Goal: Task Accomplishment & Management: Manage account settings

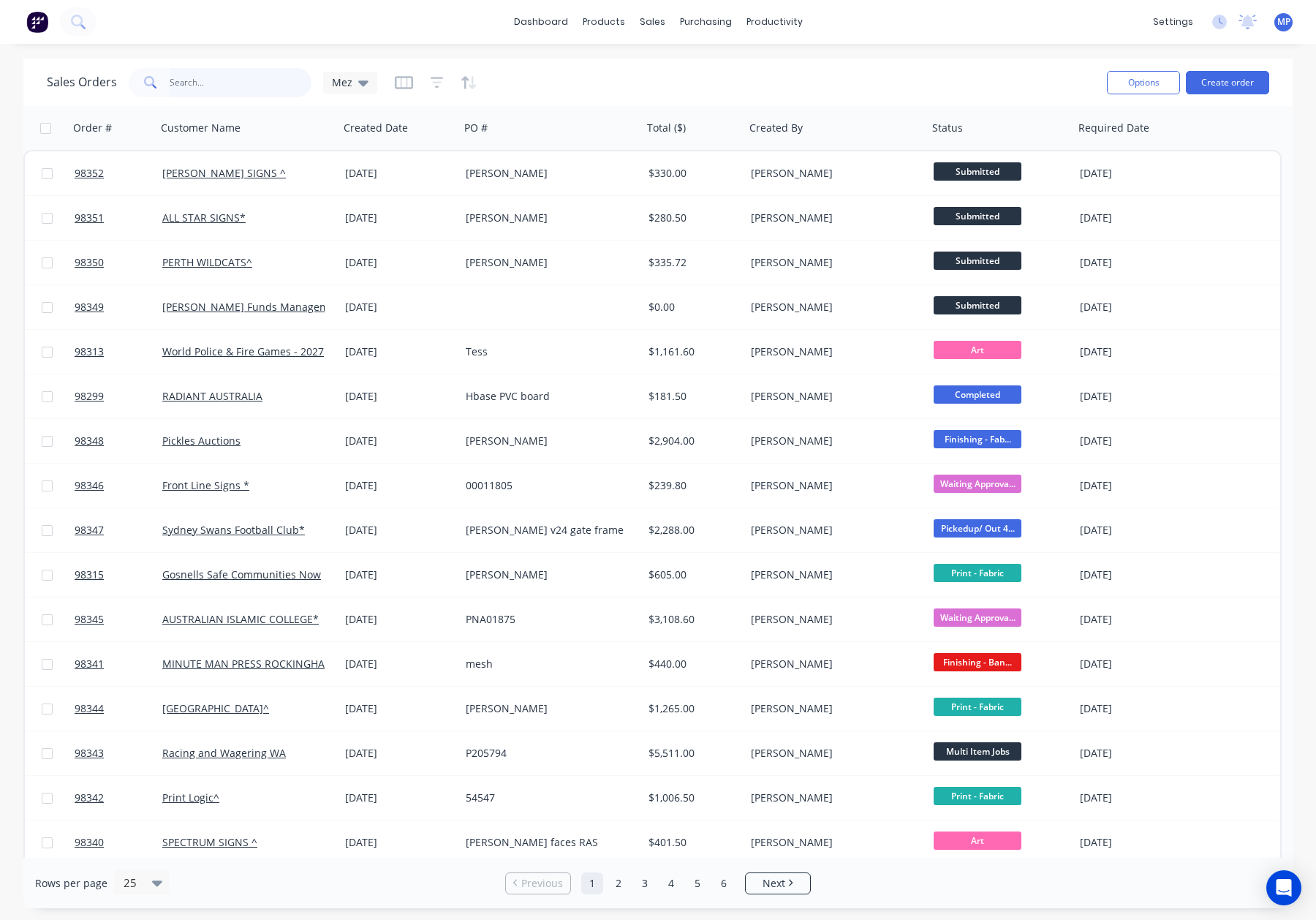
click at [204, 84] on input "text" at bounding box center [241, 82] width 142 height 29
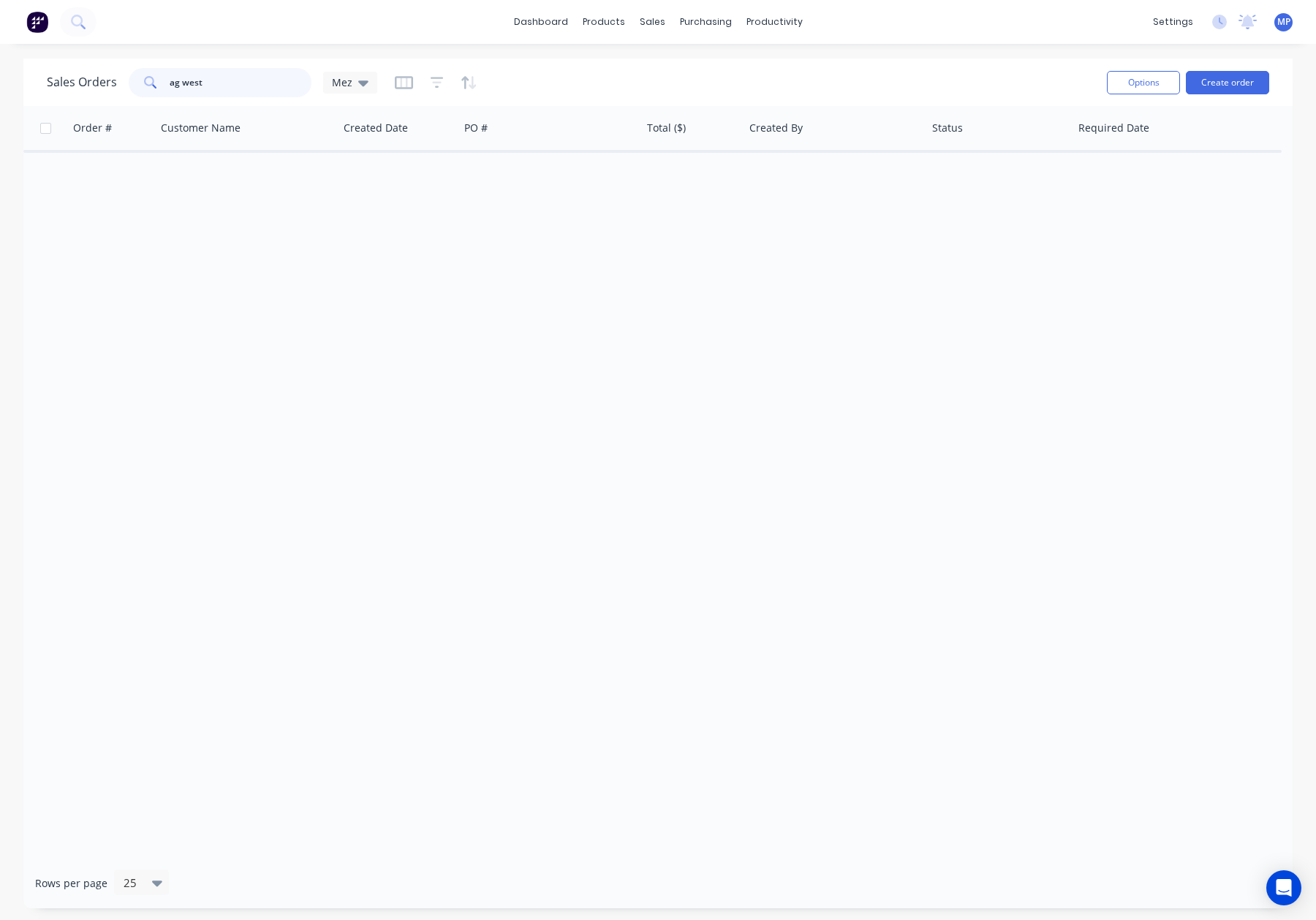
click at [183, 82] on input "ag west" at bounding box center [241, 82] width 142 height 29
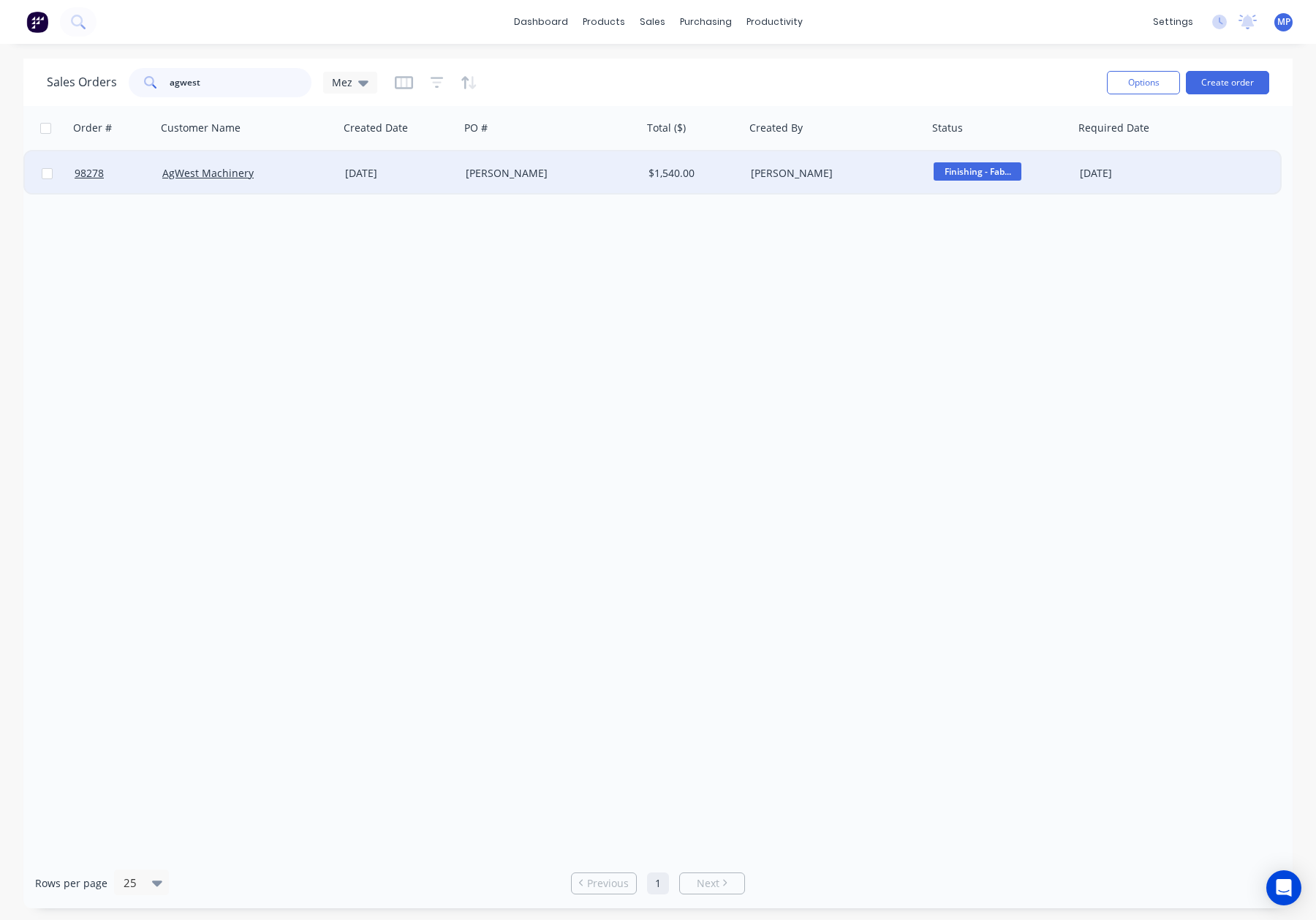
type input "agwest"
click at [361, 182] on div "18 Aug 2025" at bounding box center [399, 173] width 121 height 44
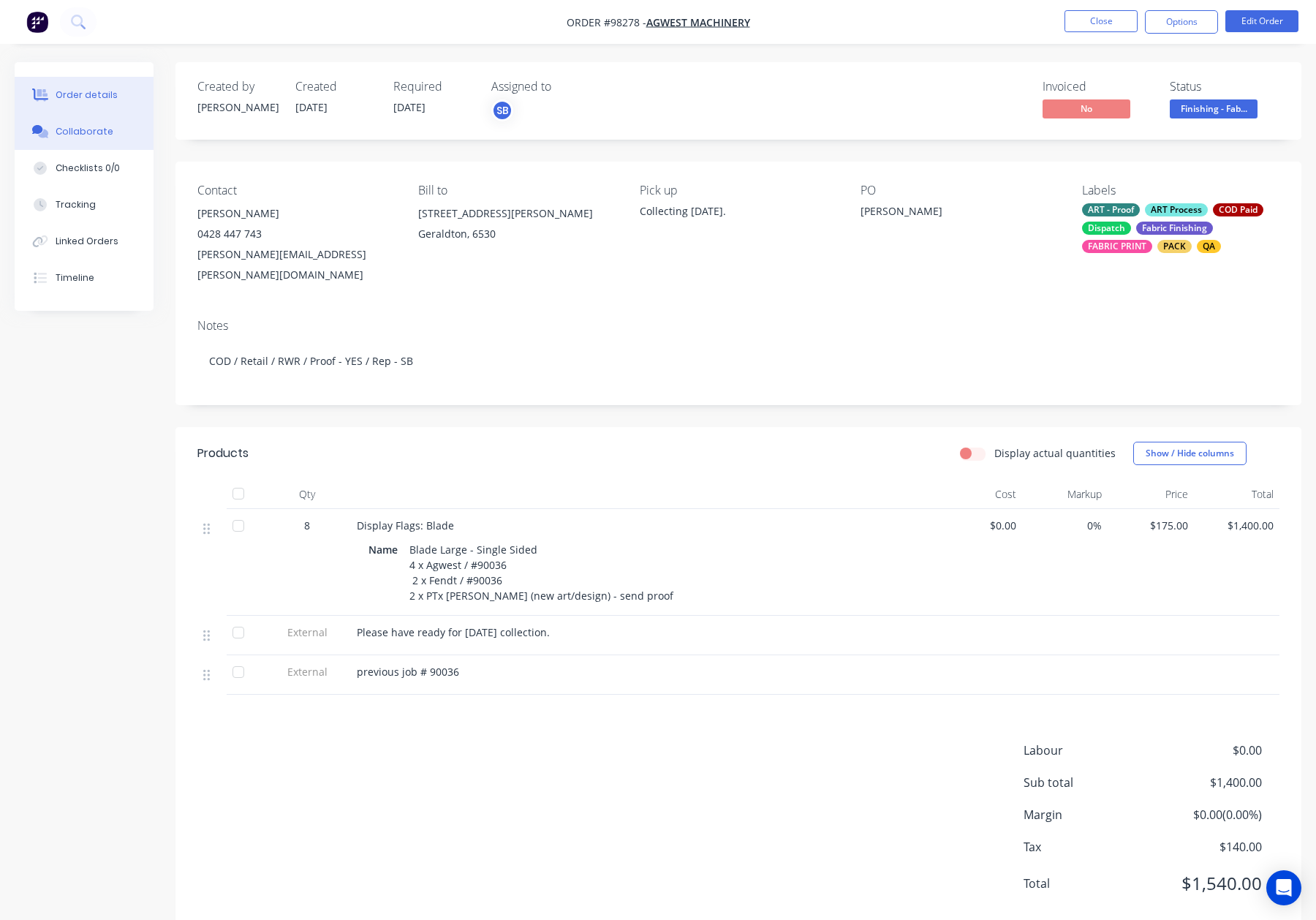
click at [86, 138] on div "Collaborate" at bounding box center [84, 131] width 57 height 13
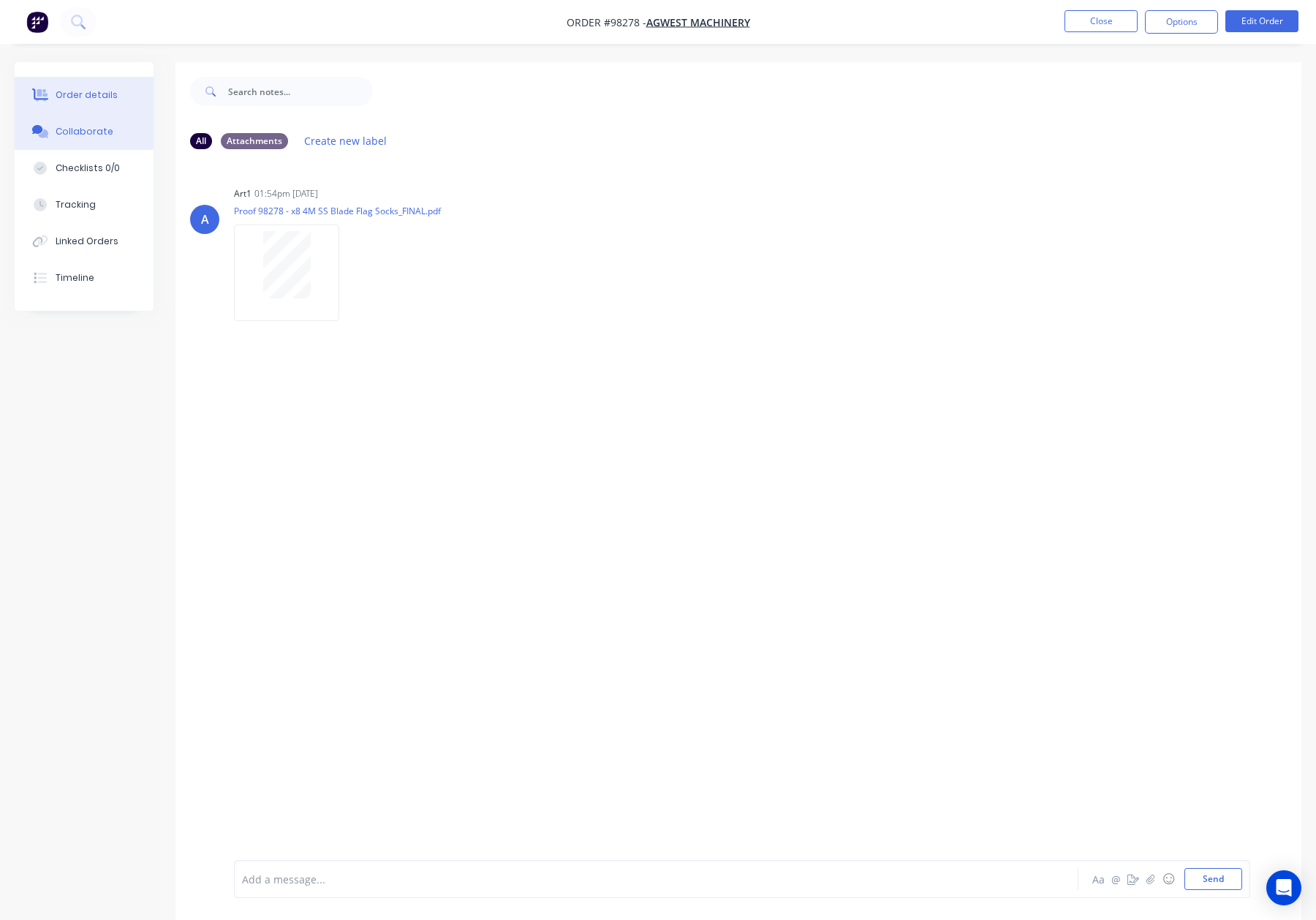
click at [94, 101] on div "Order details" at bounding box center [86, 94] width 63 height 13
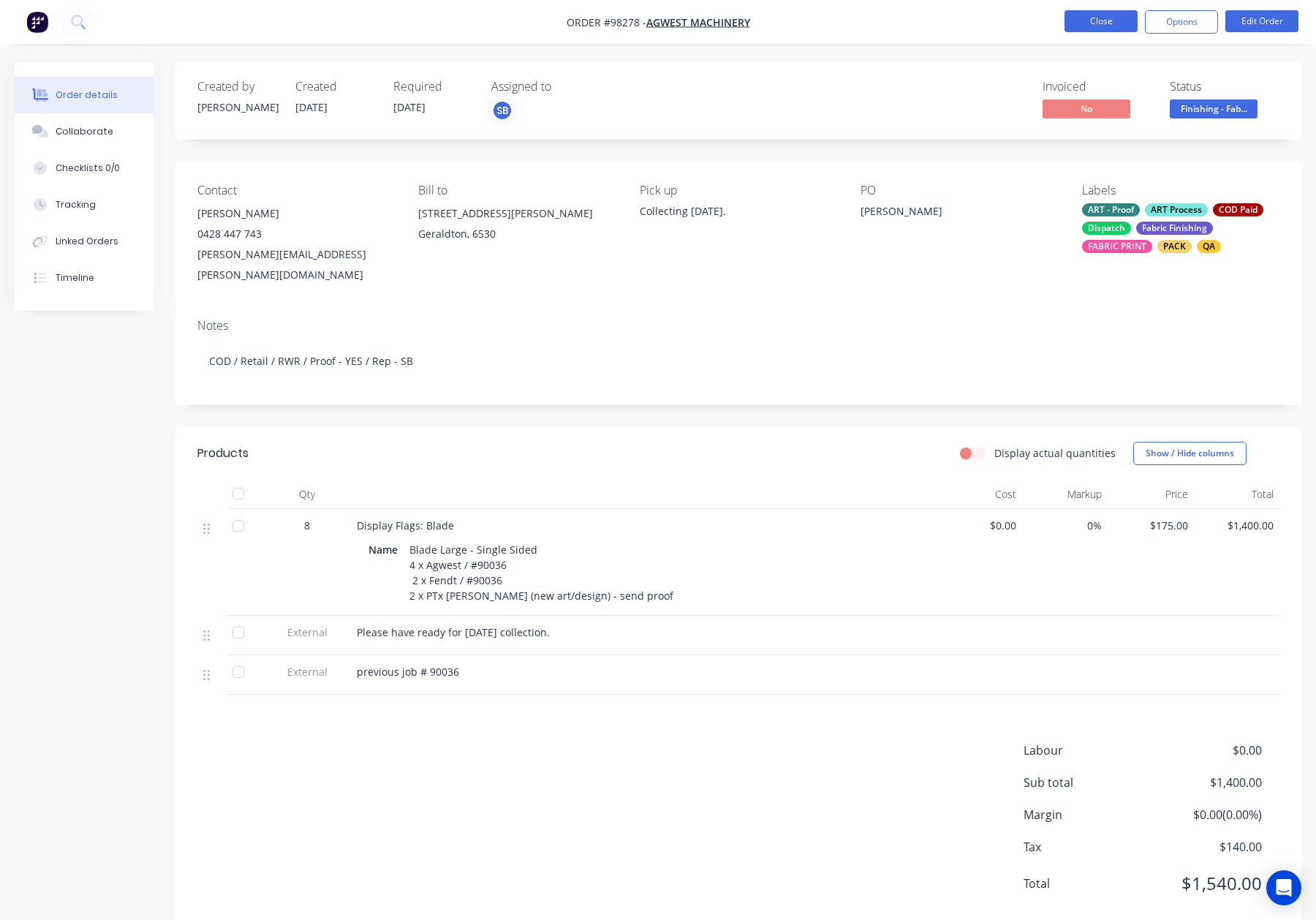
click at [1089, 17] on button "Close" at bounding box center [1100, 21] width 73 height 22
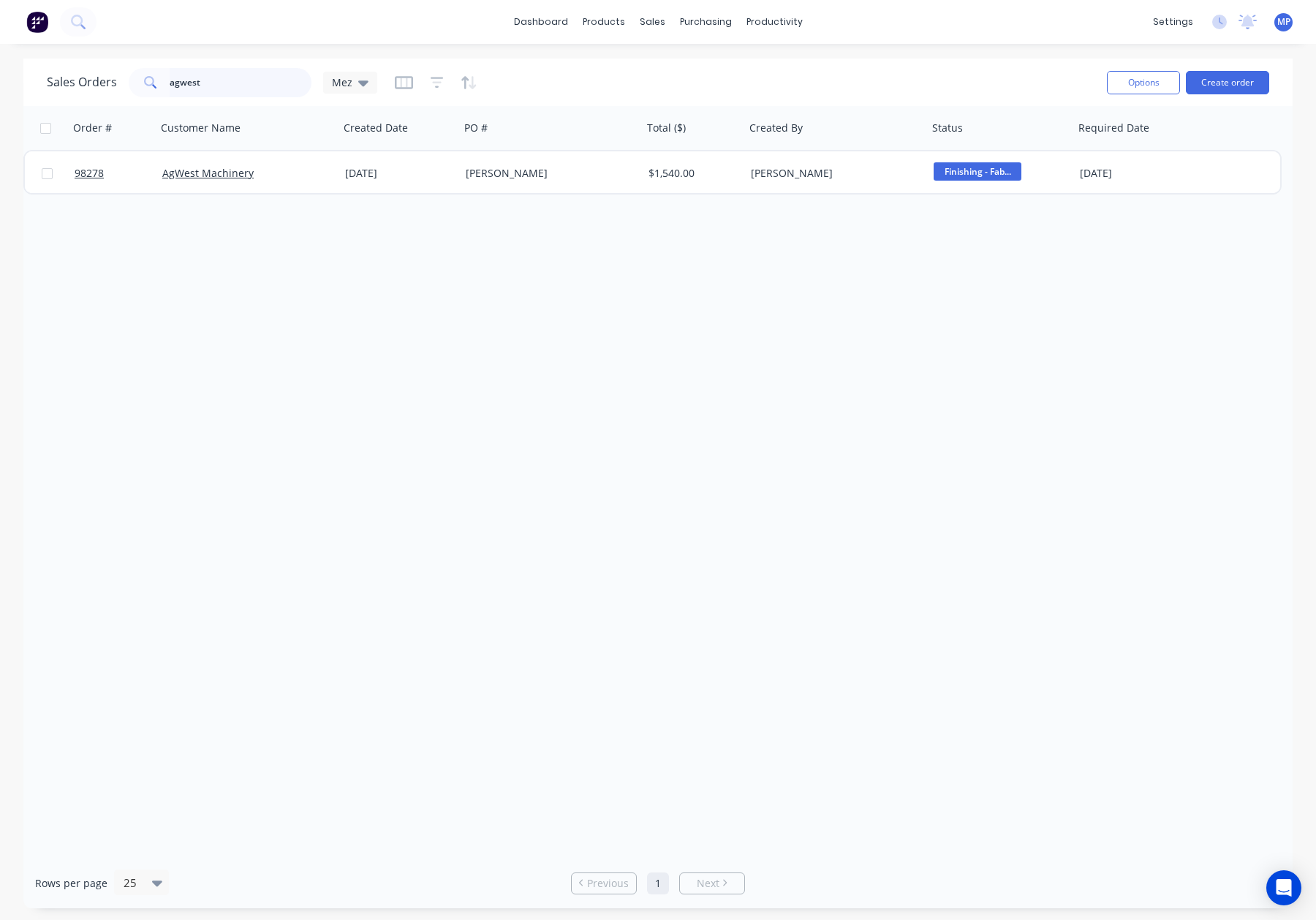
drag, startPoint x: 211, startPoint y: 83, endPoint x: 219, endPoint y: 83, distance: 8.0
click at [211, 83] on input "agwest" at bounding box center [241, 82] width 142 height 29
drag, startPoint x: 134, startPoint y: 74, endPoint x: 98, endPoint y: 72, distance: 36.1
click at [100, 73] on div "Sales Orders agwest Mez" at bounding box center [212, 82] width 330 height 29
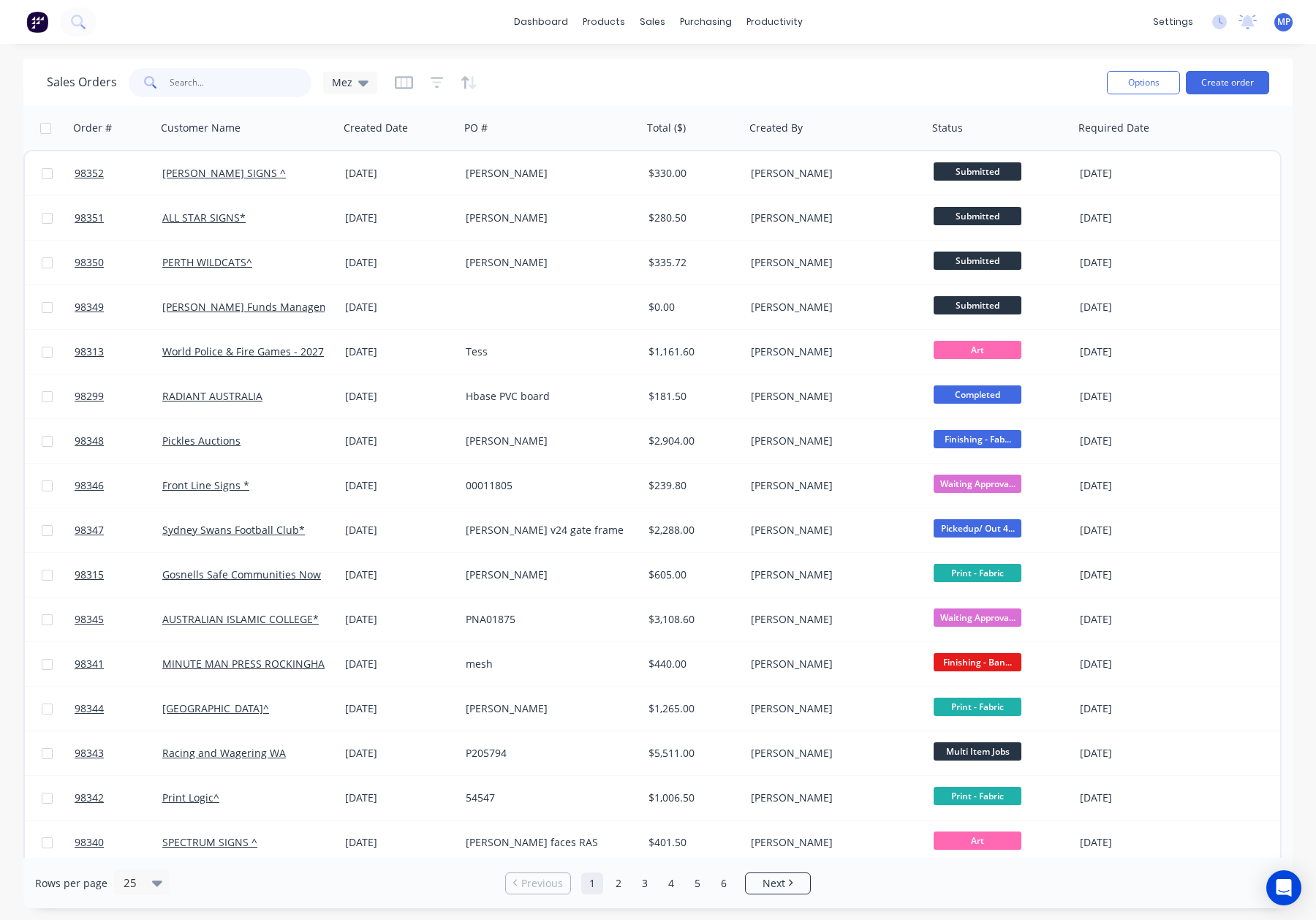
click at [206, 81] on input "text" at bounding box center [241, 82] width 142 height 29
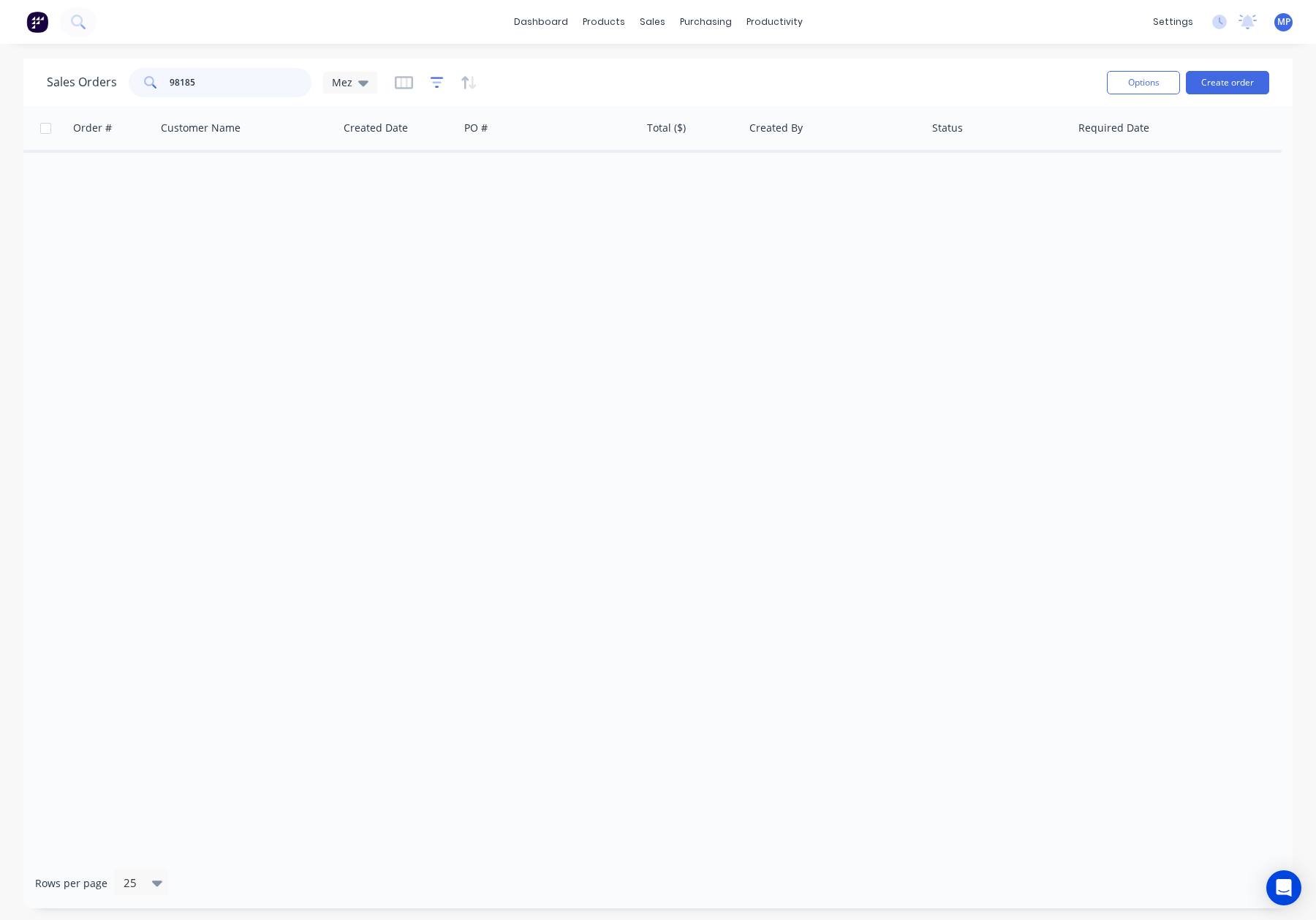
type input "98185"
click at [432, 82] on icon "button" at bounding box center [437, 82] width 9 height 3
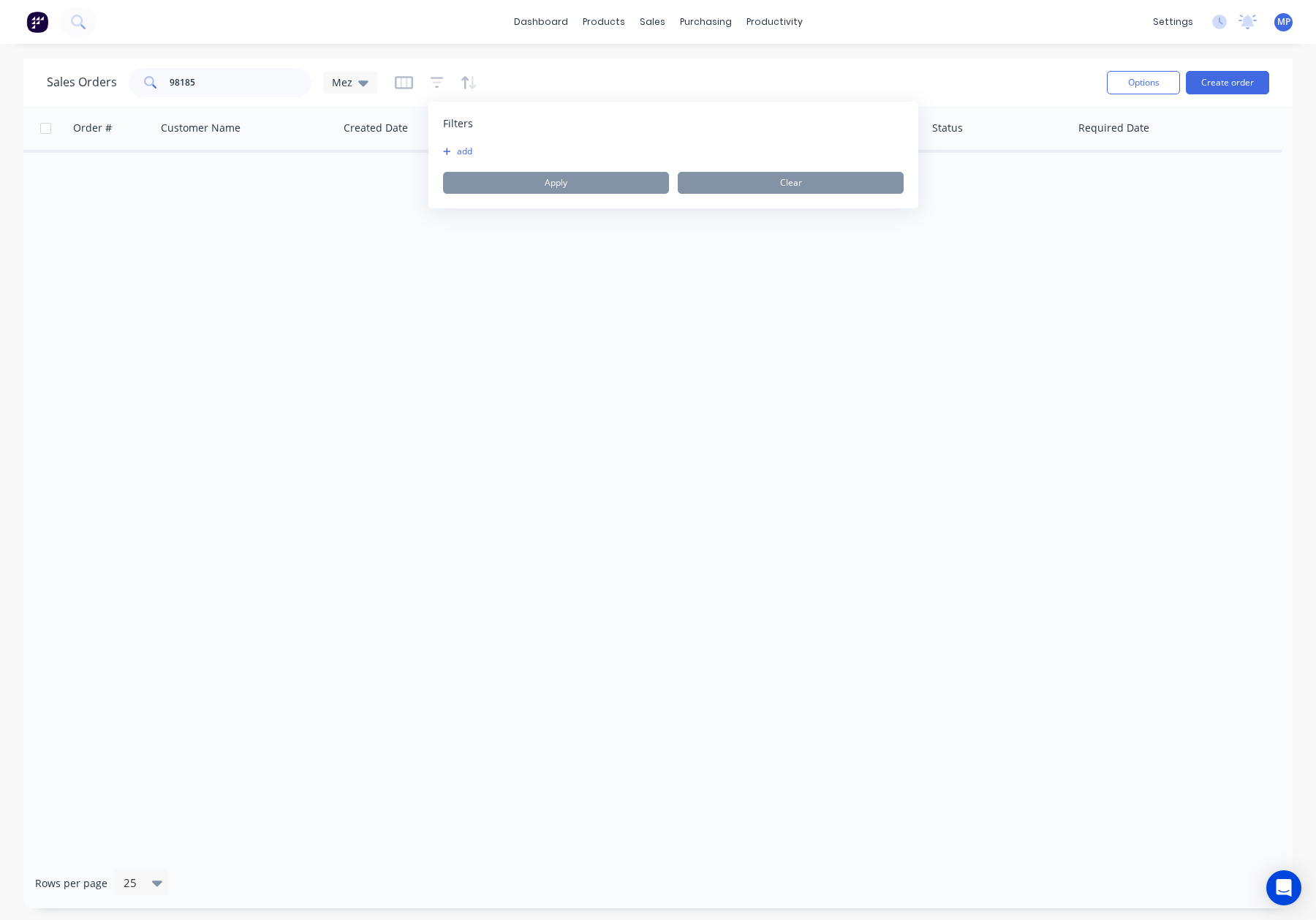
click at [458, 149] on button "add" at bounding box center [461, 152] width 37 height 12
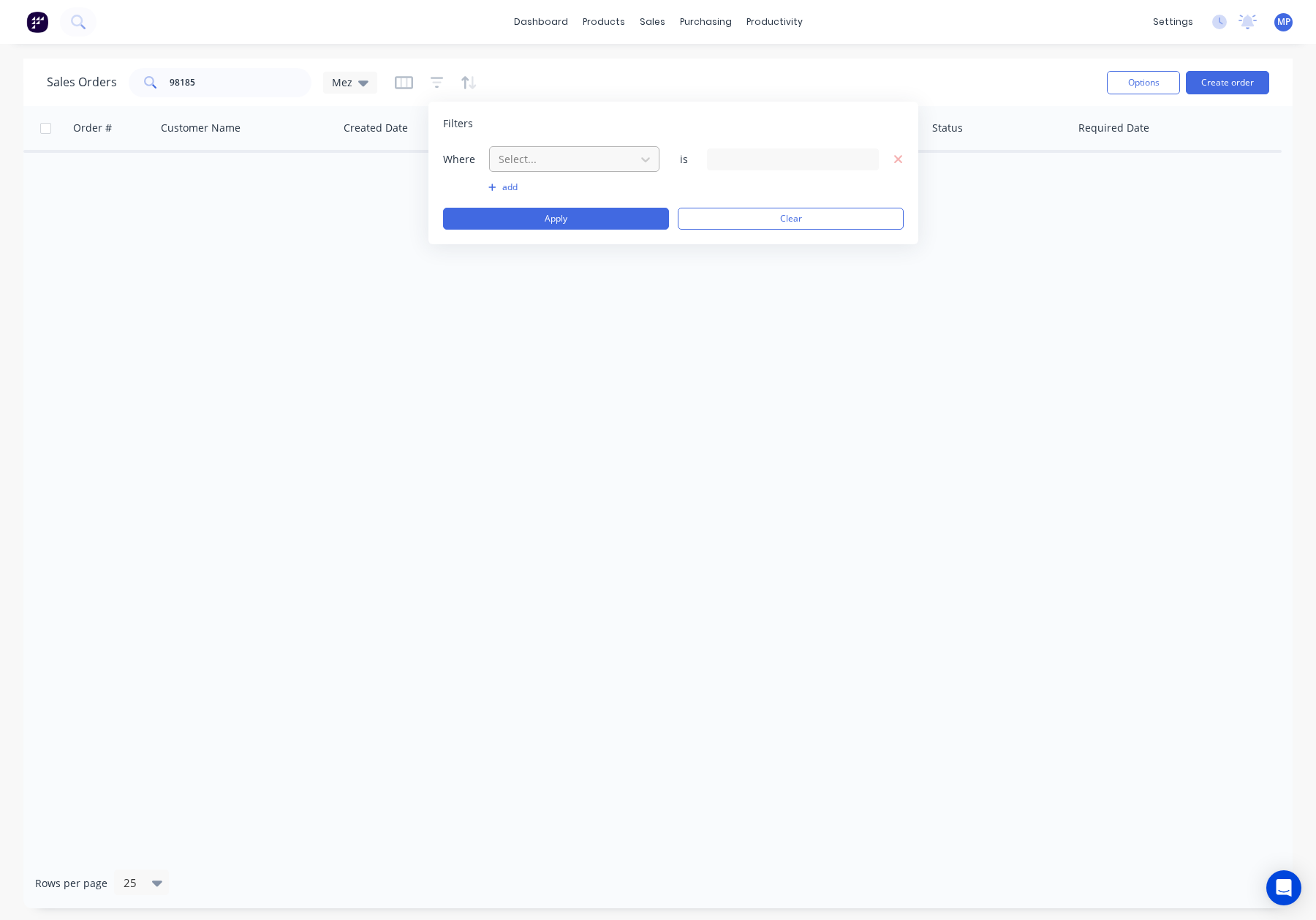
drag, startPoint x: 536, startPoint y: 158, endPoint x: 541, endPoint y: 164, distance: 7.8
click at [537, 160] on div at bounding box center [563, 158] width 131 height 18
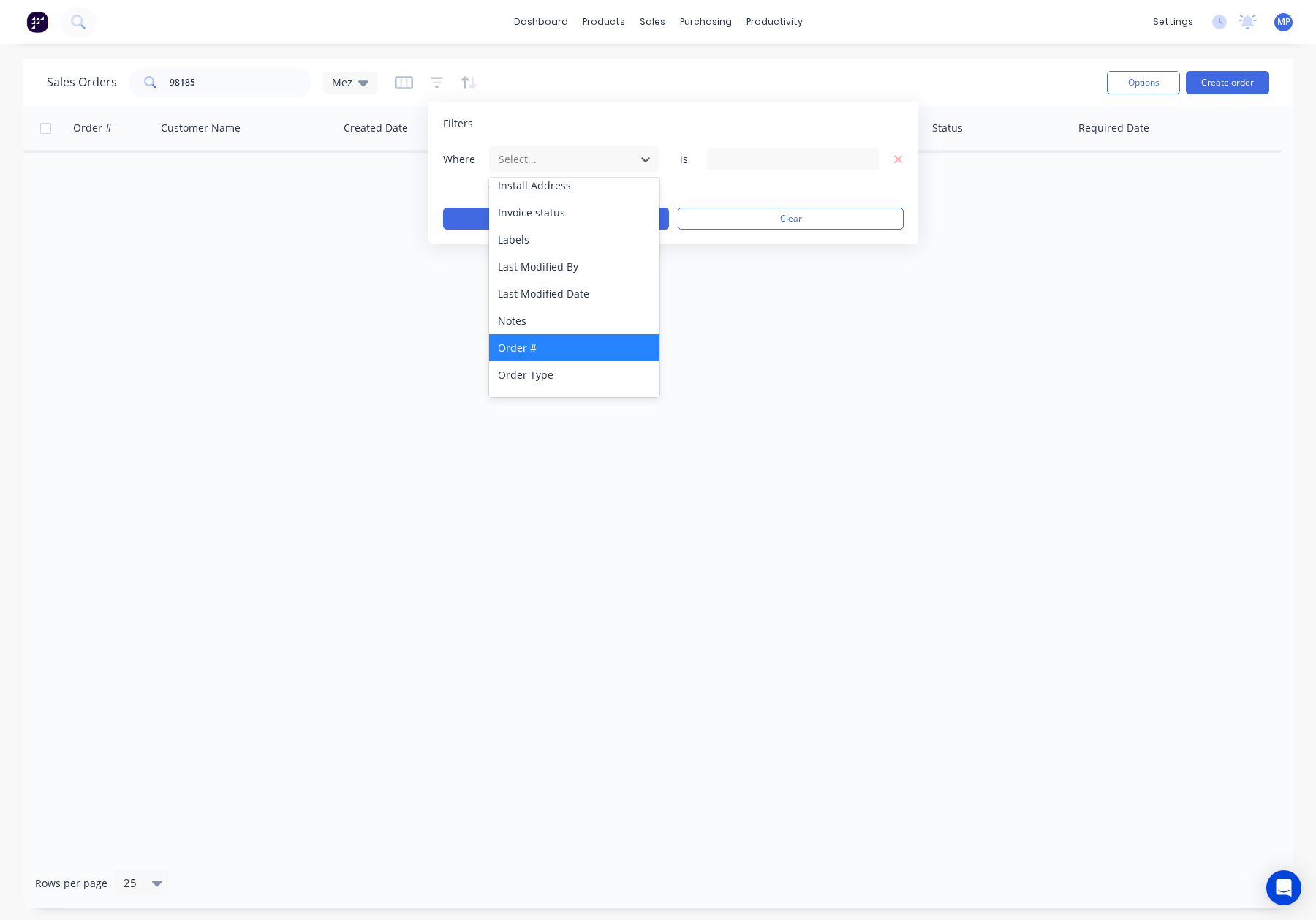
scroll to position [328, 0]
click at [542, 383] on div "Status" at bounding box center [574, 381] width 170 height 27
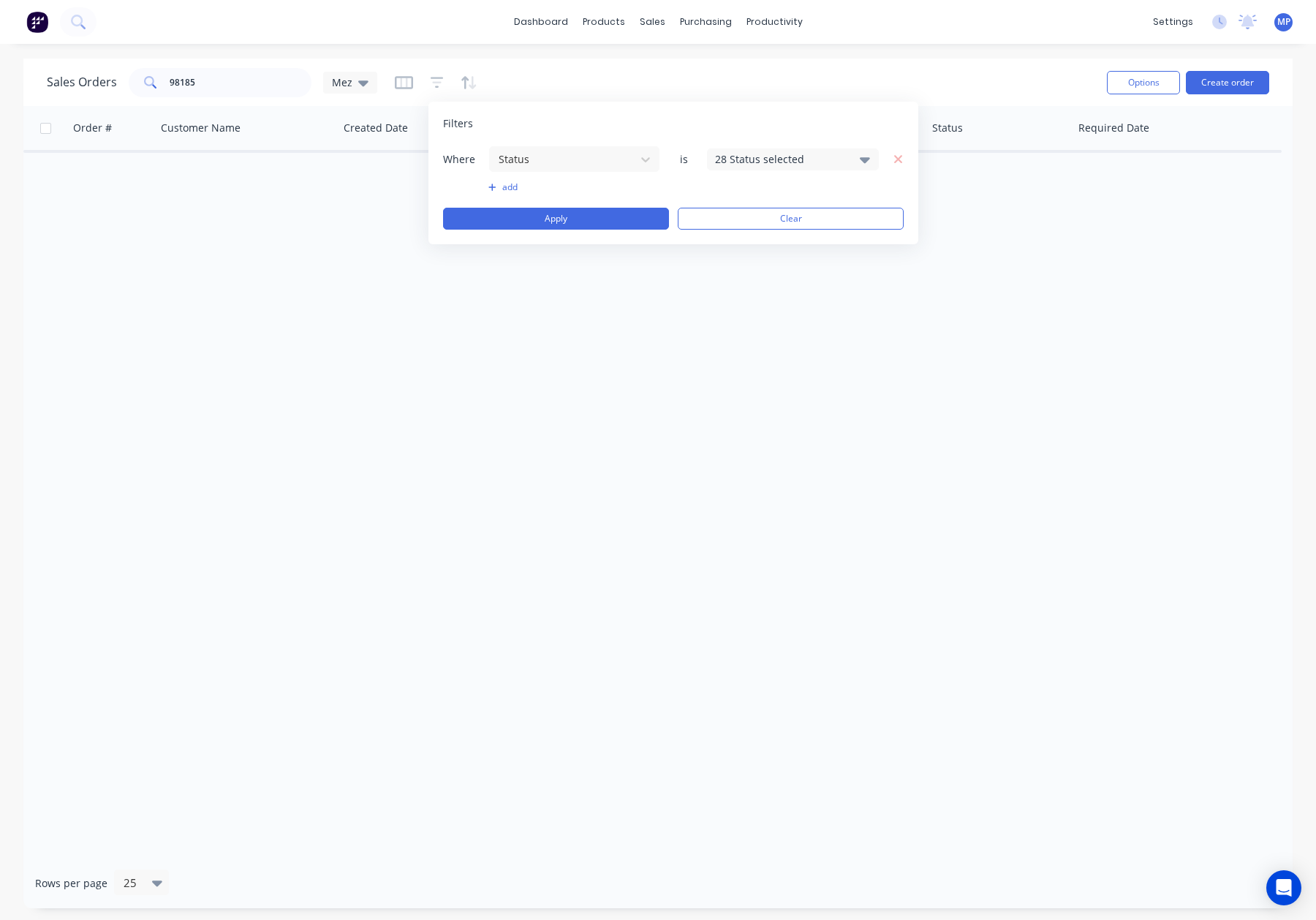
click at [723, 162] on div "28 Status selected" at bounding box center [781, 159] width 133 height 15
click at [777, 269] on div "Archived" at bounding box center [839, 270] width 176 height 15
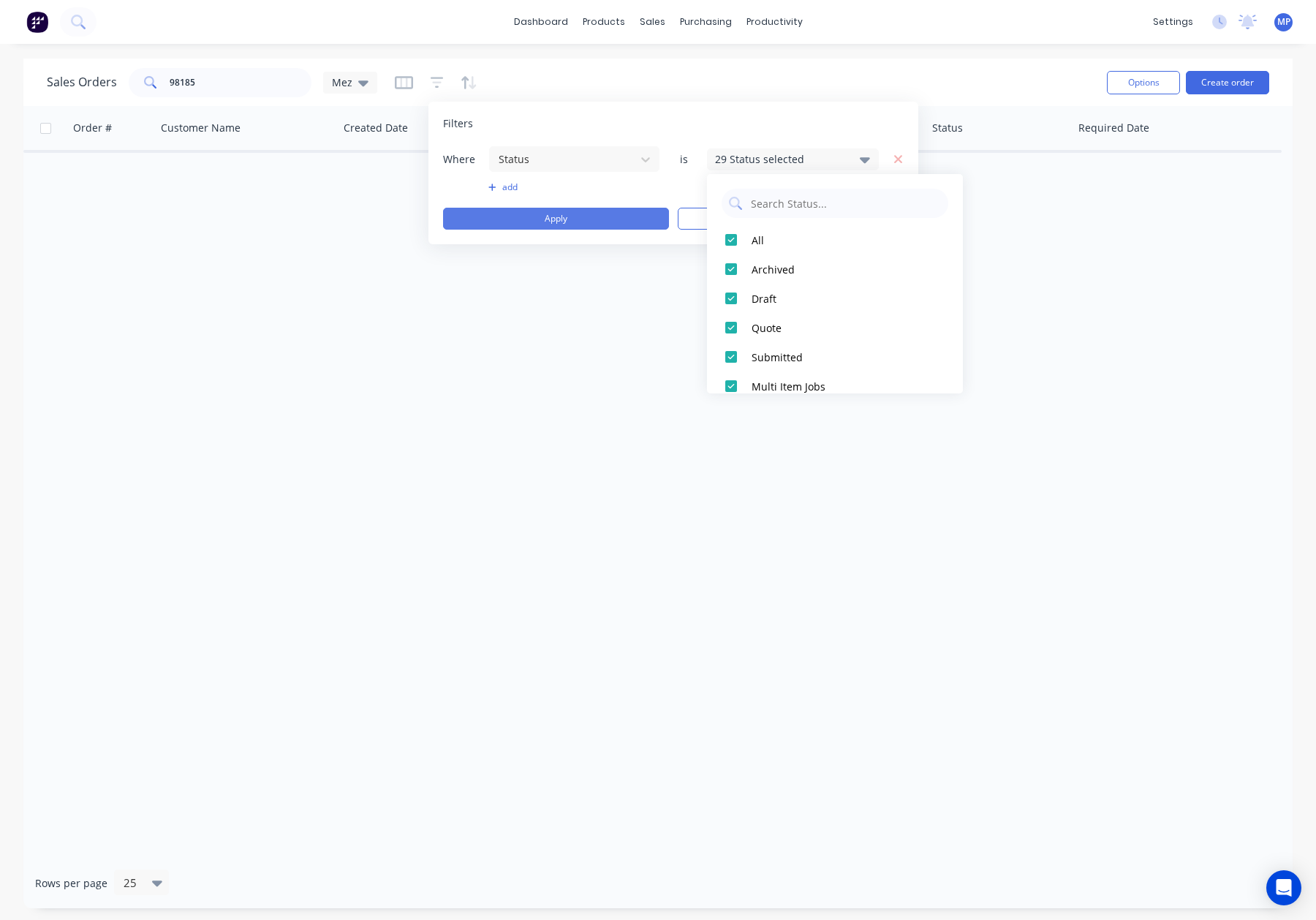
click at [581, 214] on button "Apply" at bounding box center [556, 218] width 226 height 22
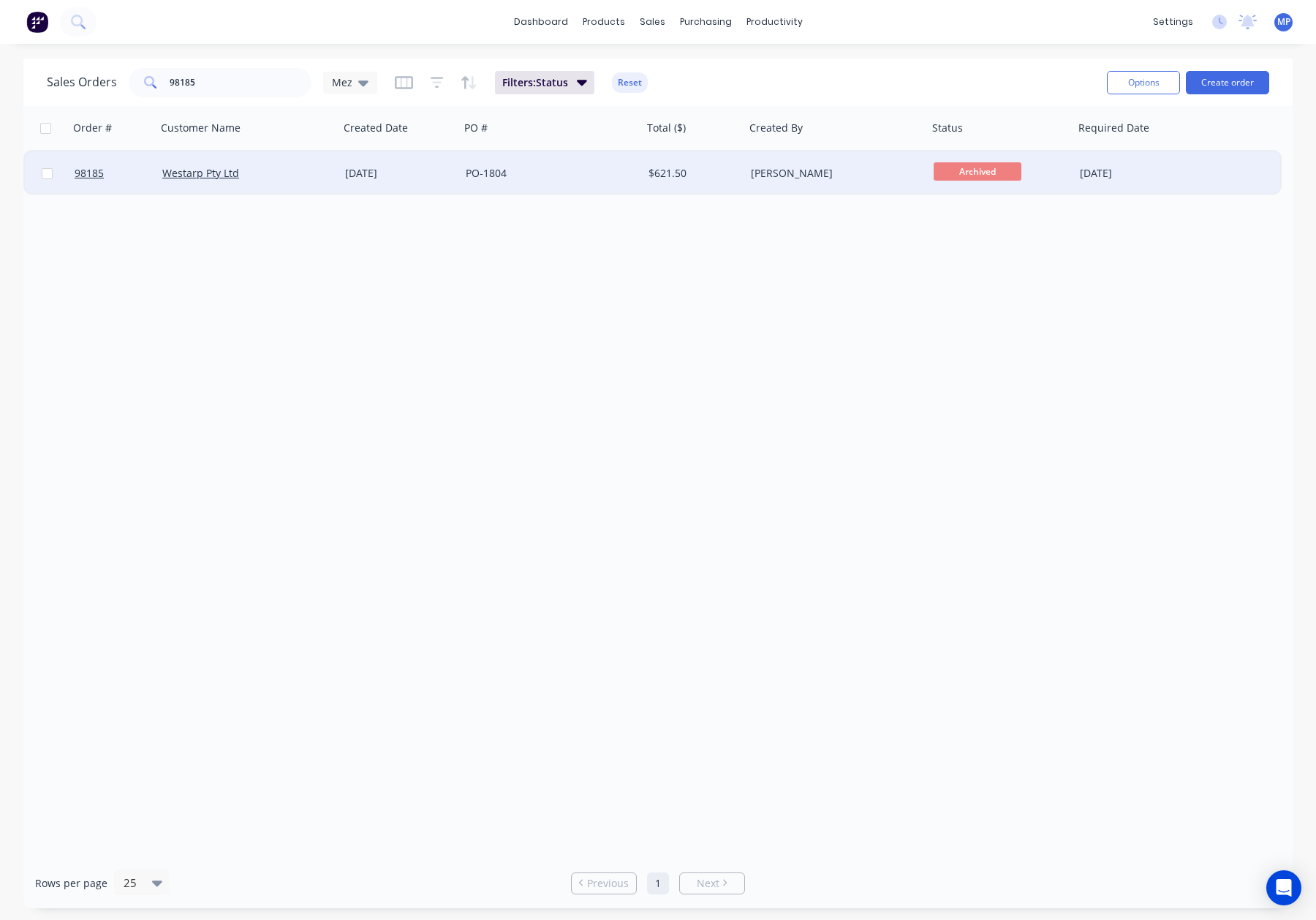
click at [270, 164] on div "Westarp Pty Ltd" at bounding box center [247, 173] width 182 height 44
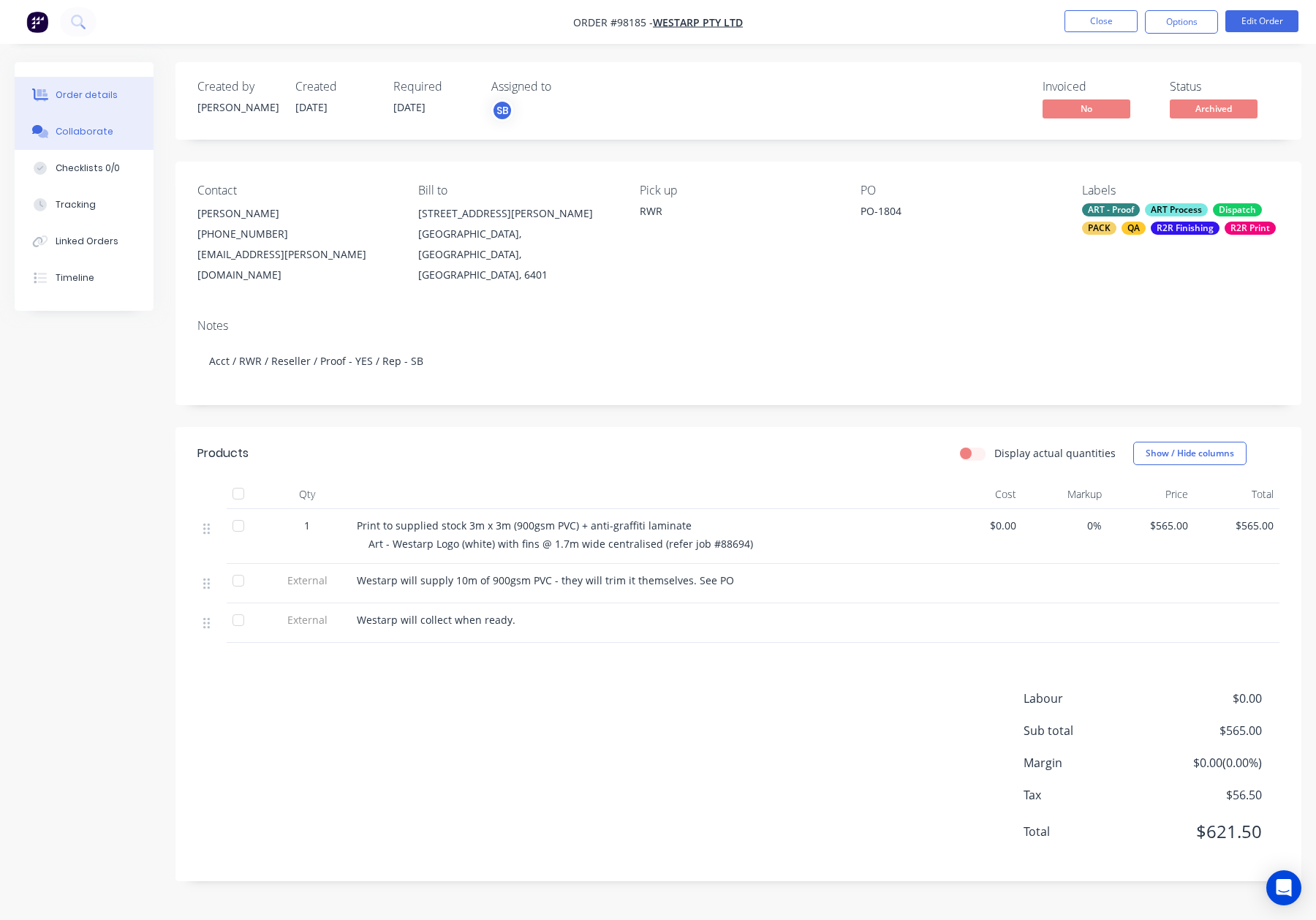
click at [69, 130] on div "Collaborate" at bounding box center [84, 131] width 57 height 13
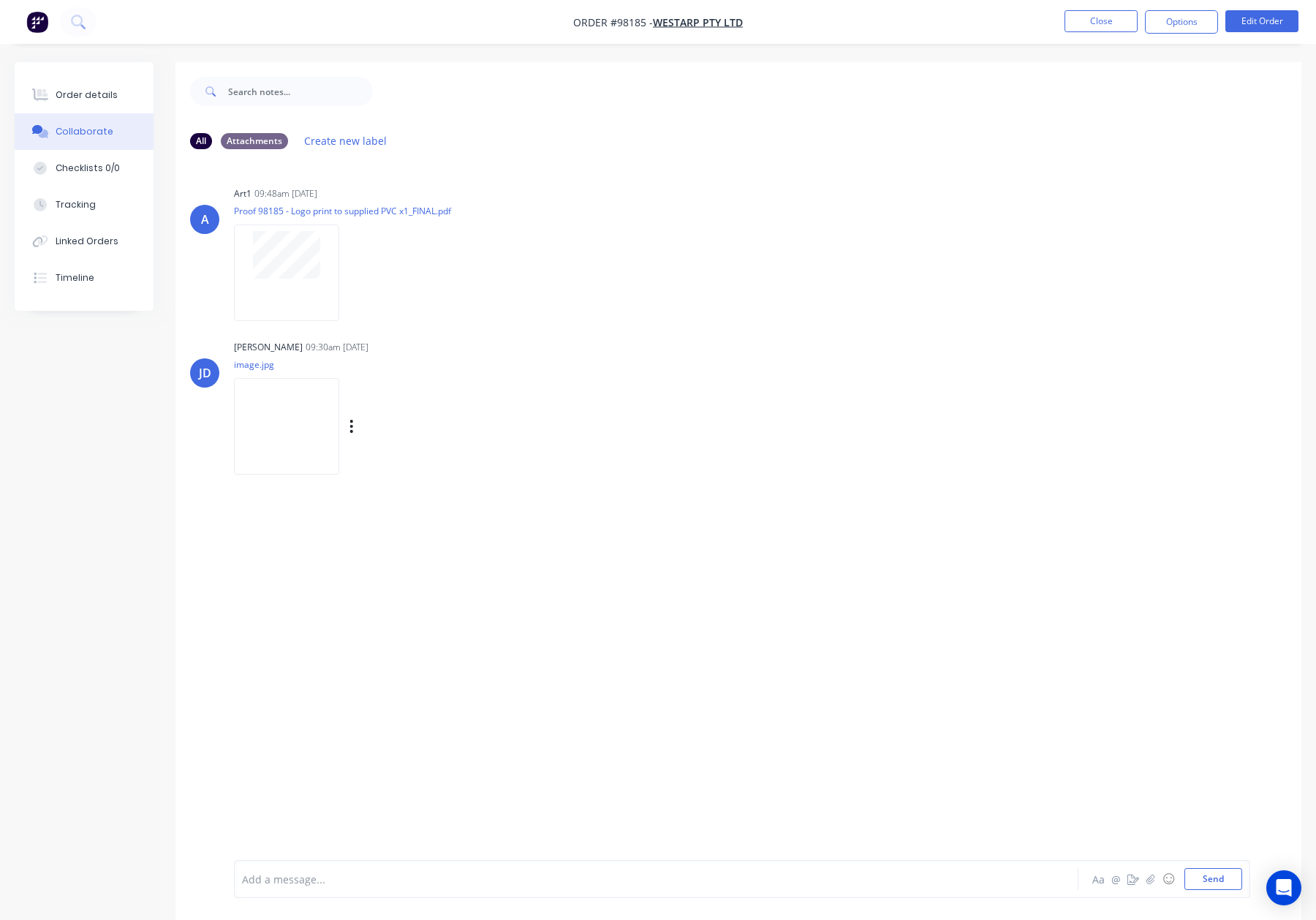
click at [305, 438] on img at bounding box center [286, 426] width 105 height 96
click at [80, 75] on div "Order details Collaborate Checklists 0/0 Tracking Linked Orders Timeline" at bounding box center [84, 187] width 139 height 248
click at [86, 84] on button "Order details" at bounding box center [84, 95] width 139 height 37
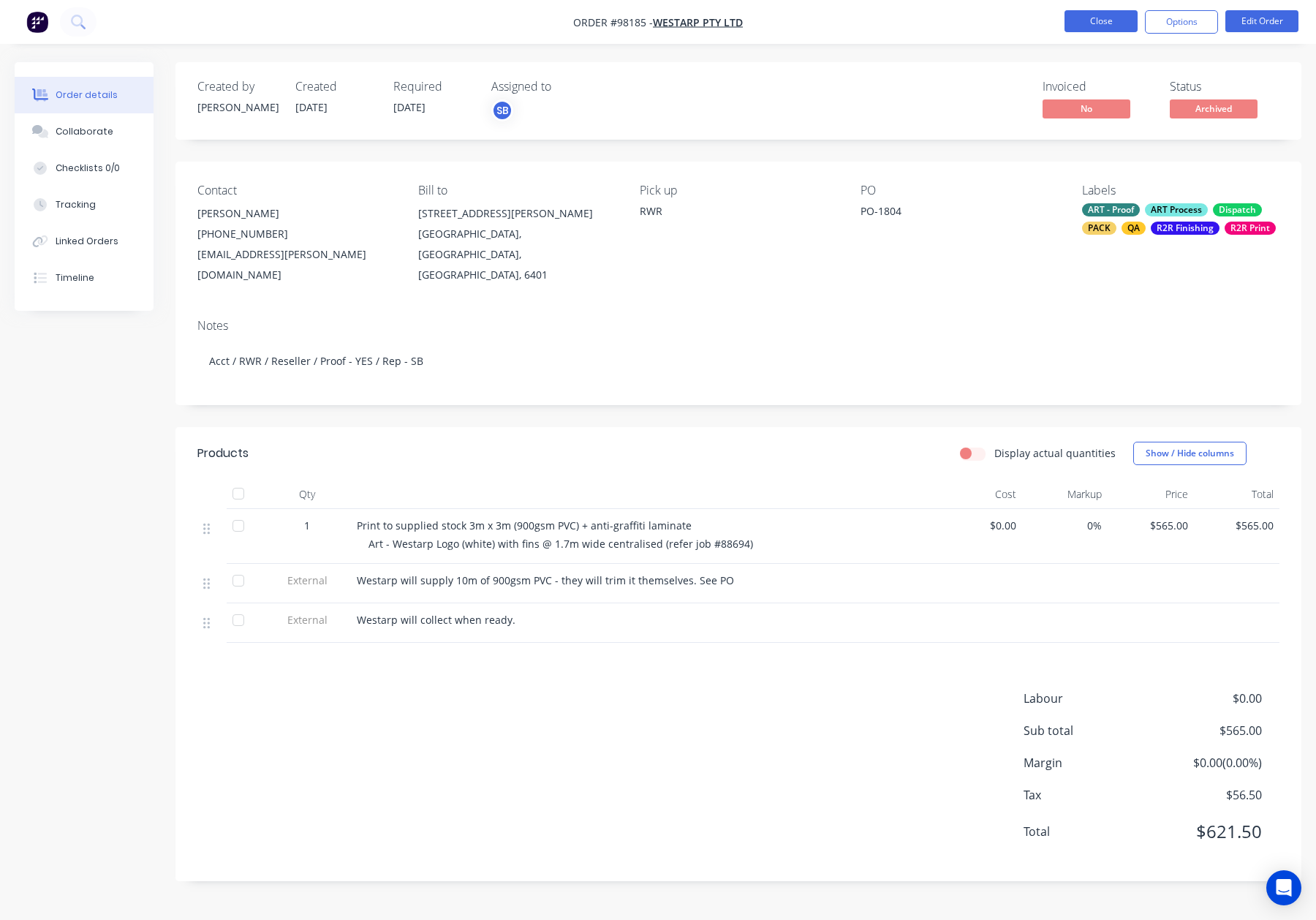
click at [1098, 14] on button "Close" at bounding box center [1100, 21] width 73 height 22
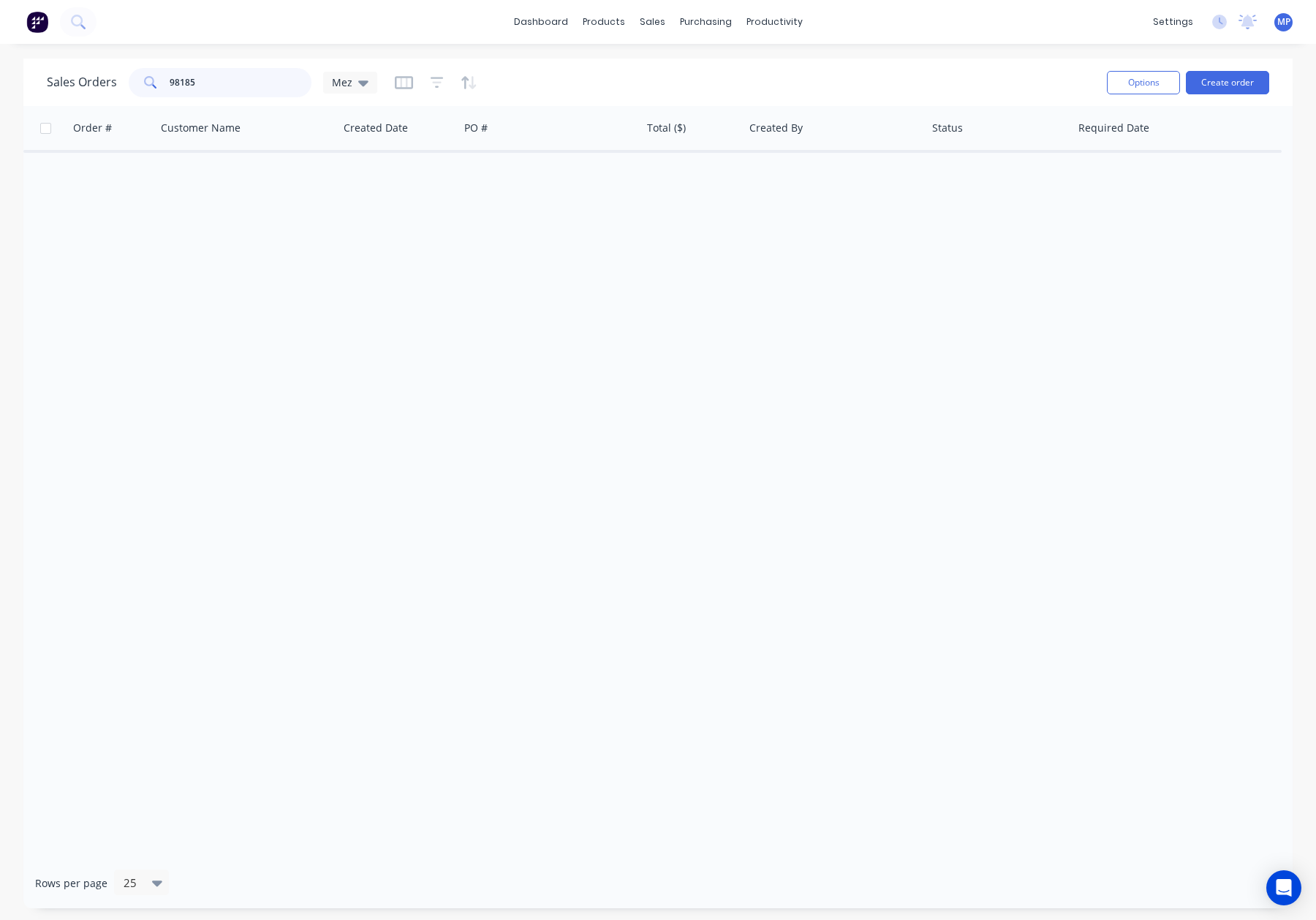
drag, startPoint x: 242, startPoint y: 92, endPoint x: 152, endPoint y: 82, distance: 90.6
click at [242, 91] on input "98185" at bounding box center [241, 82] width 142 height 29
drag, startPoint x: 152, startPoint y: 82, endPoint x: 128, endPoint y: 82, distance: 24.0
click at [131, 82] on div "98185" at bounding box center [219, 82] width 182 height 29
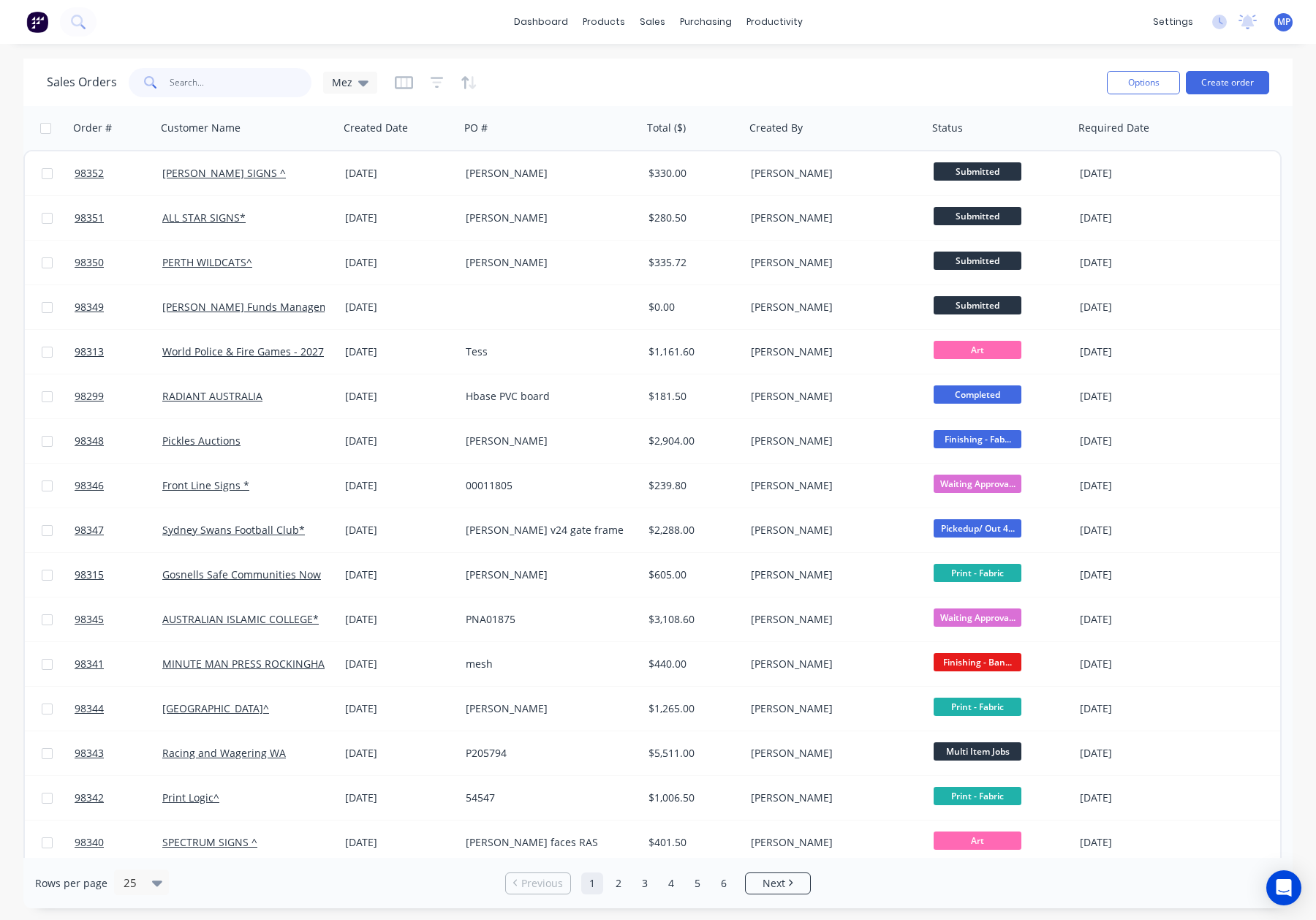
click at [198, 82] on input "text" at bounding box center [241, 82] width 142 height 29
type input "98257"
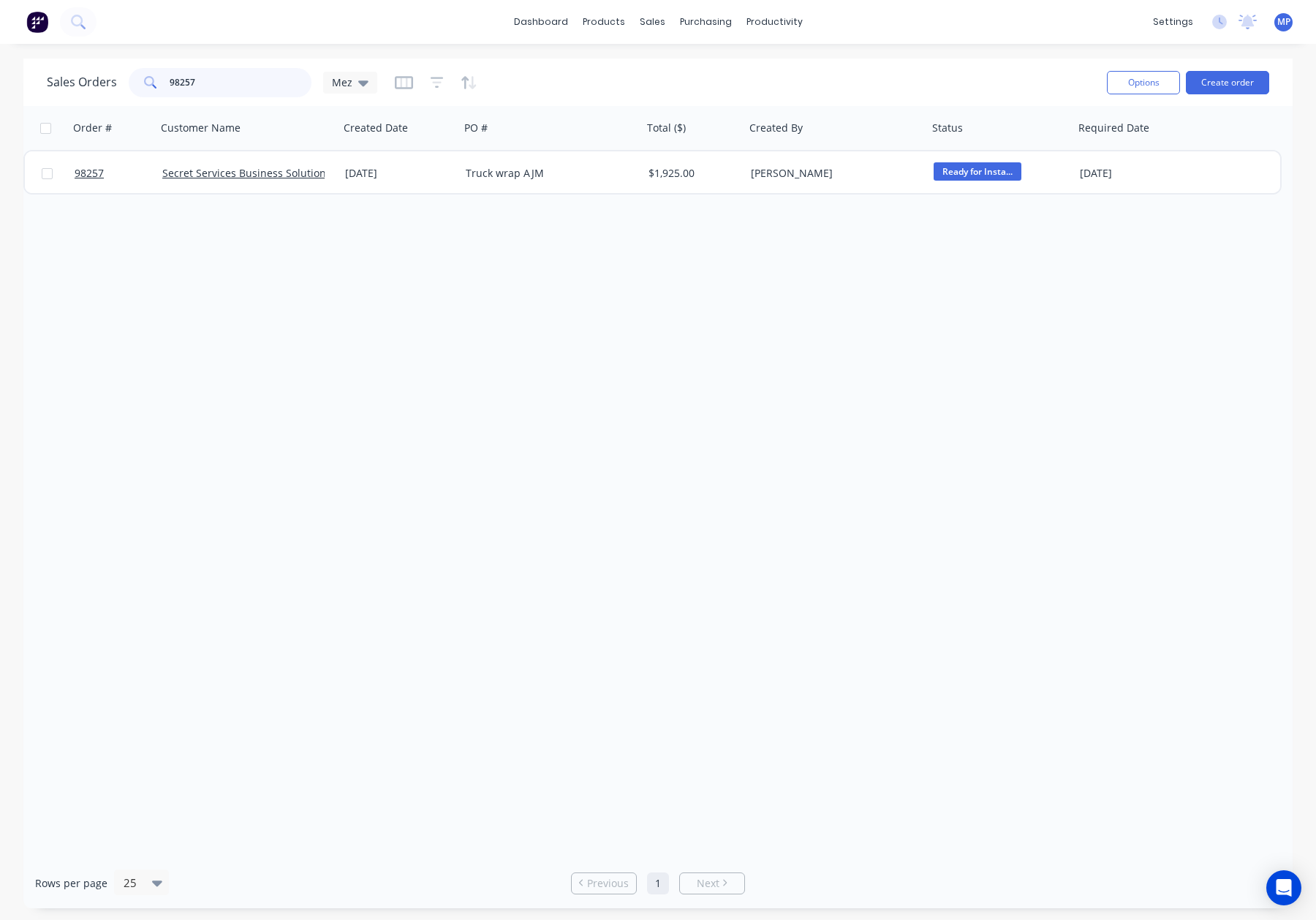
drag, startPoint x: 205, startPoint y: 81, endPoint x: 168, endPoint y: 80, distance: 37.0
click at [152, 81] on div "98257" at bounding box center [219, 82] width 182 height 29
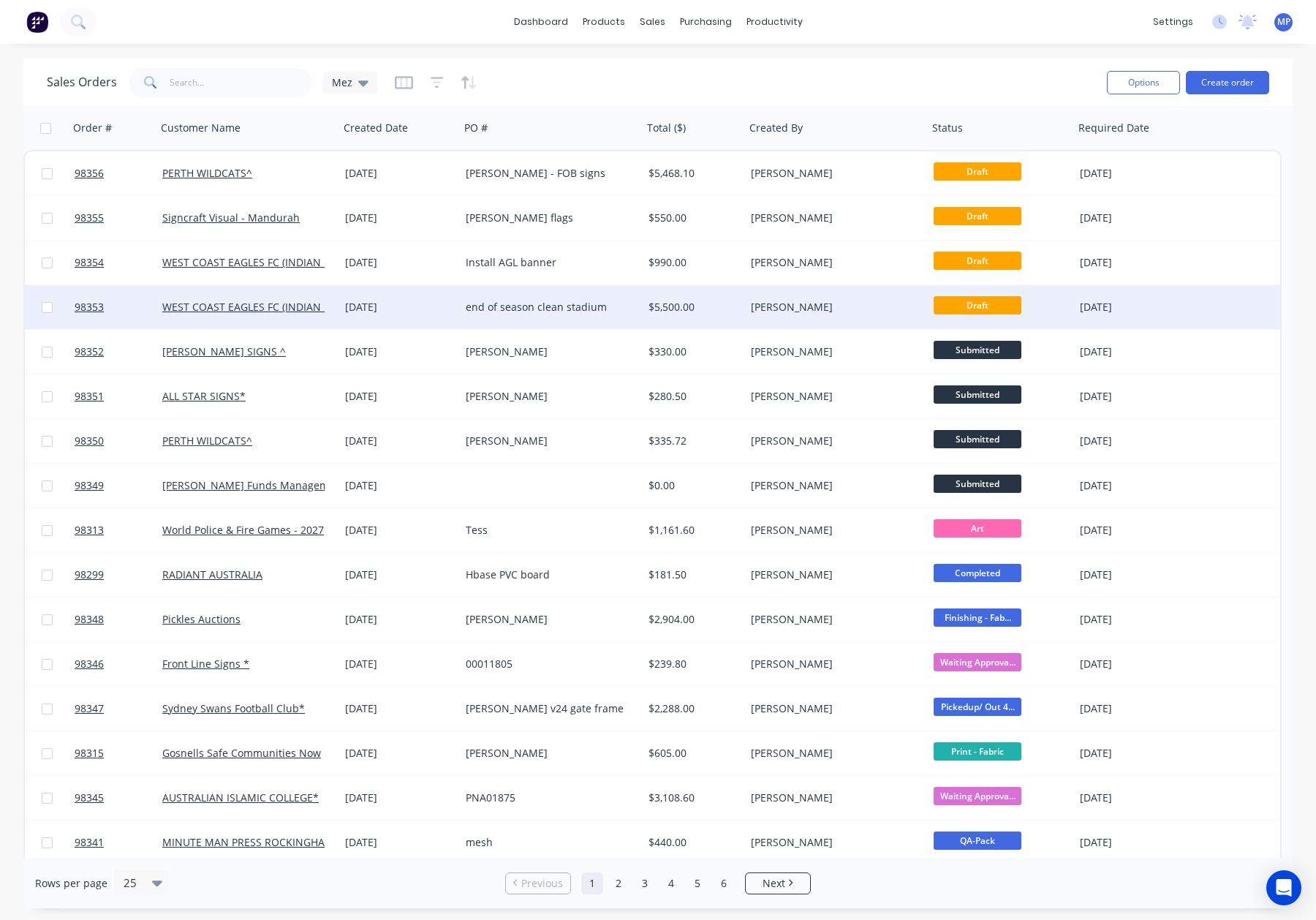
click at [621, 304] on div "end of season clean stadium" at bounding box center [547, 307] width 163 height 15
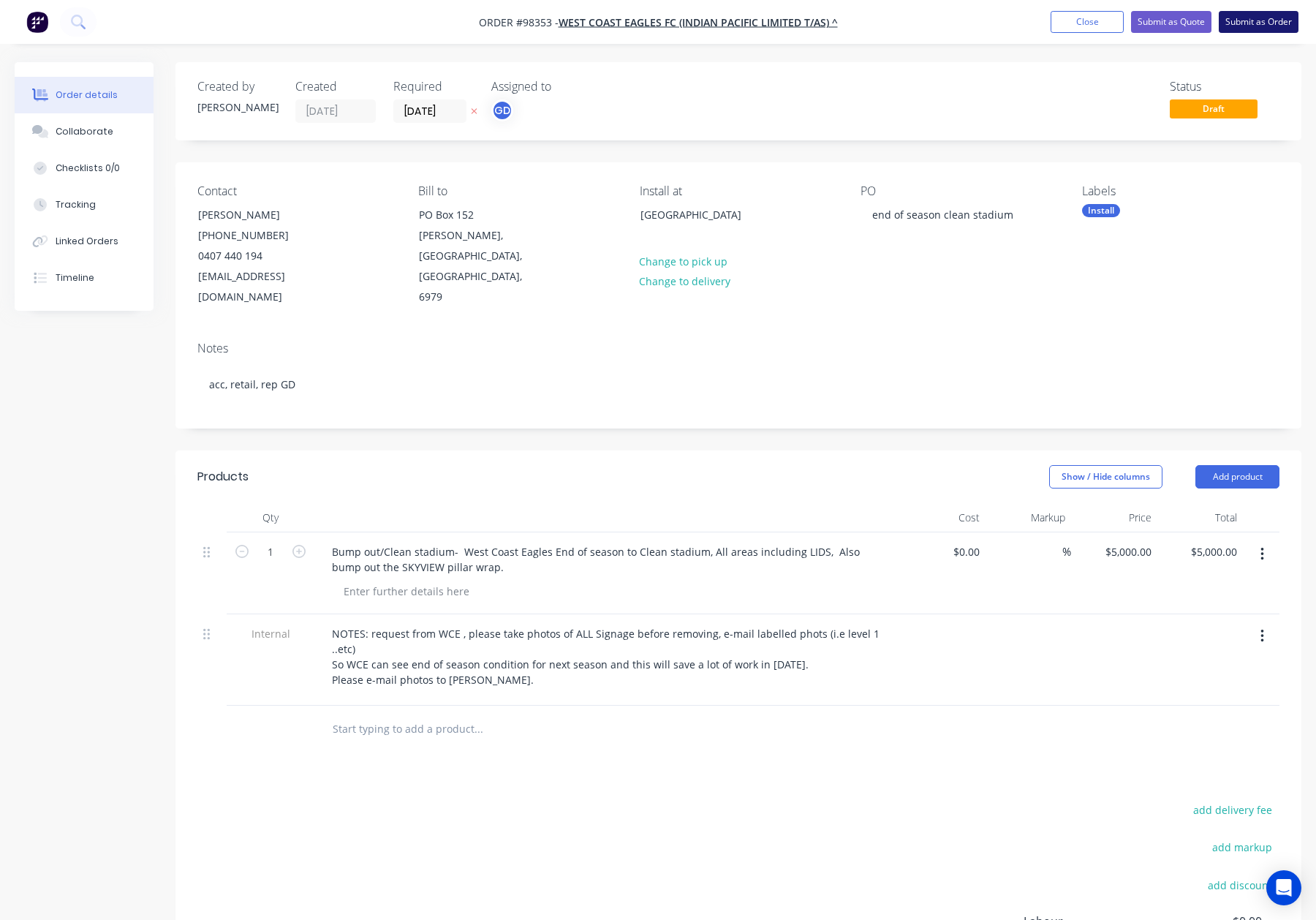
click at [1248, 26] on button "Submit as Order" at bounding box center [1258, 22] width 80 height 22
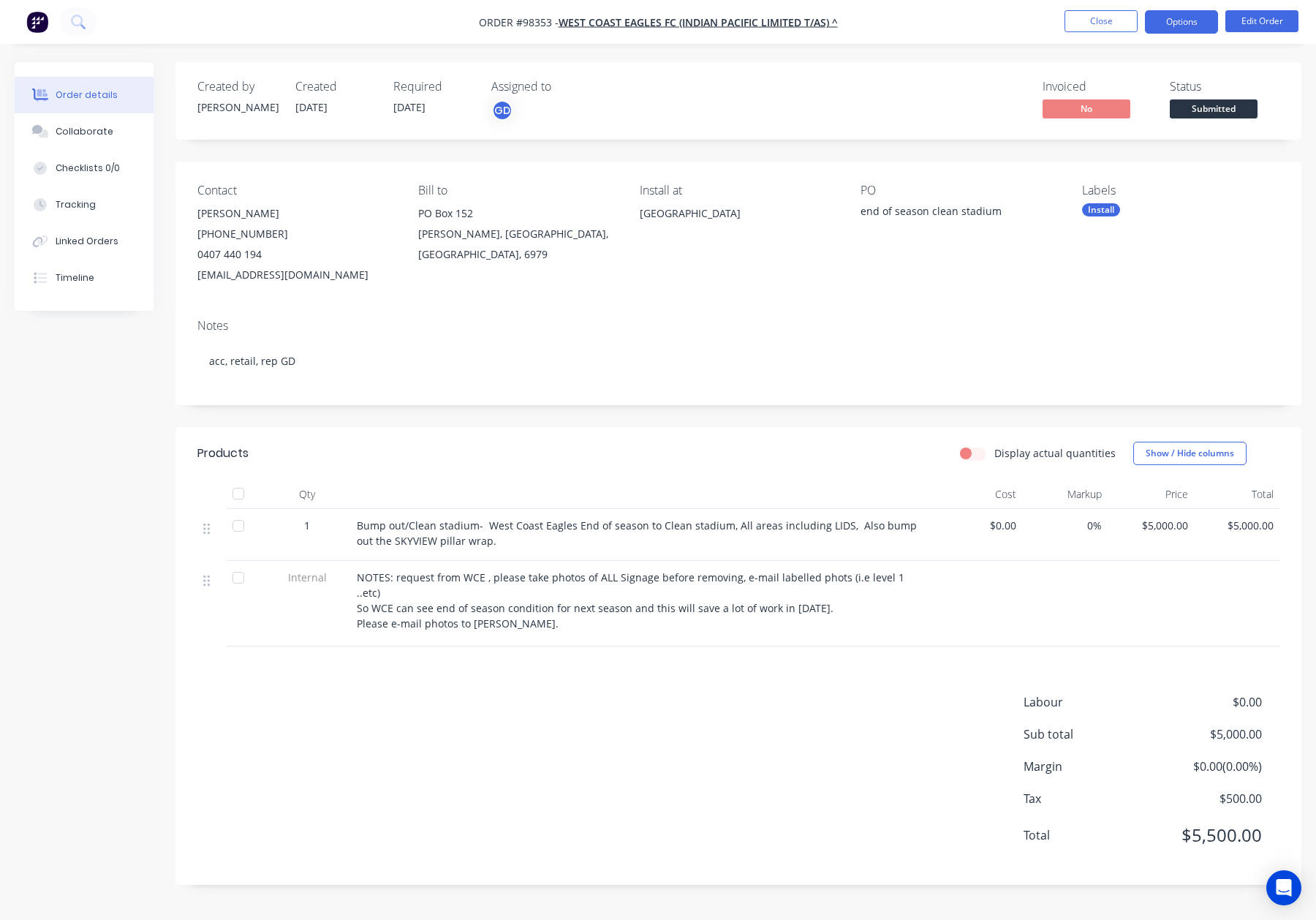
click at [1162, 17] on button "Options" at bounding box center [1181, 21] width 73 height 23
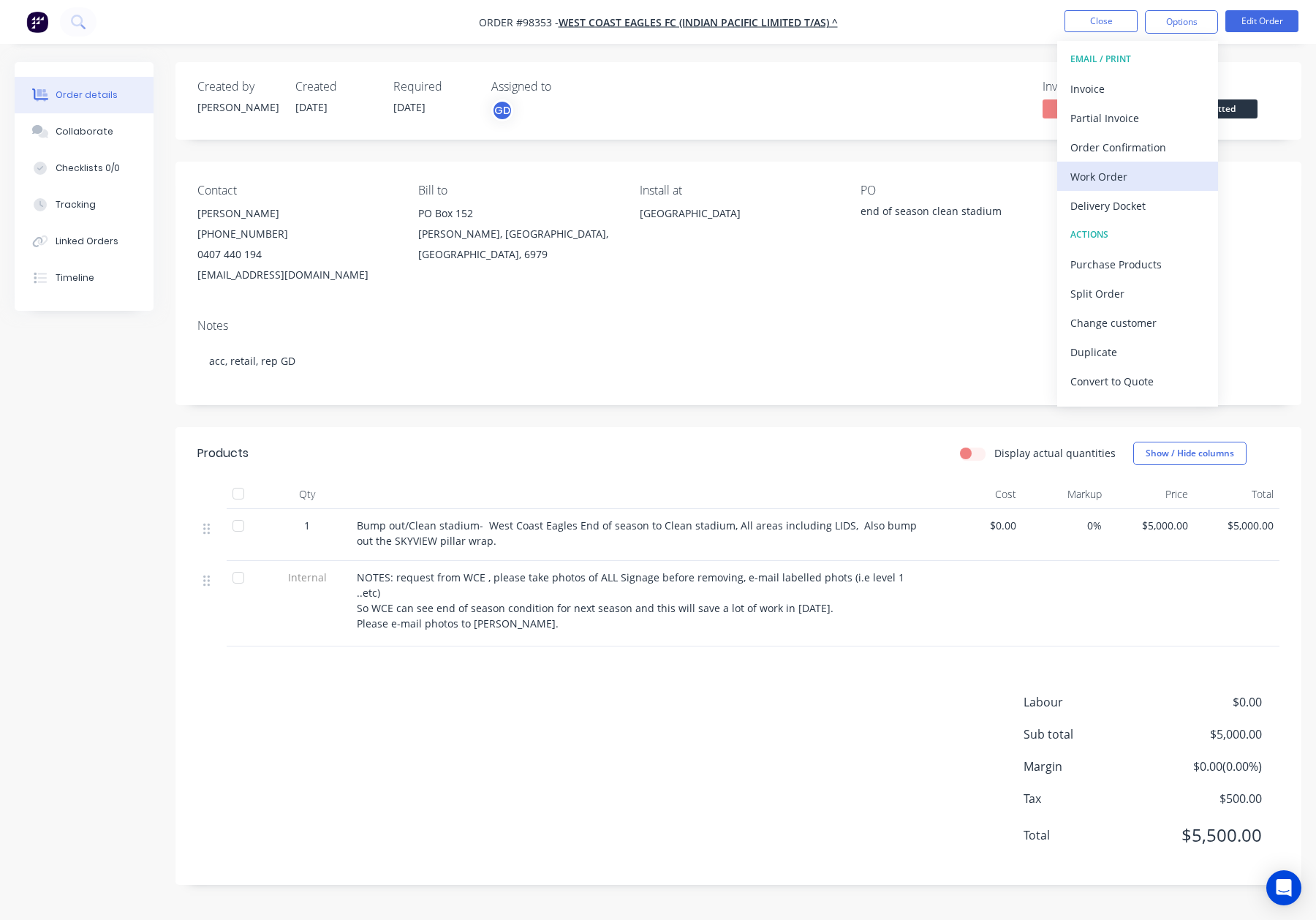
click at [1149, 181] on div "Work Order" at bounding box center [1137, 176] width 134 height 21
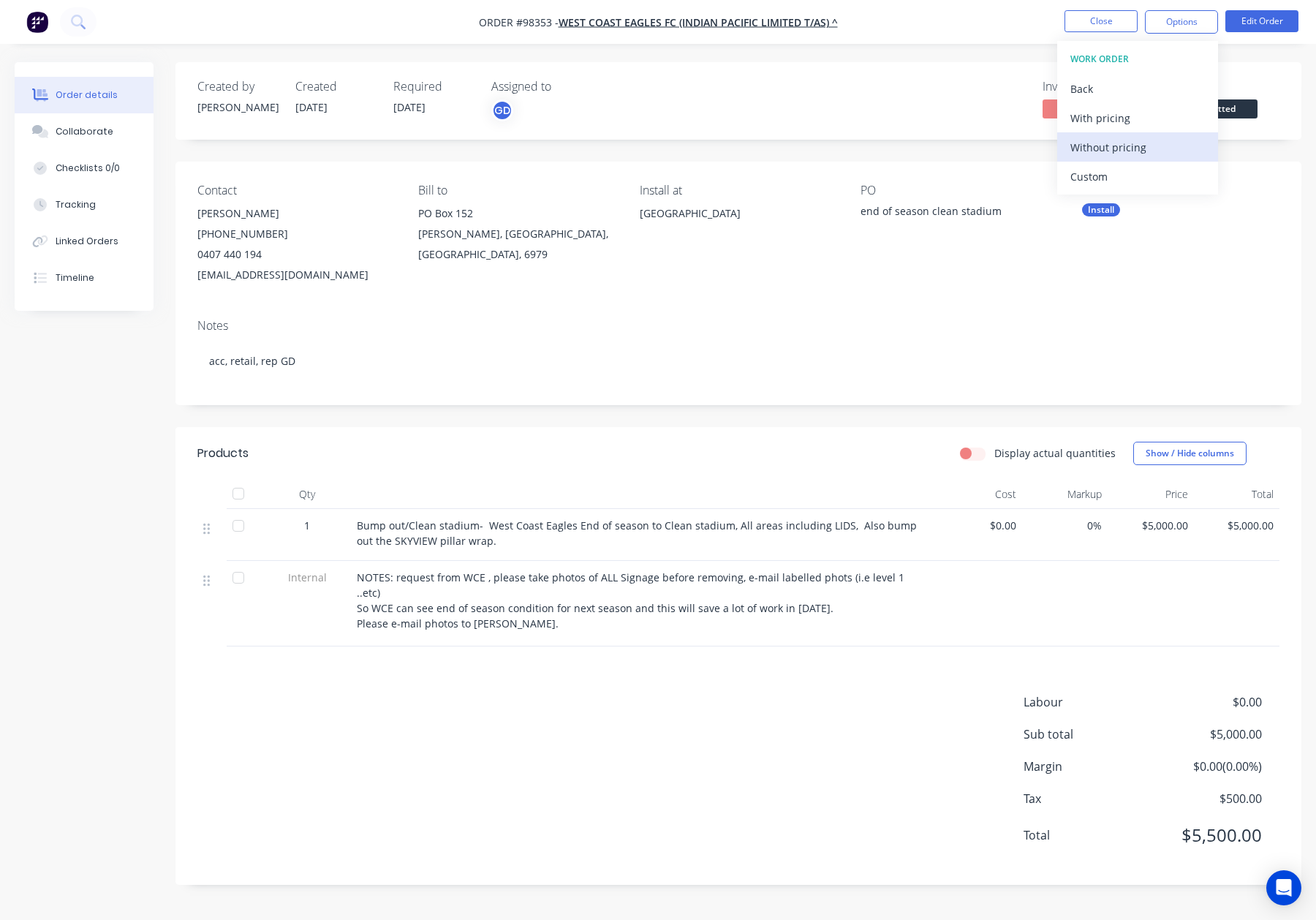
click at [1152, 142] on div "Without pricing" at bounding box center [1137, 147] width 134 height 21
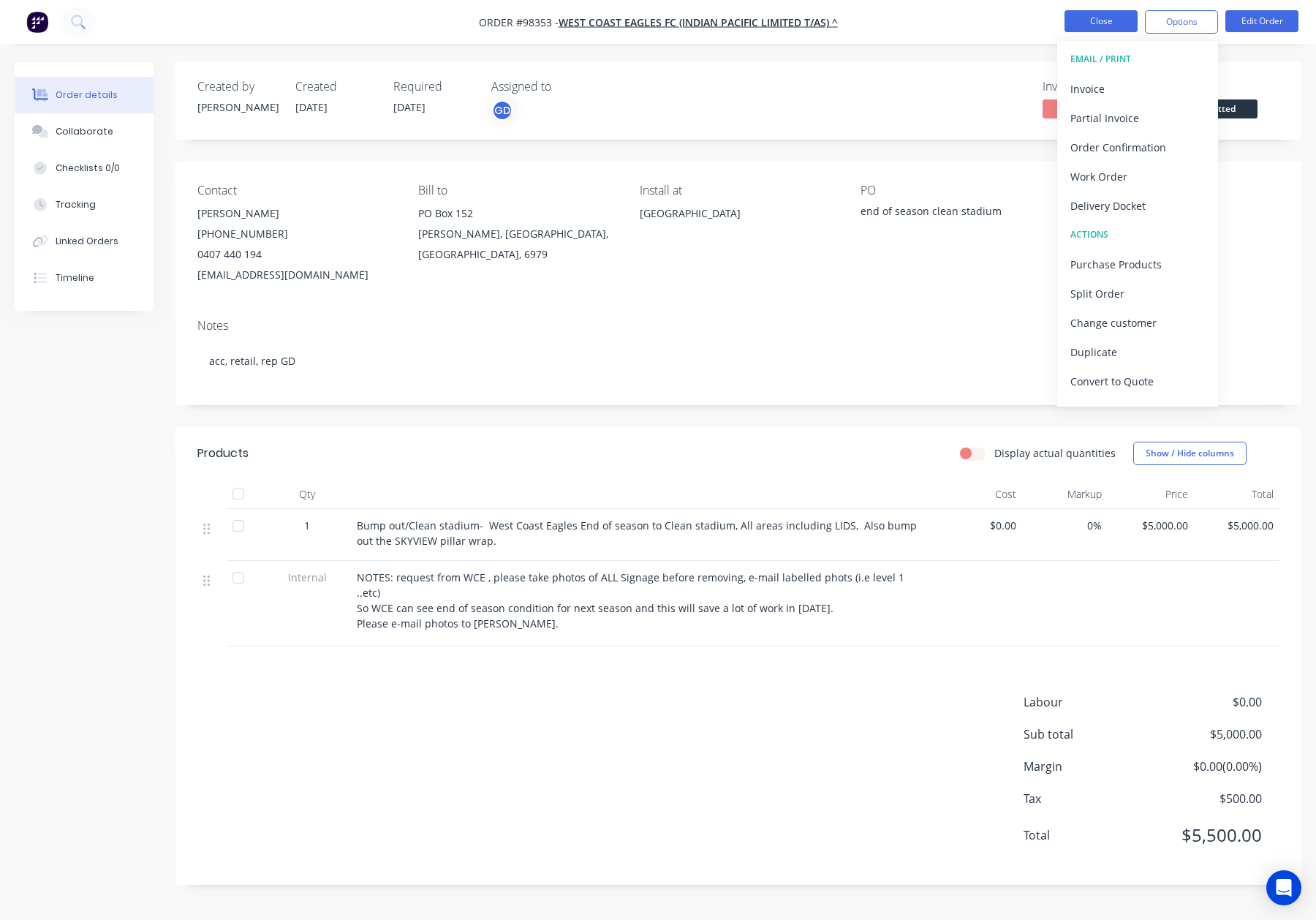
click at [1112, 19] on button "Close" at bounding box center [1100, 21] width 73 height 22
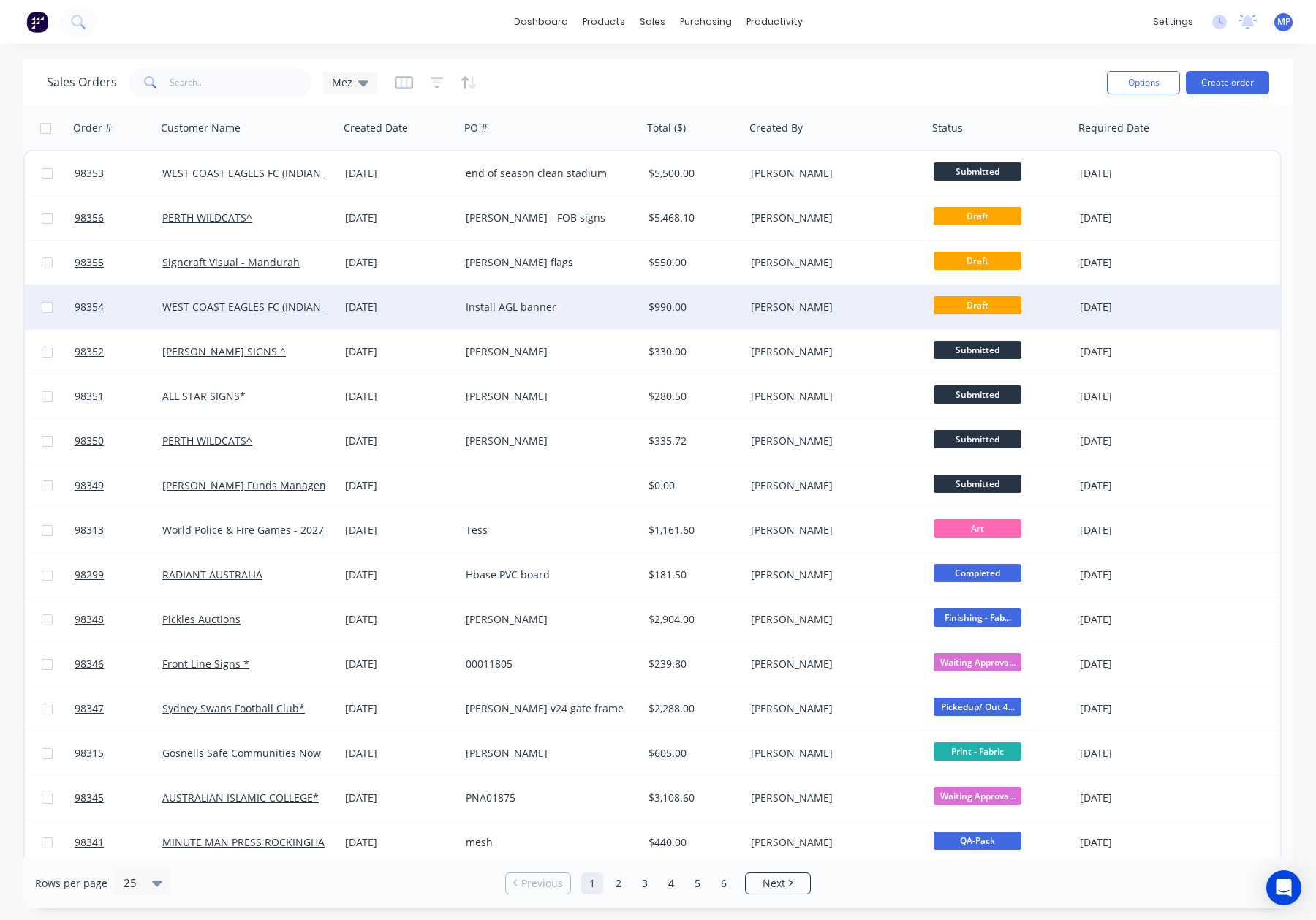
click at [452, 305] on div "[DATE]" at bounding box center [399, 307] width 109 height 15
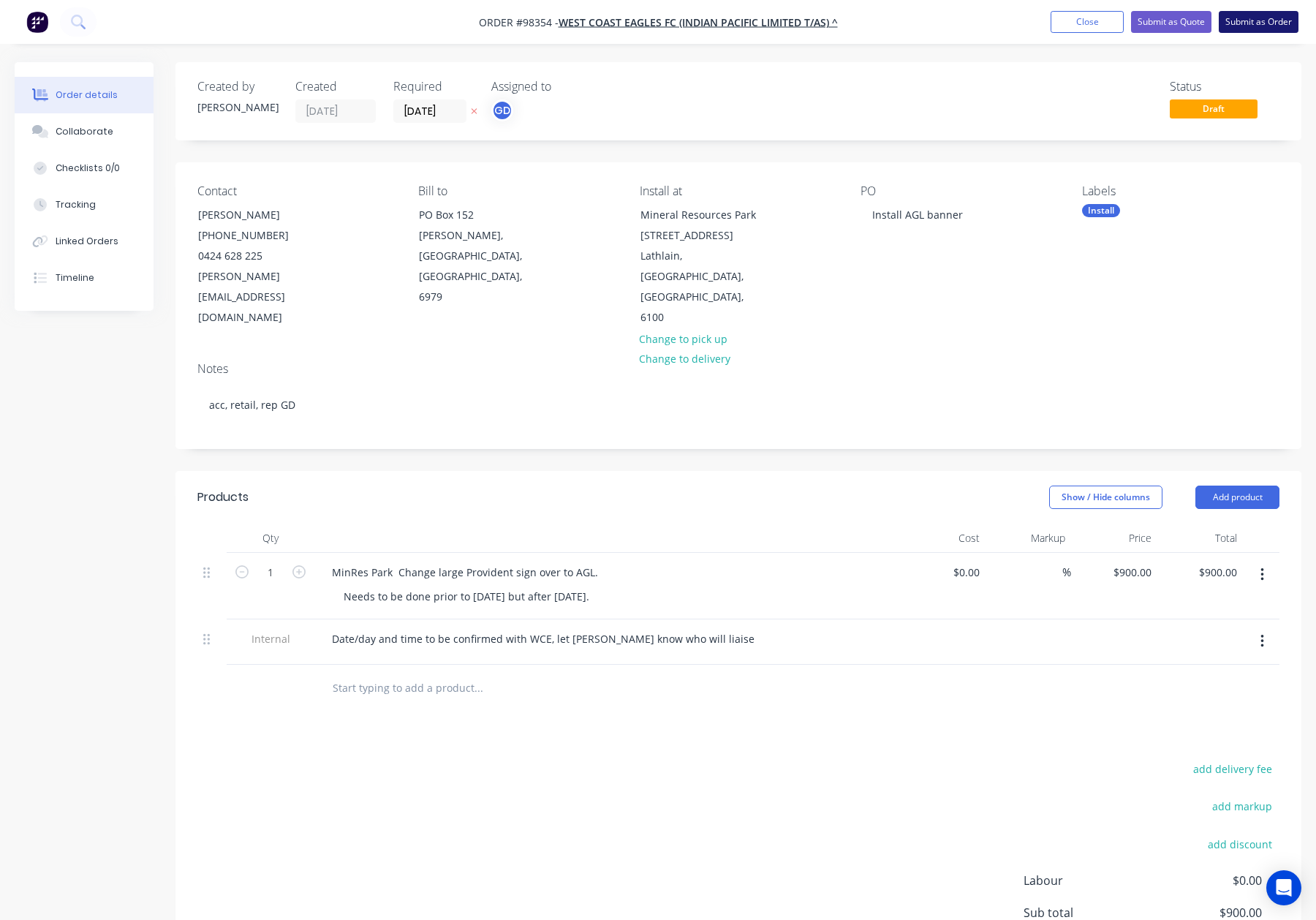
click at [1261, 21] on button "Submit as Order" at bounding box center [1258, 22] width 80 height 22
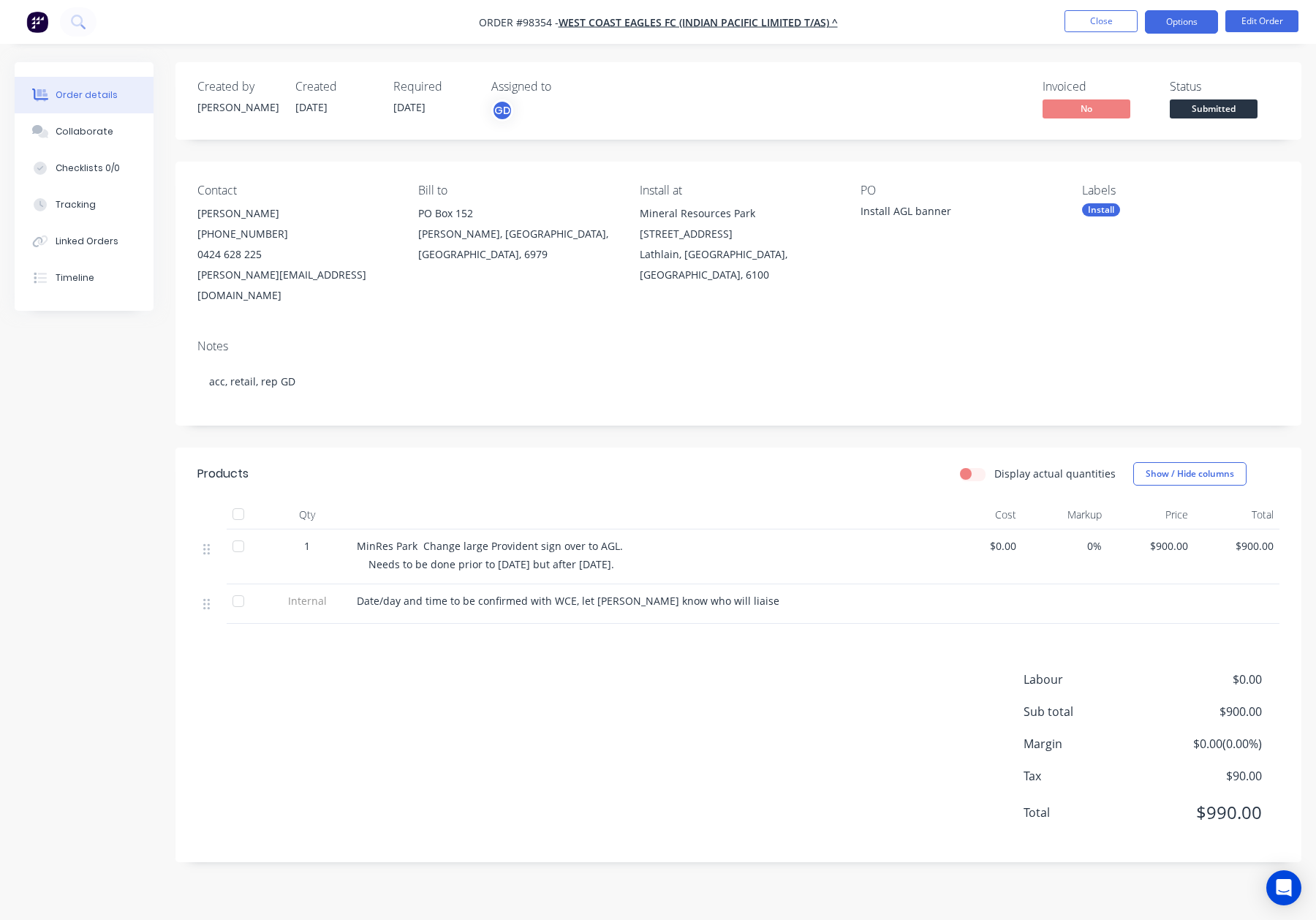
click at [1175, 20] on button "Options" at bounding box center [1181, 21] width 73 height 23
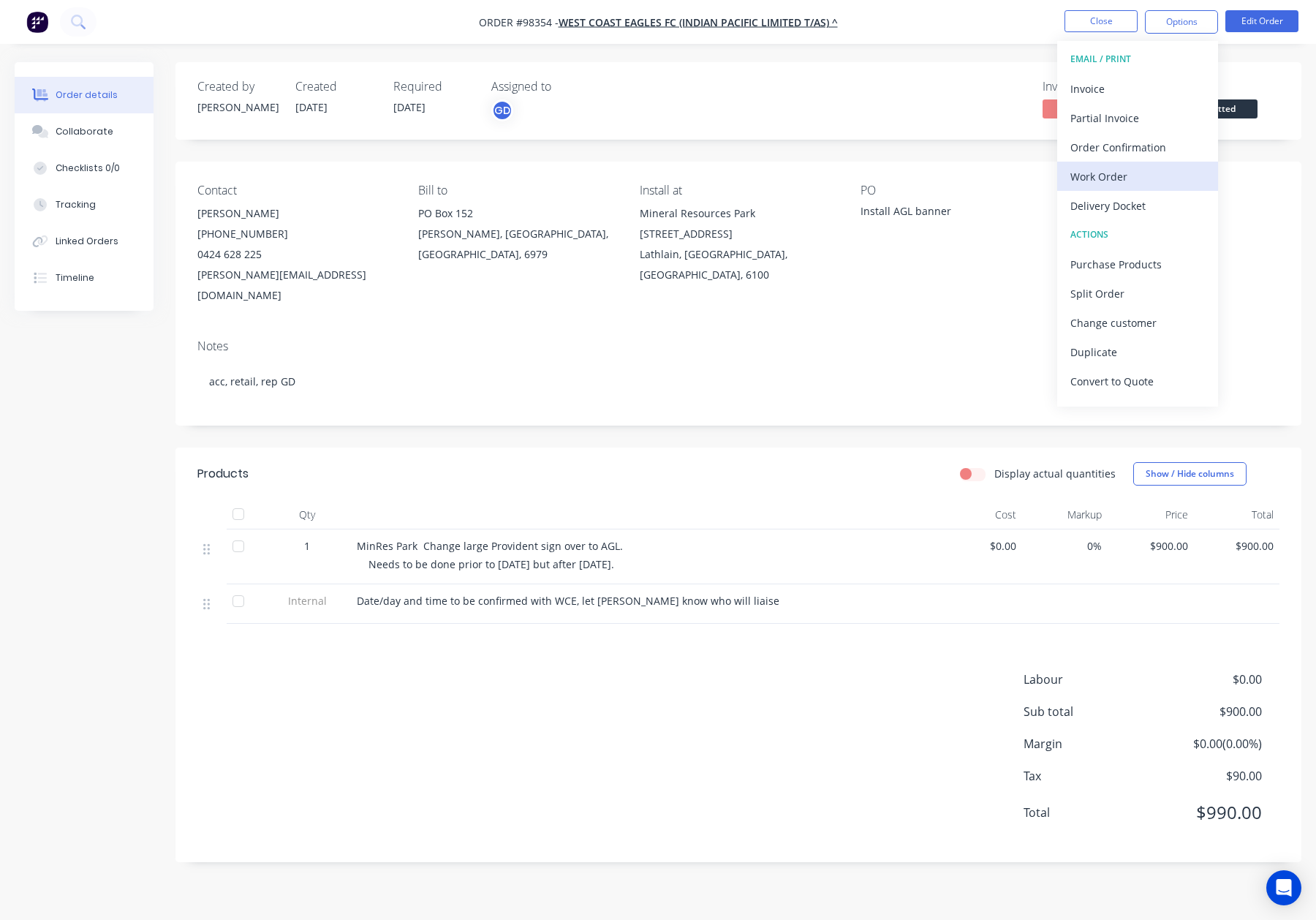
click at [1168, 167] on div "Work Order" at bounding box center [1137, 176] width 134 height 21
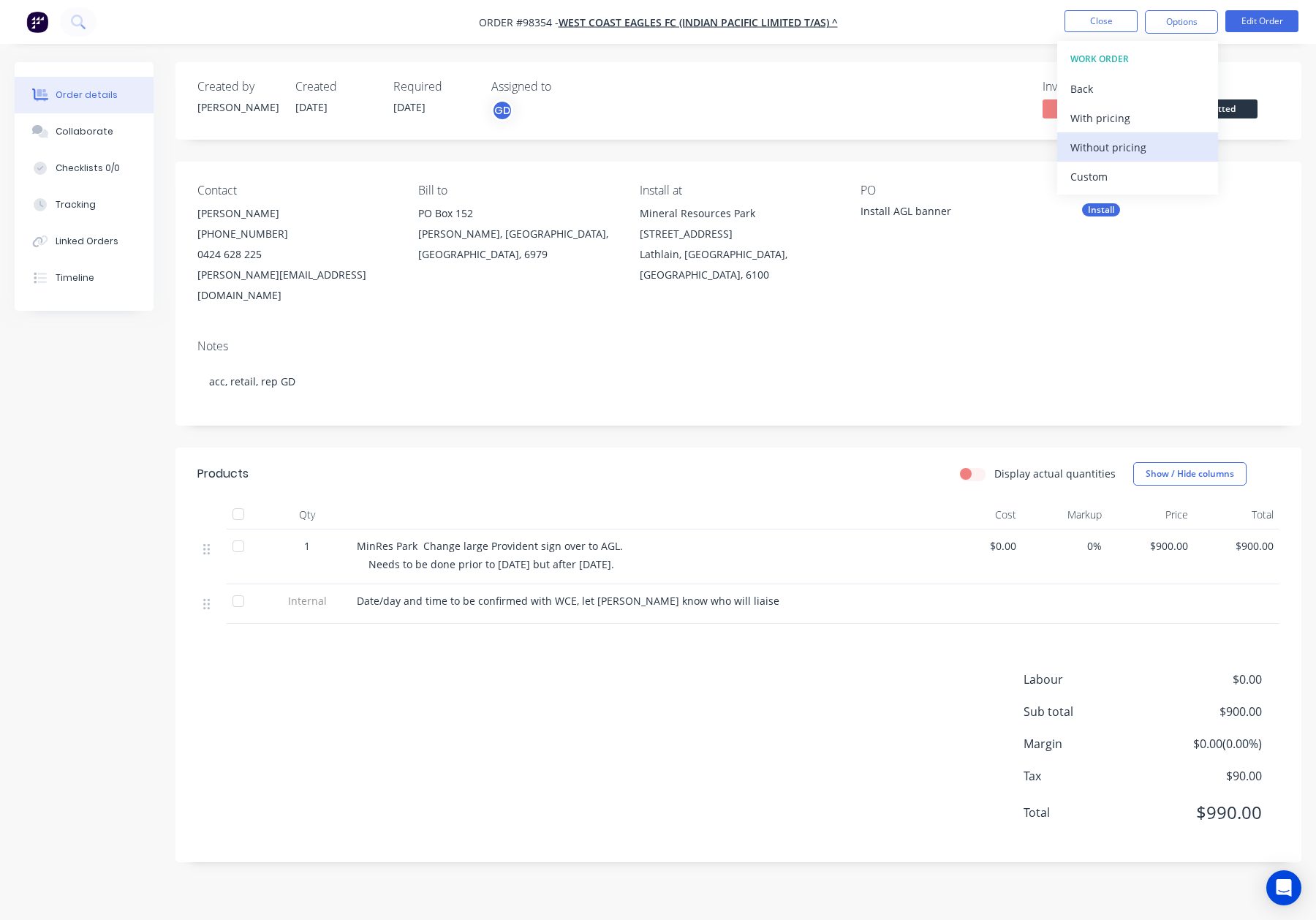
click at [1160, 144] on div "Without pricing" at bounding box center [1137, 147] width 134 height 21
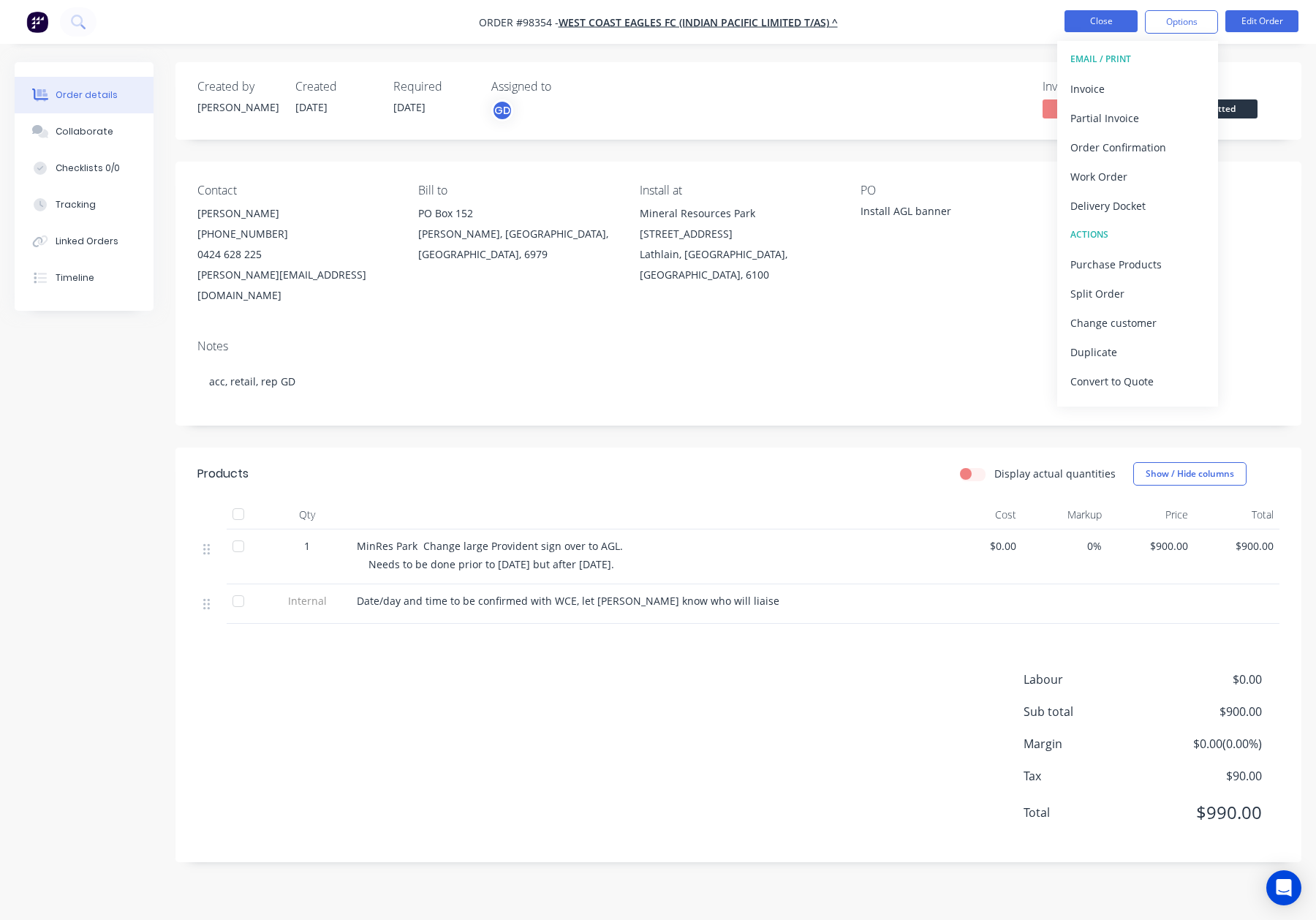
click at [1113, 13] on button "Close" at bounding box center [1100, 21] width 73 height 22
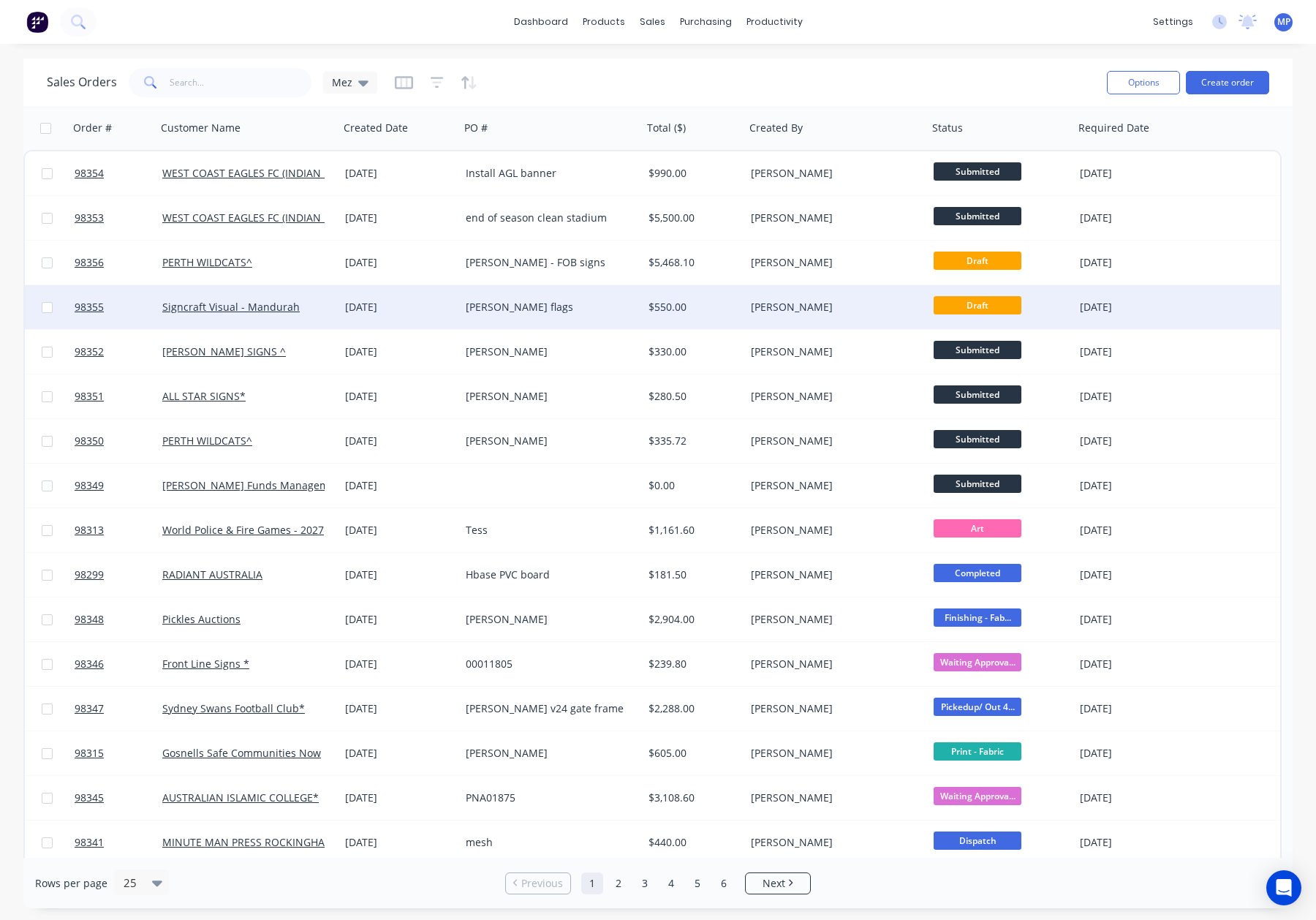
click at [591, 307] on div "[PERSON_NAME] flags" at bounding box center [547, 307] width 163 height 15
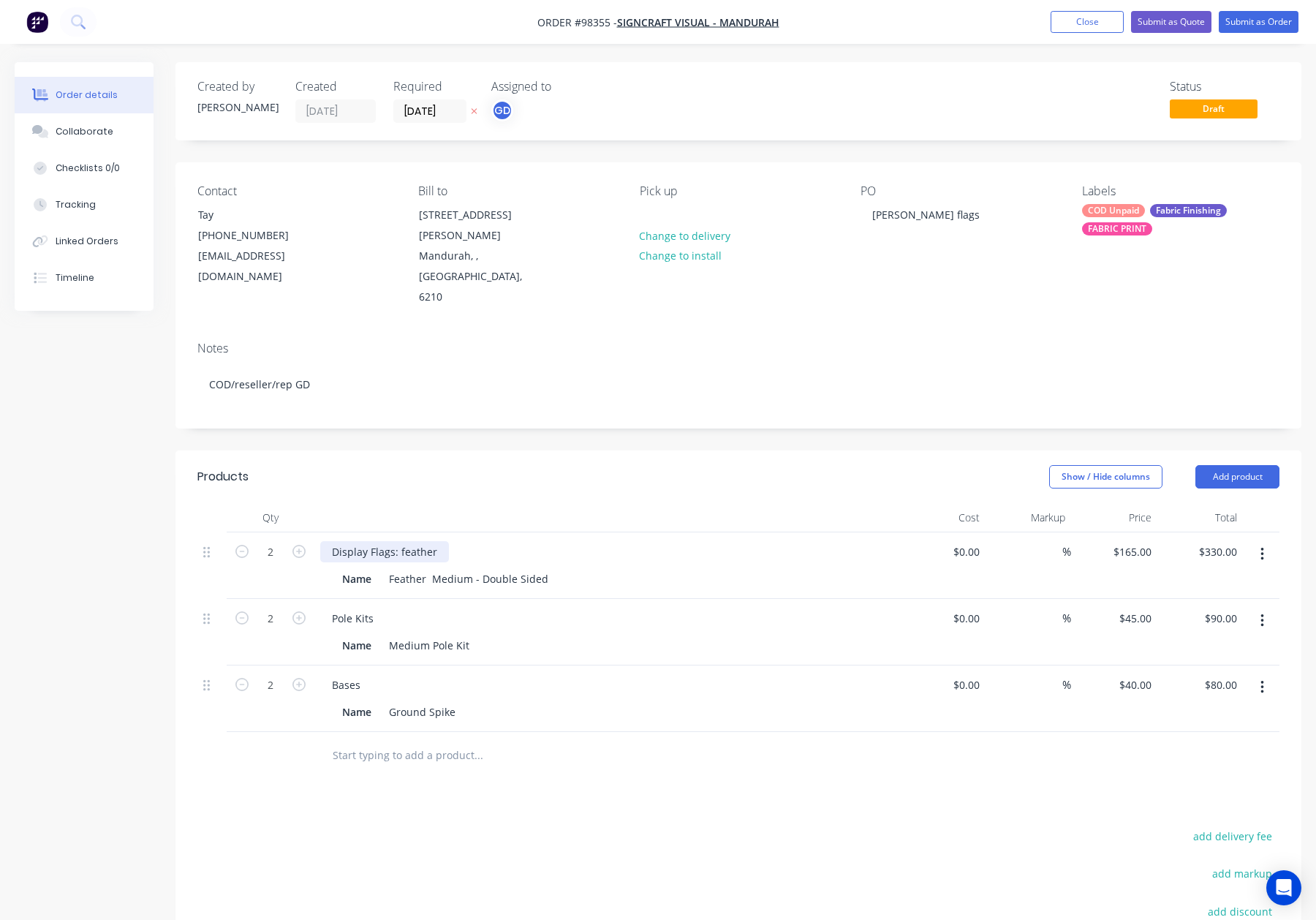
drag, startPoint x: 400, startPoint y: 513, endPoint x: 412, endPoint y: 516, distance: 12.4
click at [402, 541] on div "Display Flags: feather" at bounding box center [384, 552] width 128 height 21
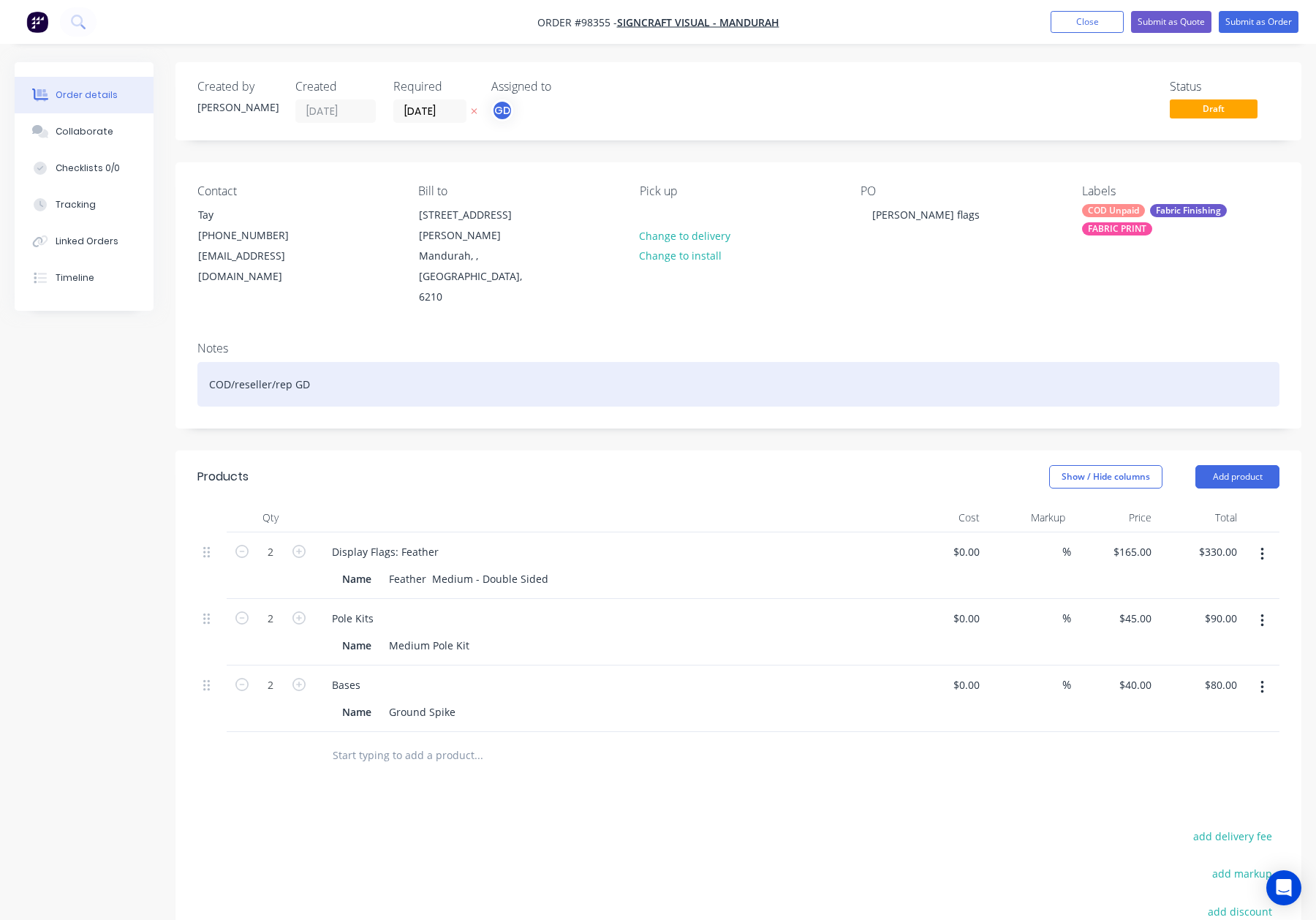
click at [382, 362] on div "COD/reseller/rep GD" at bounding box center [739, 385] width 1082 height 45
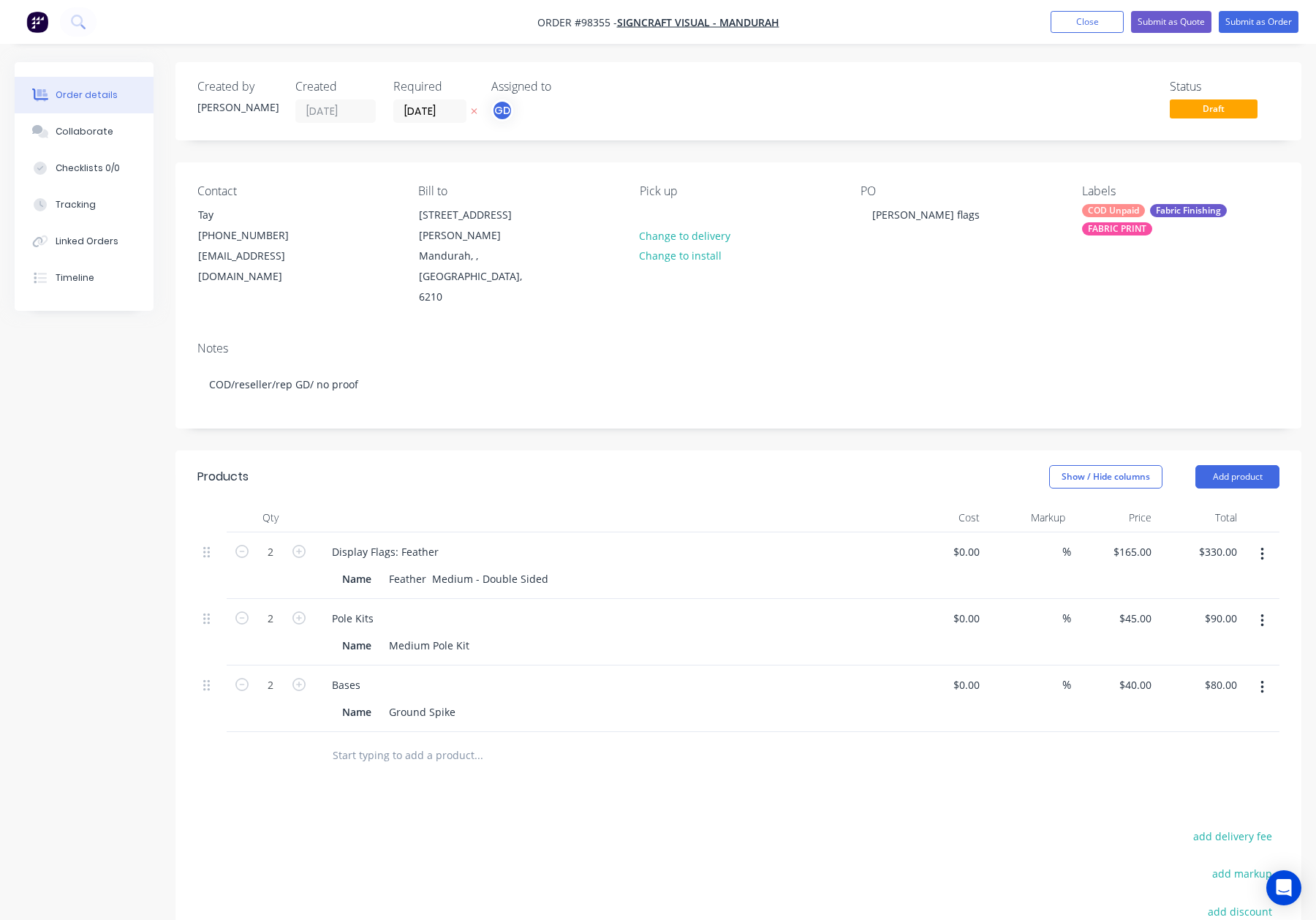
click at [1142, 204] on div "COD Unpaid Fabric Finishing FABRIC PRINT" at bounding box center [1181, 219] width 198 height 32
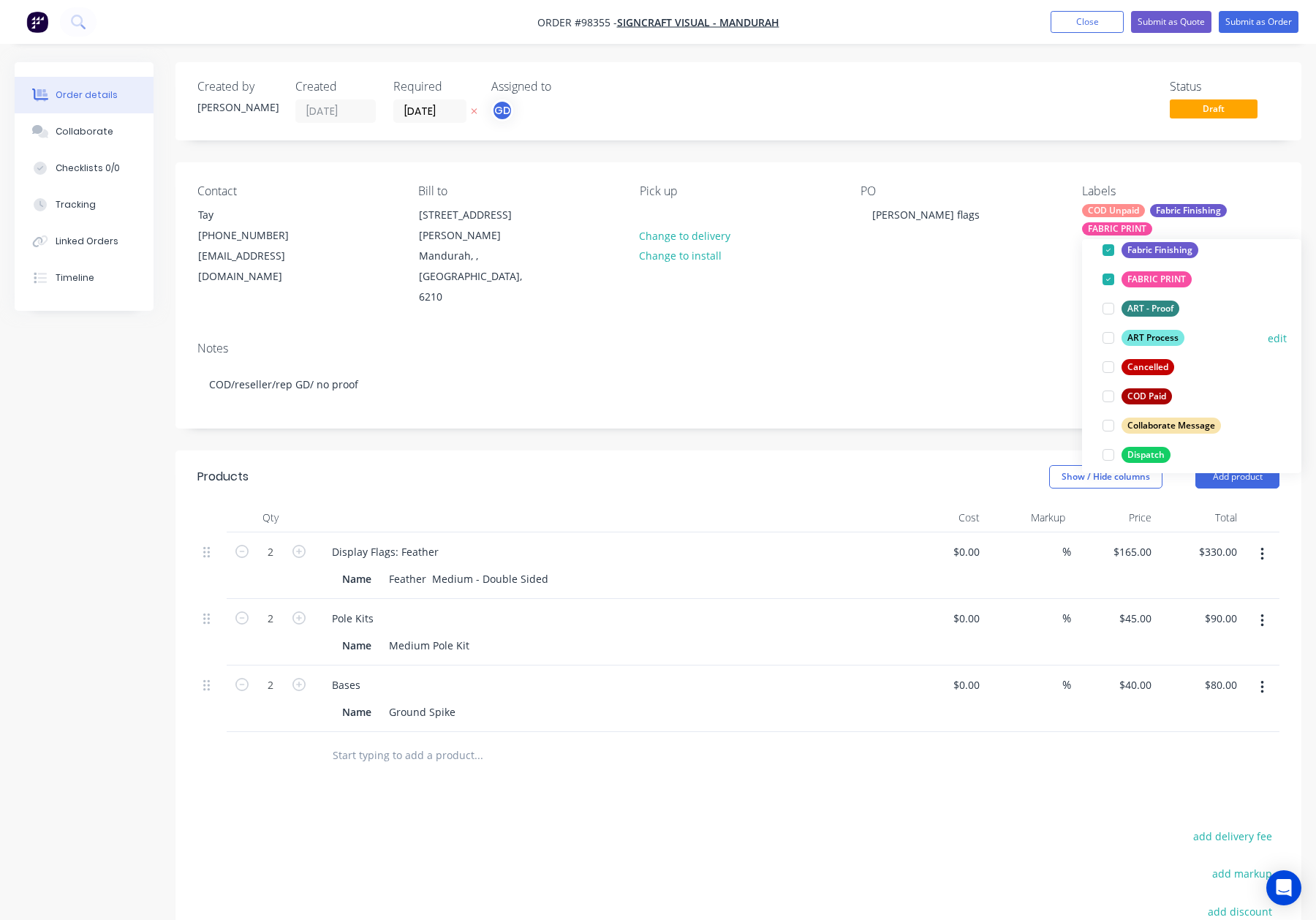
click at [1148, 345] on div "ART Process" at bounding box center [1152, 338] width 63 height 16
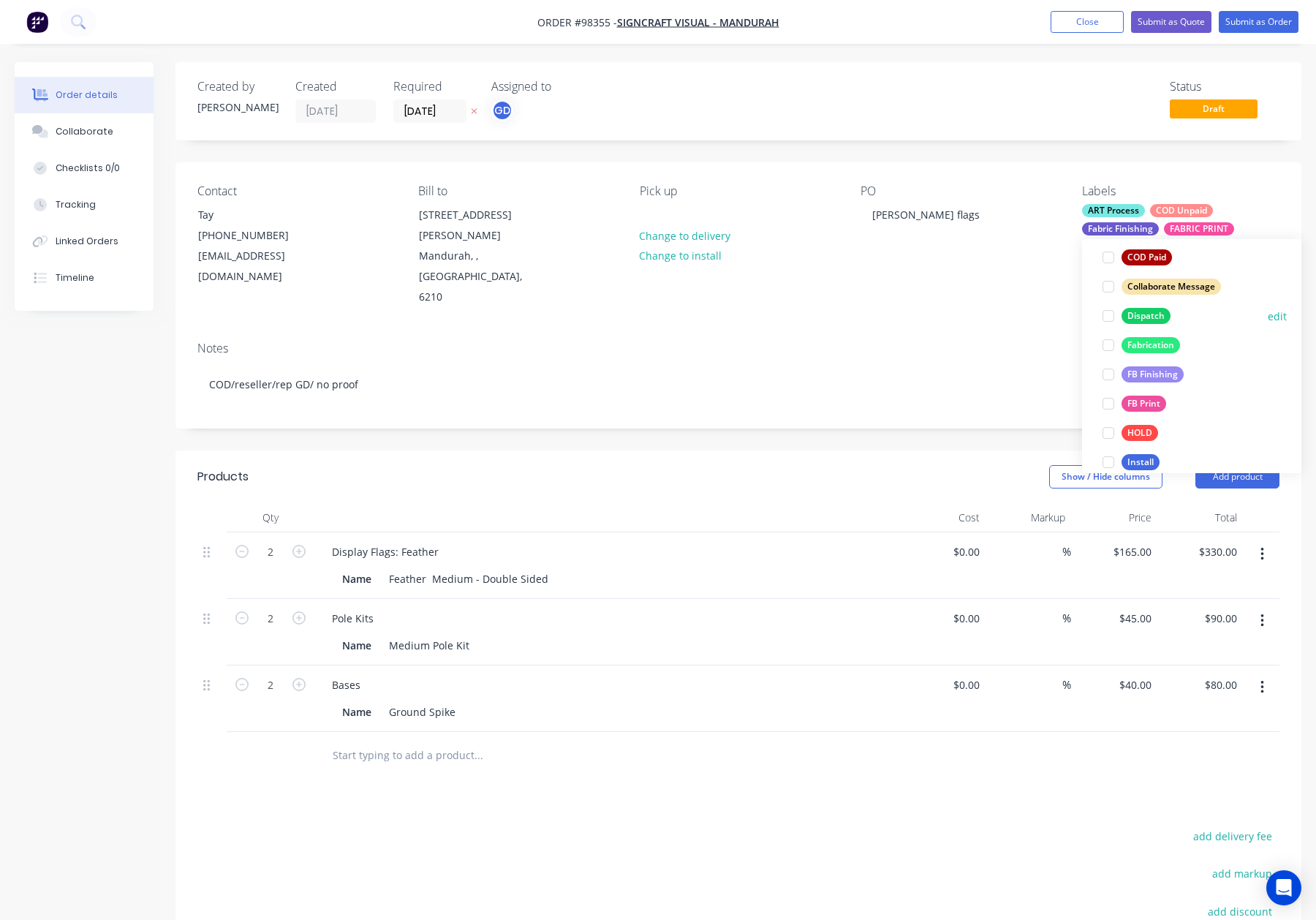
drag, startPoint x: 1142, startPoint y: 311, endPoint x: 1158, endPoint y: 311, distance: 16.0
click at [1145, 311] on div "Dispatch" at bounding box center [1146, 315] width 49 height 16
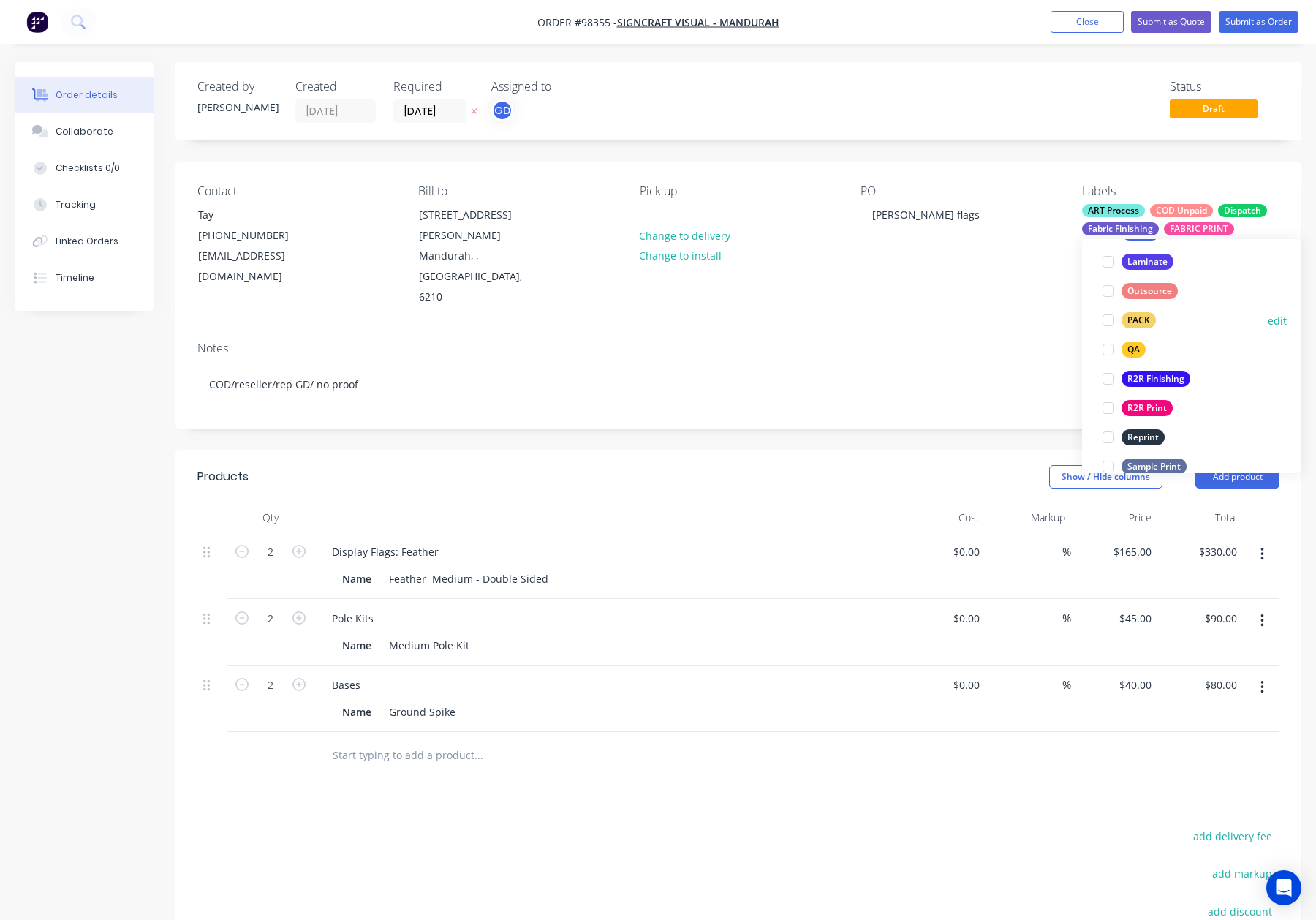
click at [1155, 310] on button "PACK" at bounding box center [1129, 320] width 65 height 21
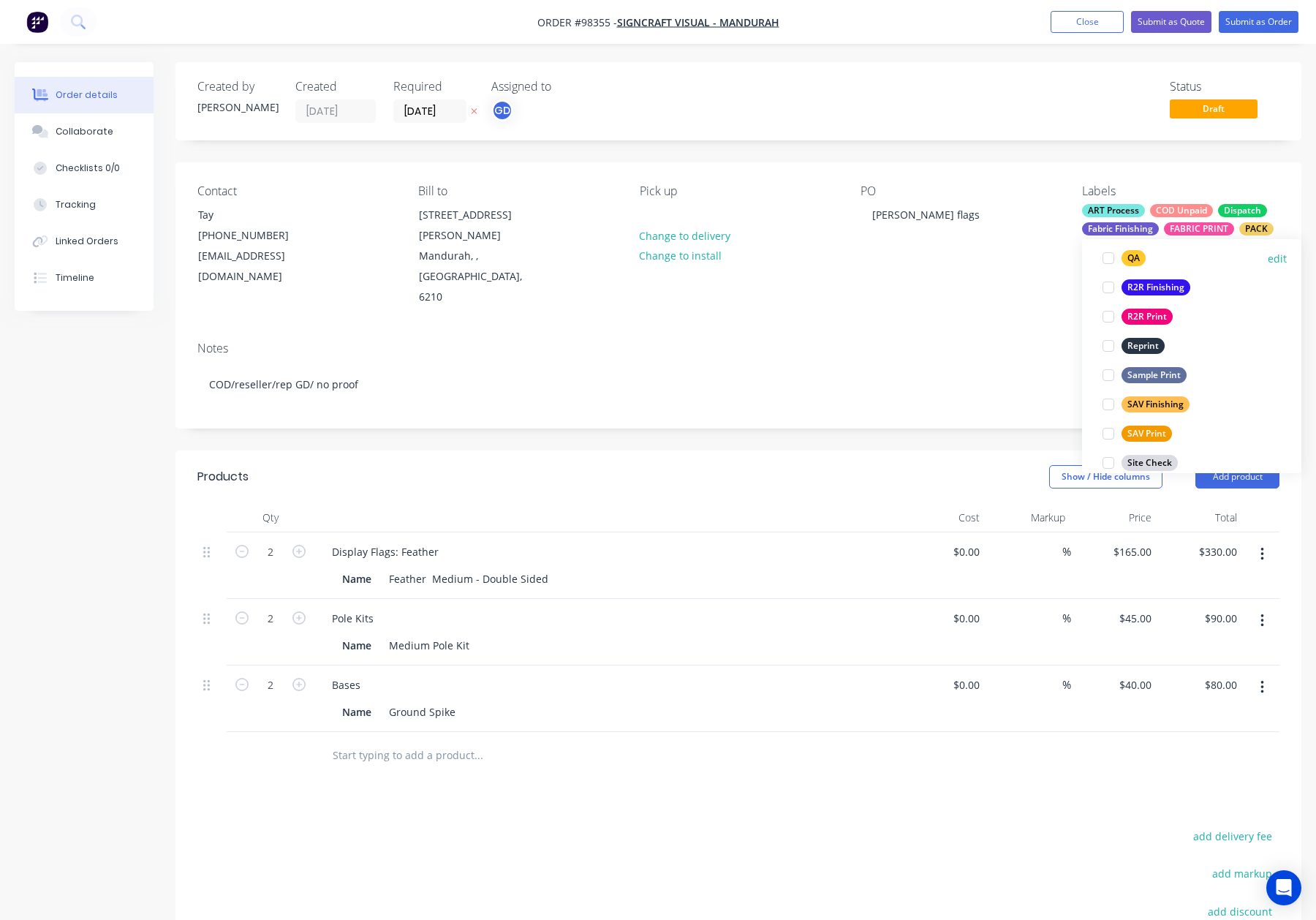
click at [1137, 257] on div "QA" at bounding box center [1134, 258] width 24 height 16
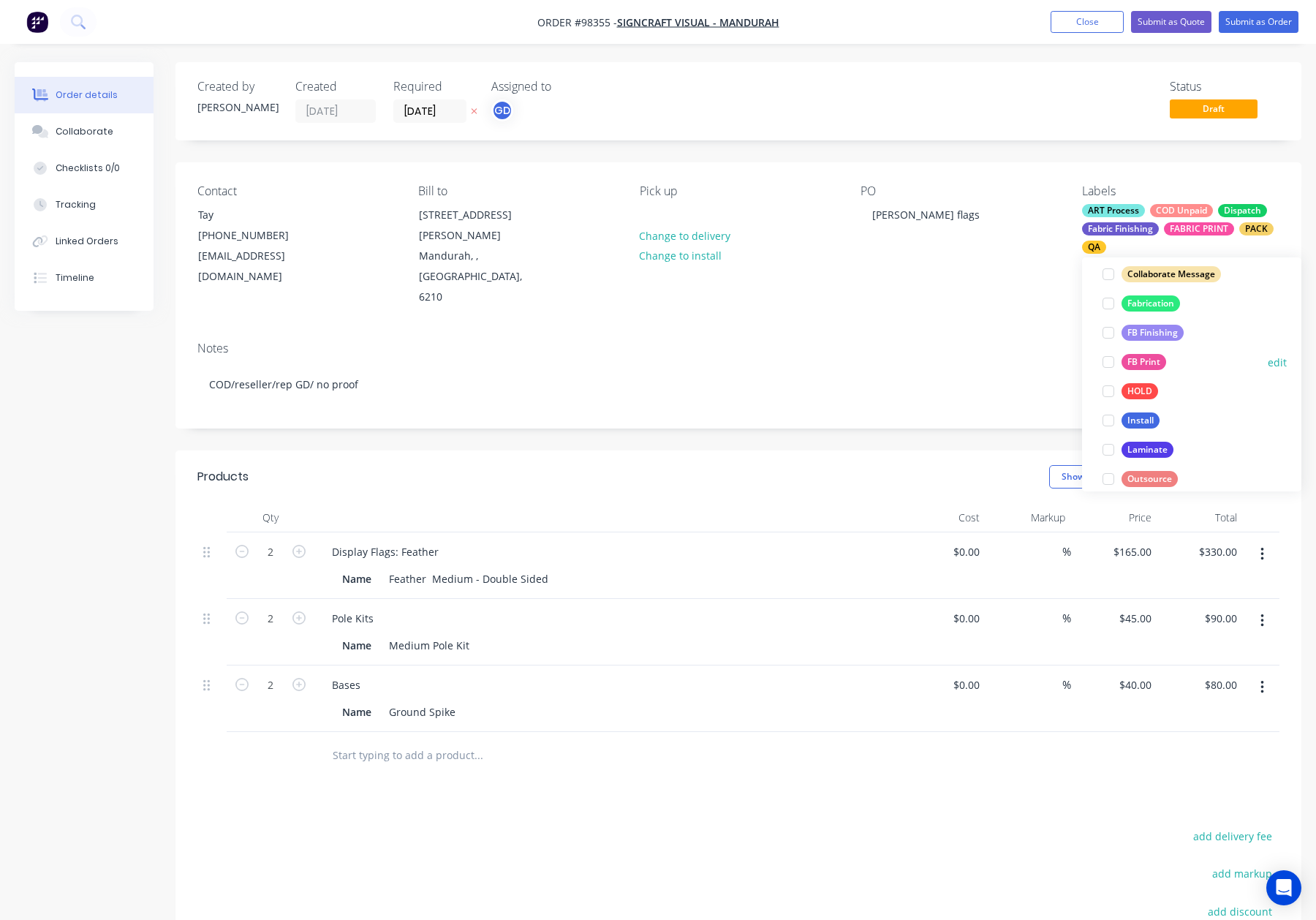
scroll to position [702, 0]
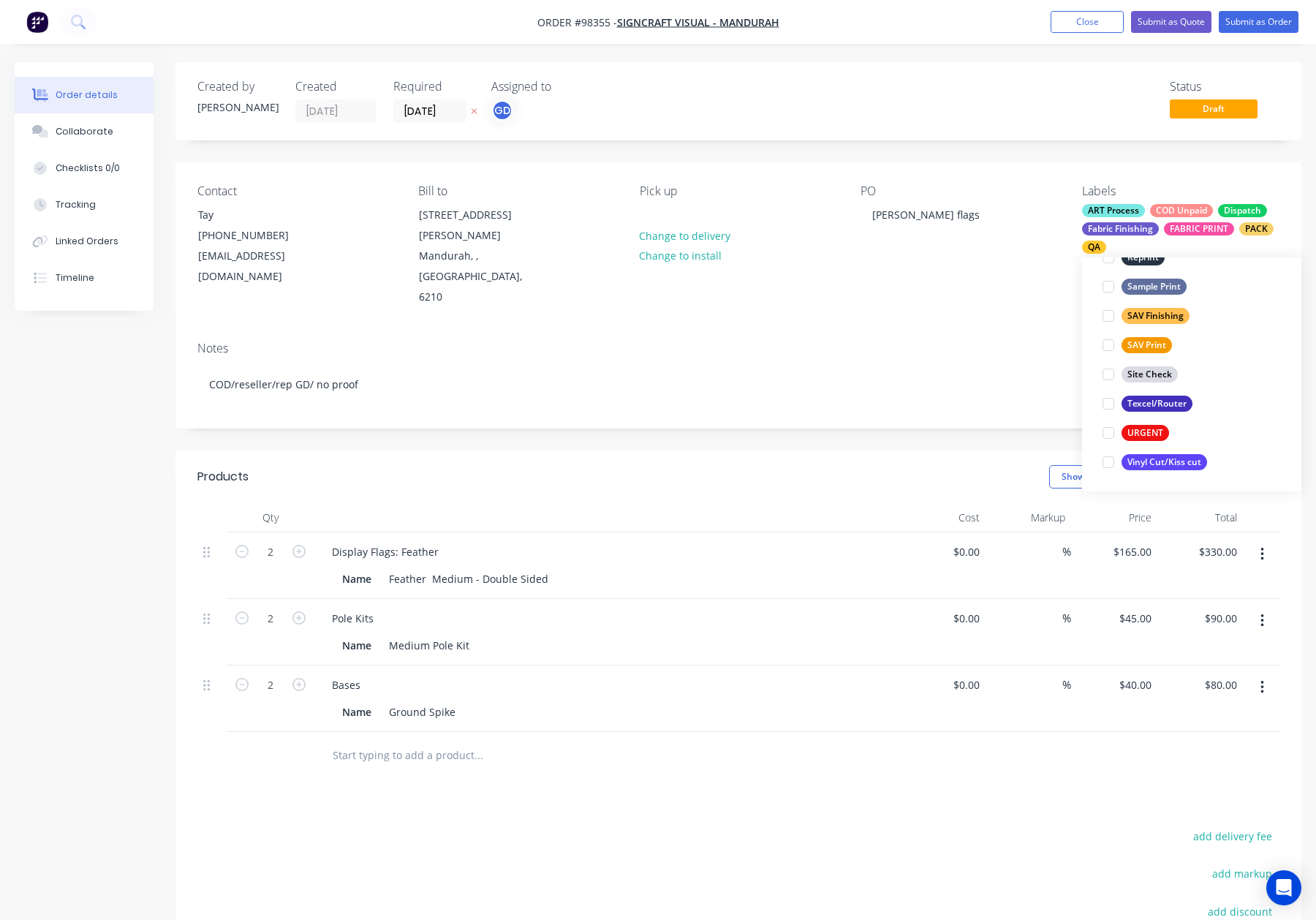
click at [990, 330] on div "Notes COD/reseller/rep GD/ no proof" at bounding box center [738, 379] width 1126 height 98
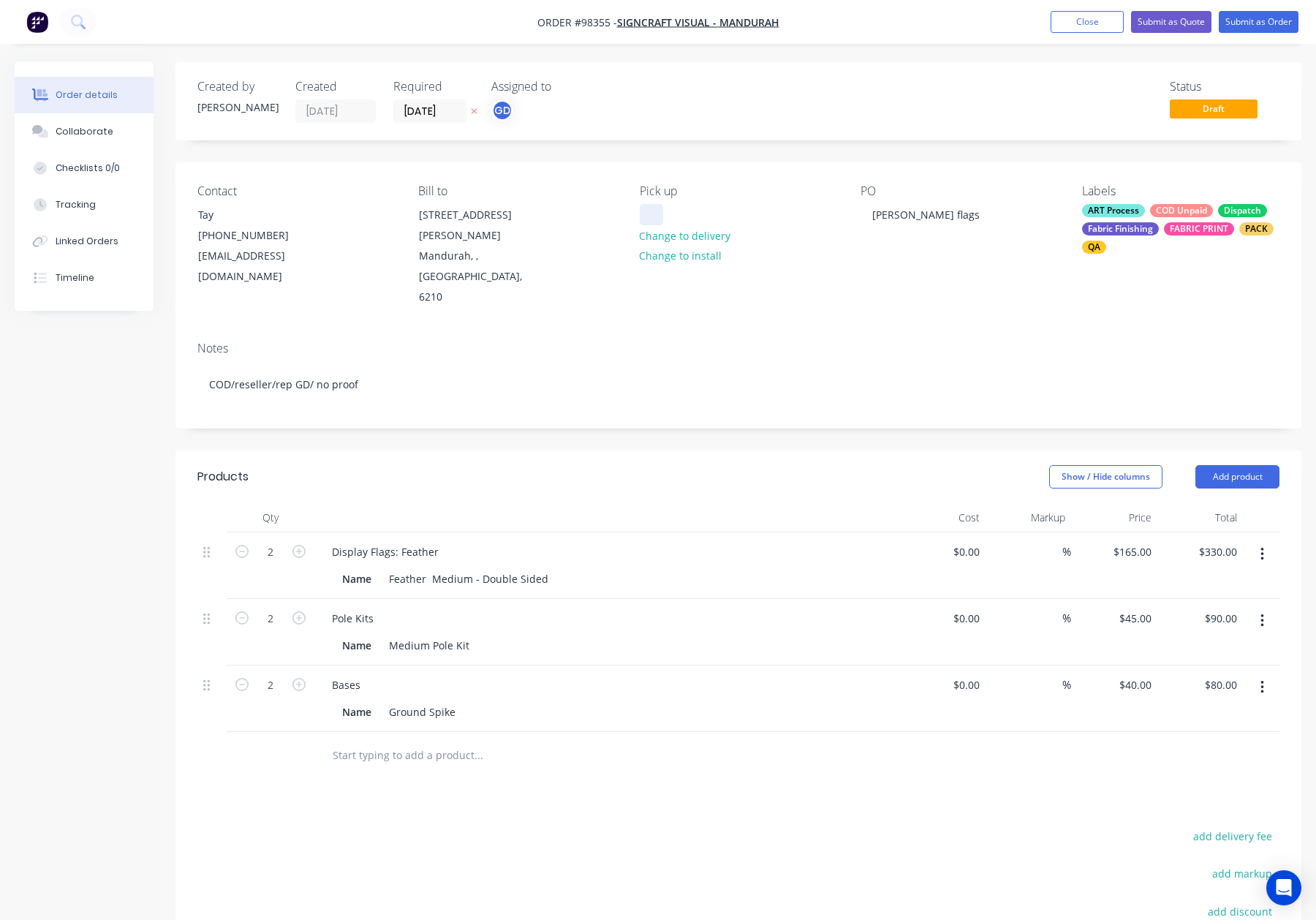
click at [649, 210] on div at bounding box center [651, 214] width 23 height 21
click at [874, 330] on div "Notes COD/reseller/rep GD/ no proof" at bounding box center [738, 379] width 1126 height 98
click at [1265, 465] on button "Add product" at bounding box center [1237, 476] width 84 height 23
click at [1224, 678] on div "Notes (Internal)" at bounding box center [1209, 689] width 112 height 21
click at [358, 741] on div at bounding box center [372, 751] width 105 height 21
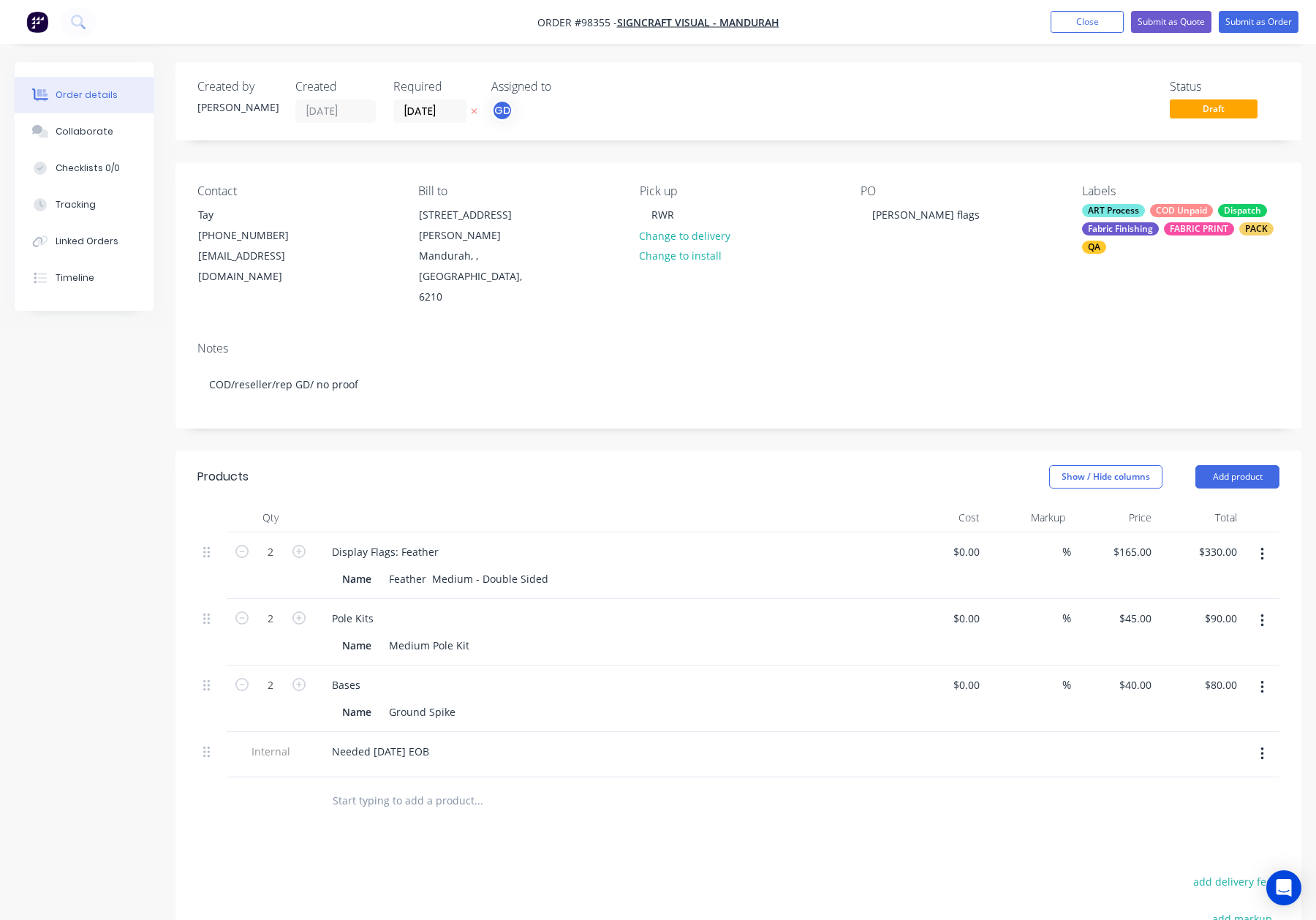
click at [638, 785] on div "Products Show / Hide columns Add product Qty Cost Markup Price Total 2 Display …" at bounding box center [738, 813] width 1126 height 726
click at [441, 741] on div "Needed Thursday EOB" at bounding box center [380, 751] width 121 height 21
click at [370, 741] on div "Needed Thursday EOB!" at bounding box center [382, 751] width 123 height 21
click at [736, 786] on div at bounding box center [539, 801] width 438 height 29
click at [1233, 15] on button "Submit as Order" at bounding box center [1258, 22] width 80 height 22
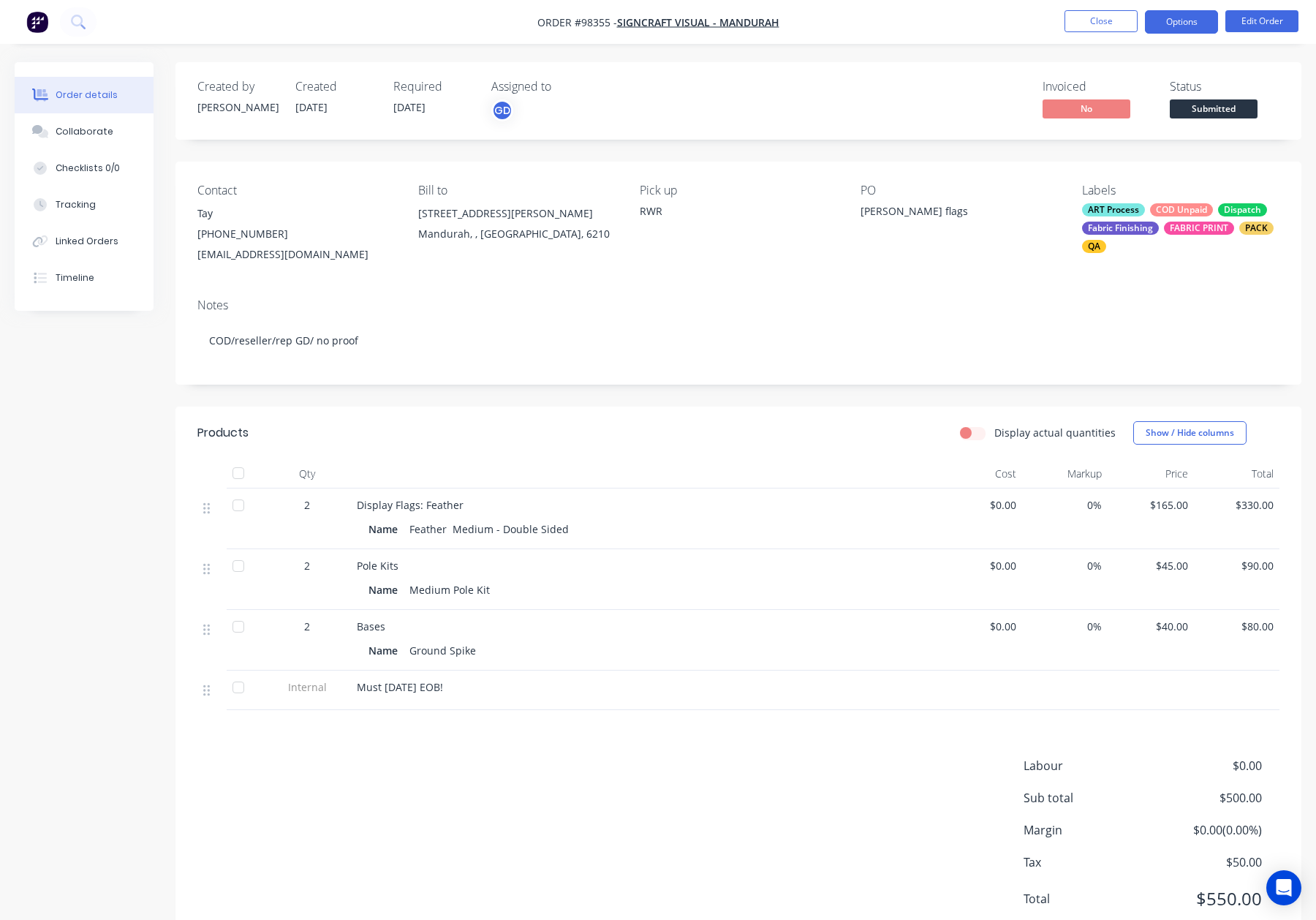
click at [1182, 21] on button "Options" at bounding box center [1181, 21] width 73 height 23
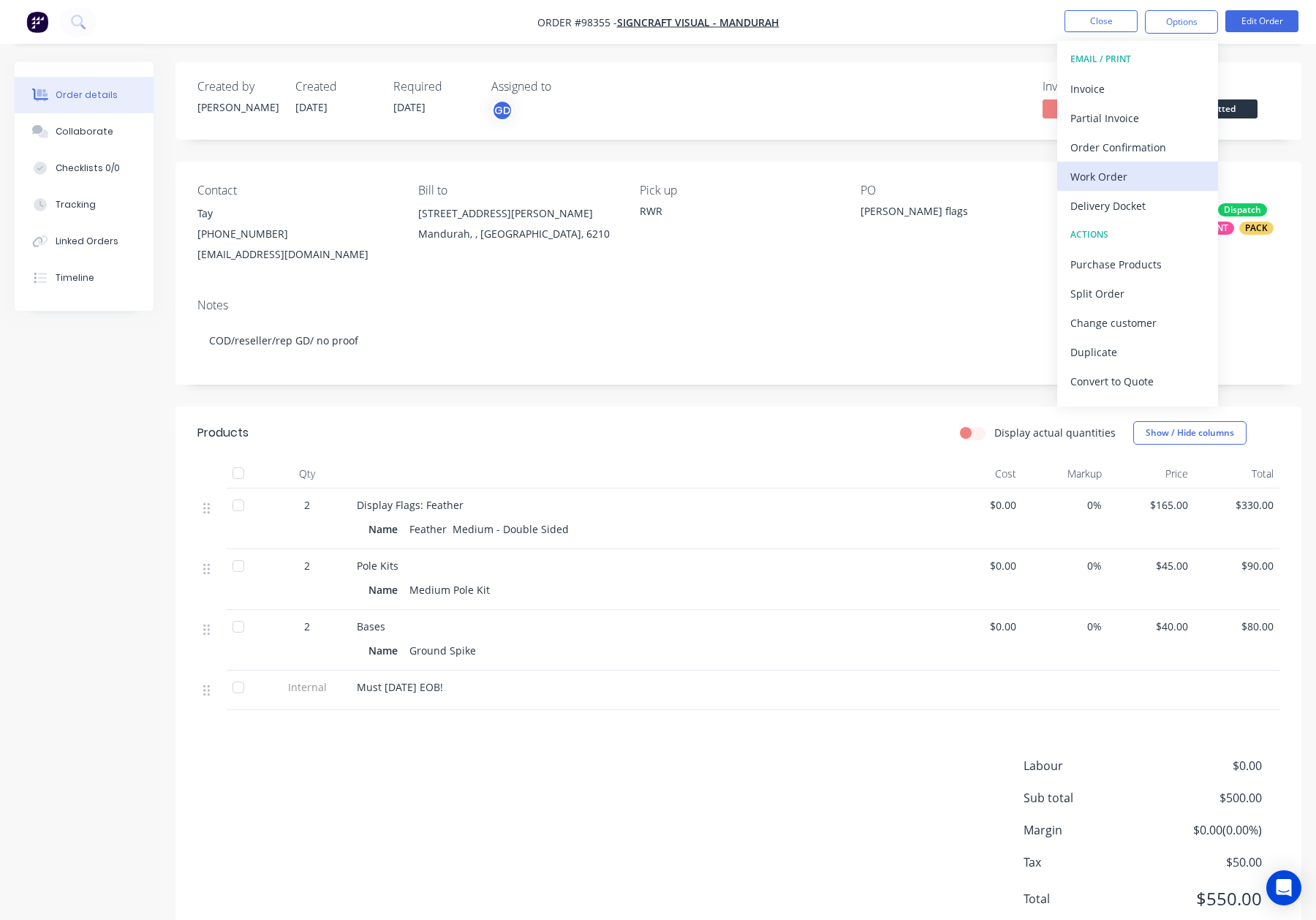
click at [1133, 180] on div "Work Order" at bounding box center [1137, 176] width 134 height 21
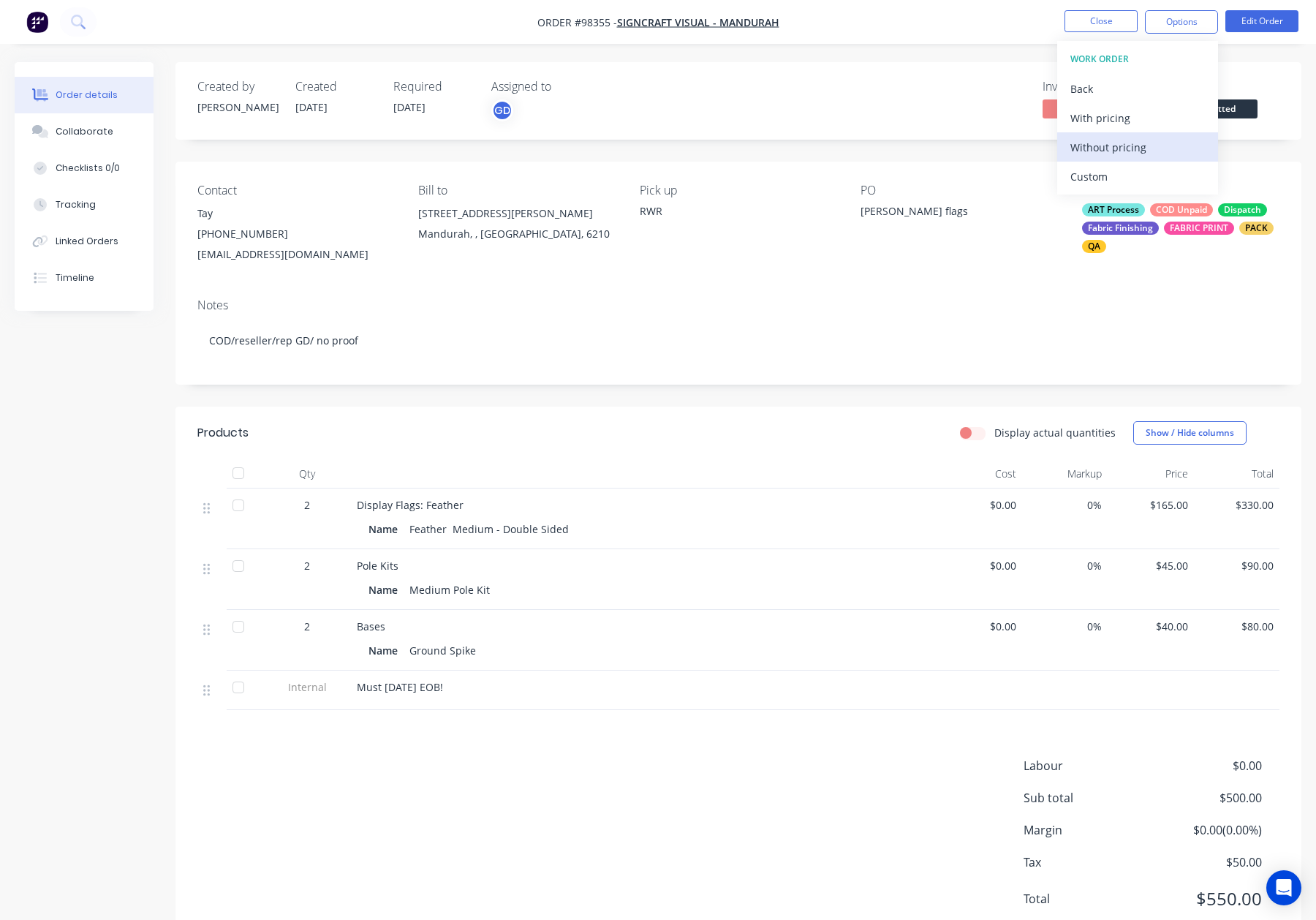
click at [1138, 148] on div "Without pricing" at bounding box center [1137, 147] width 134 height 21
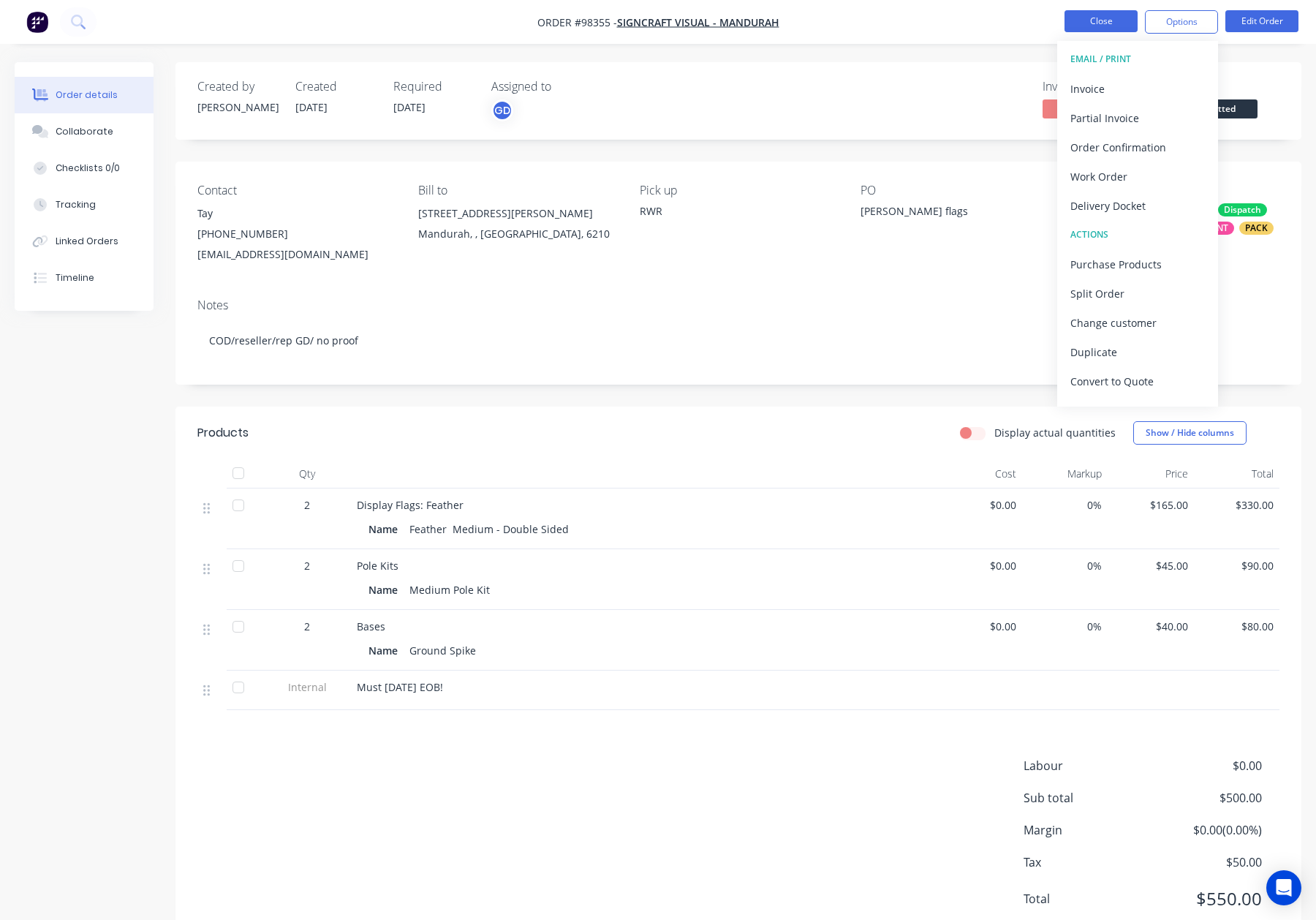
click at [1117, 17] on button "Close" at bounding box center [1100, 21] width 73 height 22
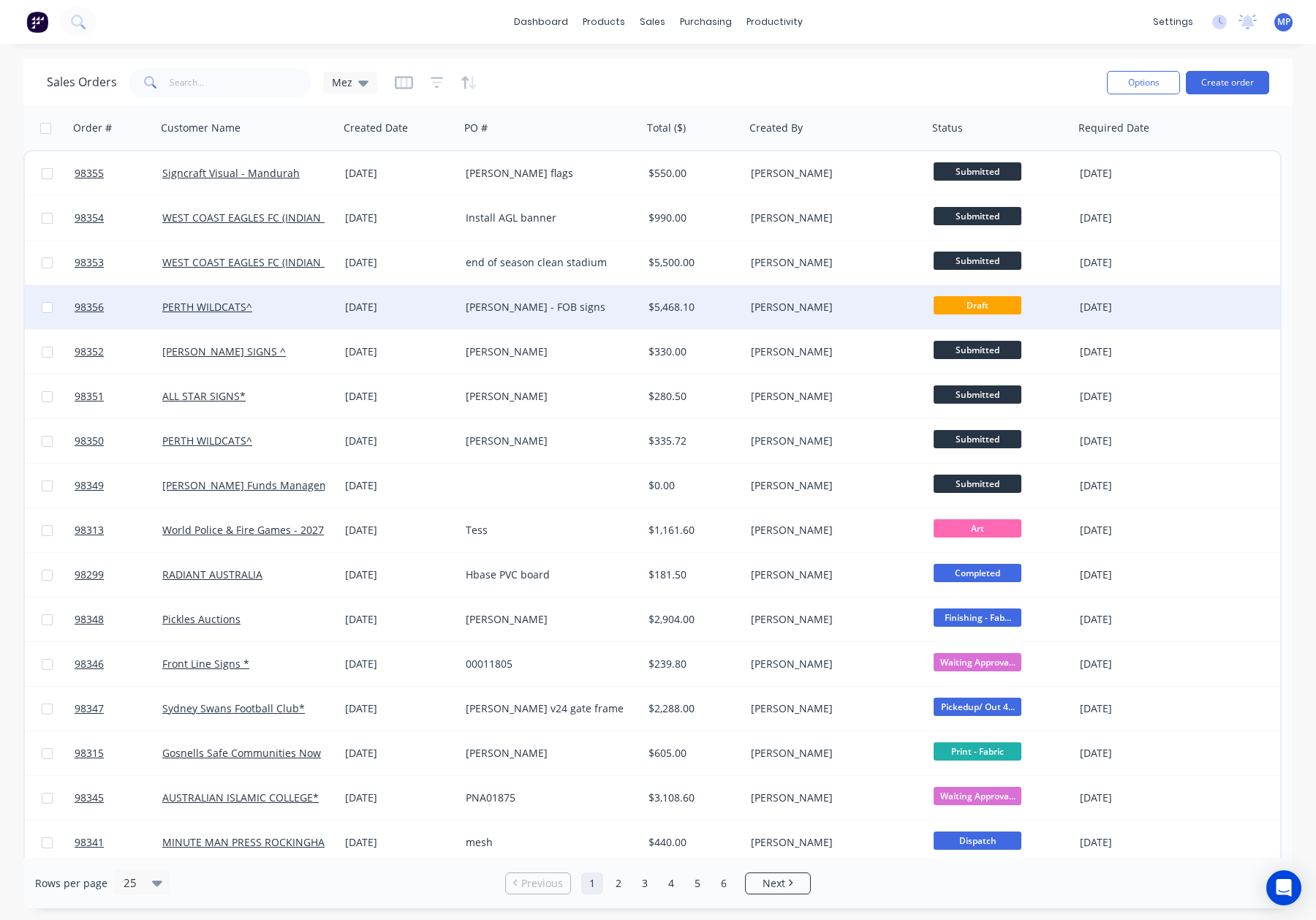
click at [871, 306] on div "[PERSON_NAME]" at bounding box center [832, 307] width 163 height 15
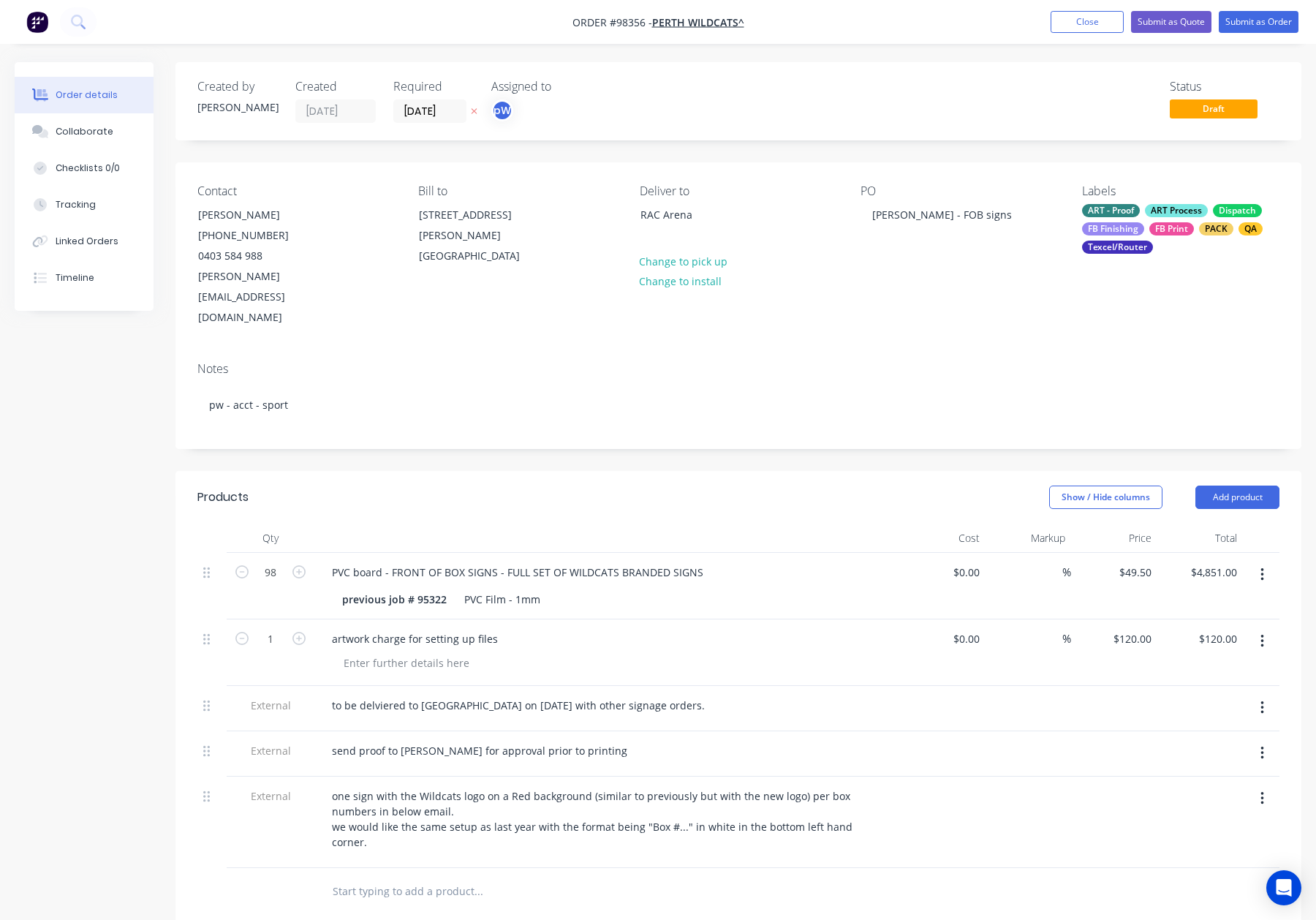
scroll to position [4, 0]
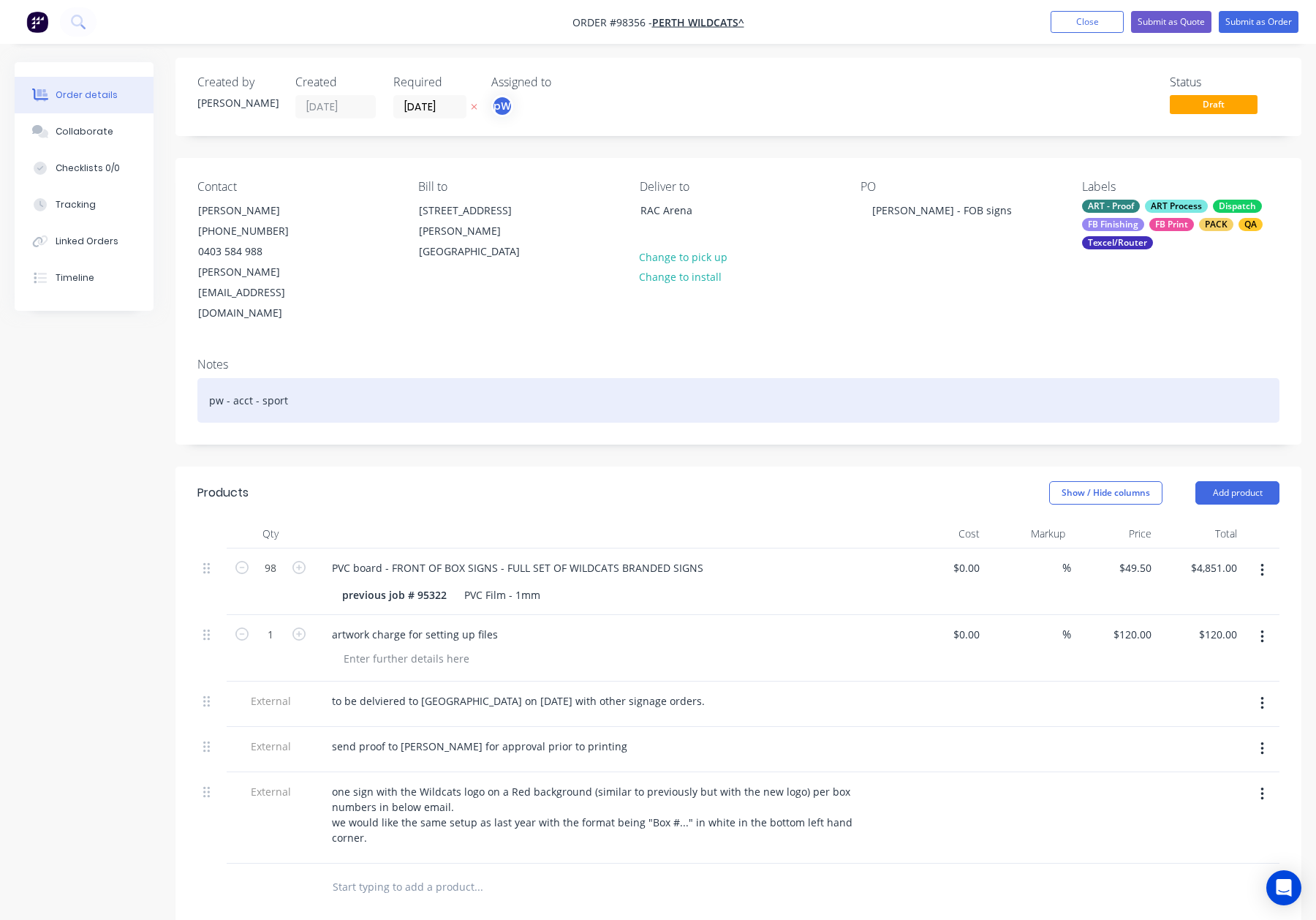
click at [387, 378] on div "pw - acct - sport" at bounding box center [739, 400] width 1082 height 45
click at [421, 378] on div "pw - acct - sport" at bounding box center [739, 400] width 1082 height 45
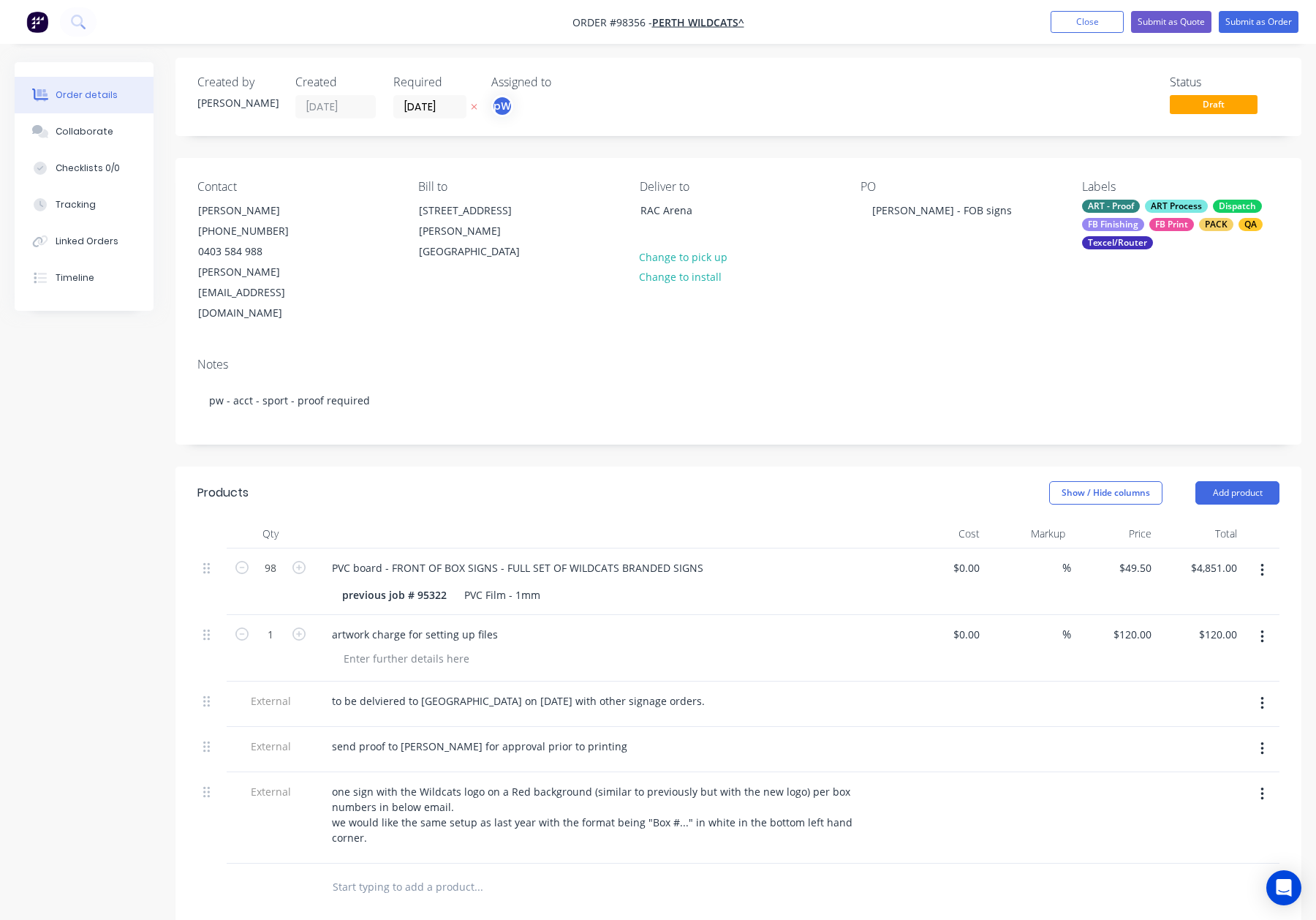
click at [586, 468] on header "Products Show / Hide columns Add product" at bounding box center [738, 493] width 1126 height 52
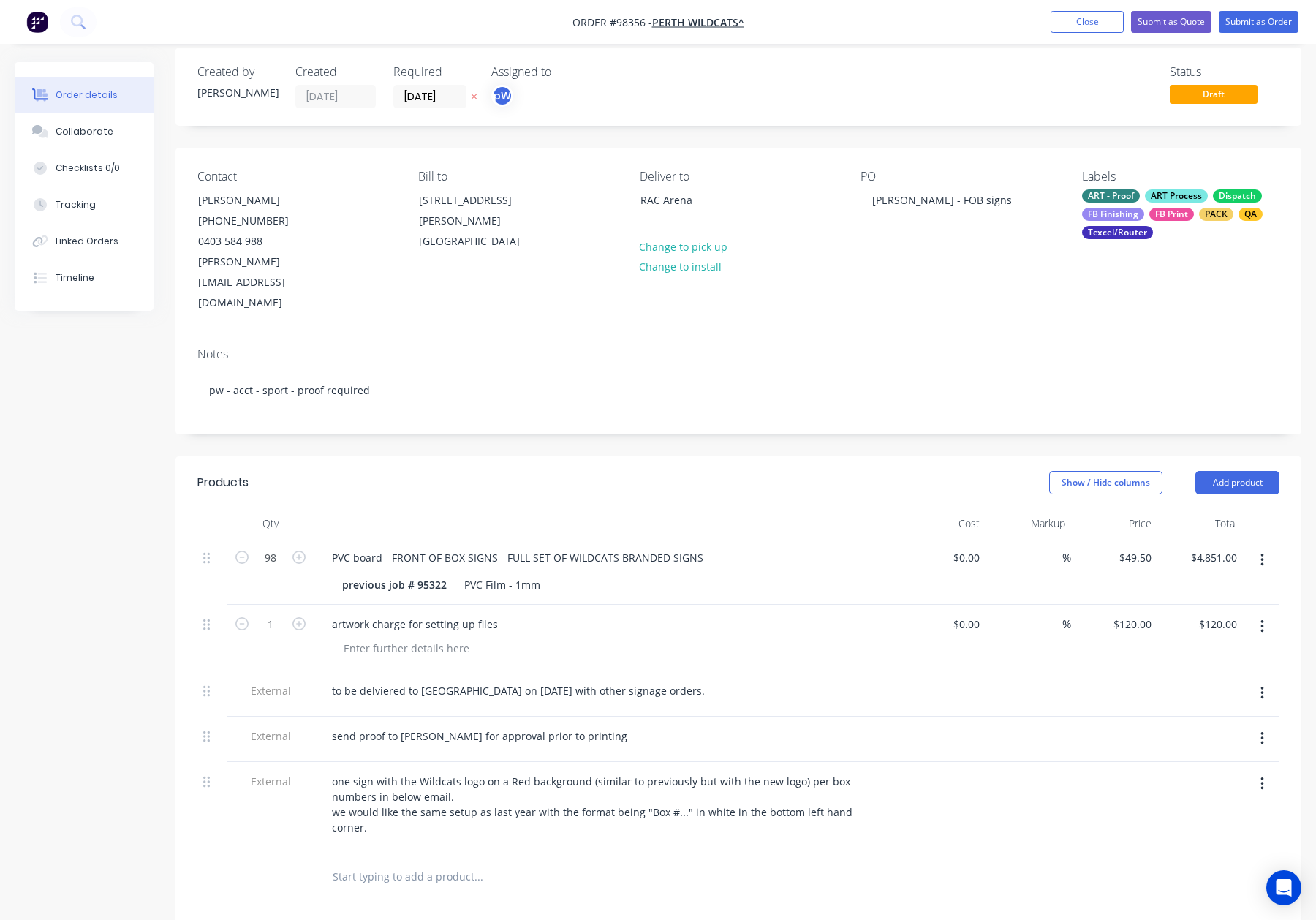
scroll to position [0, 0]
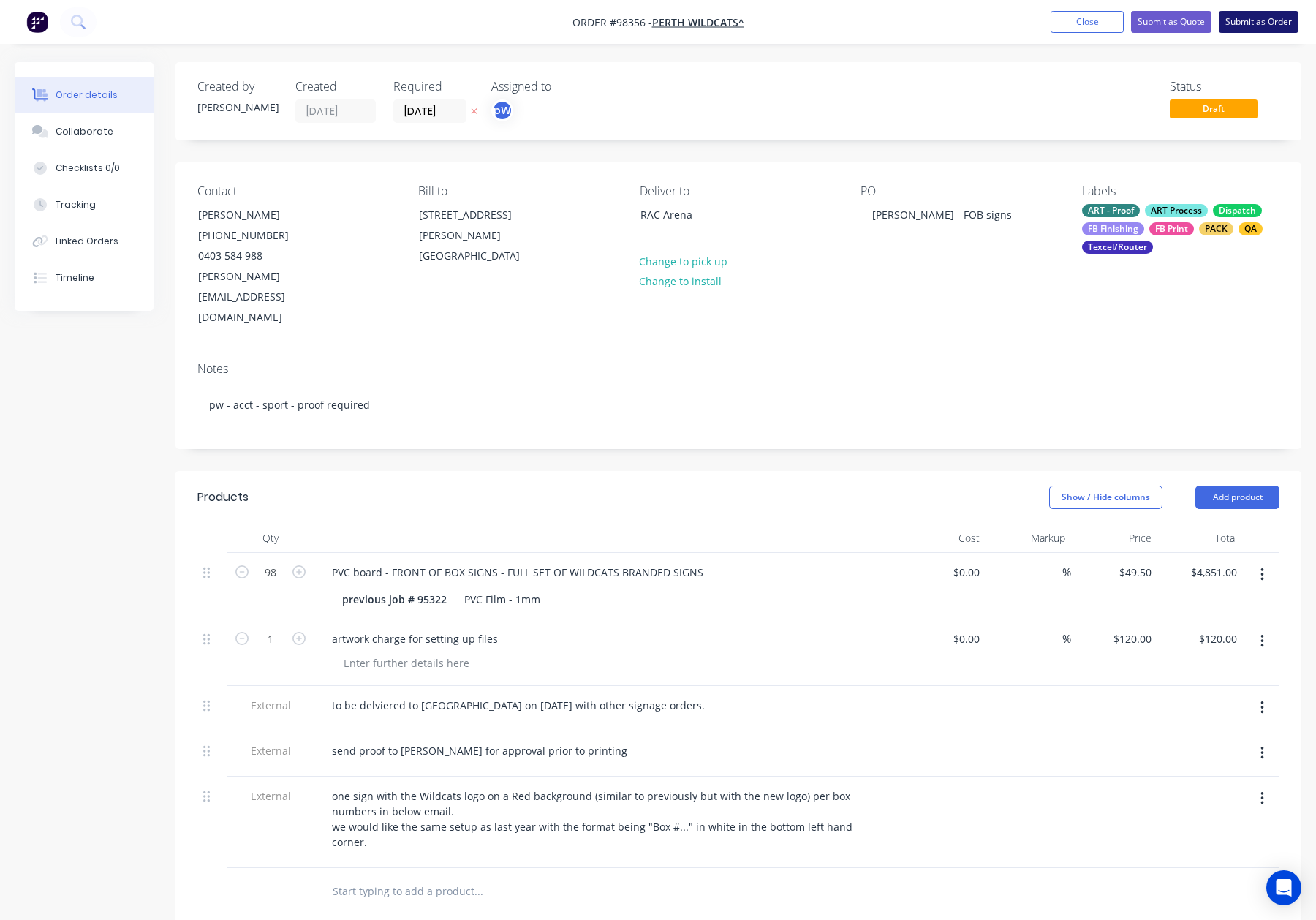
click at [1247, 20] on button "Submit as Order" at bounding box center [1258, 22] width 80 height 22
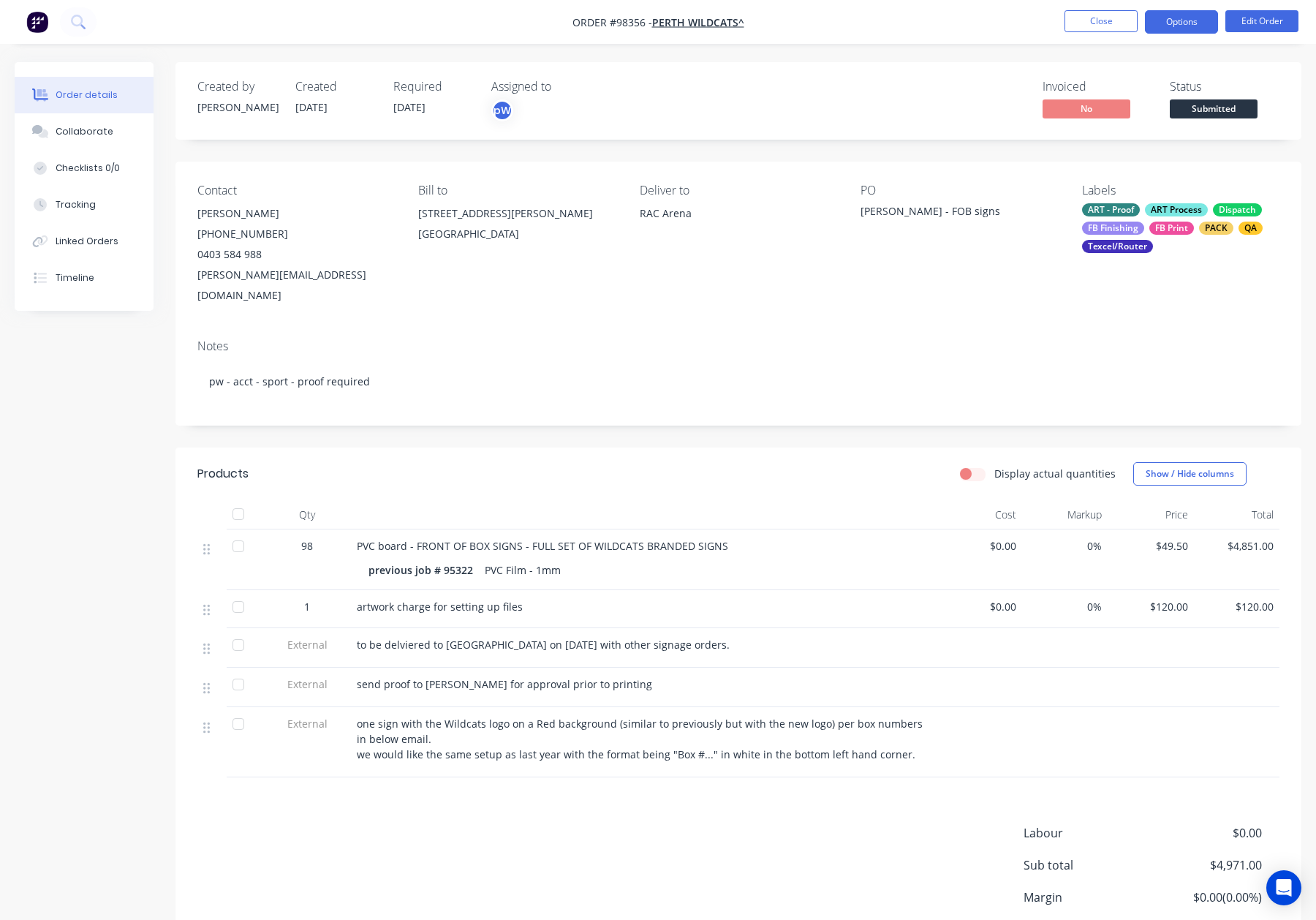
click at [1158, 23] on button "Options" at bounding box center [1181, 21] width 73 height 23
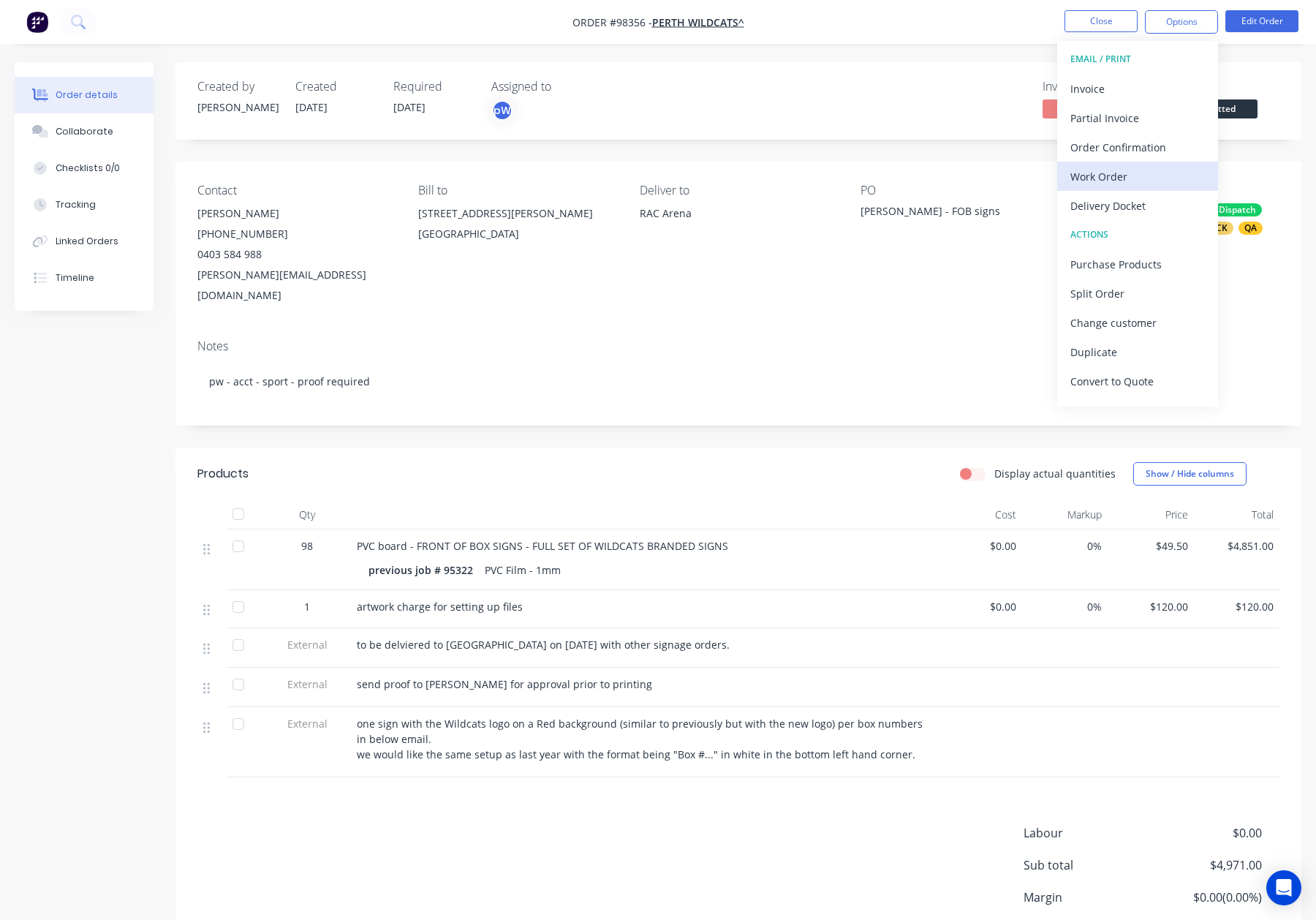
click at [1150, 171] on div "Work Order" at bounding box center [1137, 176] width 134 height 21
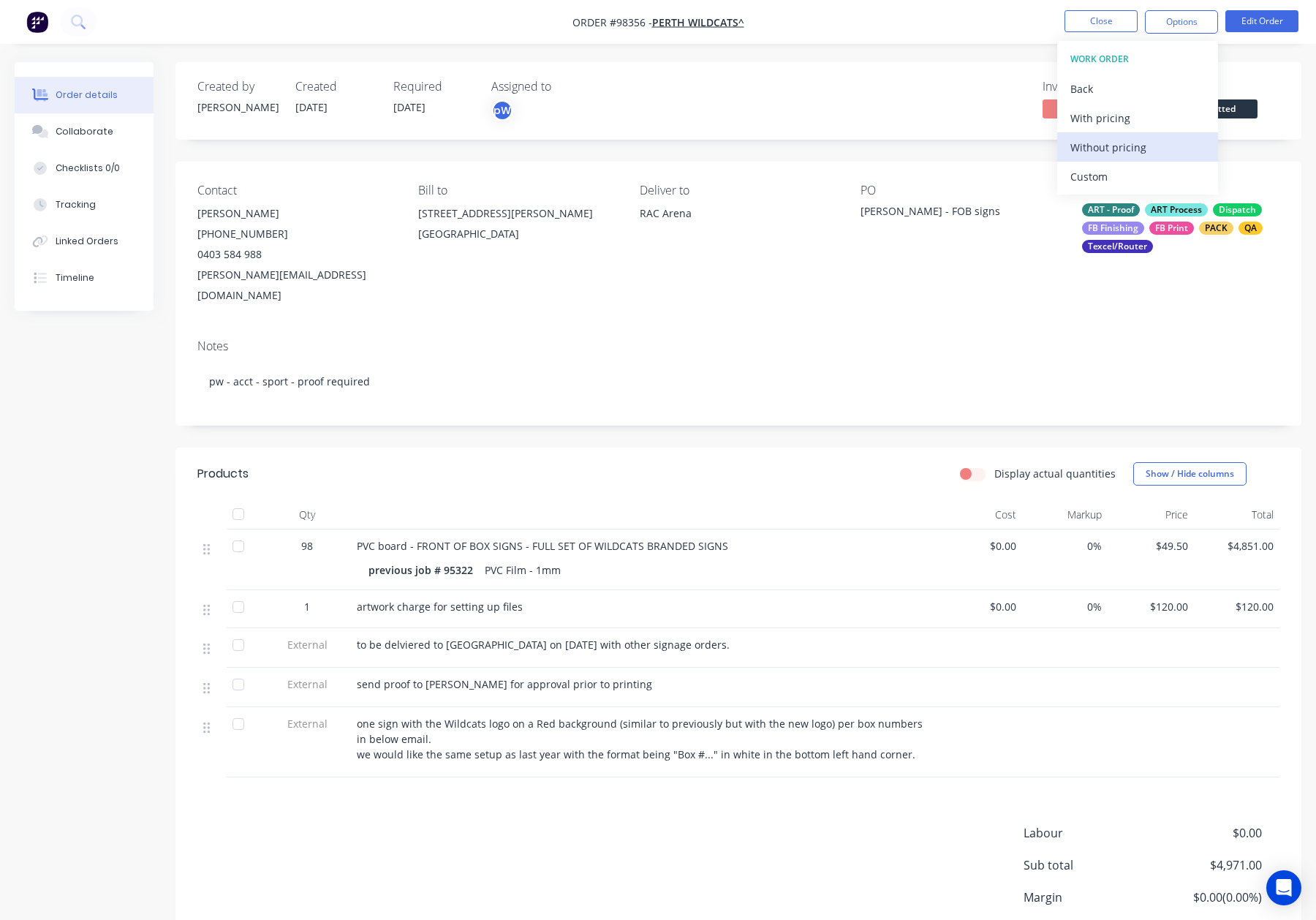
click at [1149, 151] on div "Without pricing" at bounding box center [1137, 147] width 134 height 21
click at [1117, 22] on button "Close" at bounding box center [1100, 21] width 73 height 22
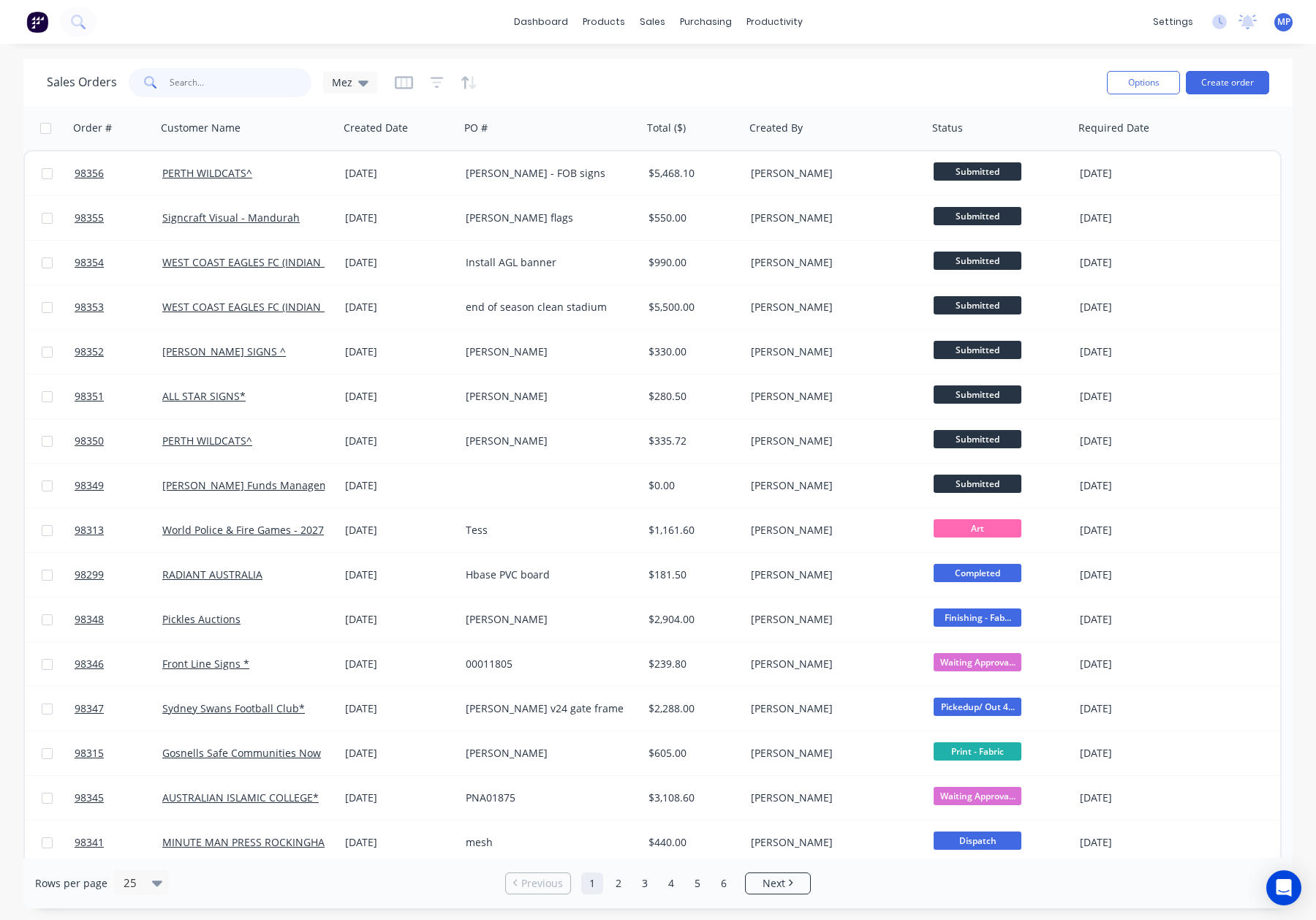
click at [190, 80] on input "text" at bounding box center [241, 82] width 142 height 29
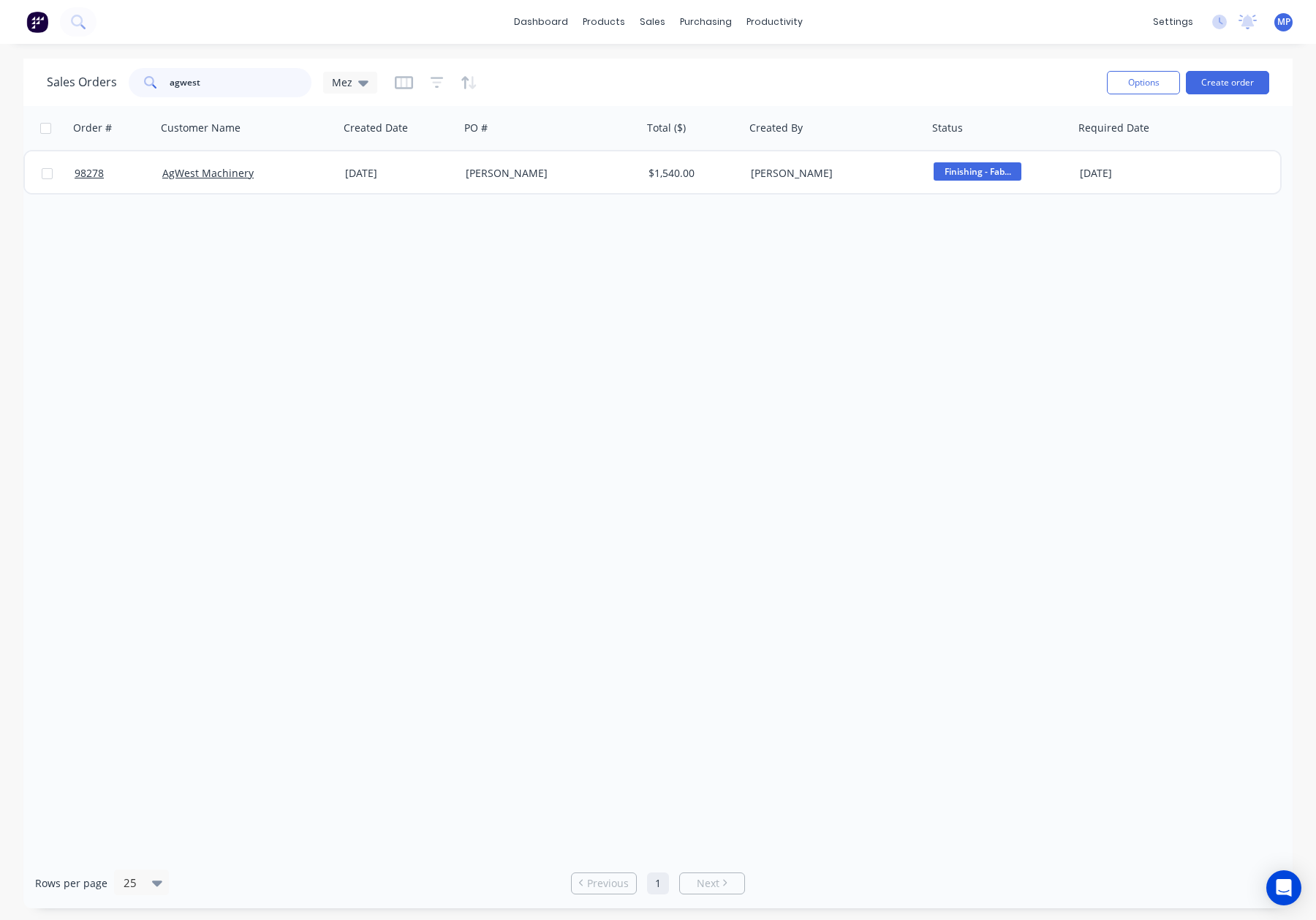
type input "agwest"
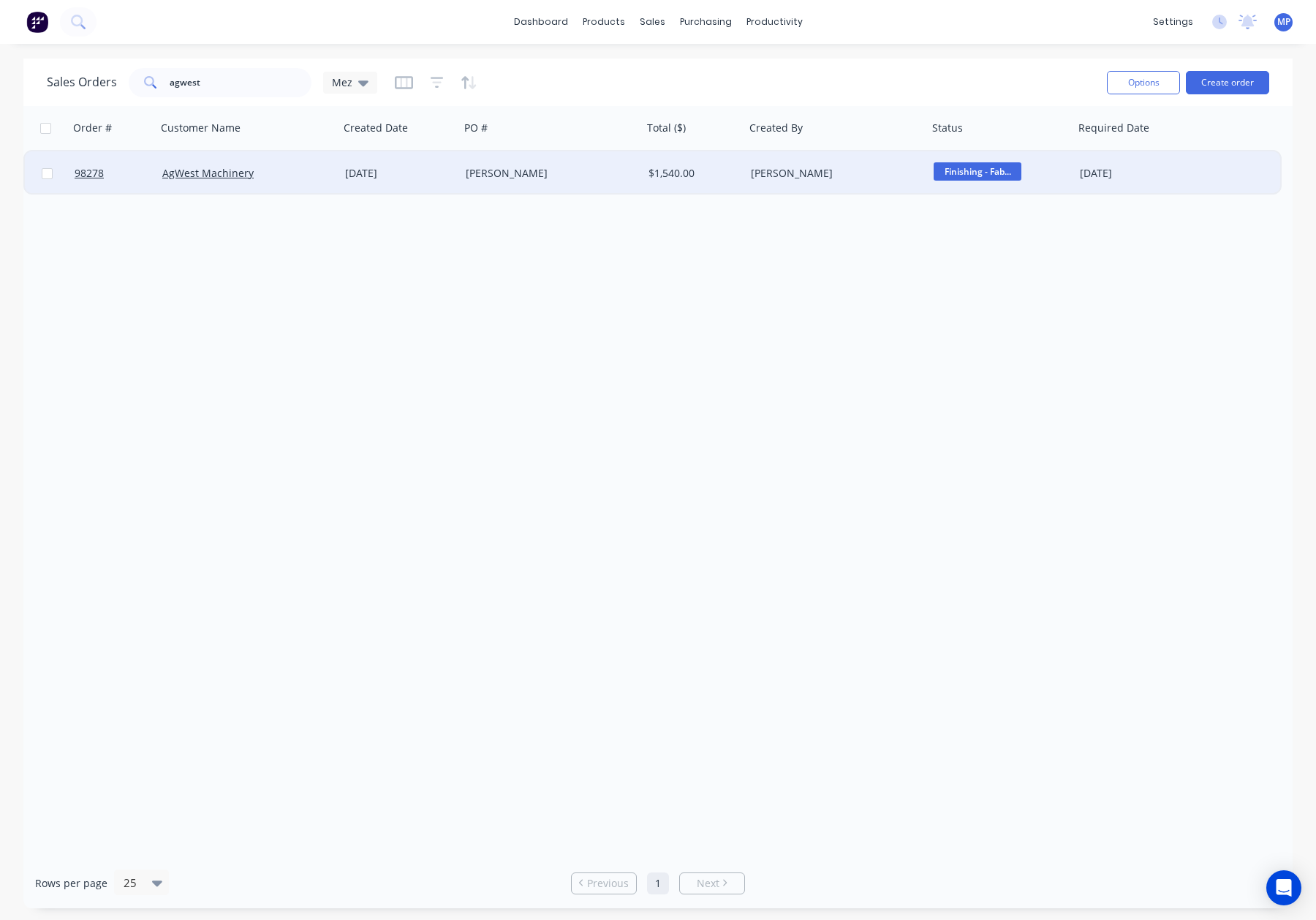
click at [567, 168] on div "Martin" at bounding box center [547, 173] width 163 height 15
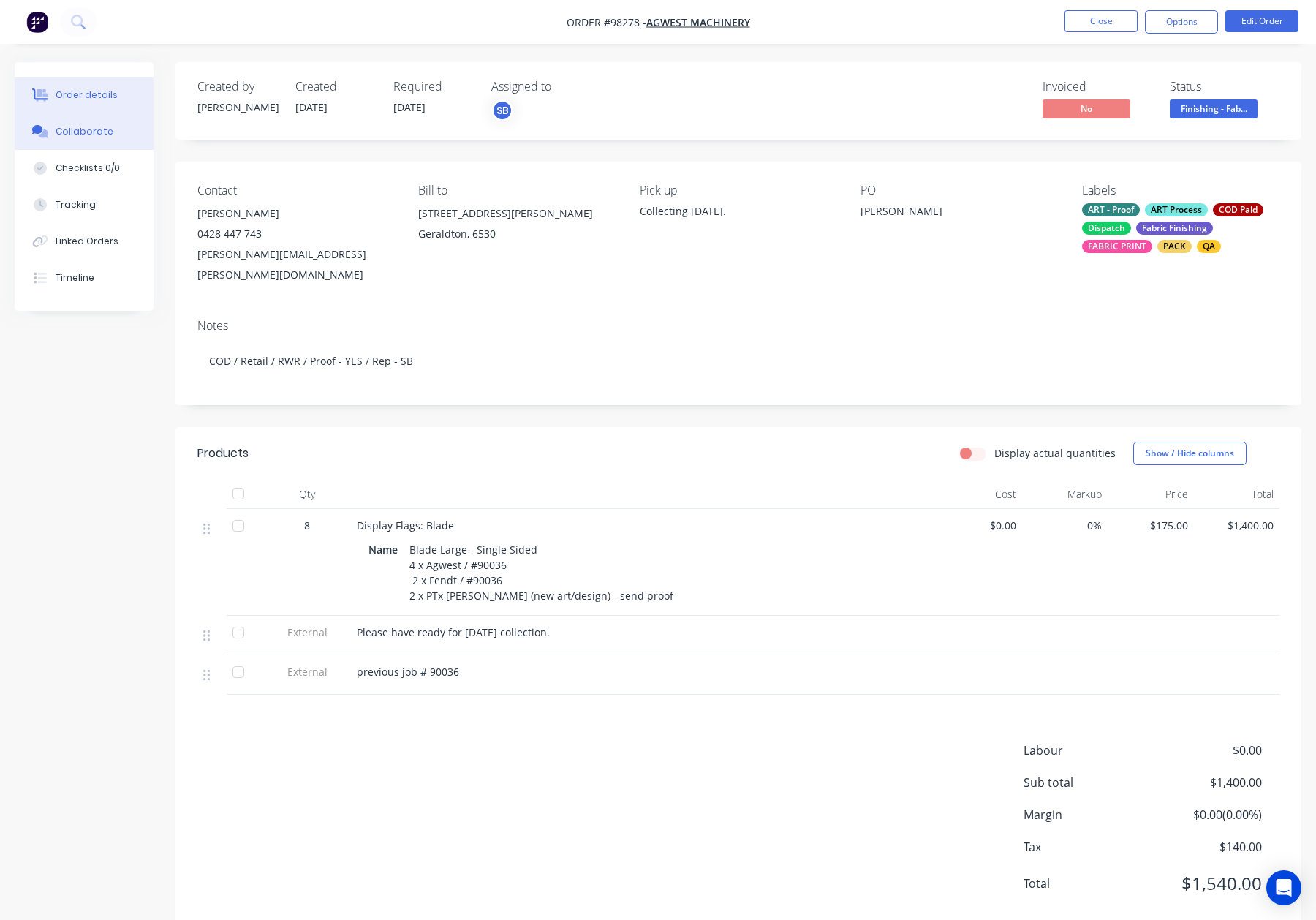
click at [76, 134] on div "Collaborate" at bounding box center [84, 131] width 57 height 13
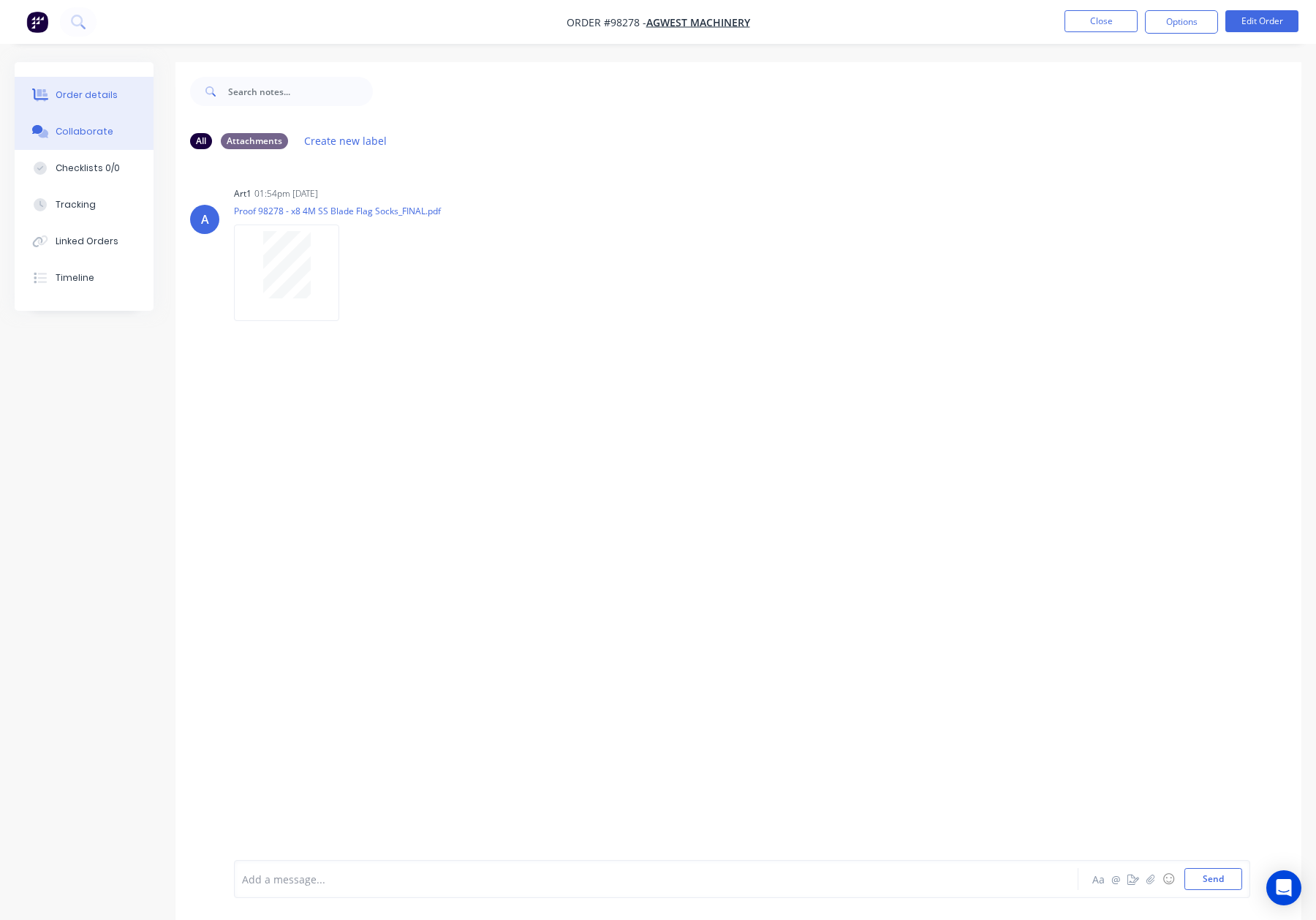
click at [80, 92] on div "Order details" at bounding box center [86, 94] width 63 height 13
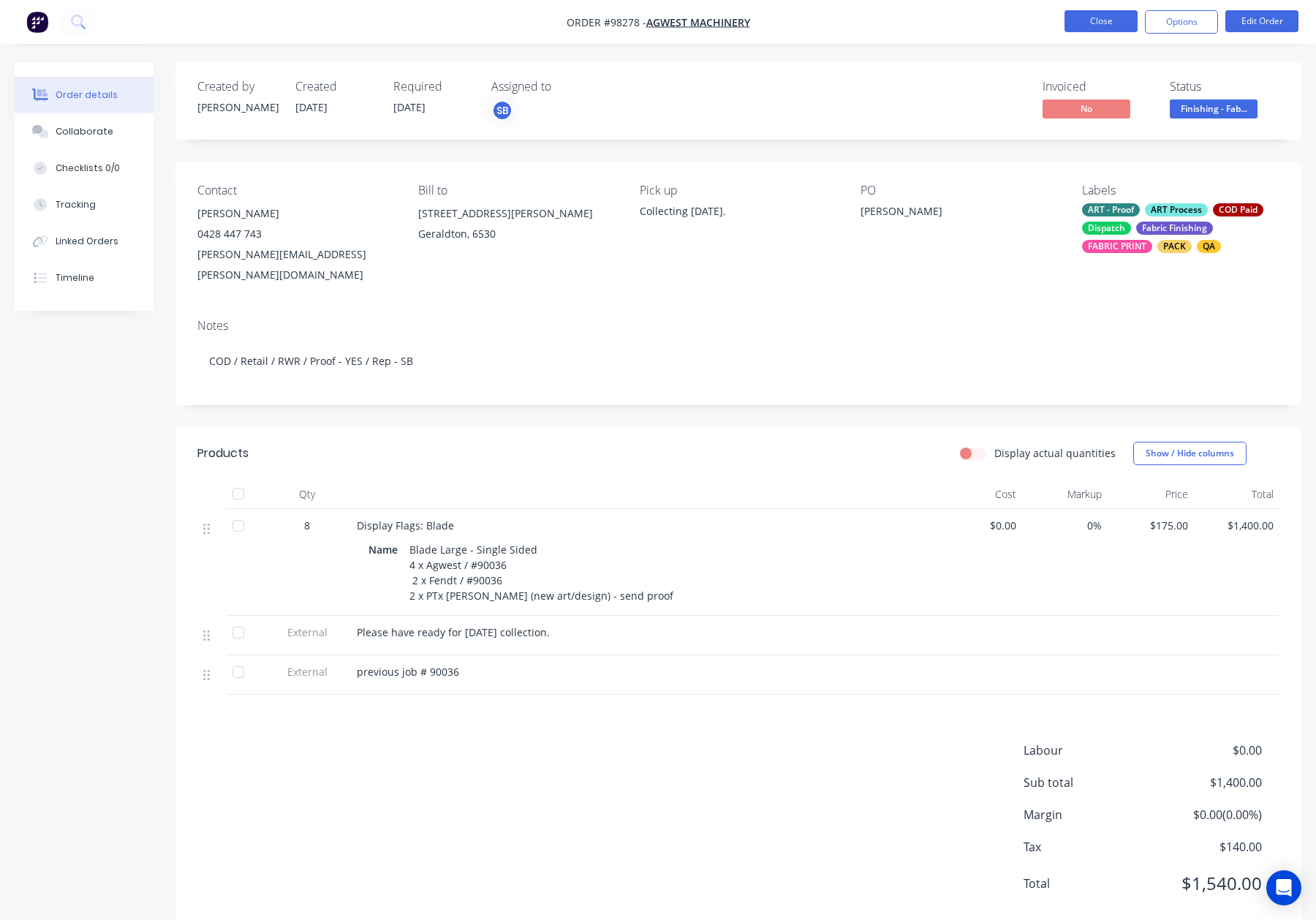
click at [1108, 27] on button "Close" at bounding box center [1100, 21] width 73 height 22
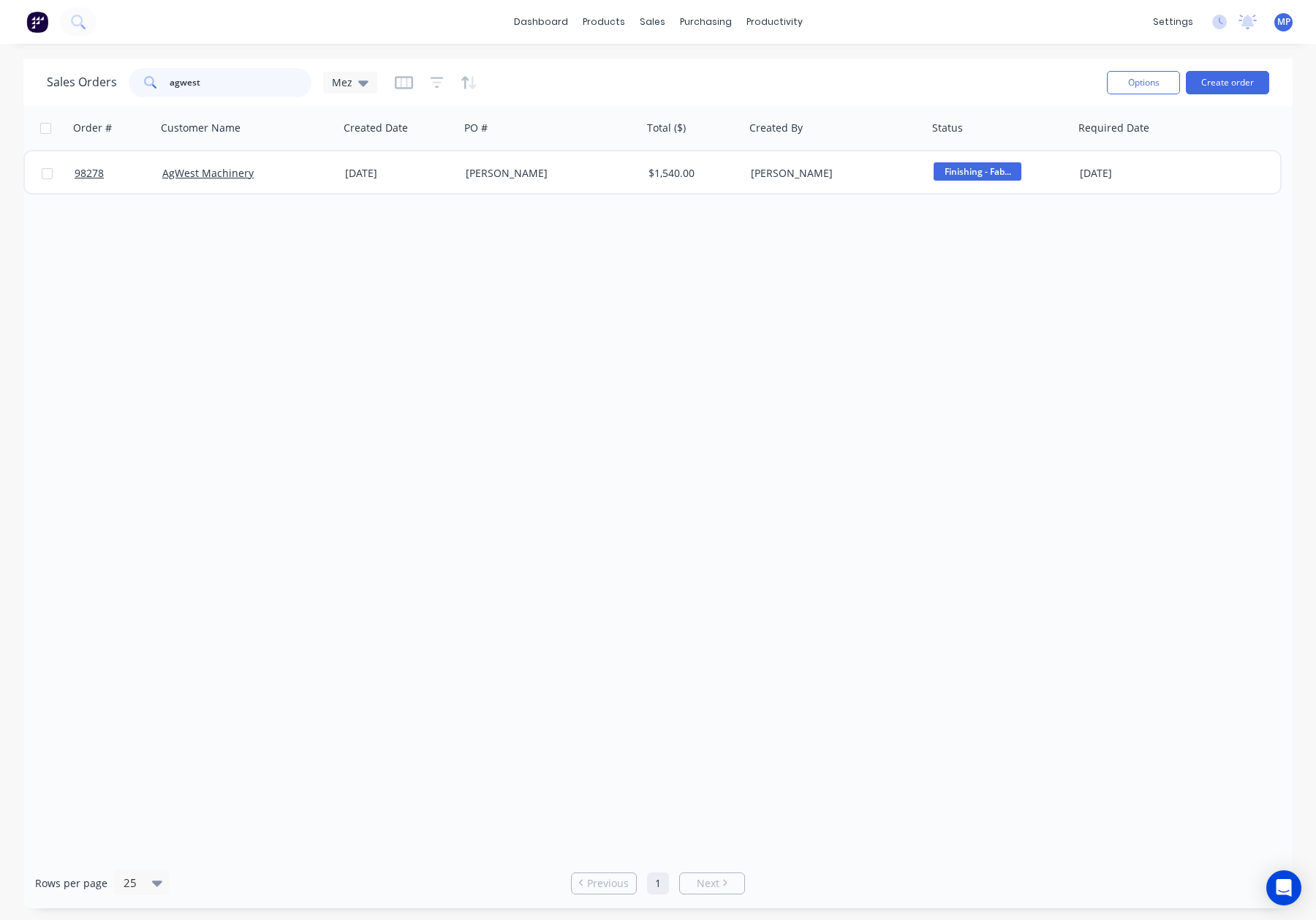
drag, startPoint x: 207, startPoint y: 80, endPoint x: 231, endPoint y: 82, distance: 24.1
click at [208, 80] on input "agwest" at bounding box center [241, 82] width 142 height 29
drag, startPoint x: 232, startPoint y: 82, endPoint x: 106, endPoint y: 82, distance: 126.0
click at [106, 82] on div "Sales Orders agwest Mez" at bounding box center [212, 82] width 330 height 29
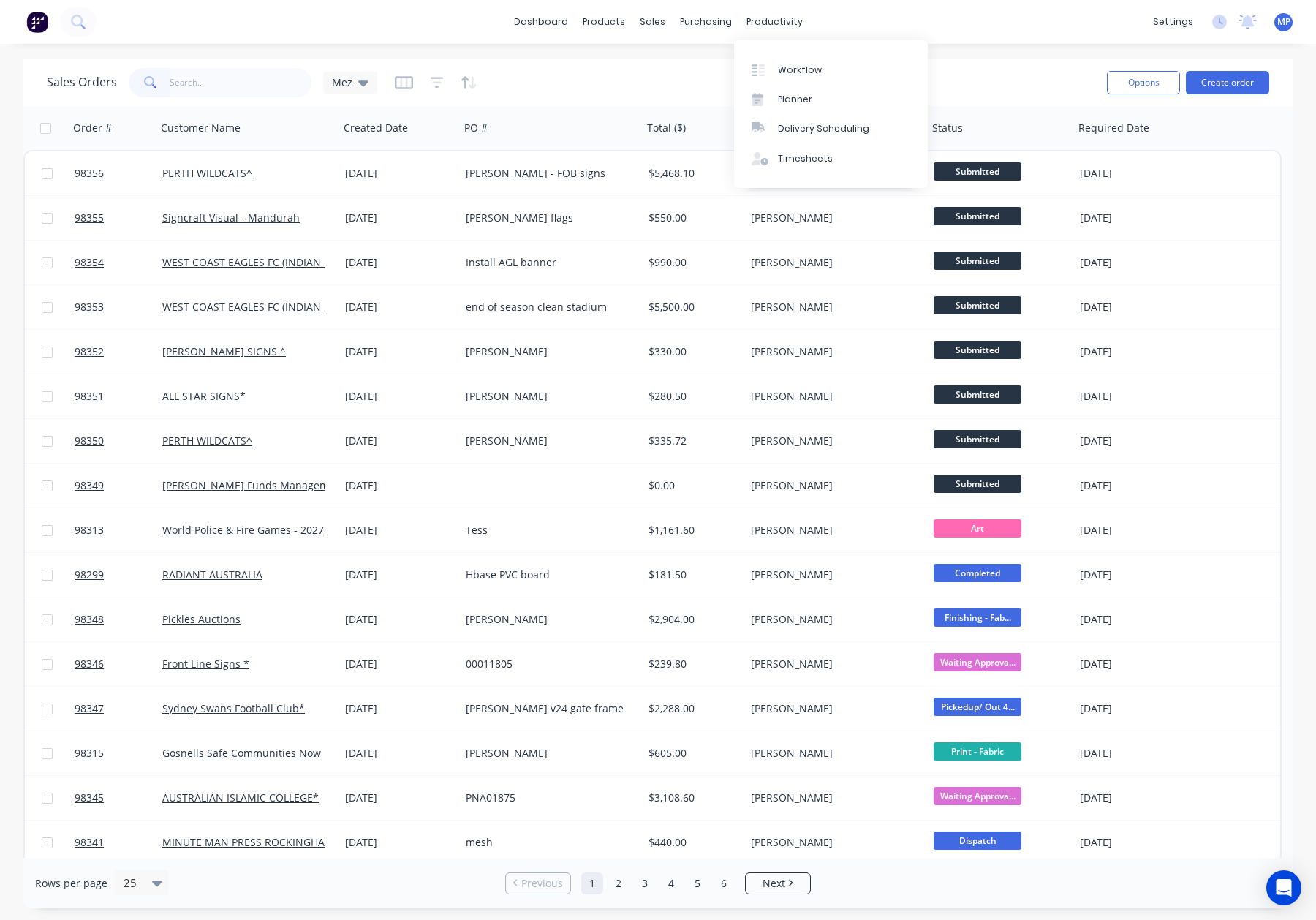
click at [664, 76] on div "Sales Orders Mez" at bounding box center [571, 82] width 1048 height 36
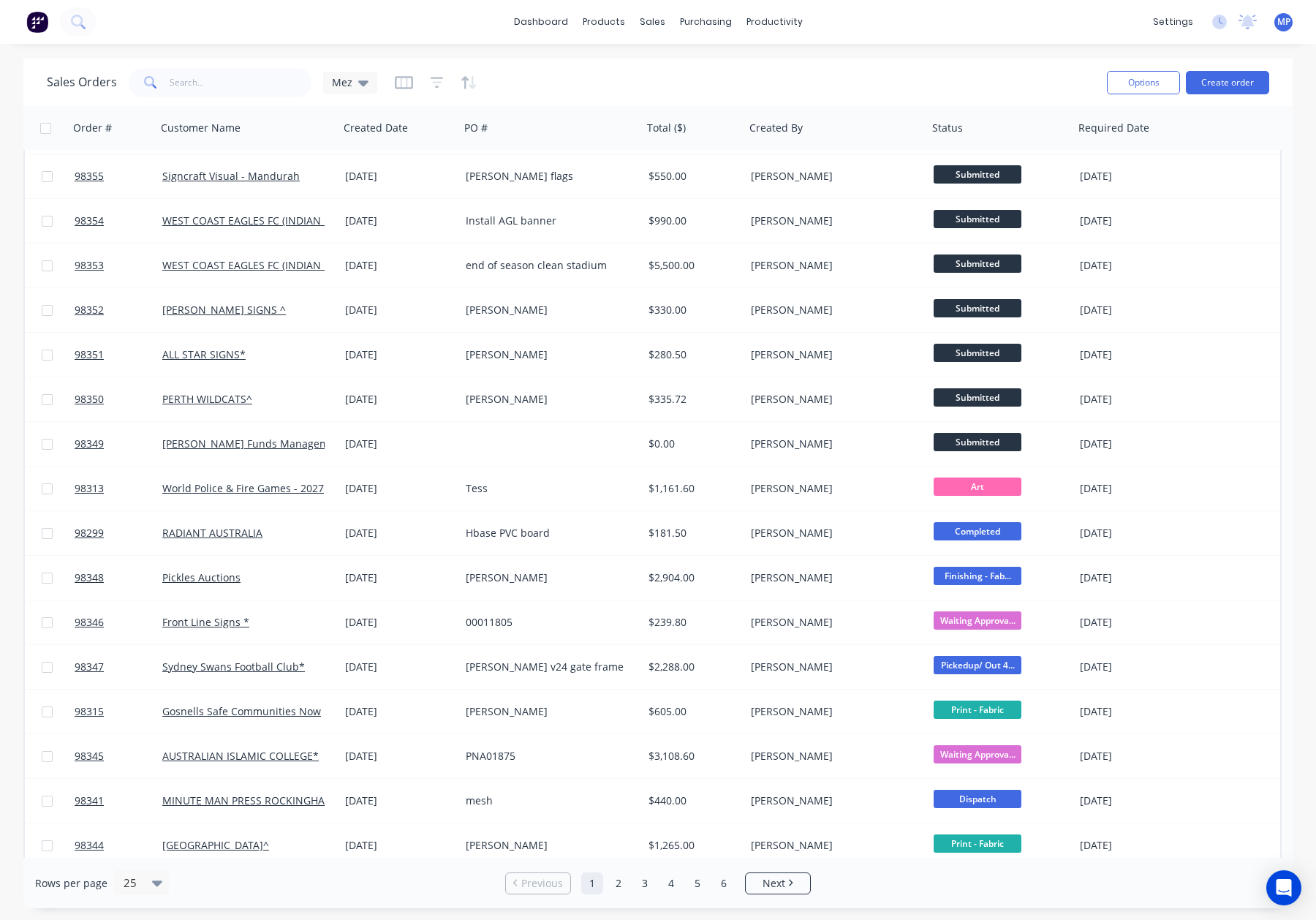
scroll to position [41, 0]
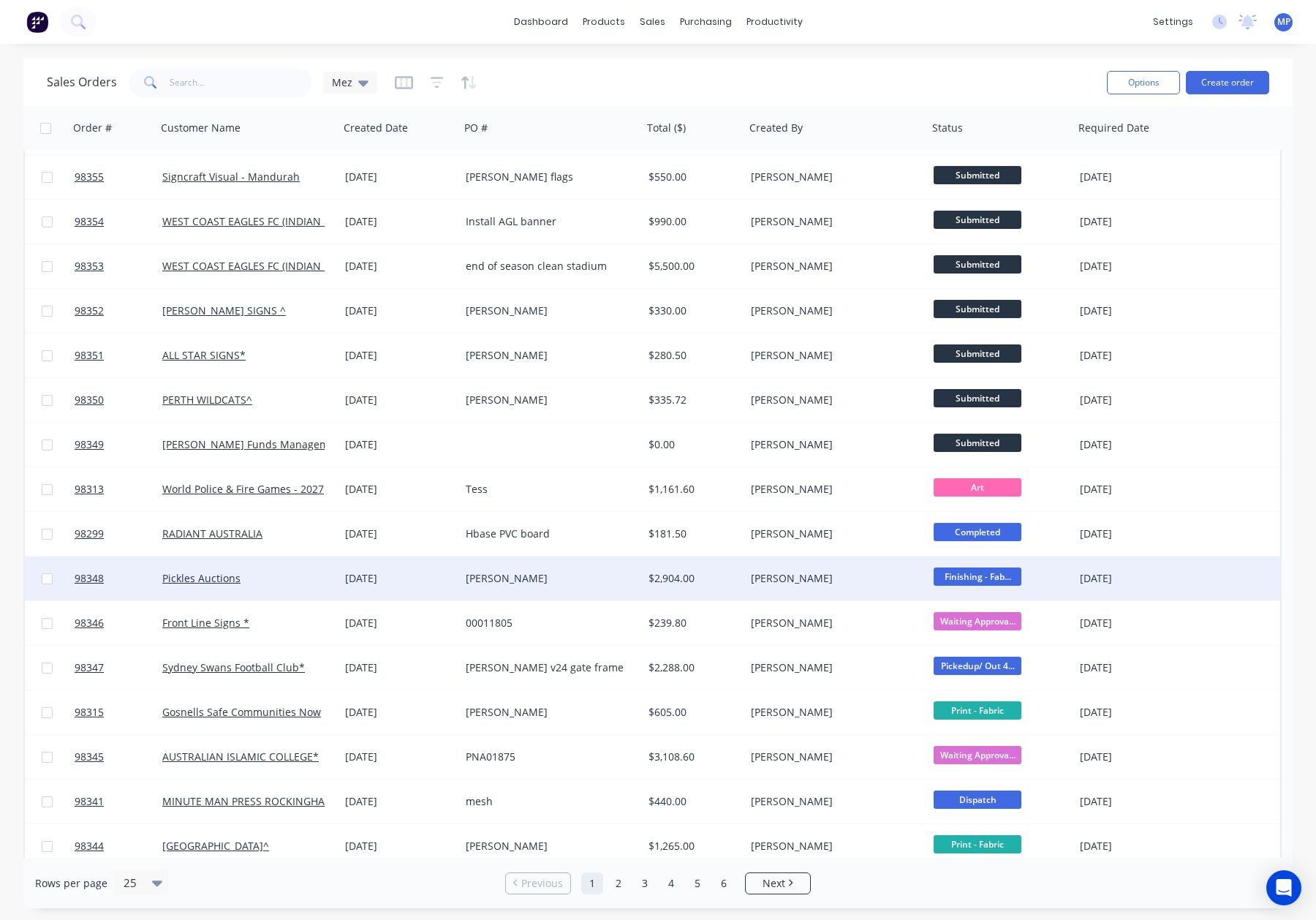
click at [1192, 588] on div "[DATE]" at bounding box center [1137, 578] width 128 height 44
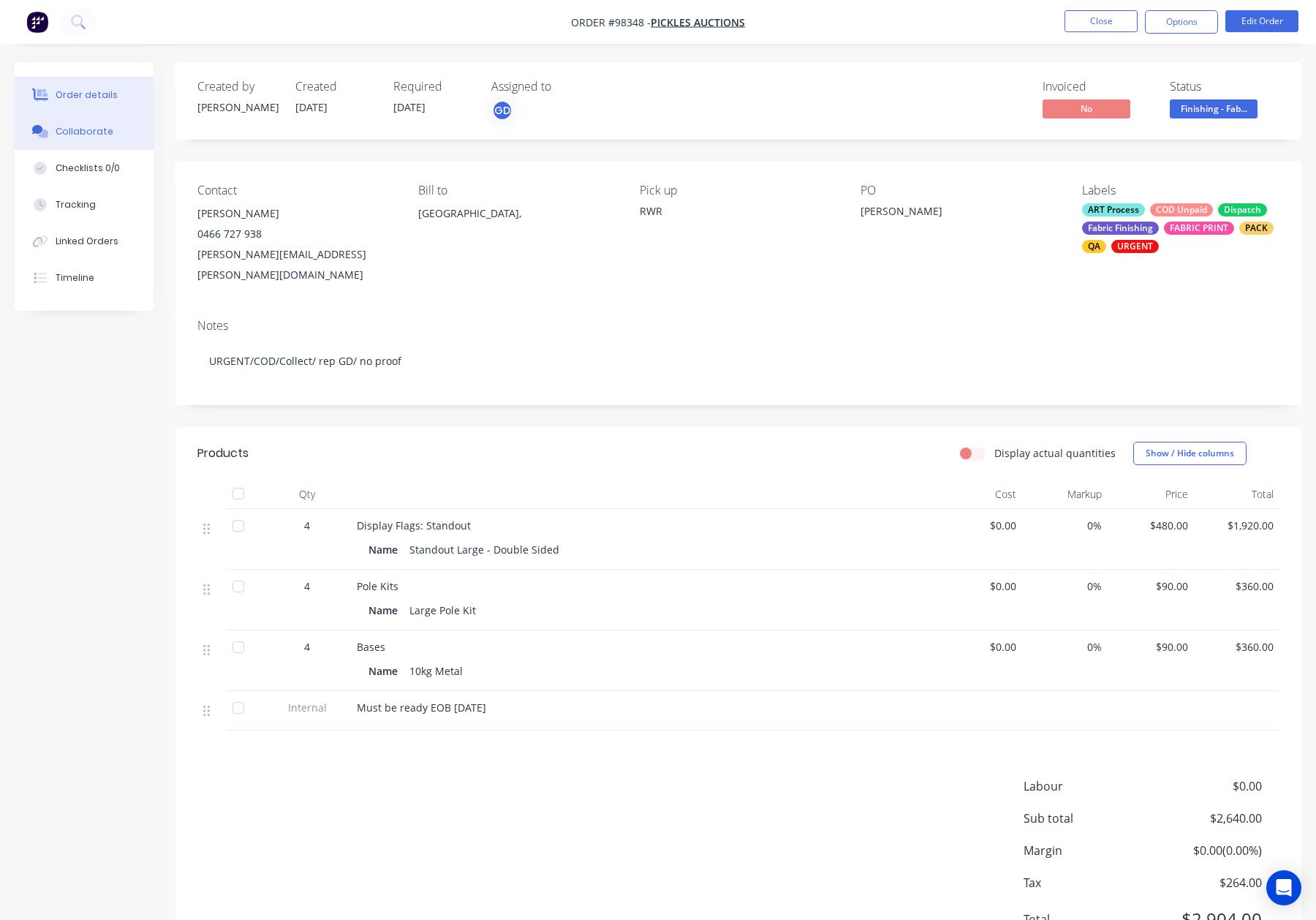
click at [95, 133] on div "Collaborate" at bounding box center [84, 131] width 57 height 13
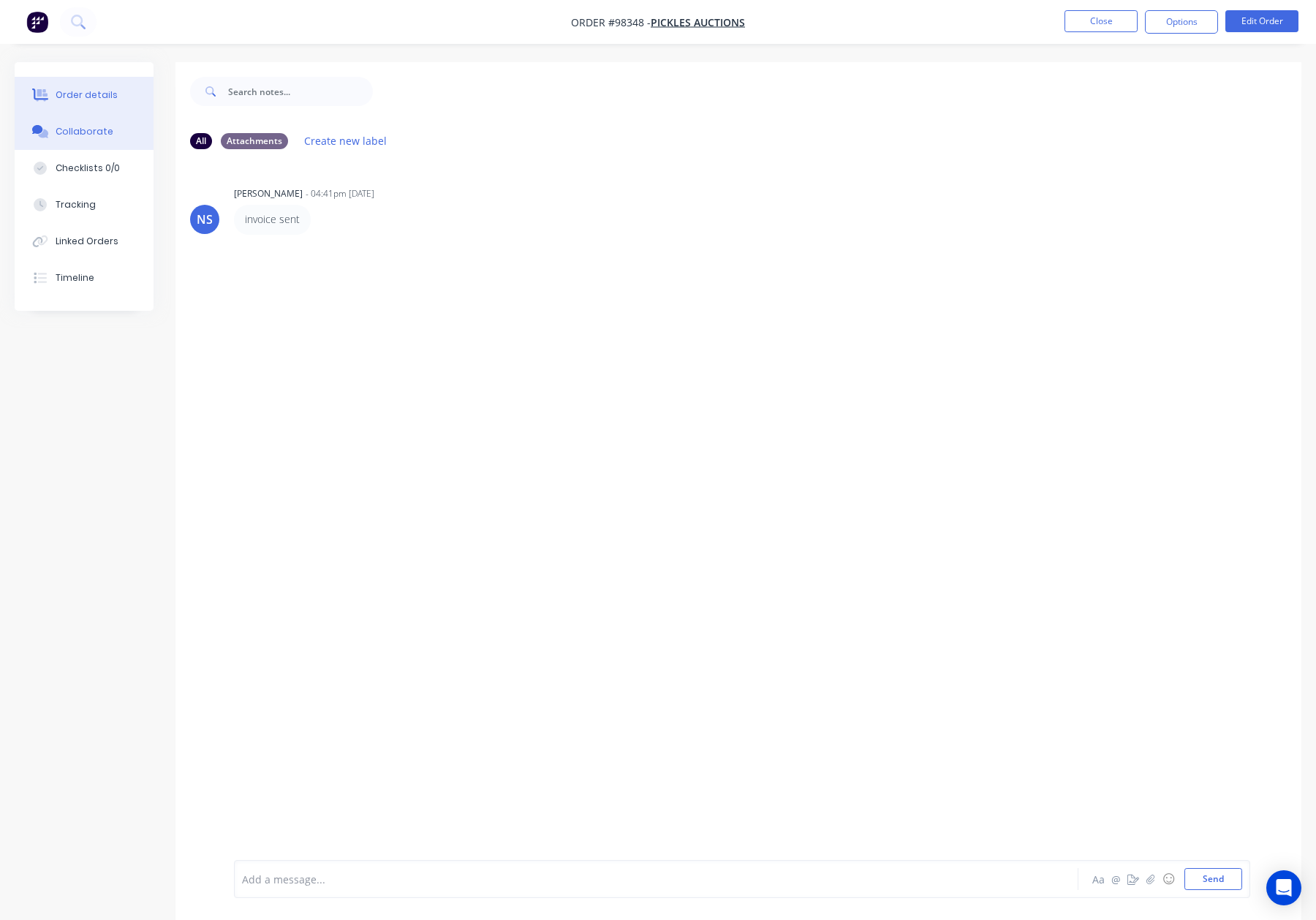
click at [57, 94] on div "Order details" at bounding box center [86, 94] width 63 height 13
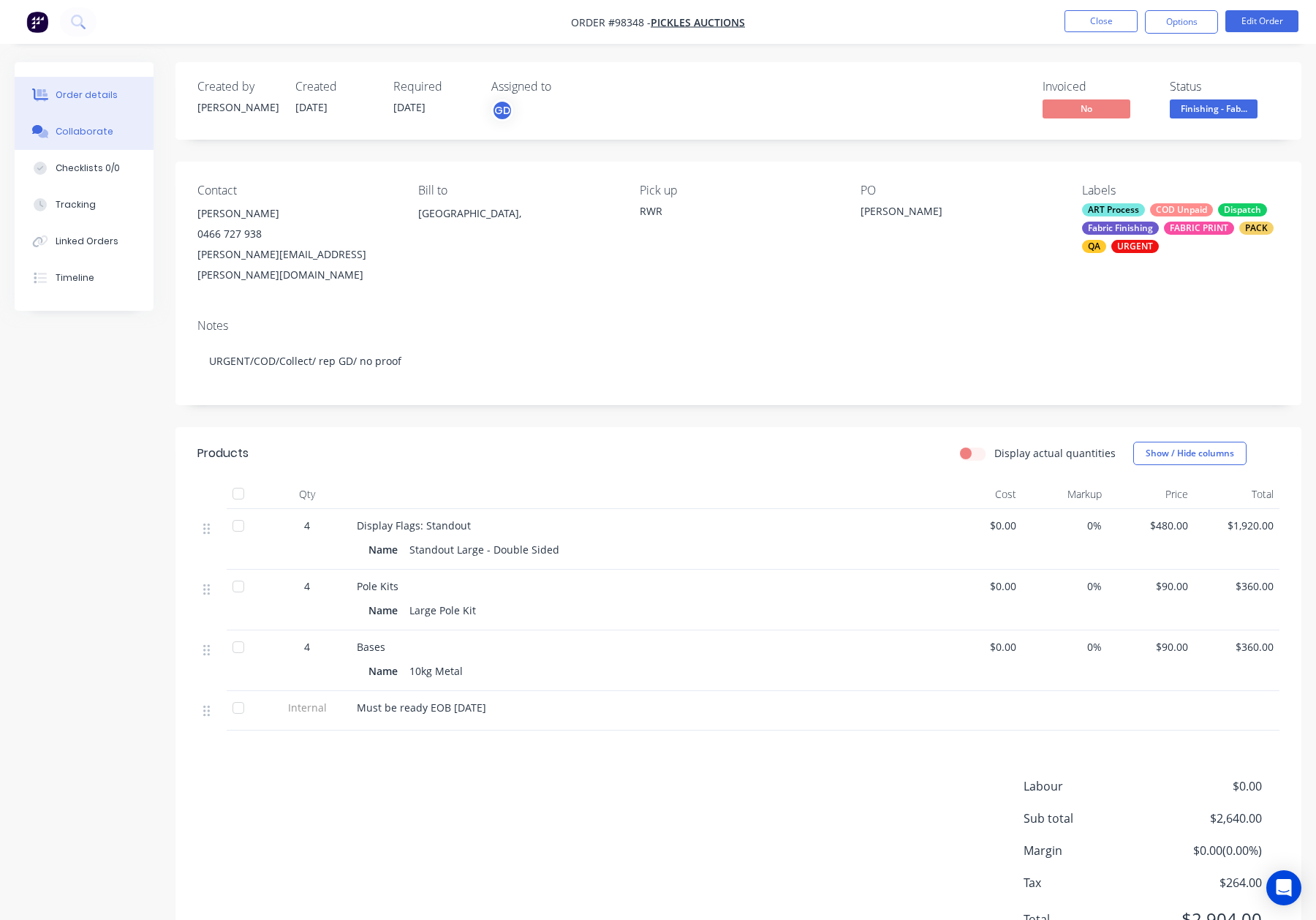
click at [77, 133] on div "Collaborate" at bounding box center [84, 131] width 57 height 13
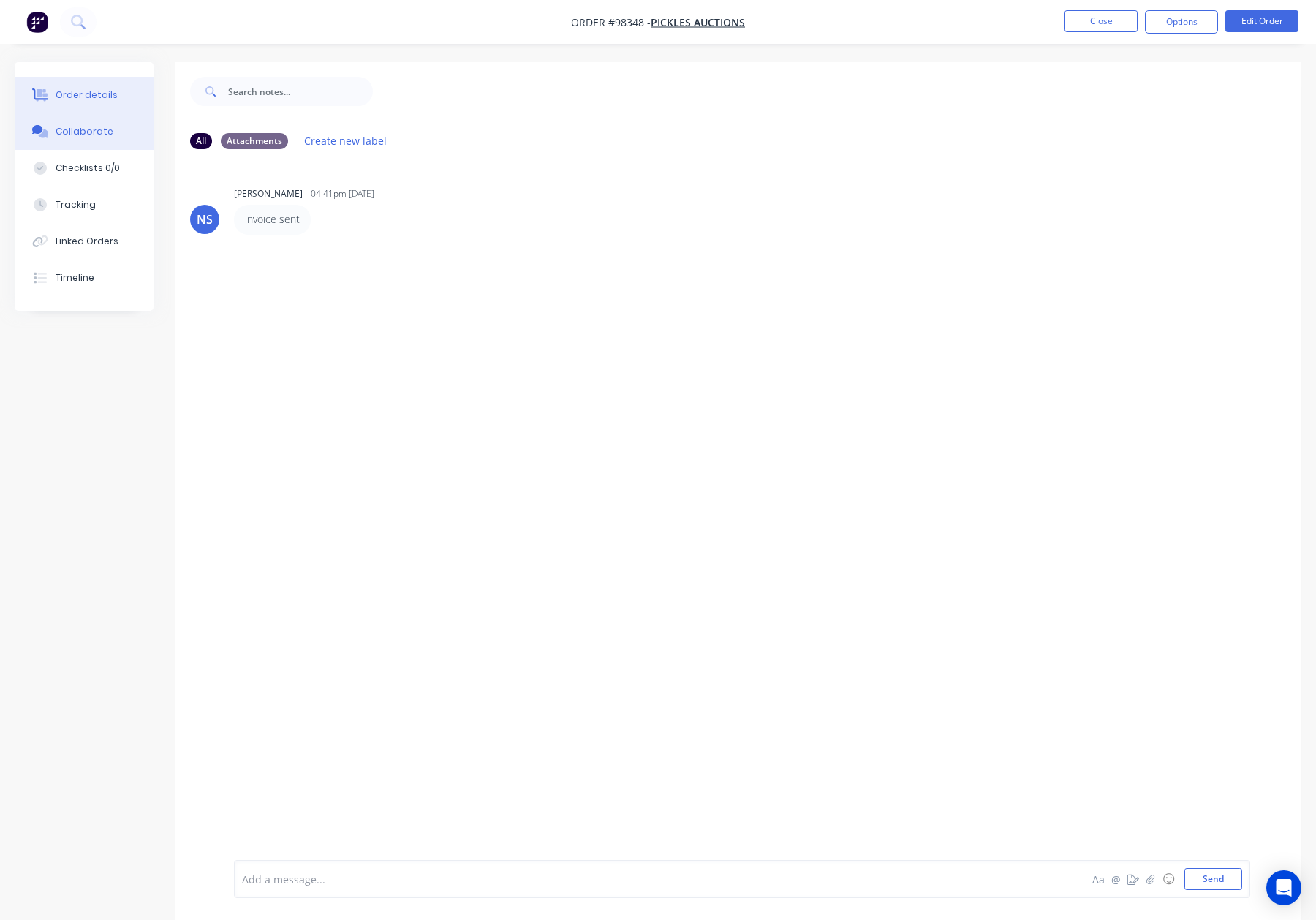
drag, startPoint x: 66, startPoint y: 90, endPoint x: 75, endPoint y: 92, distance: 9.2
click at [66, 90] on div "Order details" at bounding box center [86, 94] width 63 height 13
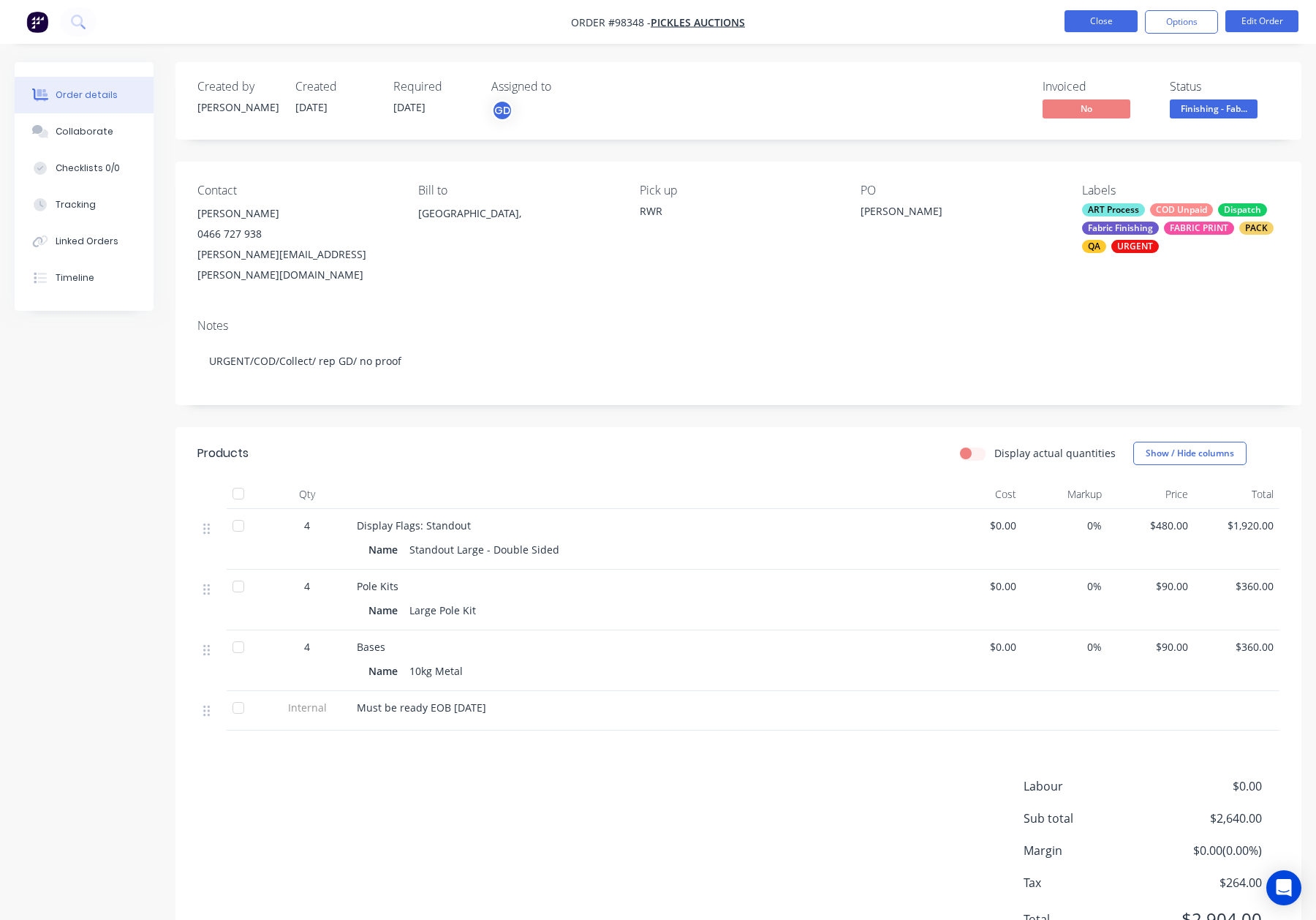
click at [1096, 20] on button "Close" at bounding box center [1100, 21] width 73 height 22
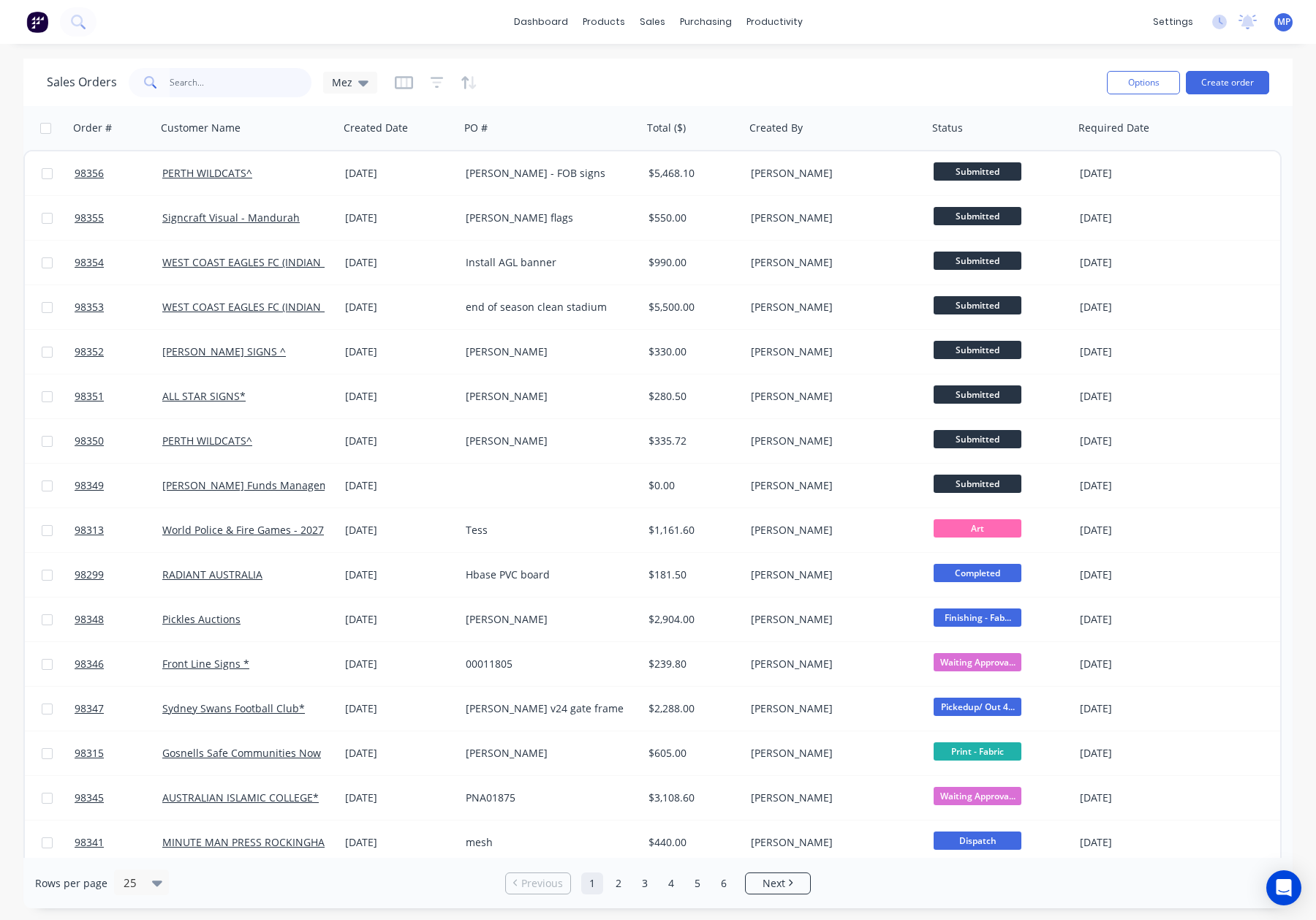
click at [204, 78] on input "text" at bounding box center [241, 82] width 142 height 29
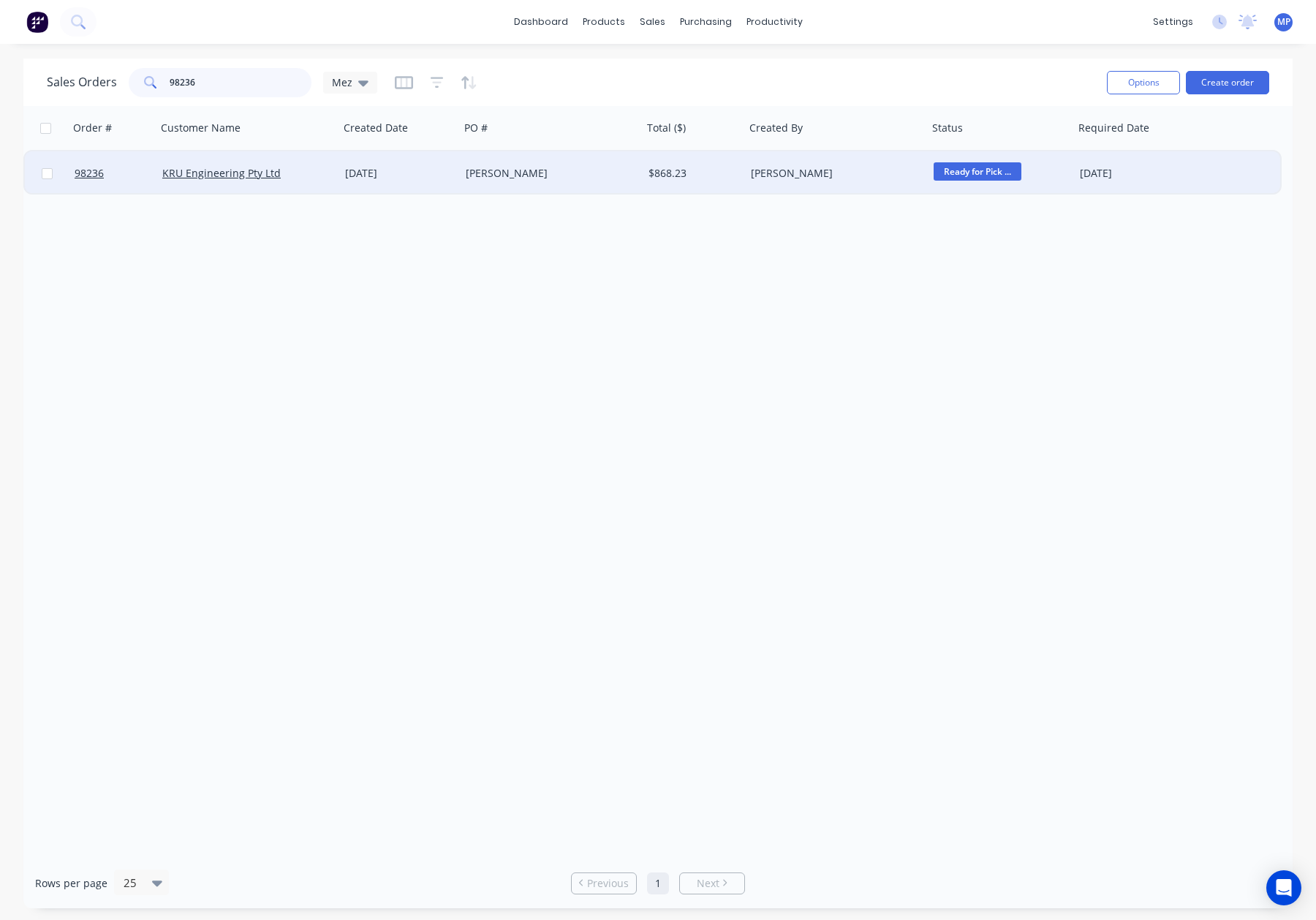
type input "98236"
click at [552, 161] on div "Cathy" at bounding box center [551, 173] width 182 height 44
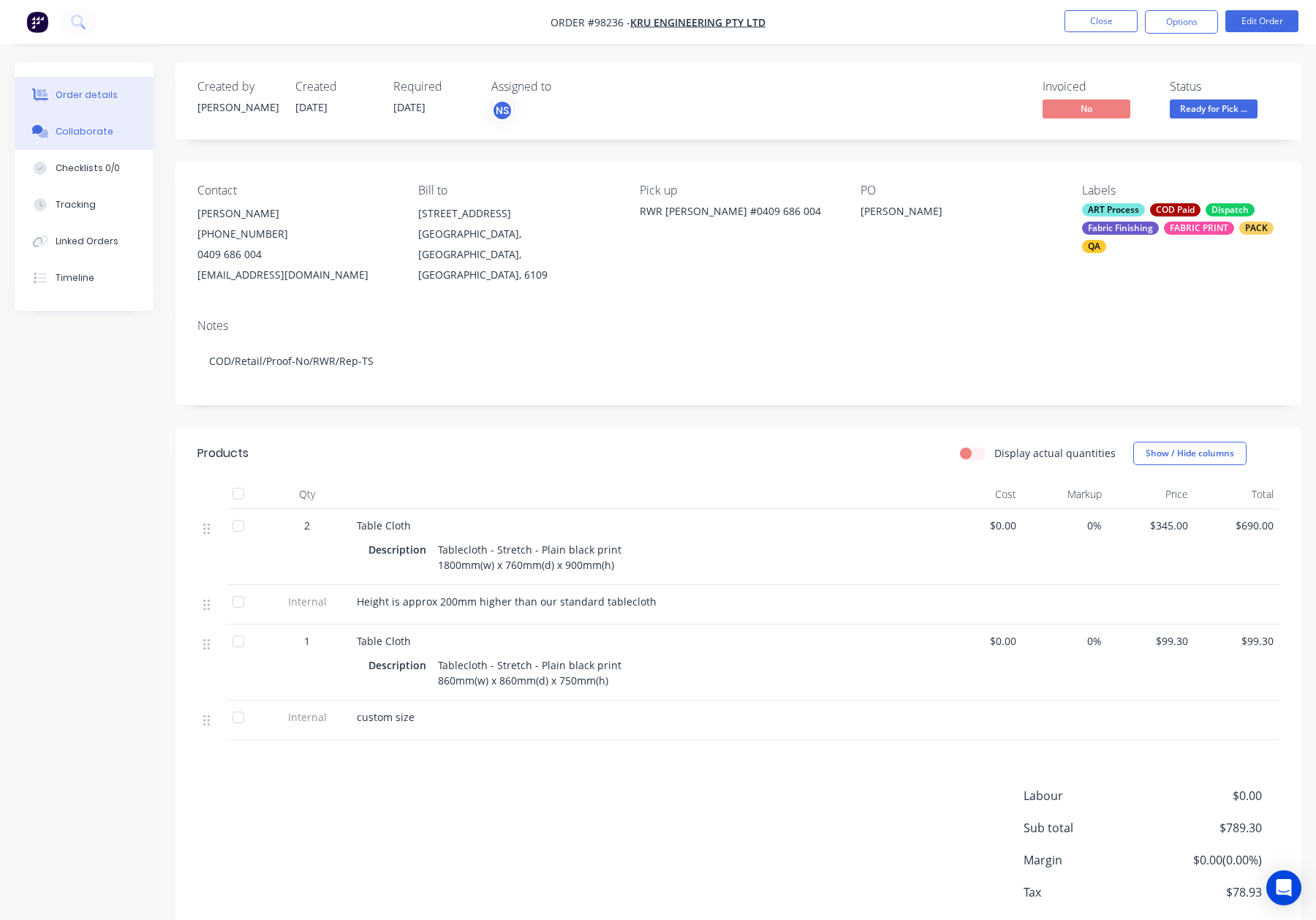
click at [87, 132] on div "Collaborate" at bounding box center [84, 131] width 57 height 13
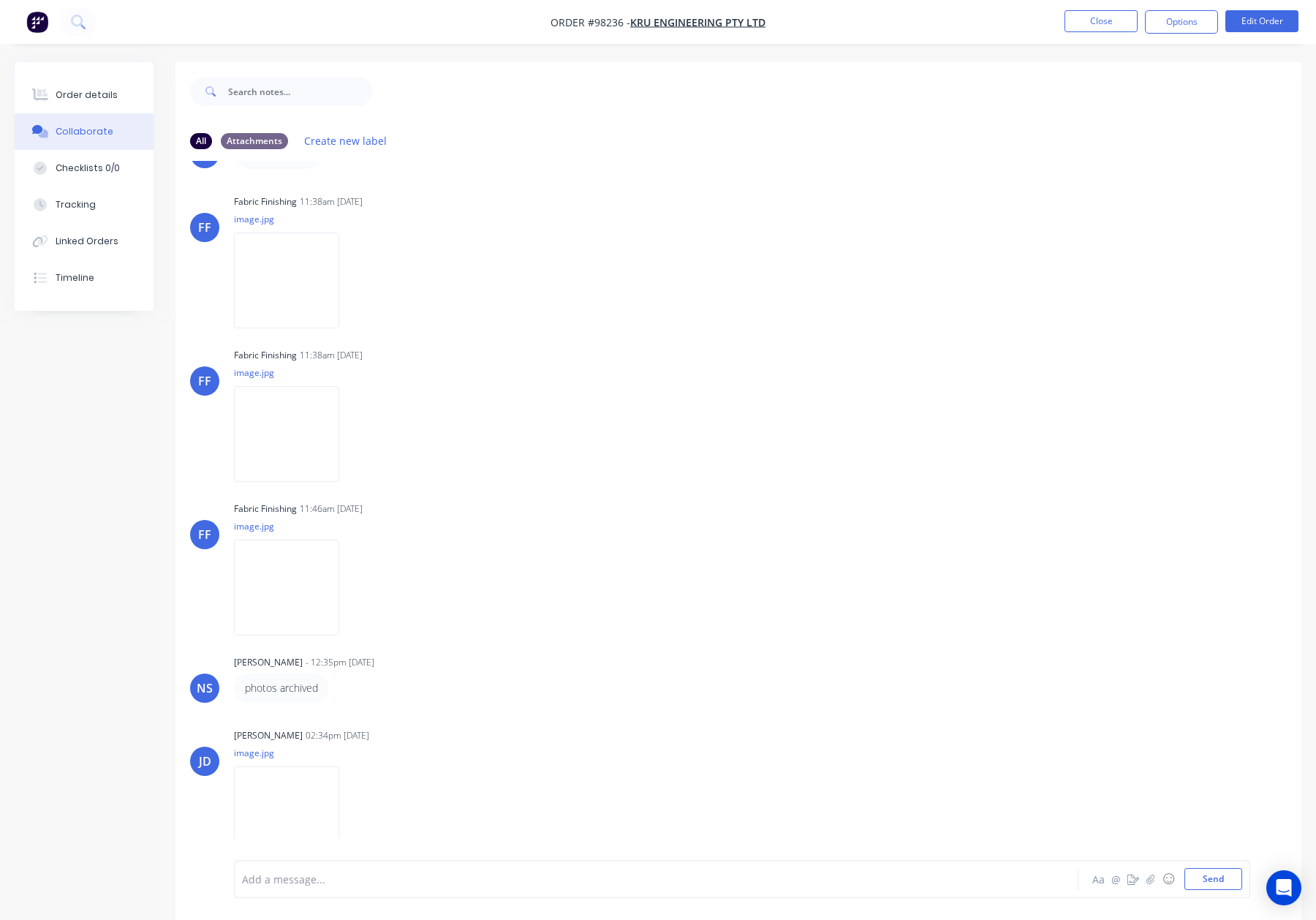
scroll to position [75, 0]
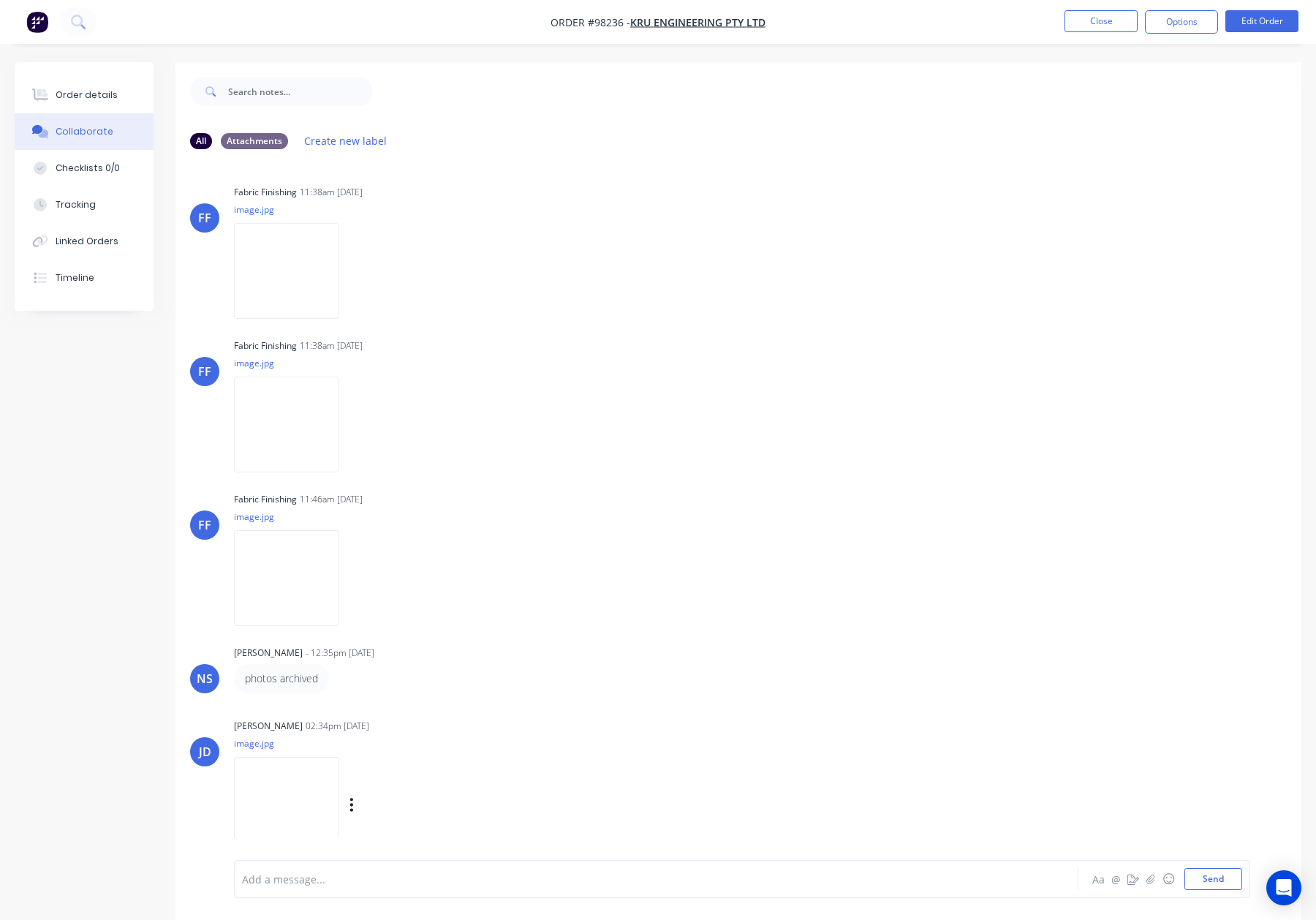
click at [315, 768] on img at bounding box center [286, 805] width 105 height 96
click at [1103, 21] on button "Close" at bounding box center [1100, 21] width 73 height 22
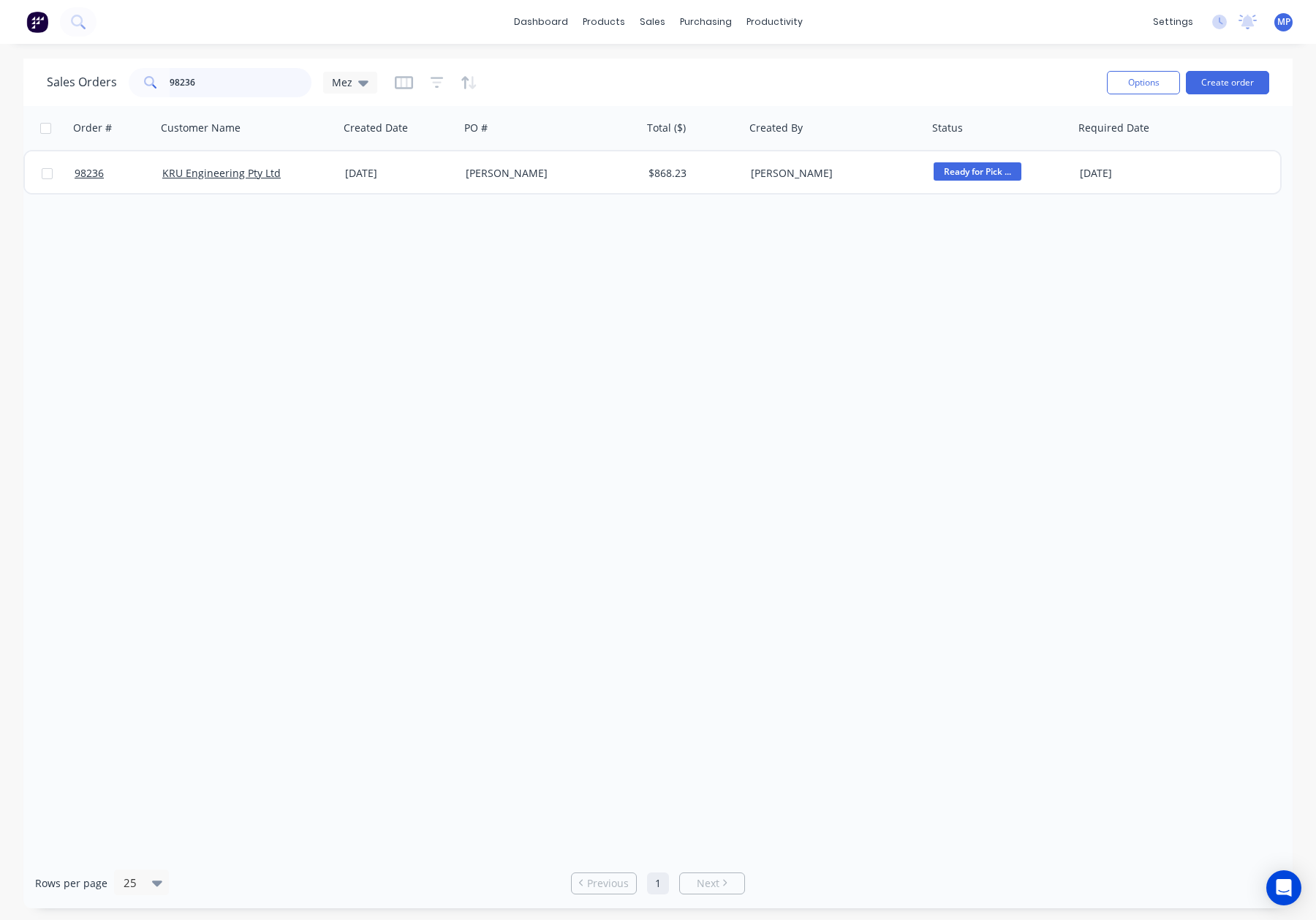
click at [219, 78] on input "98236" at bounding box center [241, 82] width 142 height 29
drag, startPoint x: 240, startPoint y: 85, endPoint x: 145, endPoint y: 85, distance: 95.0
click at [145, 85] on div "98236" at bounding box center [219, 82] width 182 height 29
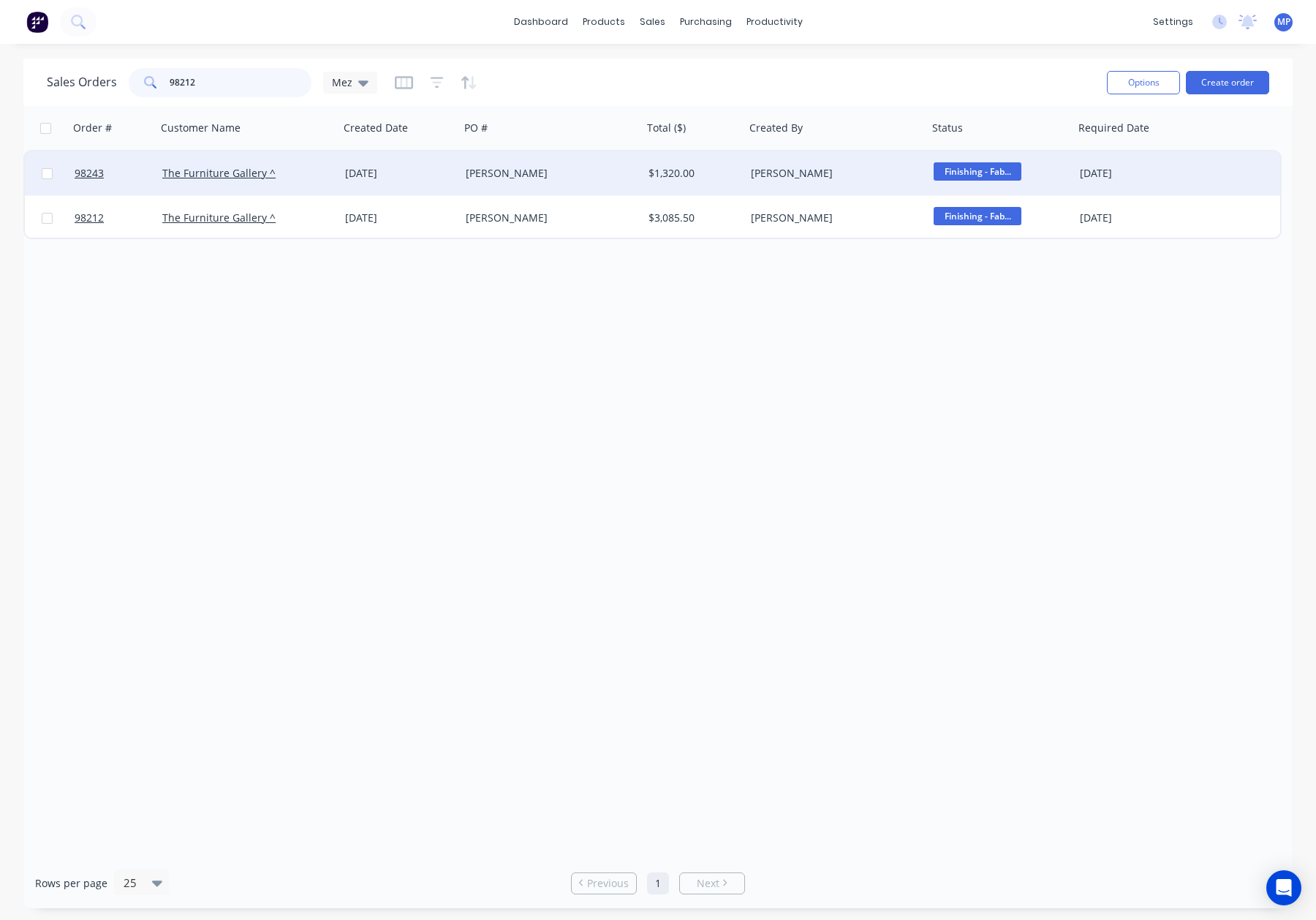
type input "98212"
click at [310, 173] on div "The Furniture Gallery ^" at bounding box center [244, 173] width 163 height 15
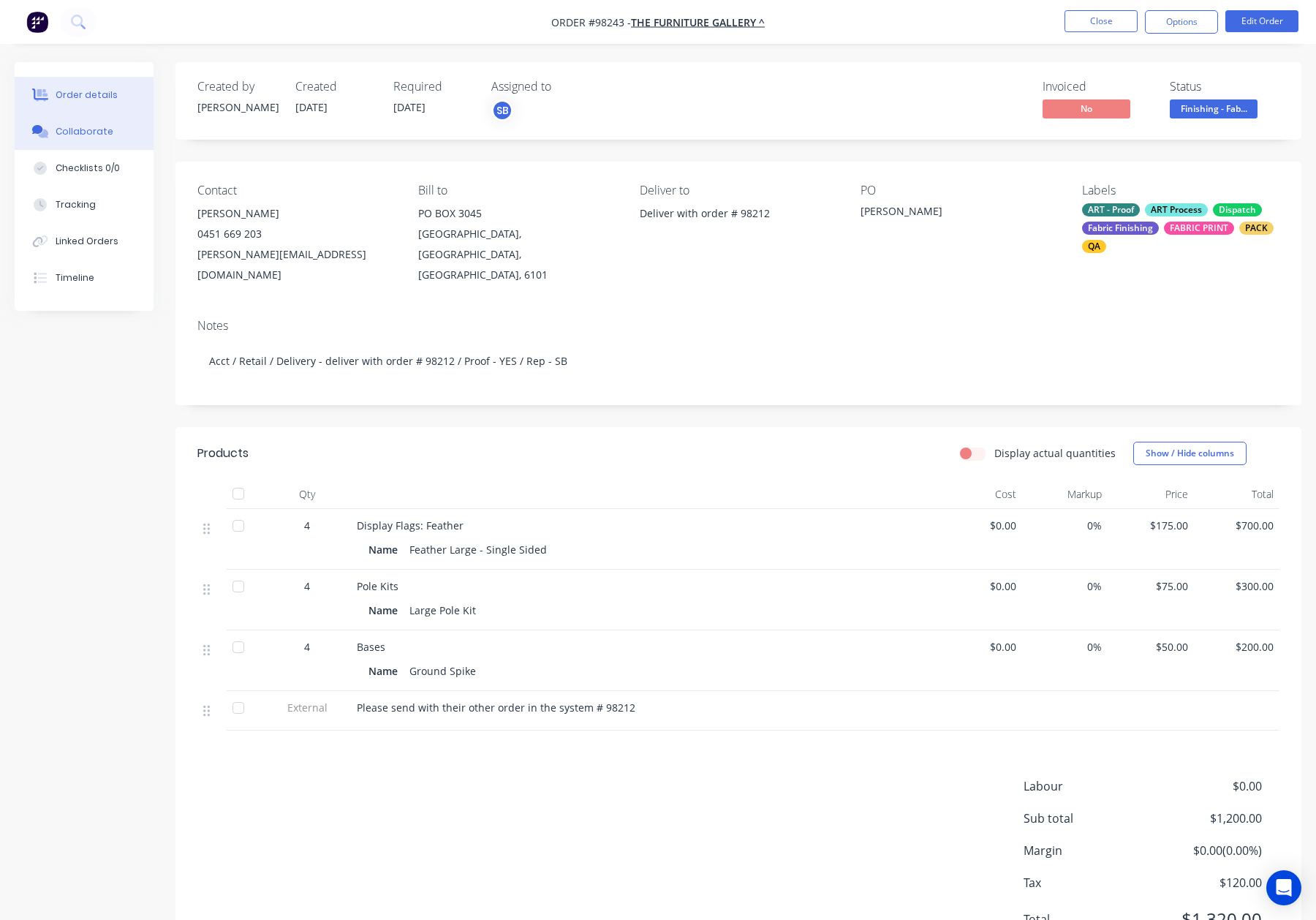
click at [89, 130] on div "Collaborate" at bounding box center [84, 131] width 57 height 13
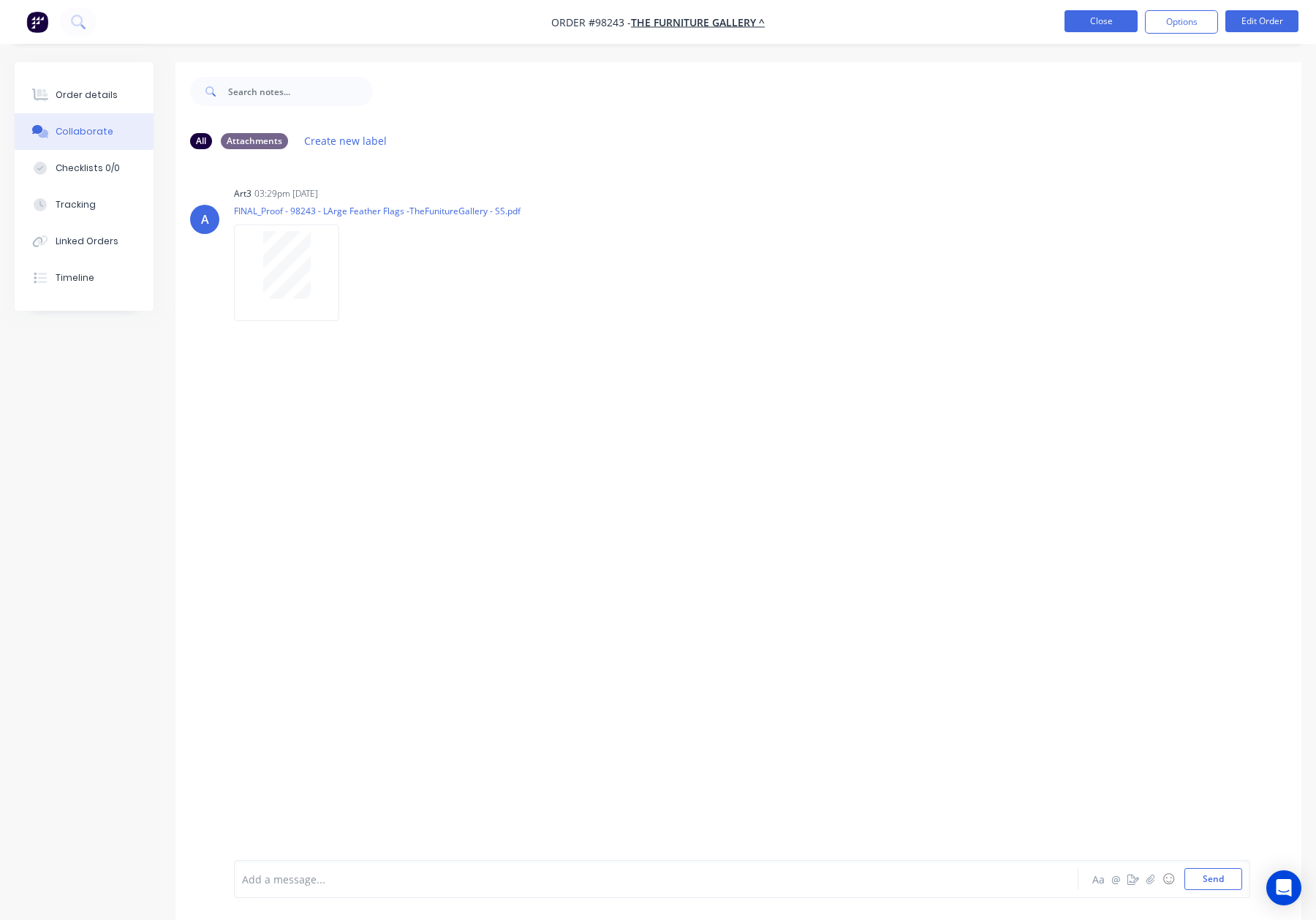
click at [1088, 17] on button "Close" at bounding box center [1100, 21] width 73 height 22
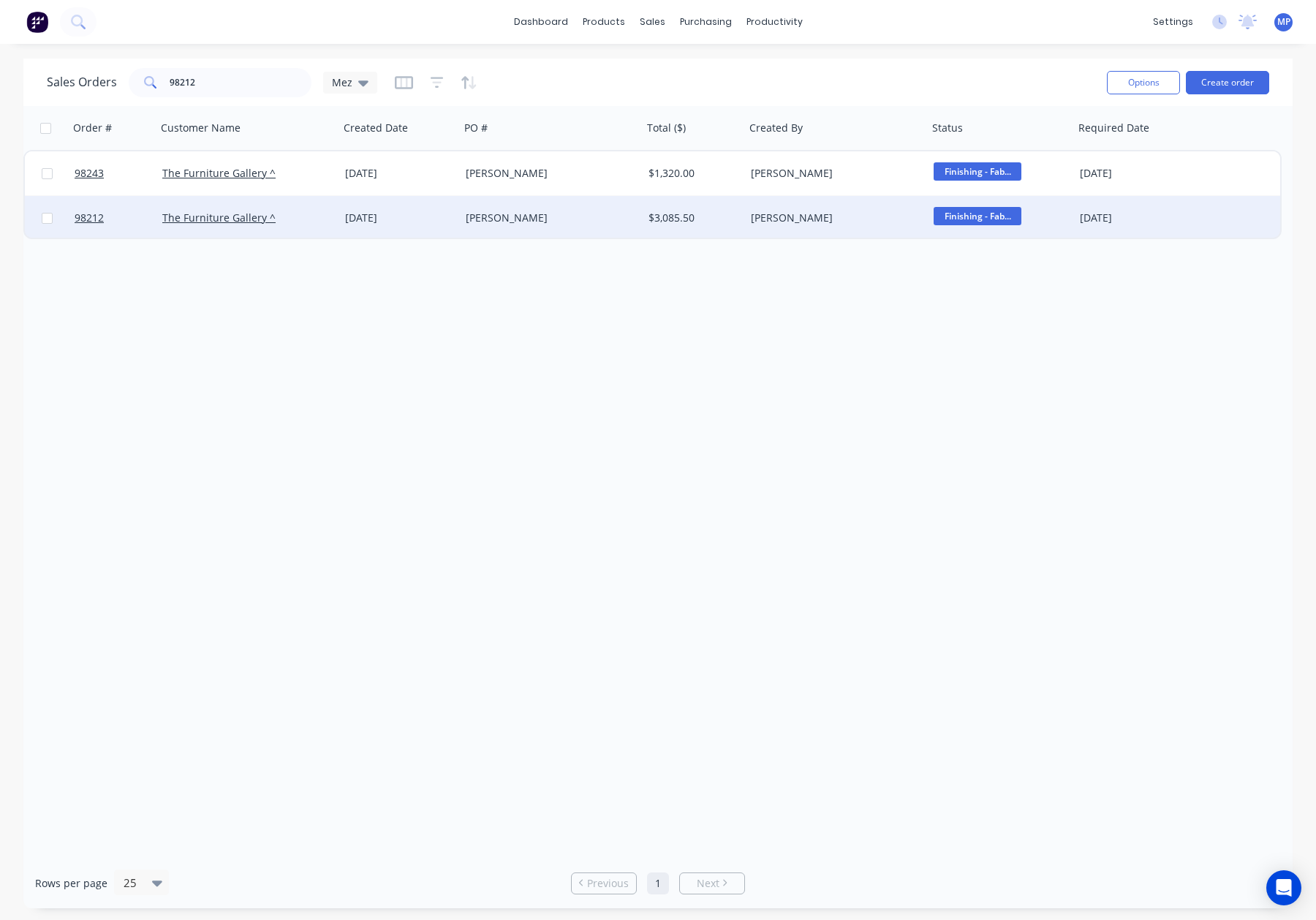
click at [319, 222] on div "The Furniture Gallery ^" at bounding box center [244, 218] width 163 height 15
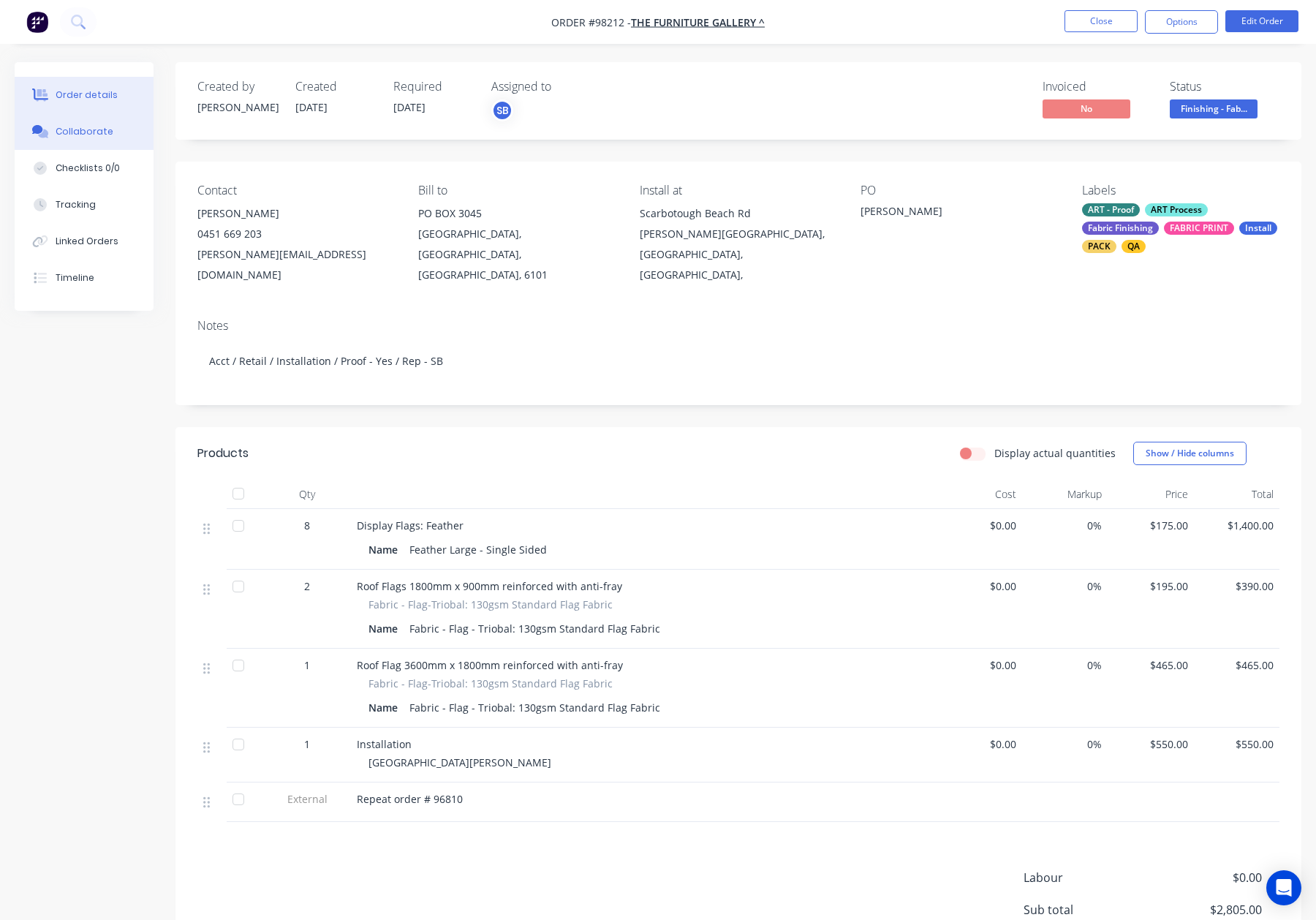
click at [118, 138] on button "Collaborate" at bounding box center [84, 131] width 139 height 37
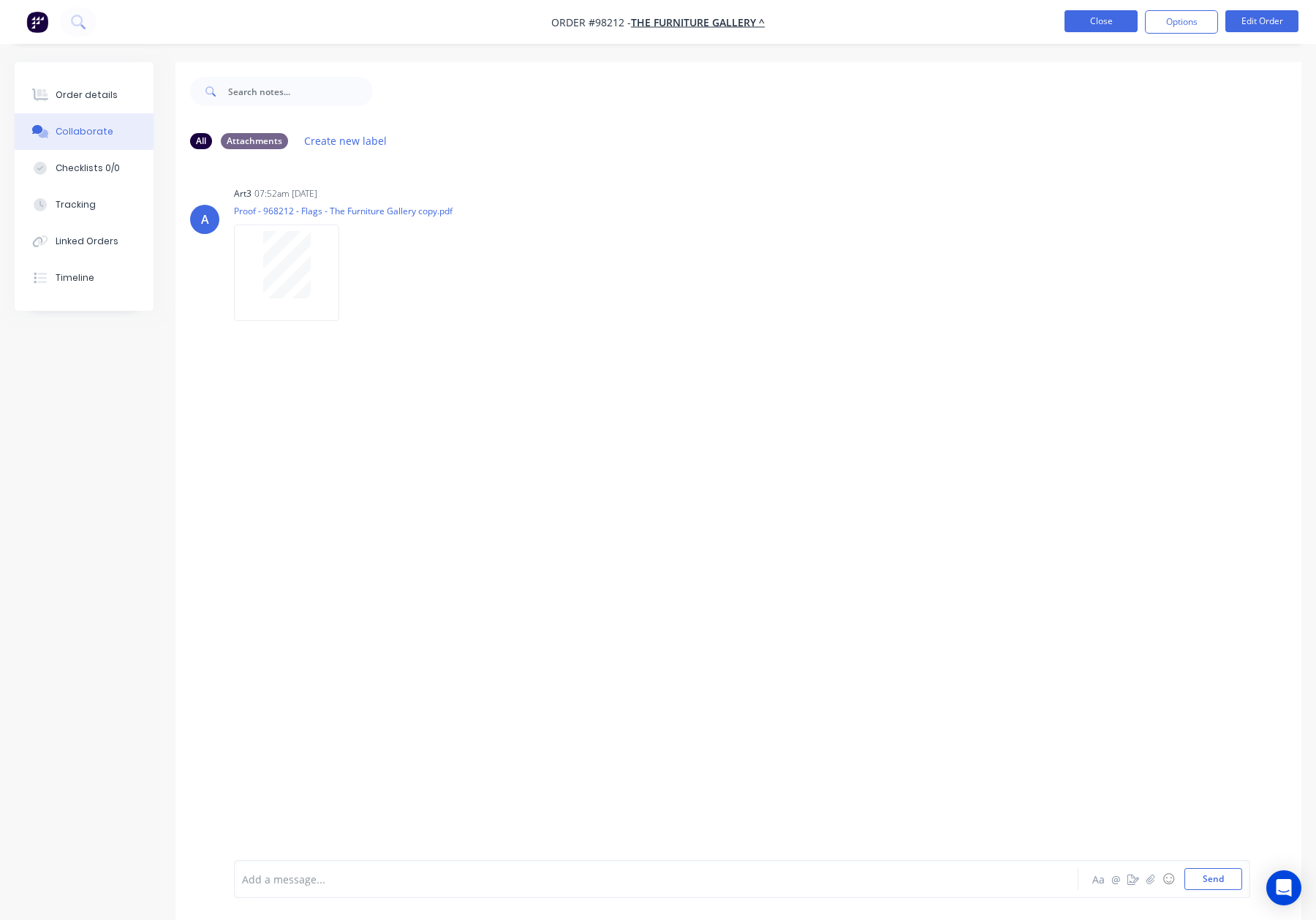
click at [1067, 29] on button "Close" at bounding box center [1100, 21] width 73 height 22
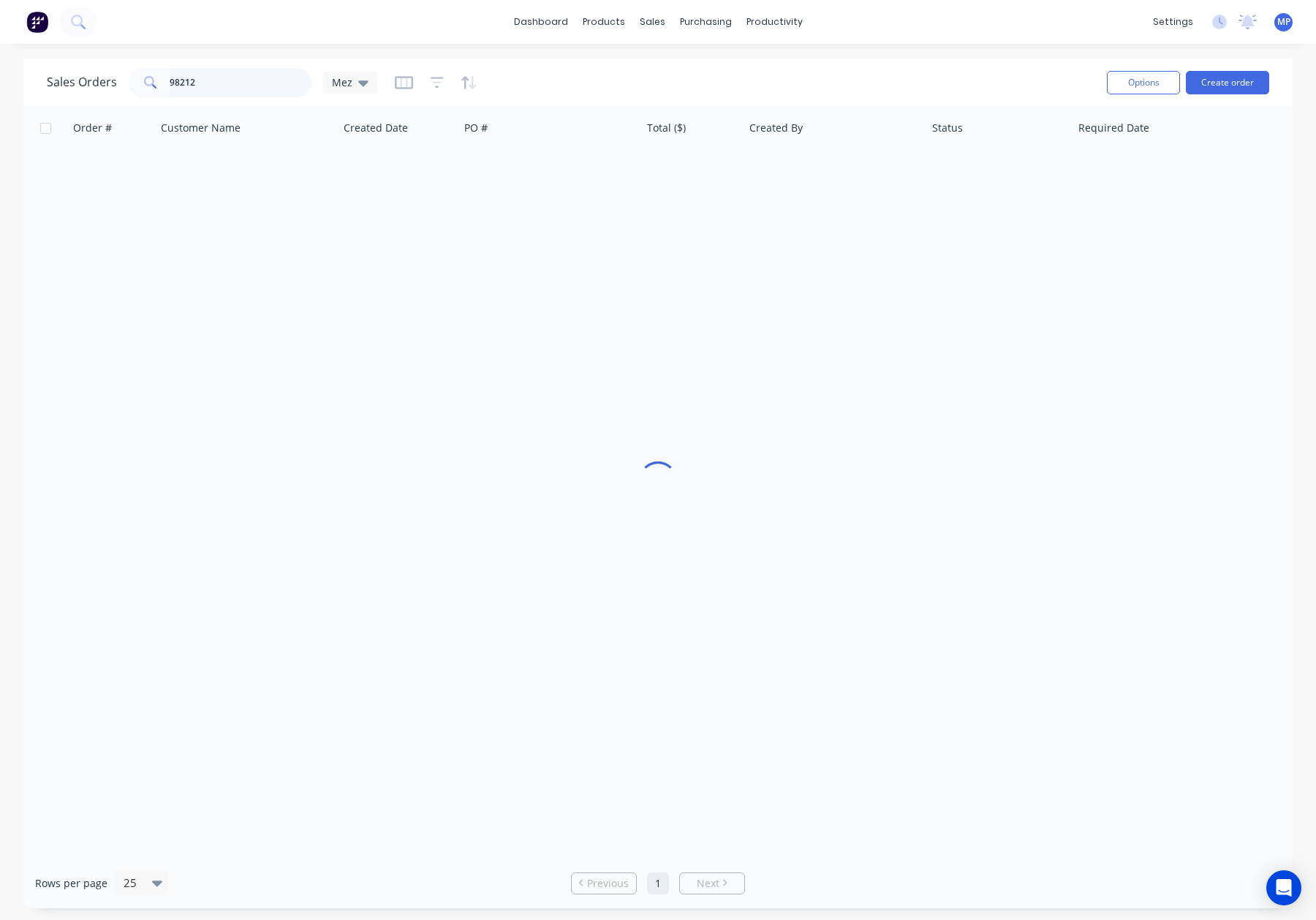
click at [257, 75] on input "98212" at bounding box center [241, 82] width 142 height 29
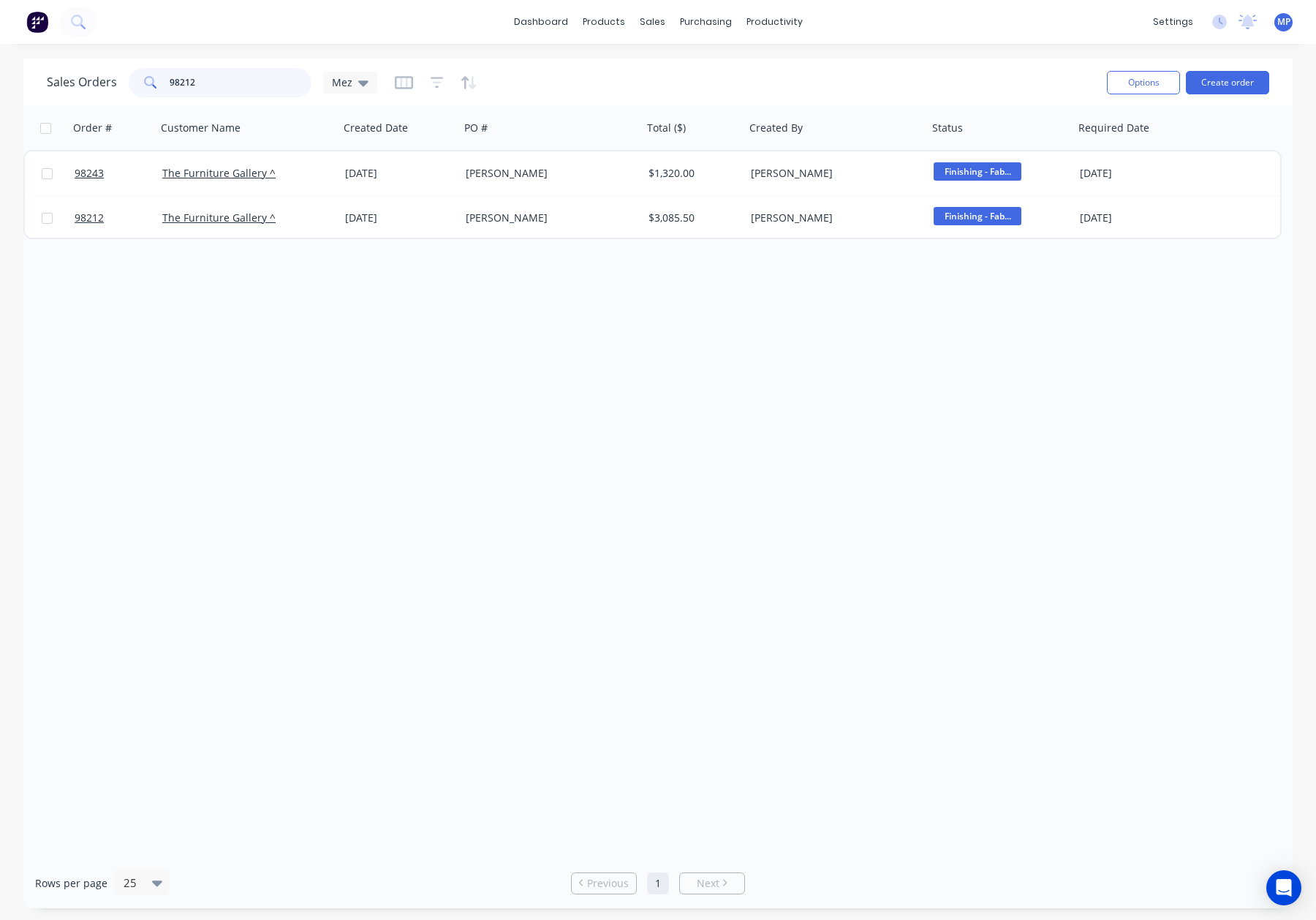
drag, startPoint x: 262, startPoint y: 82, endPoint x: 163, endPoint y: 75, distance: 99.2
click at [167, 75] on div "98212" at bounding box center [219, 82] width 182 height 29
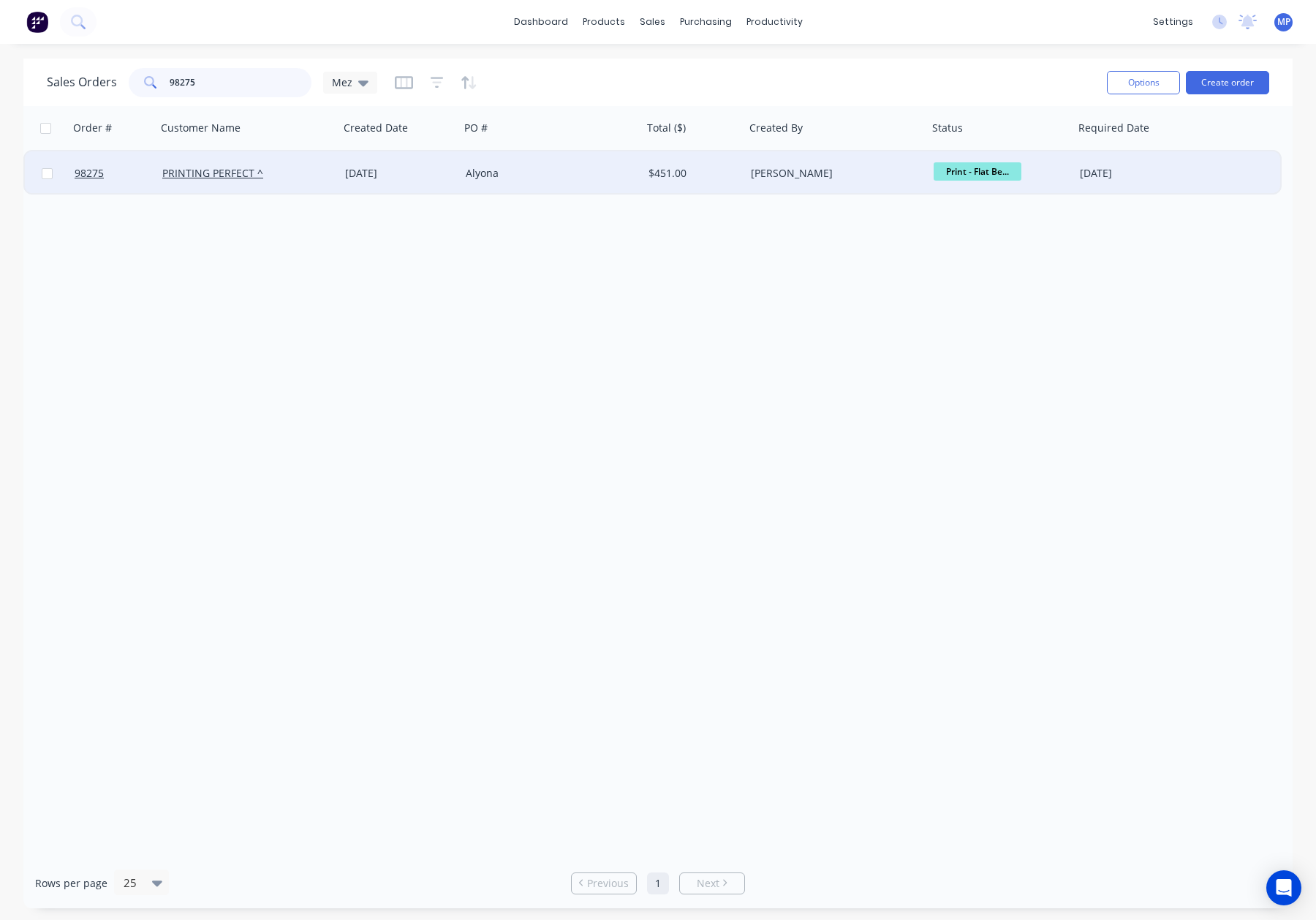
type input "98275"
click at [298, 169] on div "PRINTING PERFECT ^" at bounding box center [244, 173] width 163 height 15
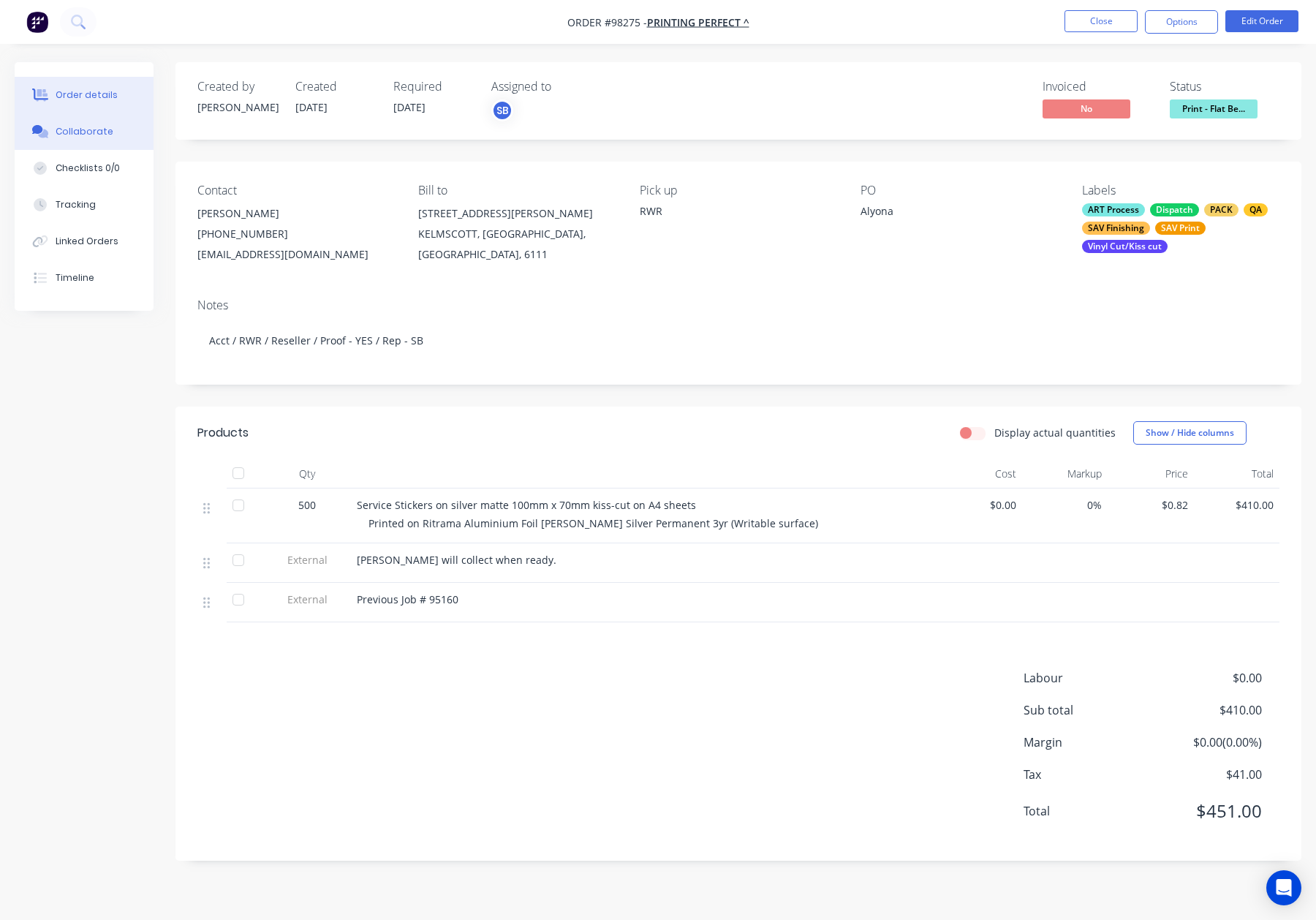
click at [85, 130] on div "Collaborate" at bounding box center [84, 131] width 57 height 13
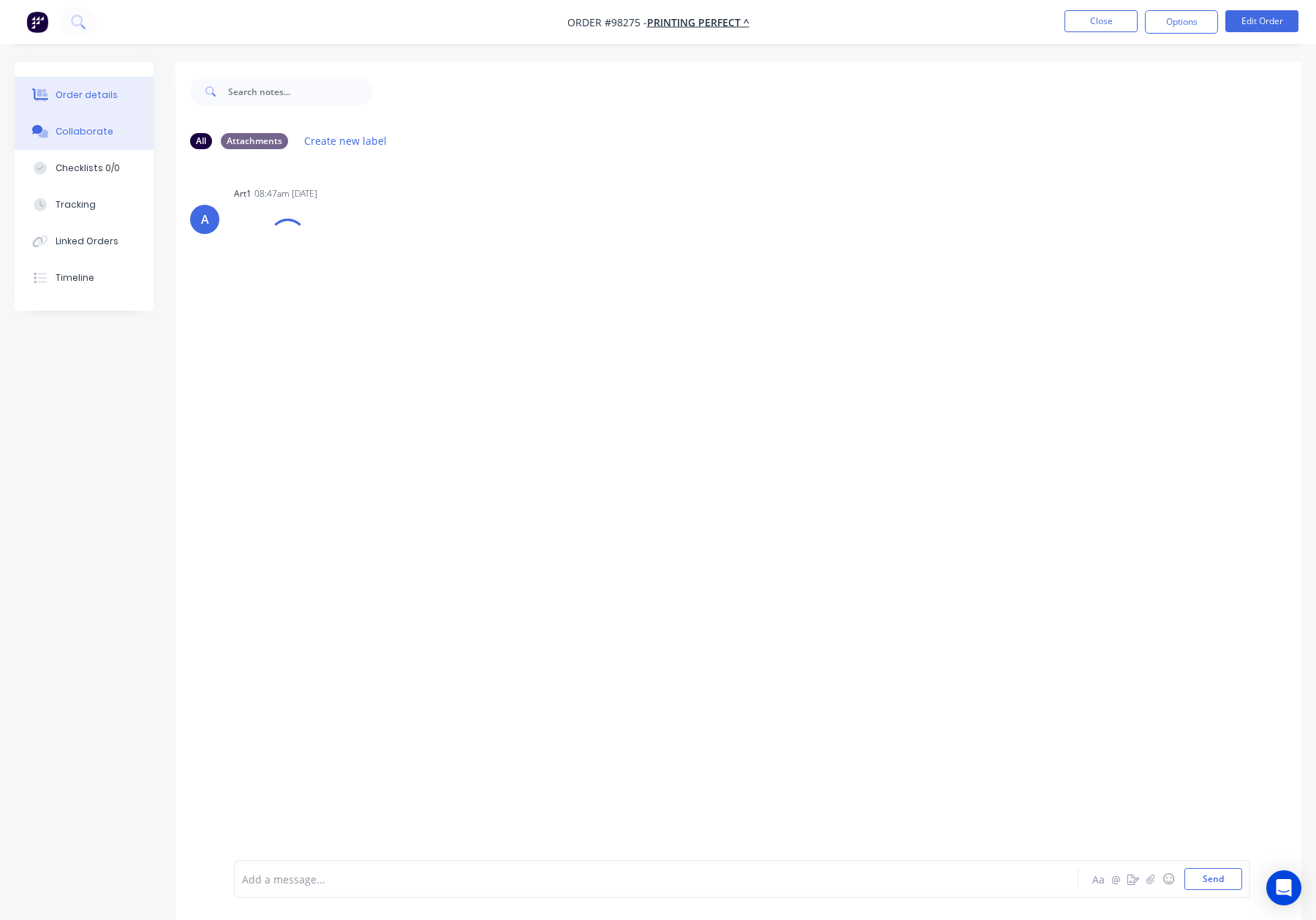
click at [70, 95] on div "Order details" at bounding box center [86, 94] width 63 height 13
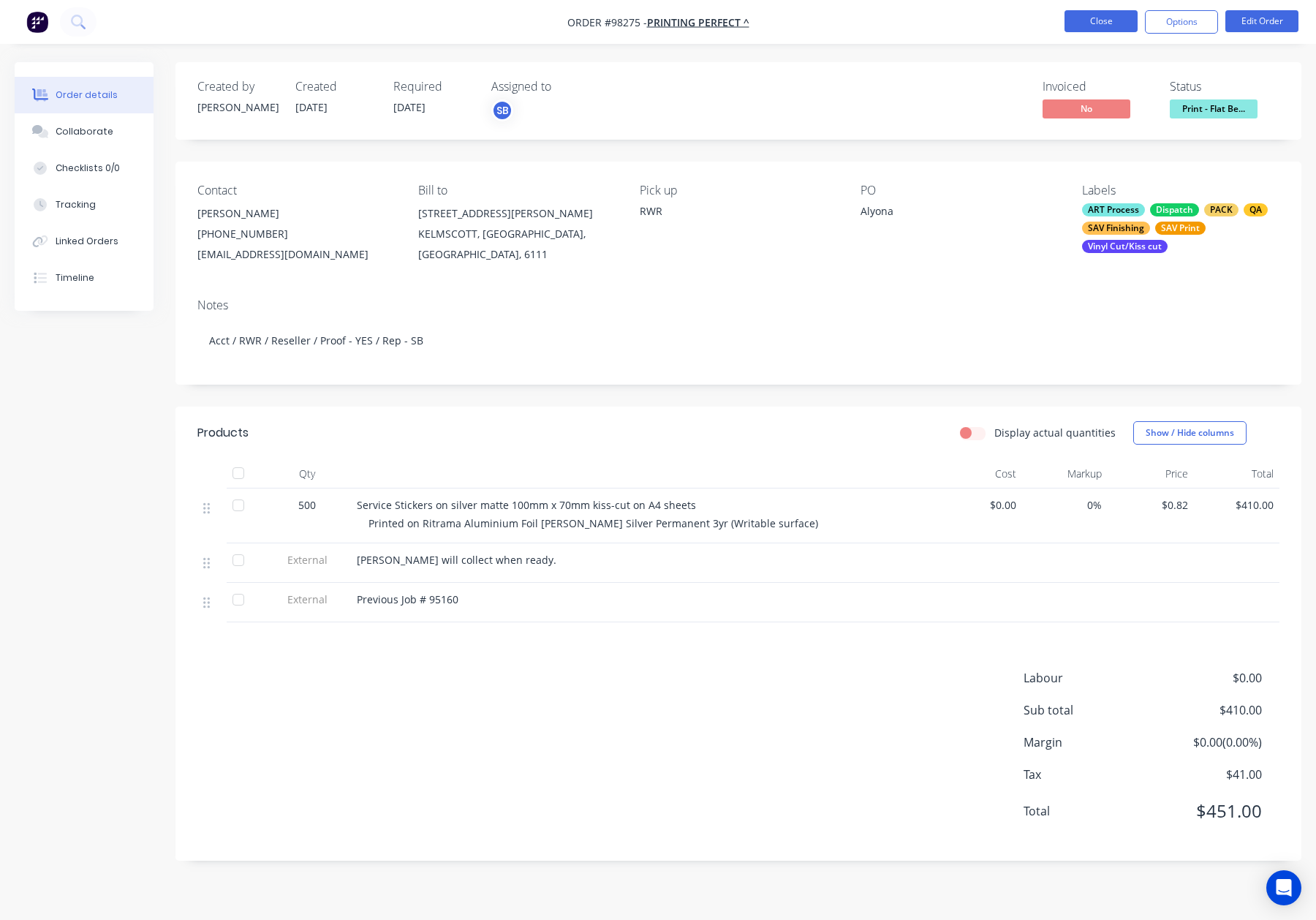
click at [1091, 15] on button "Close" at bounding box center [1100, 21] width 73 height 22
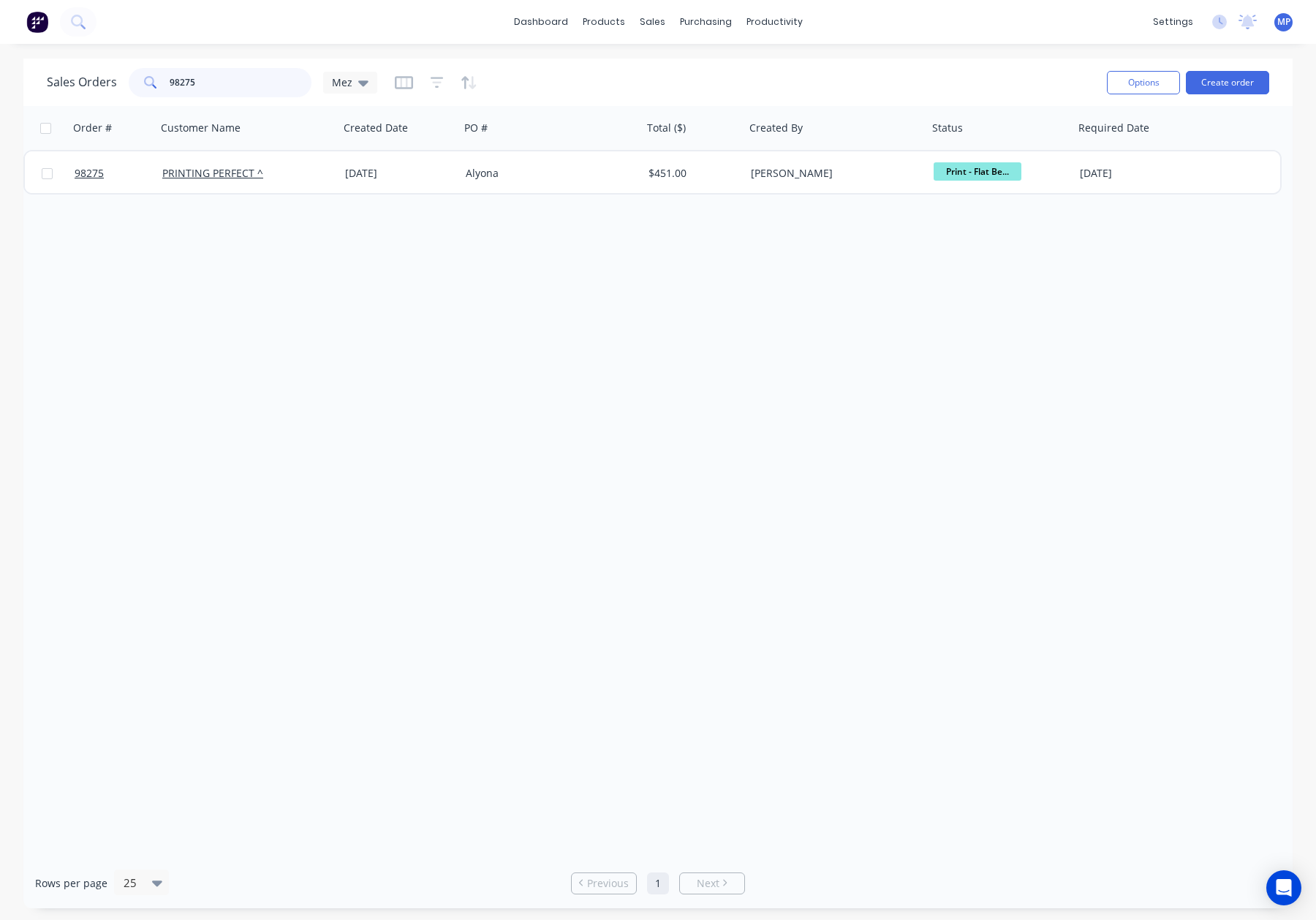
drag, startPoint x: 184, startPoint y: 80, endPoint x: 240, endPoint y: 81, distance: 56.0
click at [236, 82] on input "98275" at bounding box center [241, 82] width 142 height 29
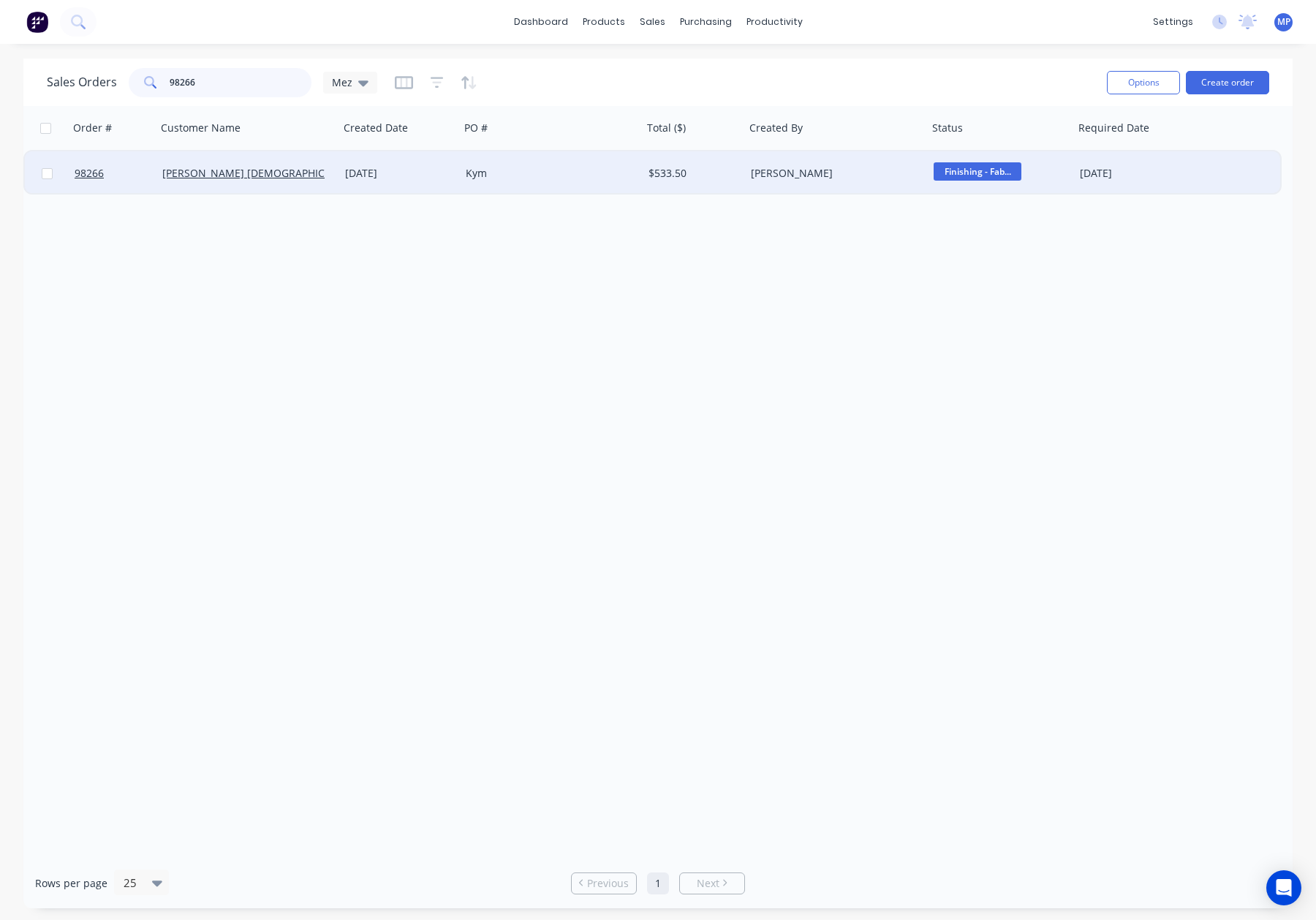
type input "98266"
click at [568, 172] on div "Kym" at bounding box center [547, 173] width 163 height 15
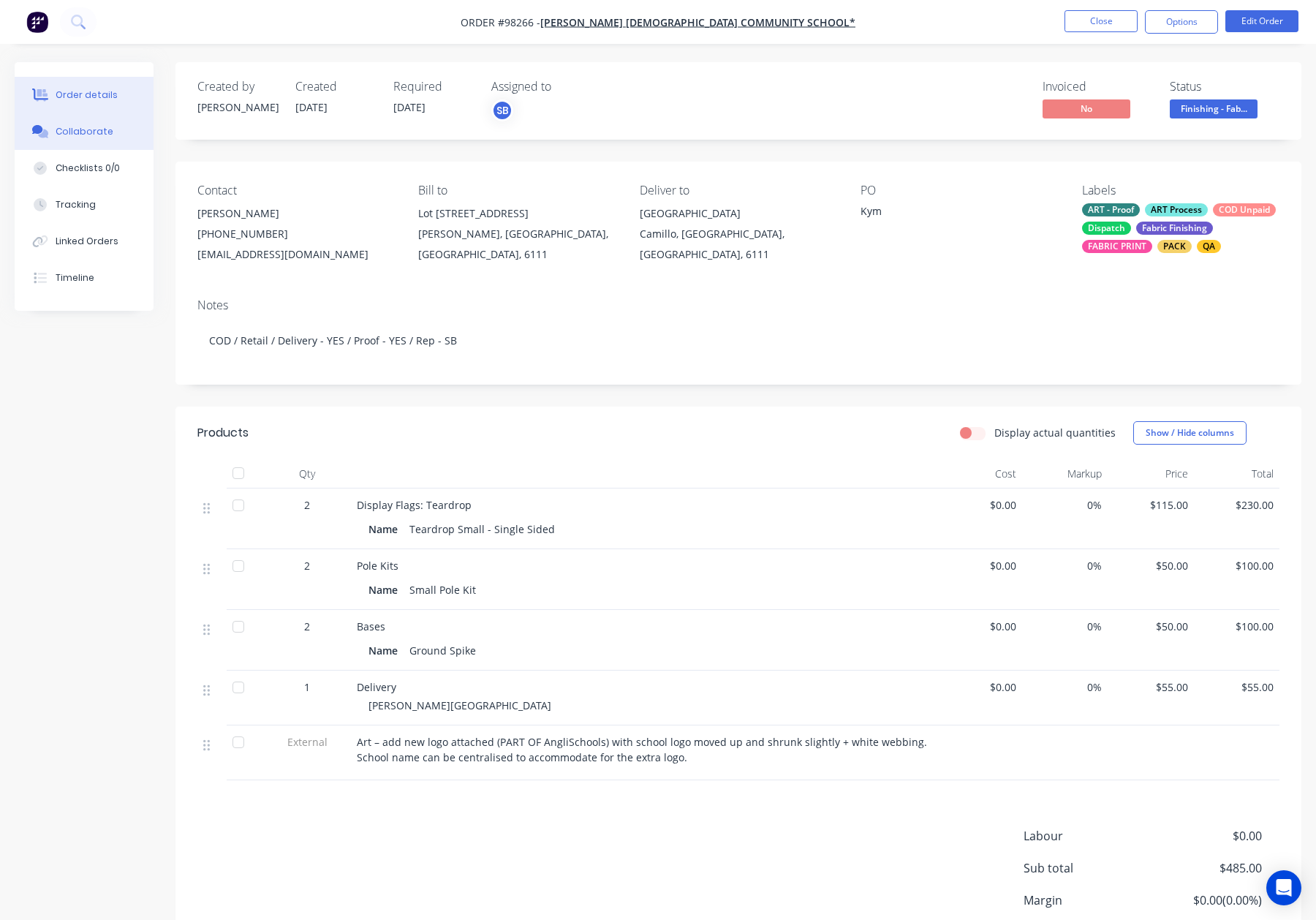
click at [84, 129] on div "Collaborate" at bounding box center [84, 131] width 57 height 13
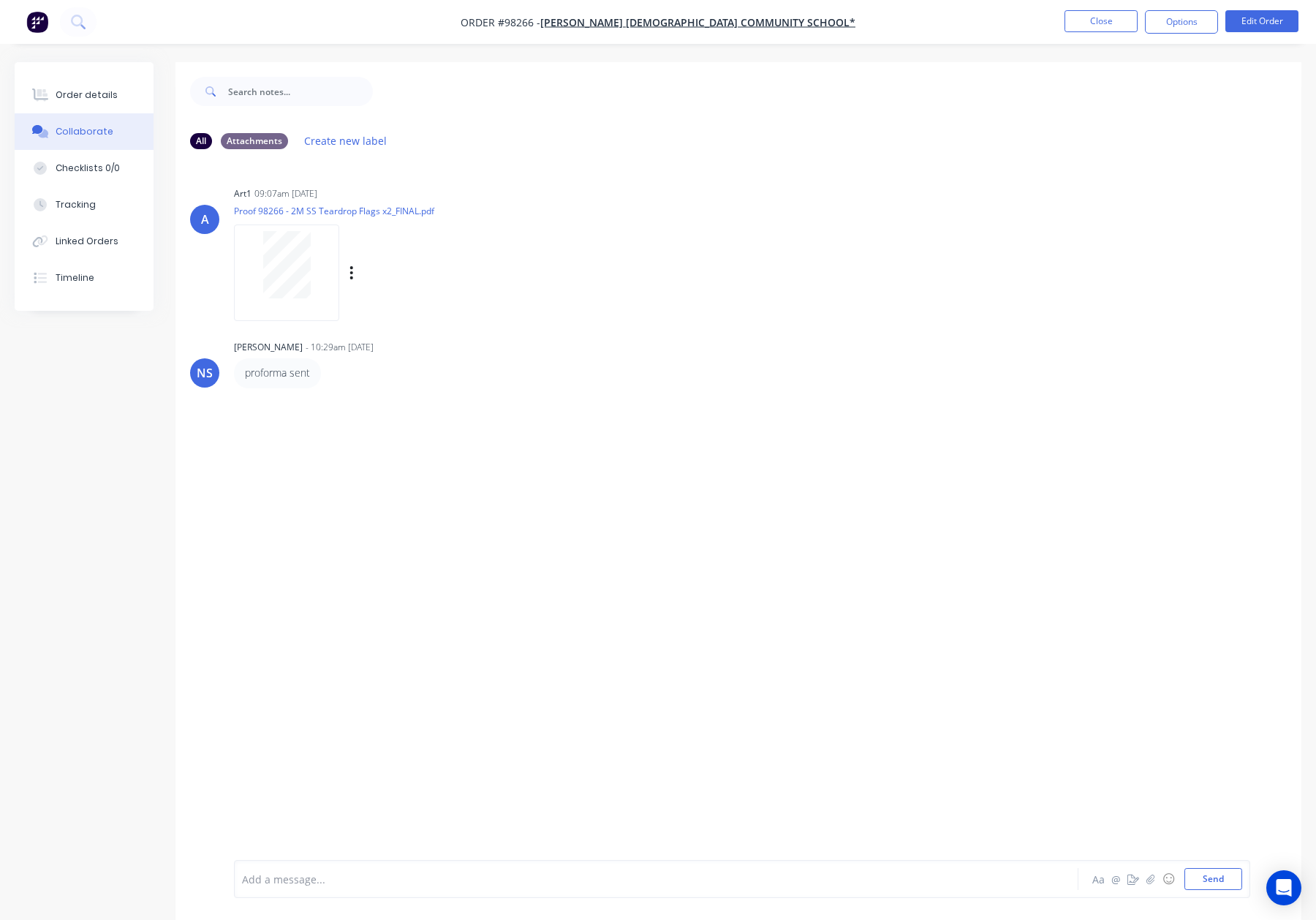
click at [253, 248] on div at bounding box center [287, 265] width 92 height 68
click at [68, 93] on div "Order details" at bounding box center [86, 94] width 63 height 13
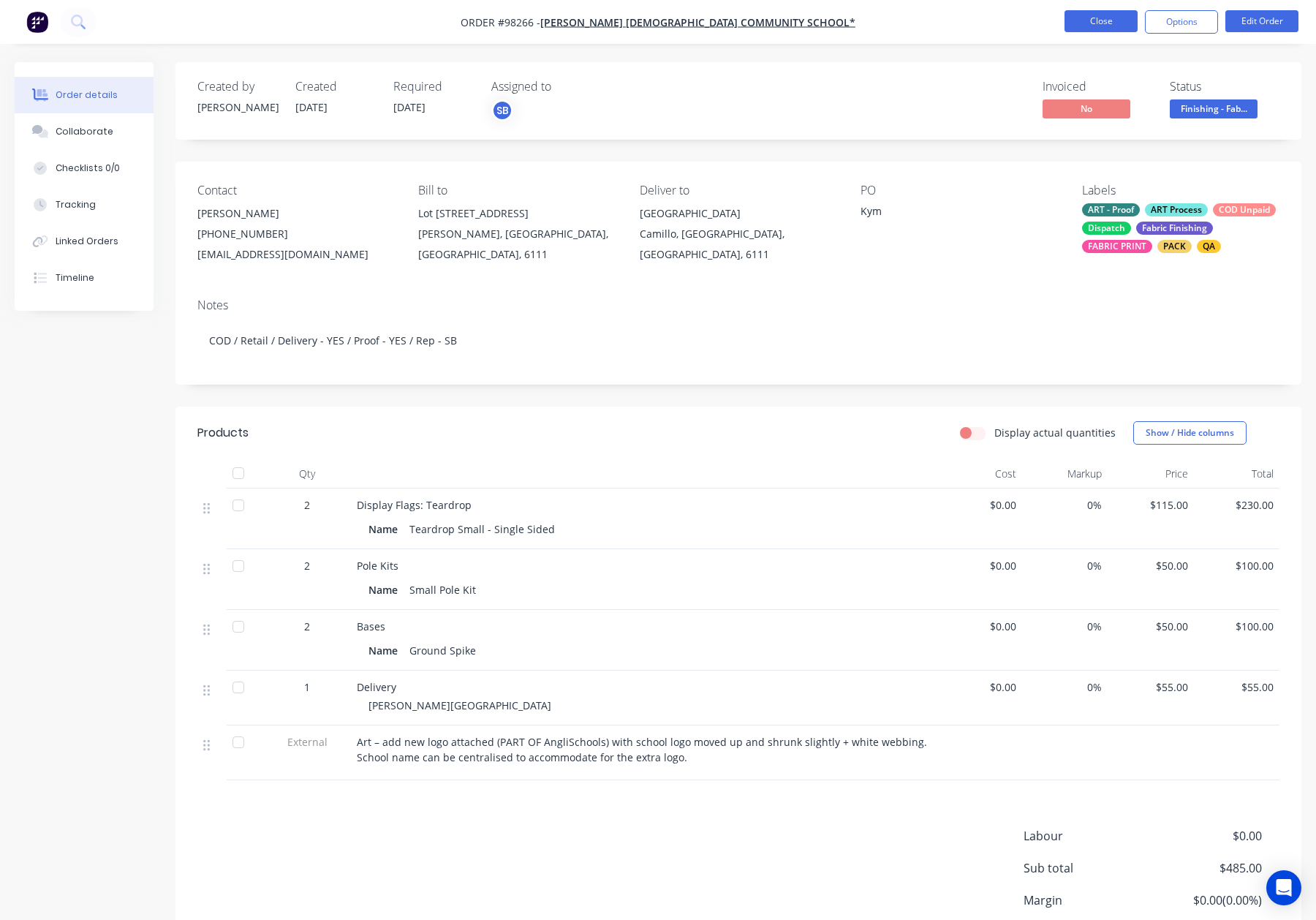
click at [1105, 18] on button "Close" at bounding box center [1100, 21] width 73 height 22
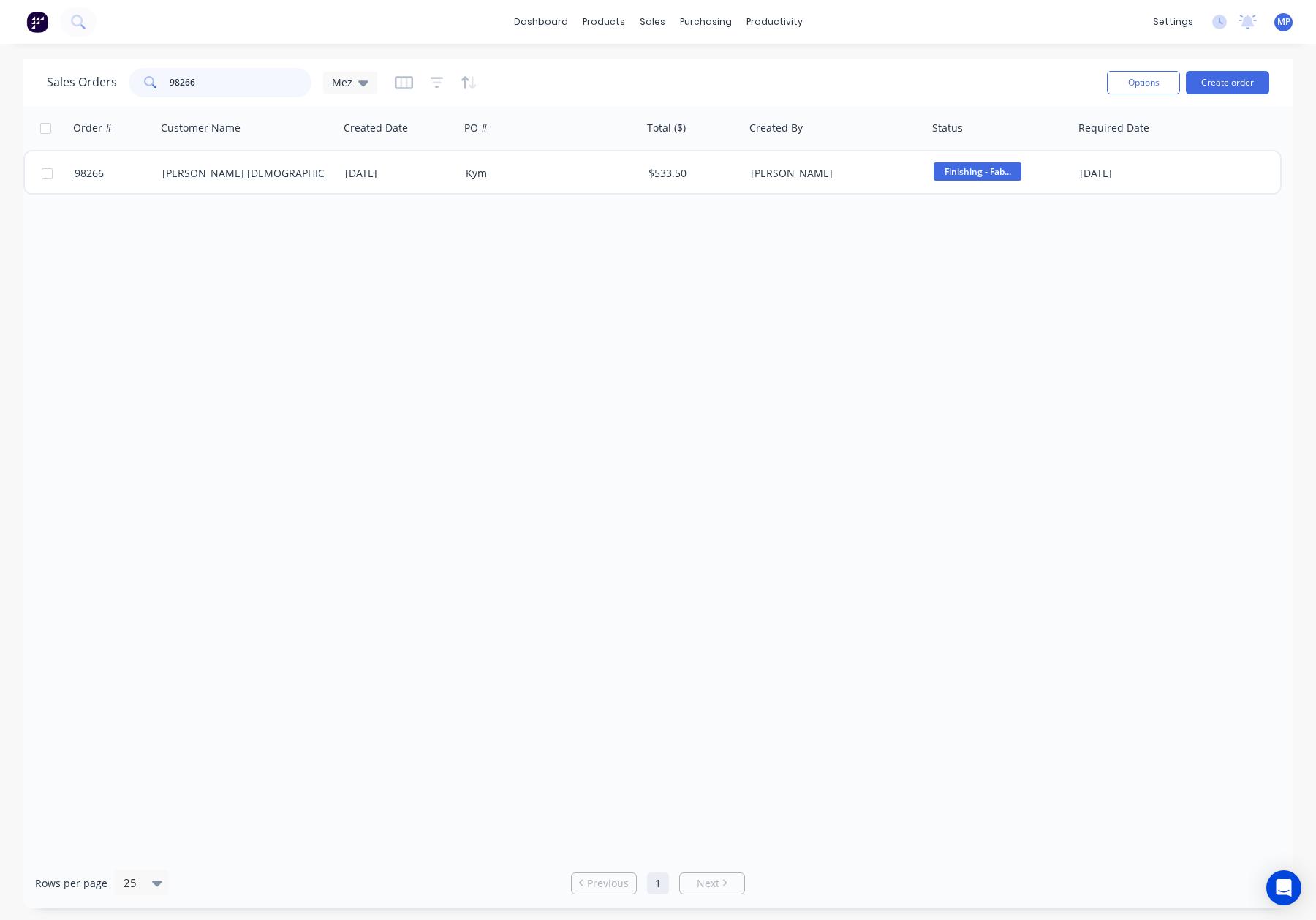
click at [209, 79] on input "98266" at bounding box center [241, 82] width 142 height 29
drag, startPoint x: 217, startPoint y: 78, endPoint x: 144, endPoint y: 80, distance: 73.0
click at [146, 80] on div "98266" at bounding box center [219, 82] width 182 height 29
click at [223, 82] on input "98334" at bounding box center [241, 82] width 142 height 29
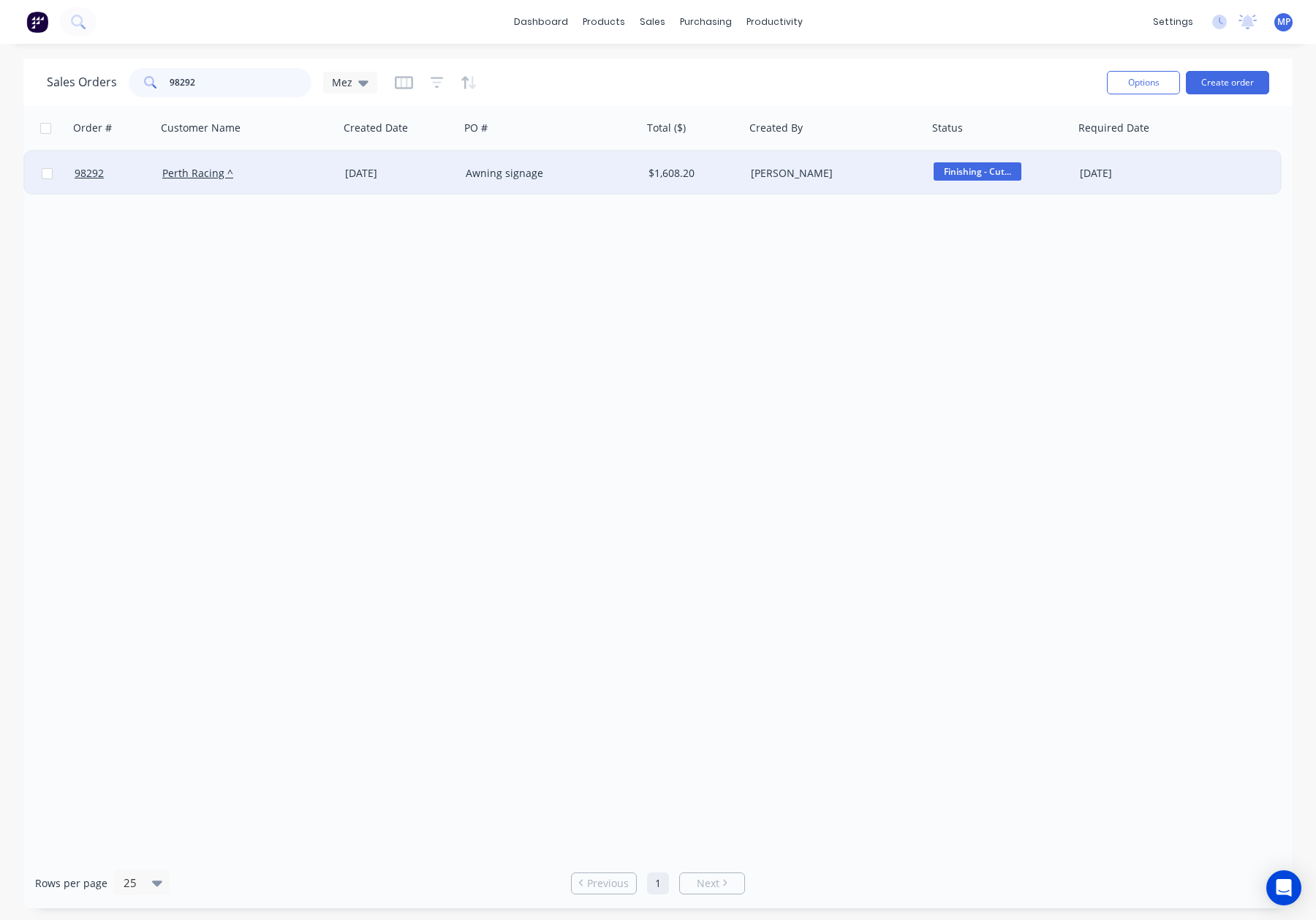
type input "98292"
click at [283, 176] on div "Perth Racing ^" at bounding box center [244, 173] width 163 height 15
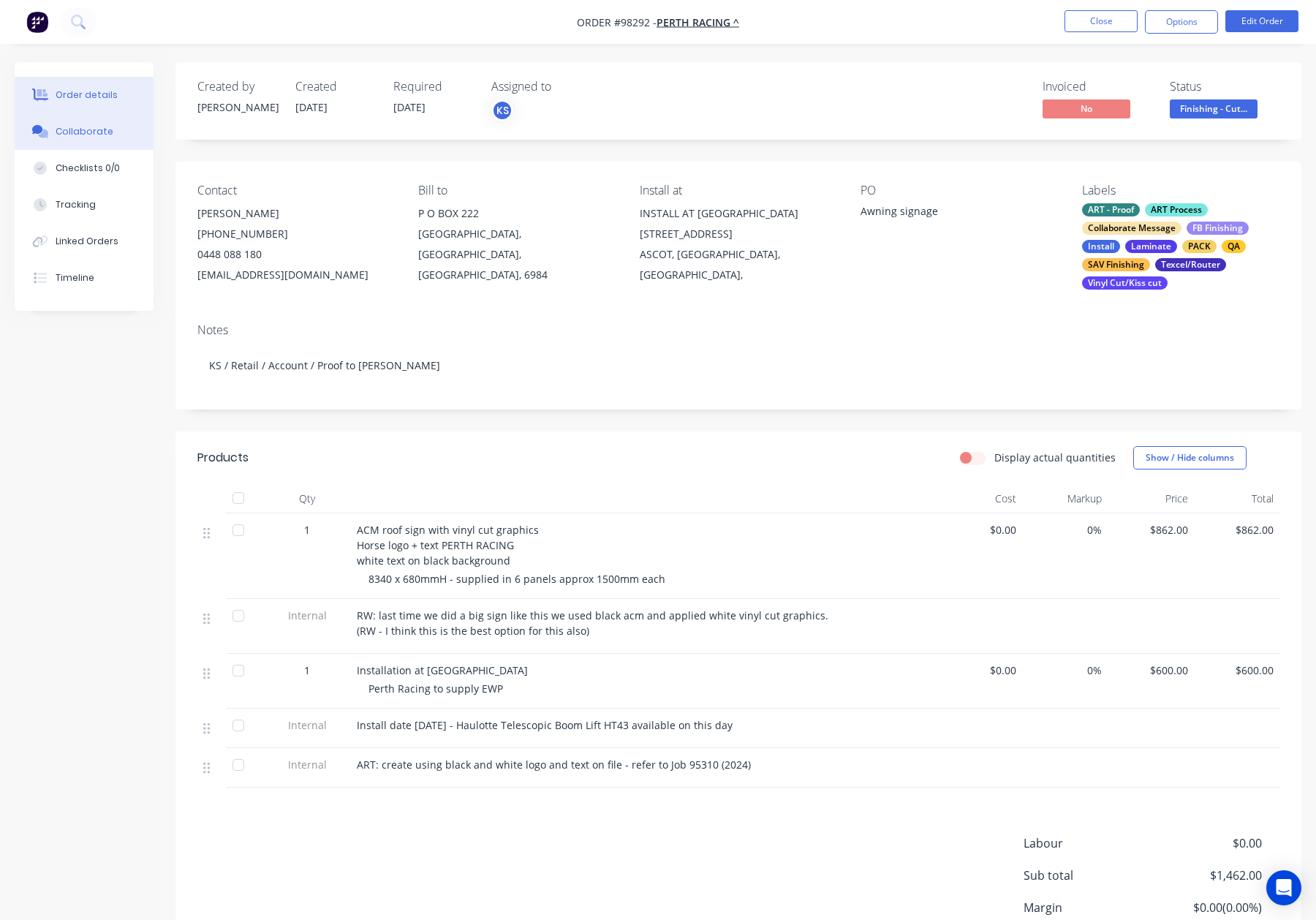
click at [116, 130] on button "Collaborate" at bounding box center [84, 131] width 139 height 37
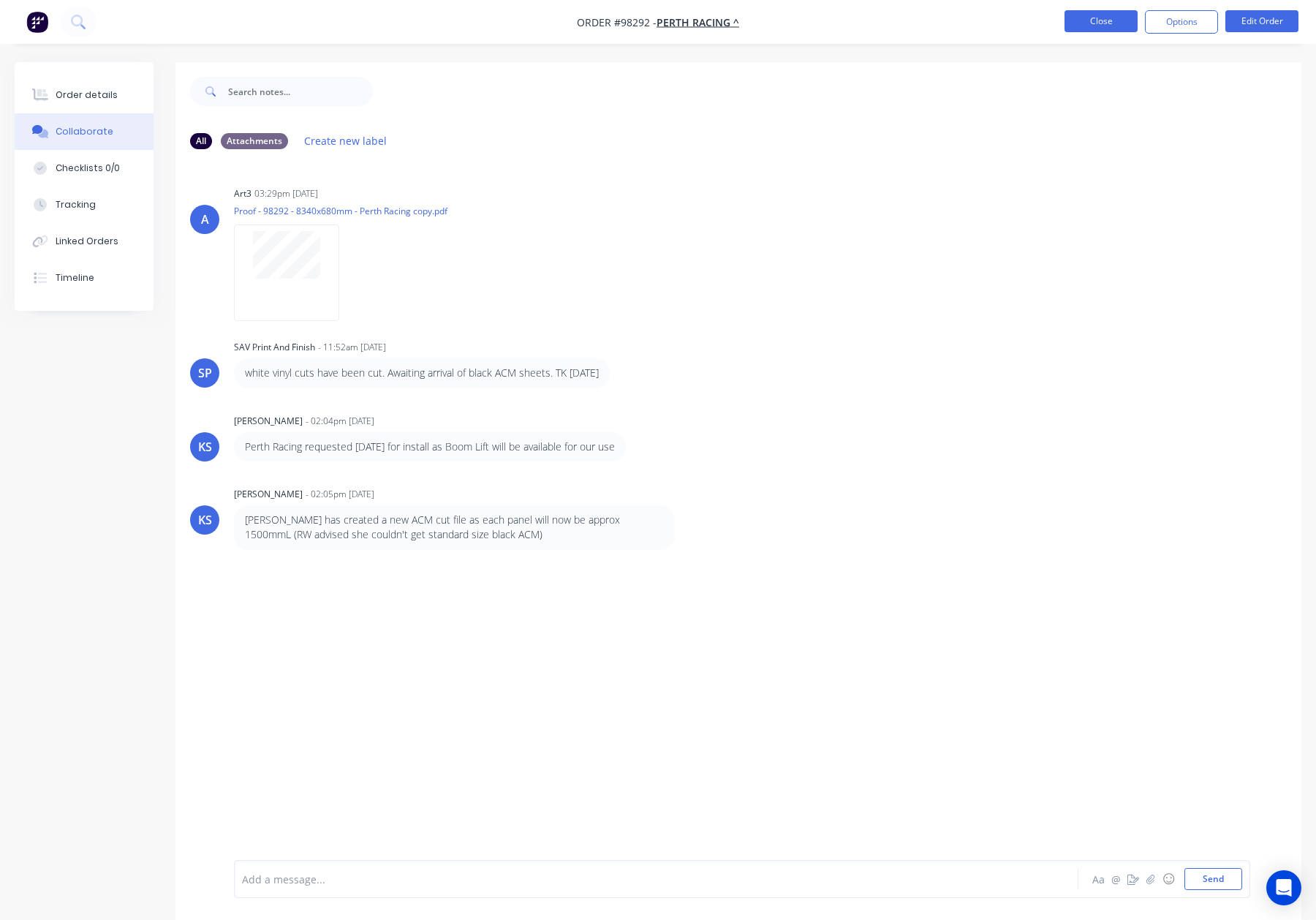
click at [1105, 20] on button "Close" at bounding box center [1100, 21] width 73 height 22
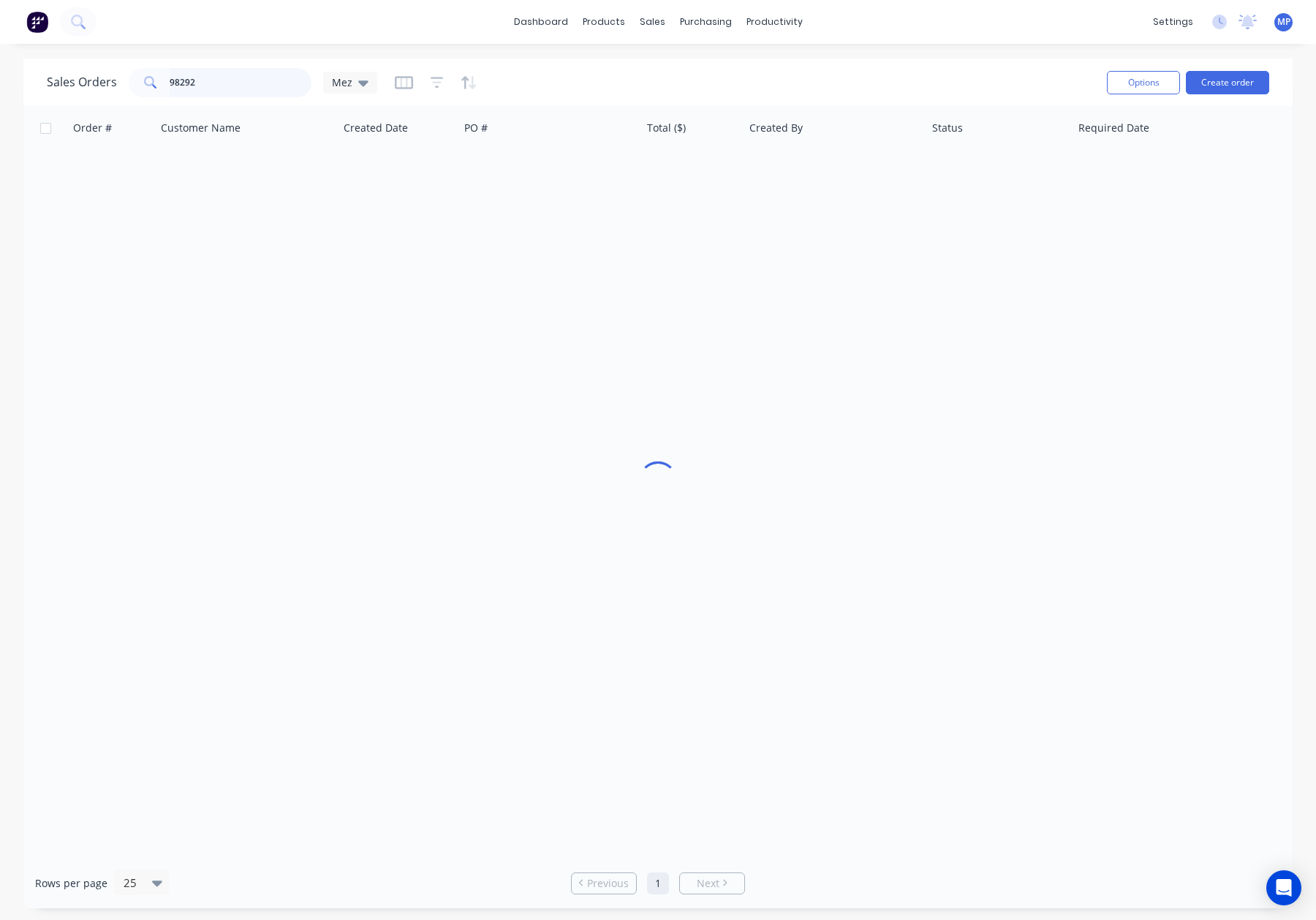
click at [205, 82] on input "98292" at bounding box center [241, 82] width 142 height 29
drag, startPoint x: 221, startPoint y: 76, endPoint x: 152, endPoint y: 77, distance: 69.0
click at [152, 77] on div "98292" at bounding box center [219, 82] width 182 height 29
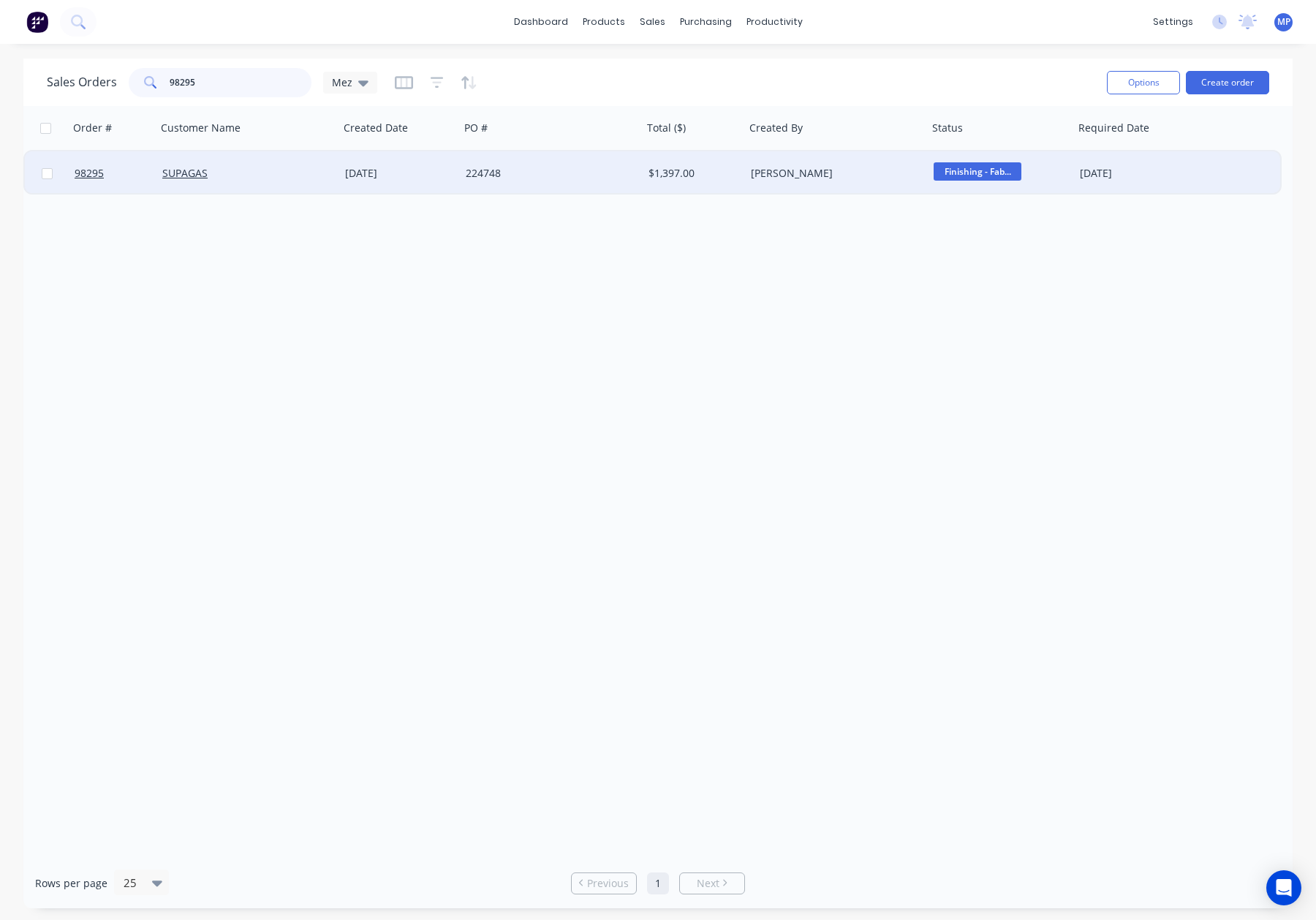
type input "98295"
click at [522, 168] on div "224748" at bounding box center [547, 173] width 163 height 15
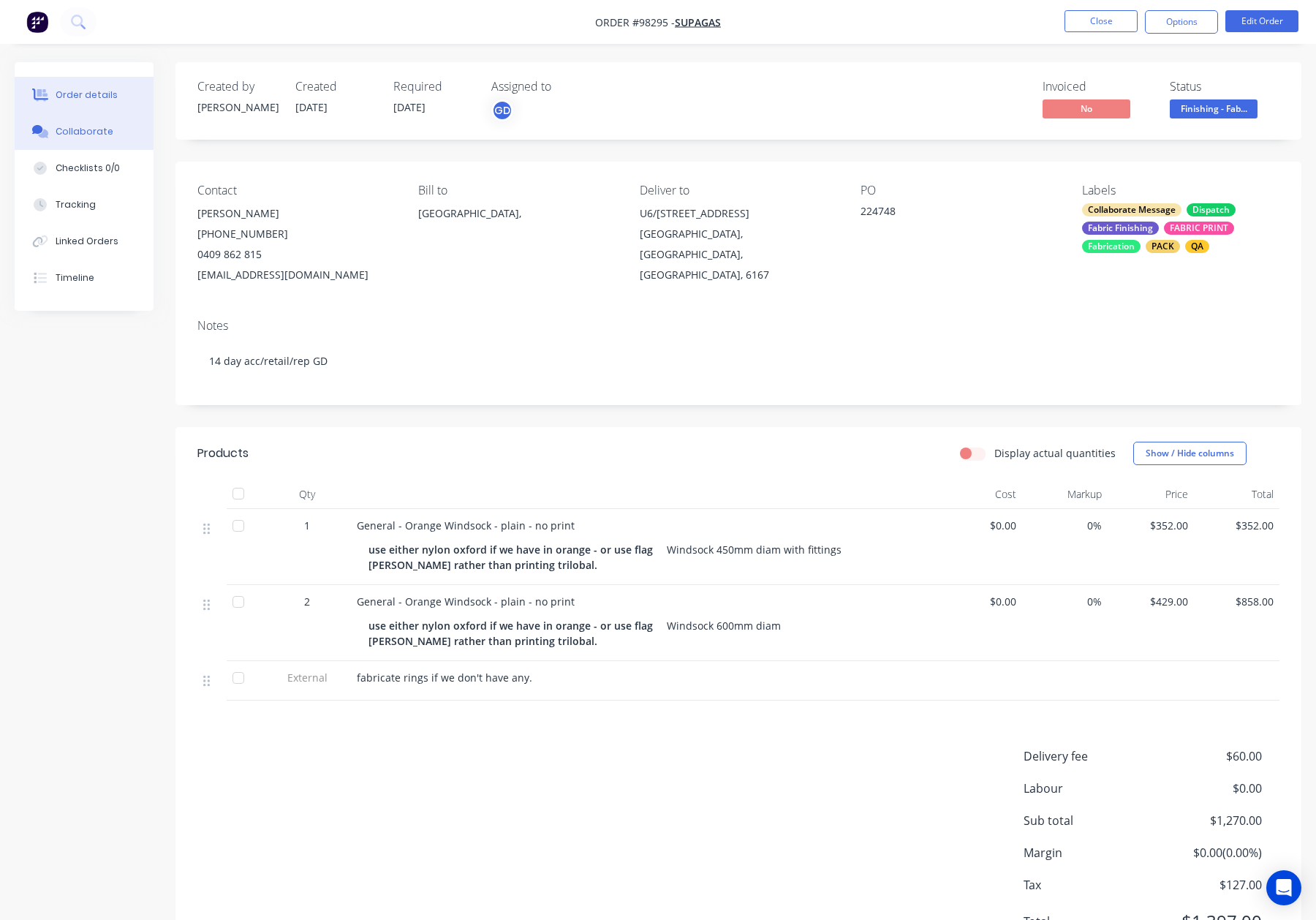
click at [87, 140] on button "Collaborate" at bounding box center [84, 131] width 139 height 37
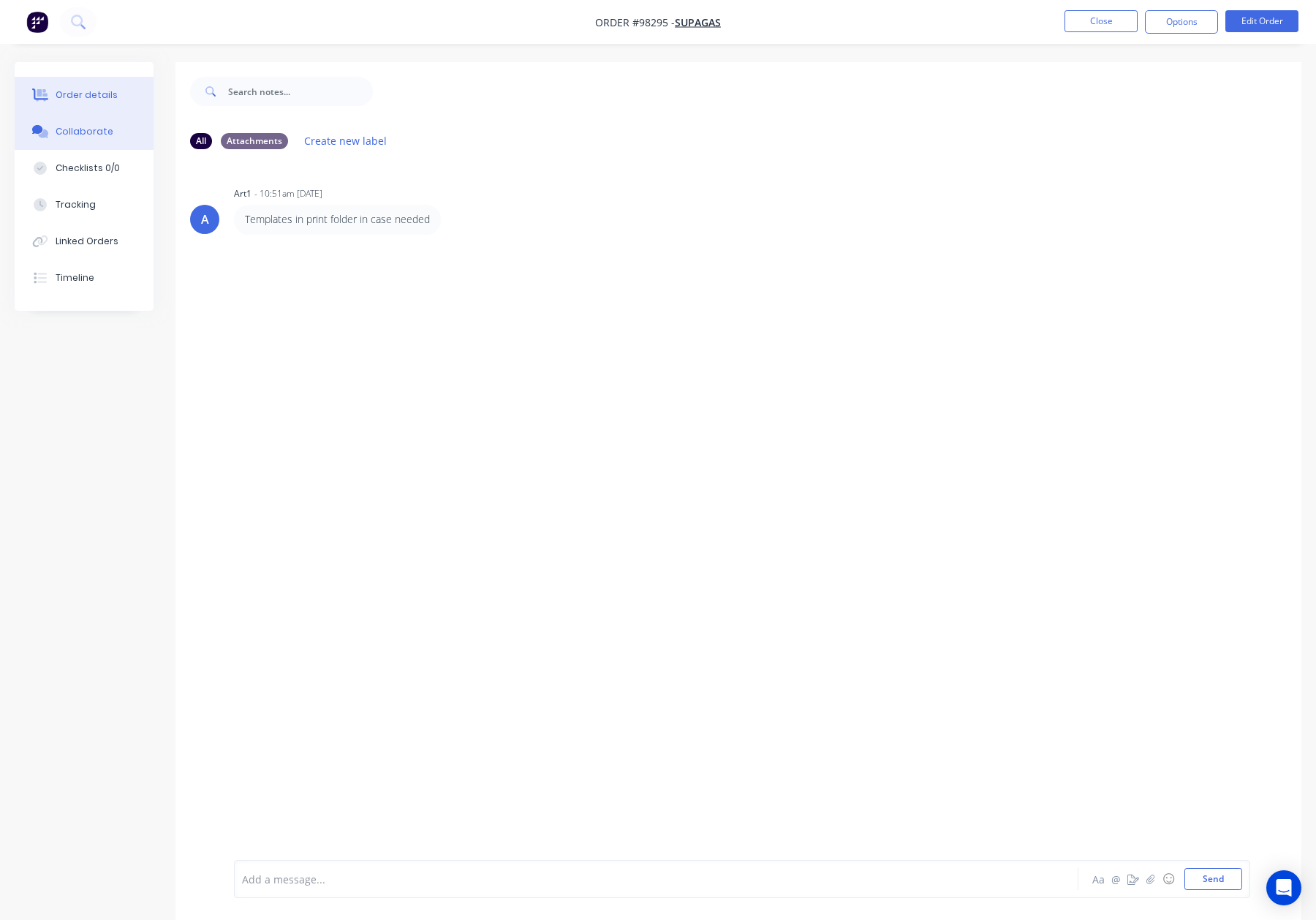
click at [95, 92] on div "Order details" at bounding box center [86, 94] width 63 height 13
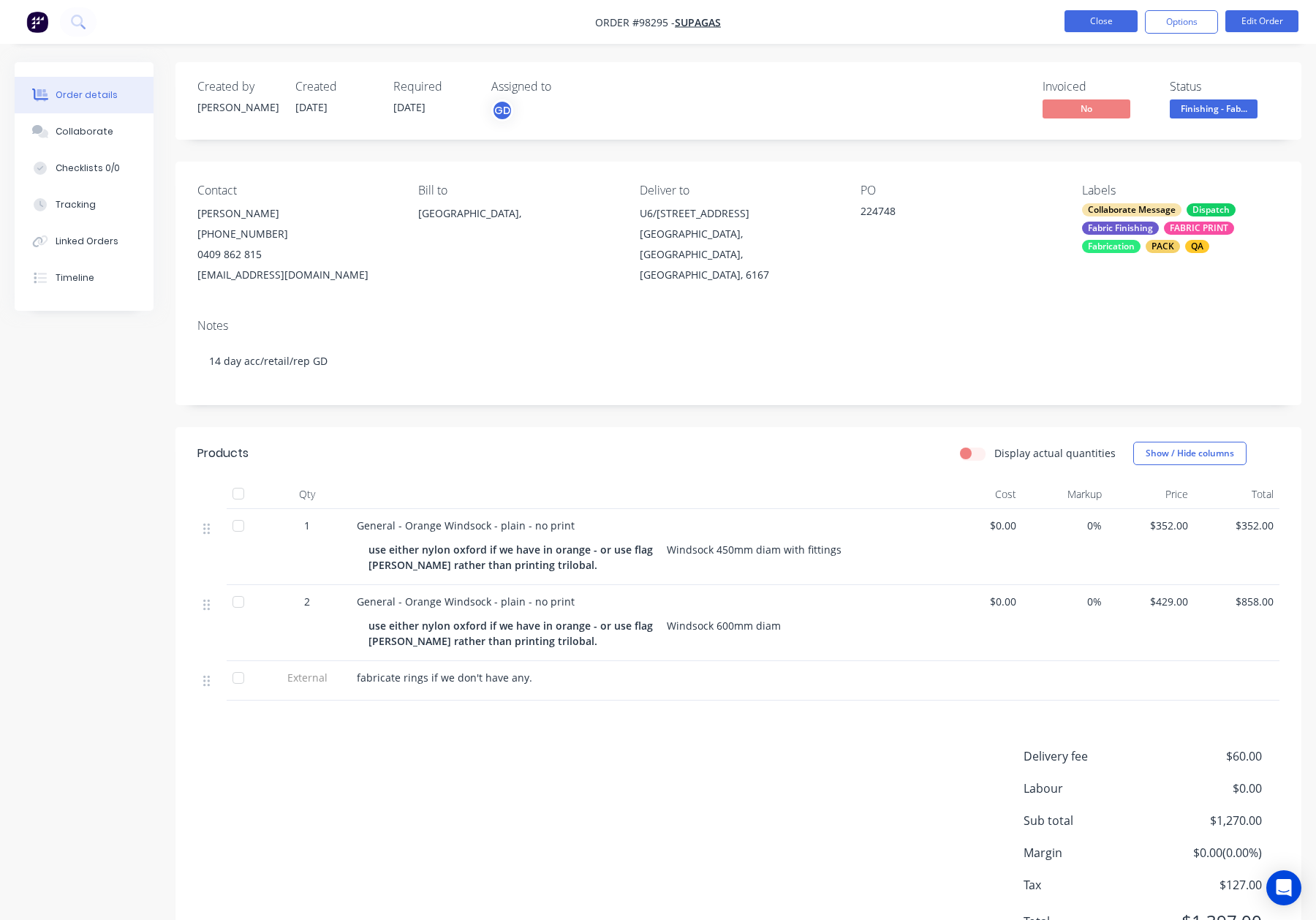
click at [1092, 13] on button "Close" at bounding box center [1100, 21] width 73 height 22
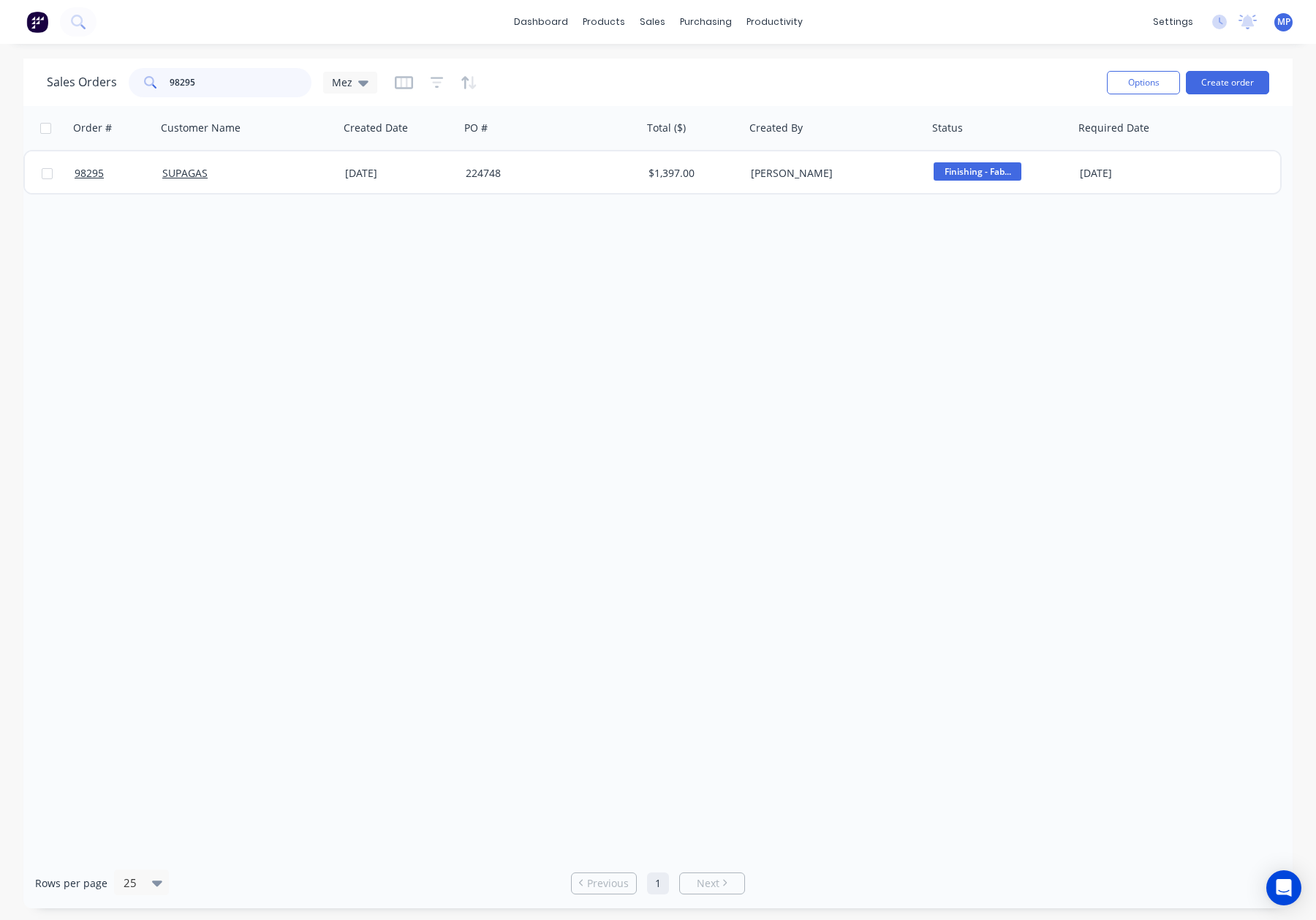
click at [241, 86] on input "98295" at bounding box center [241, 82] width 142 height 29
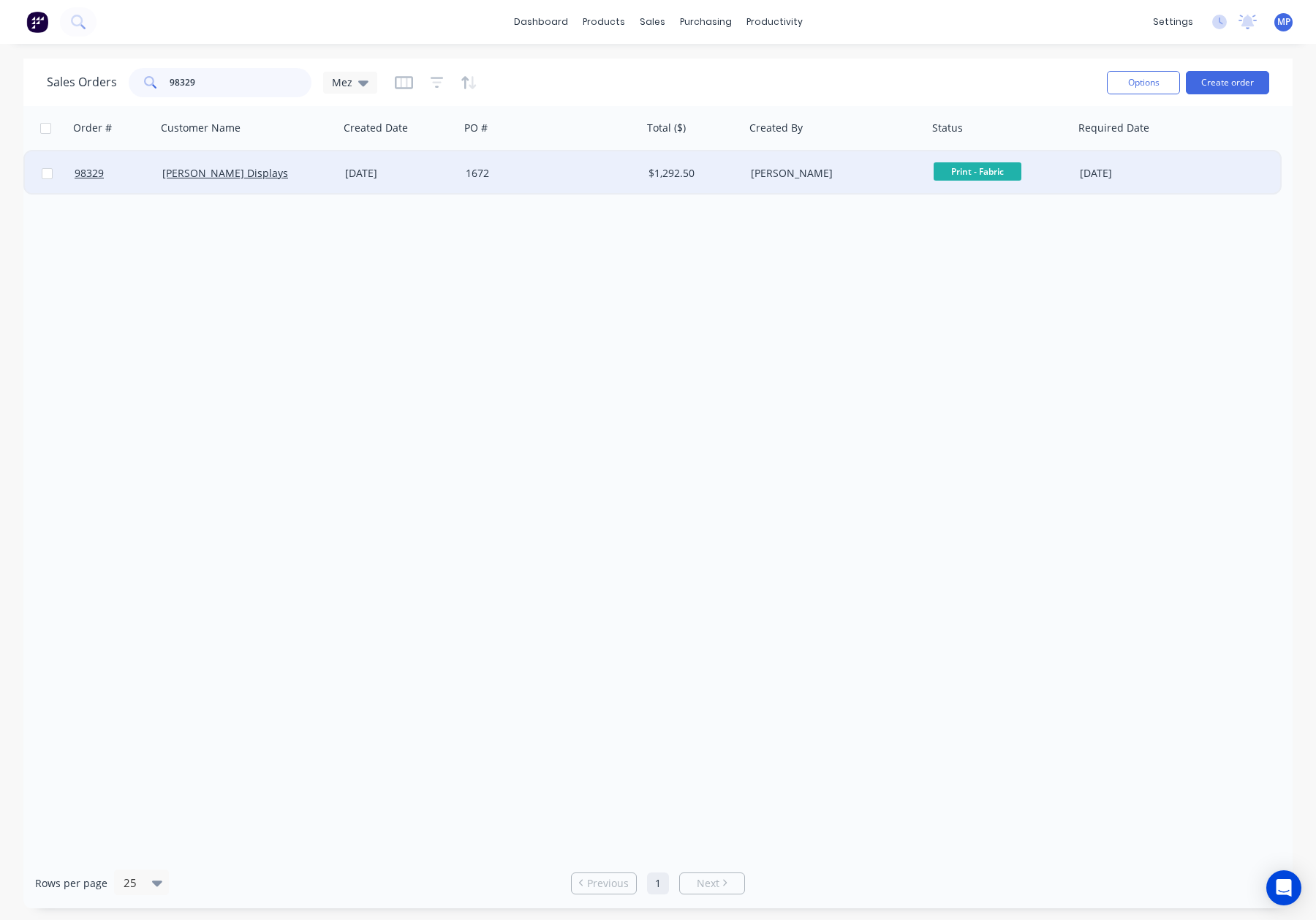
type input "98329"
click at [591, 172] on div "1672" at bounding box center [547, 173] width 163 height 15
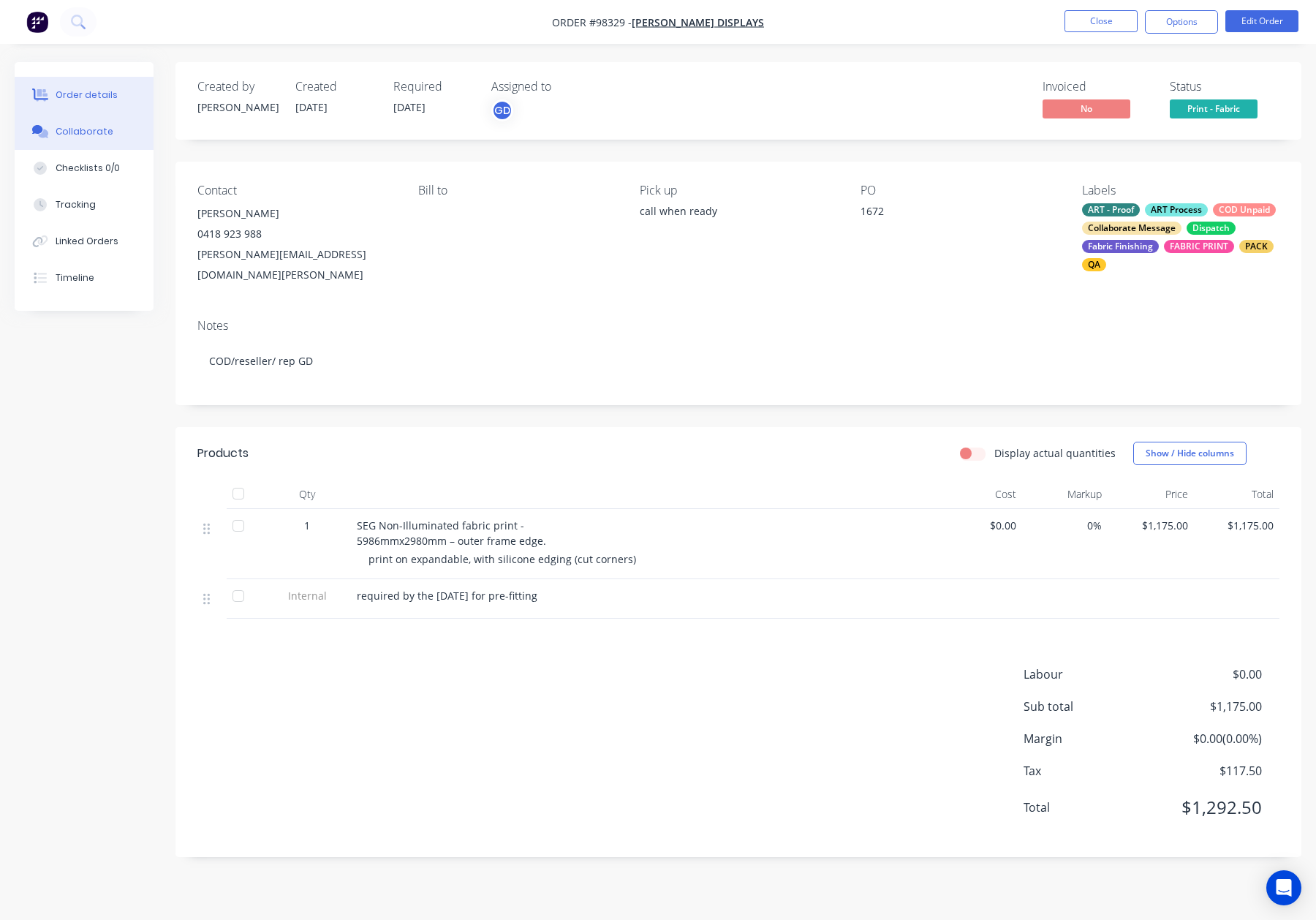
click at [92, 132] on div "Collaborate" at bounding box center [84, 131] width 57 height 13
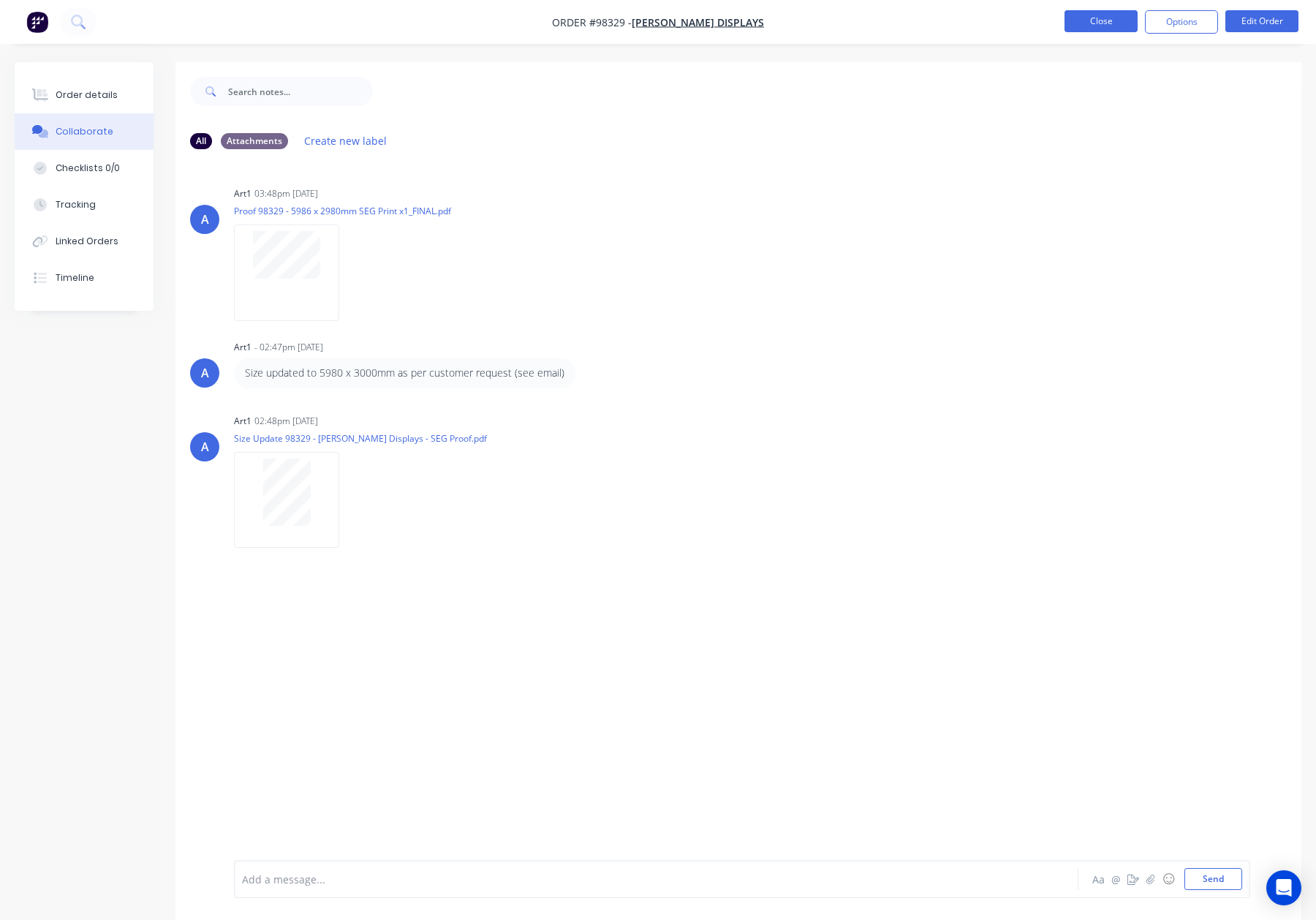
click at [1098, 21] on button "Close" at bounding box center [1100, 21] width 73 height 22
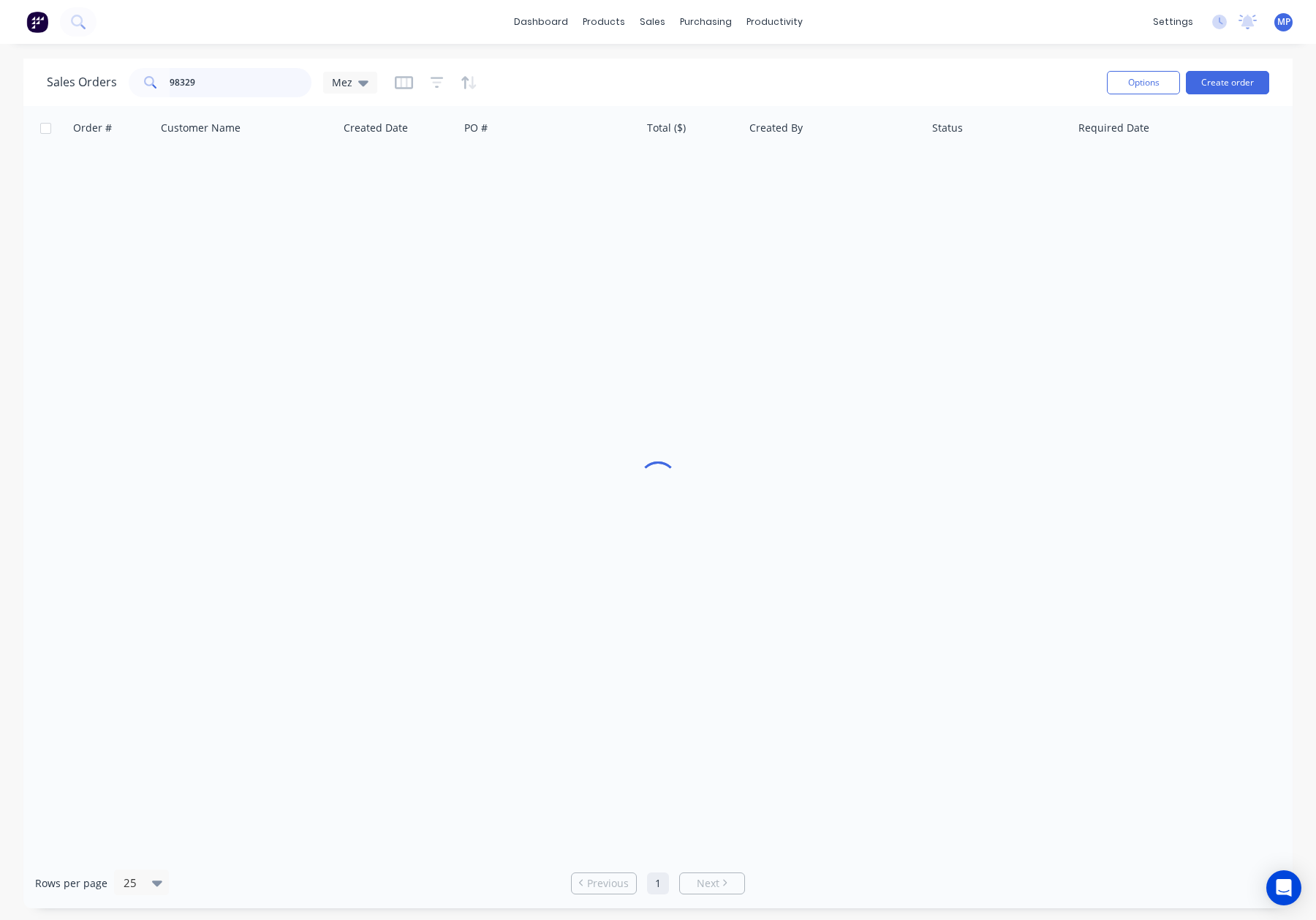
click at [253, 76] on input "98329" at bounding box center [241, 82] width 142 height 29
drag, startPoint x: 212, startPoint y: 85, endPoint x: 220, endPoint y: 84, distance: 8.1
click at [213, 86] on input "98329" at bounding box center [241, 82] width 142 height 29
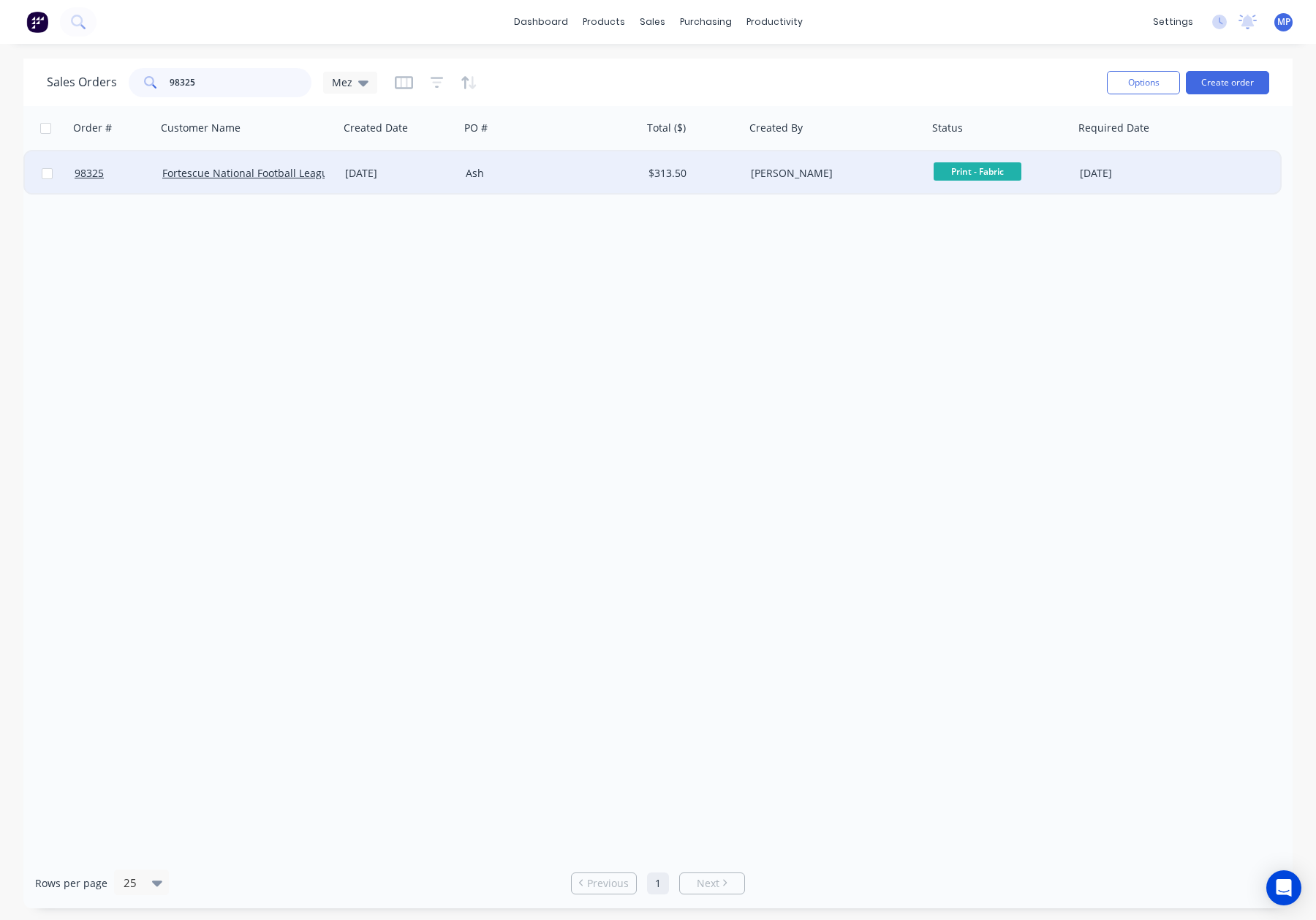
type input "98325"
click at [520, 168] on div "Ash" at bounding box center [547, 173] width 163 height 15
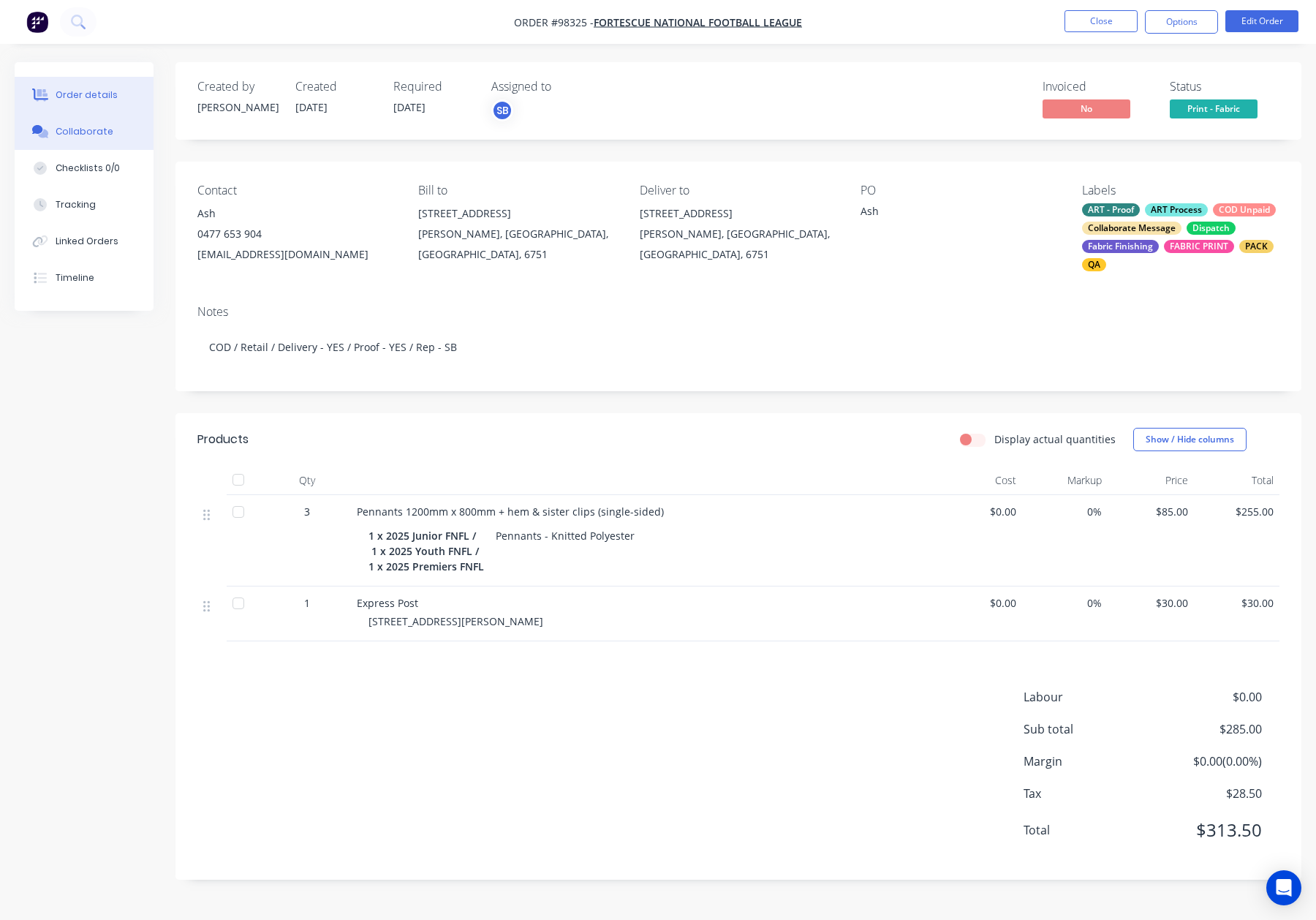
click at [92, 125] on div "Collaborate" at bounding box center [84, 131] width 57 height 13
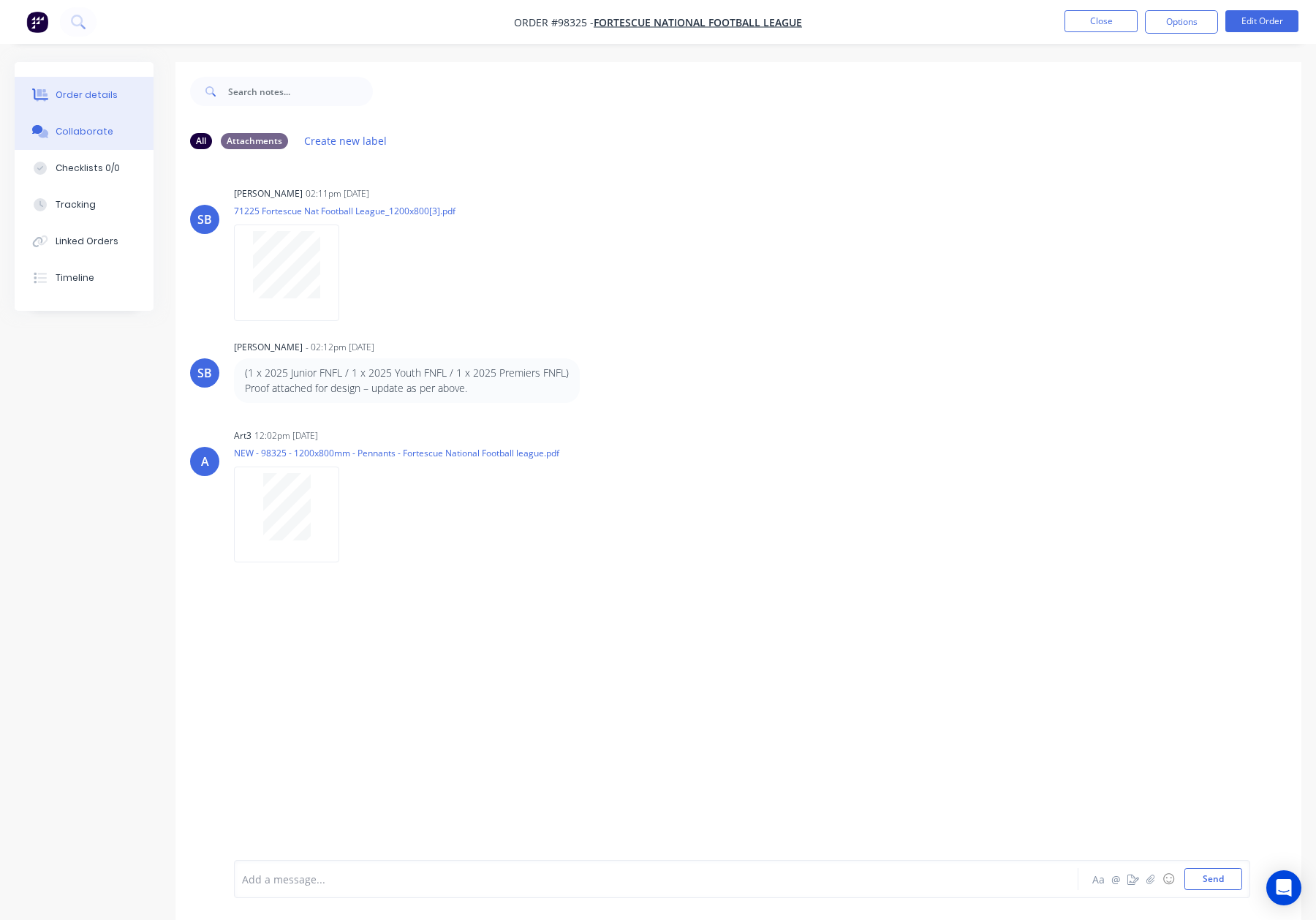
click at [78, 101] on div "Order details" at bounding box center [86, 94] width 63 height 13
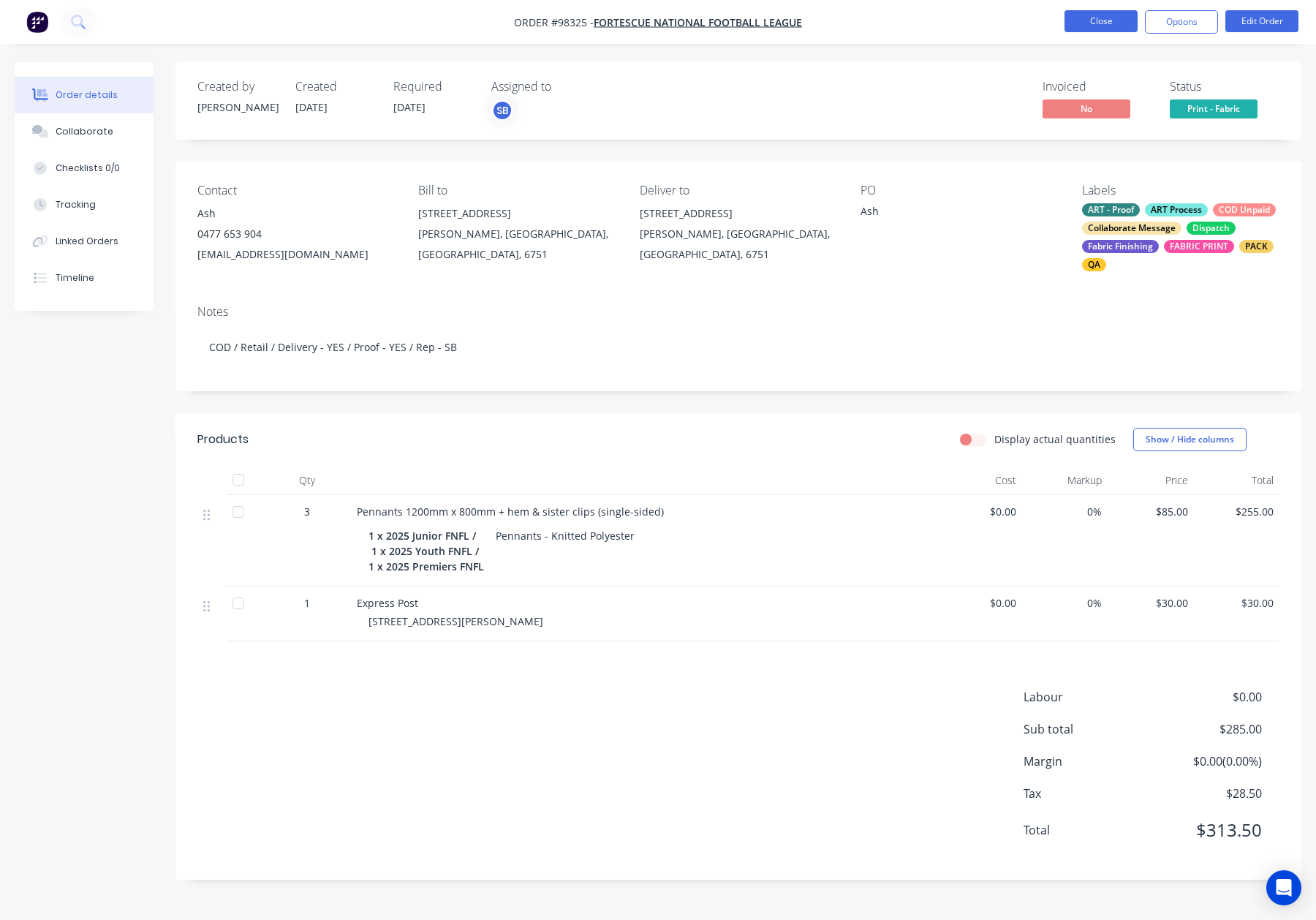
click at [1073, 21] on button "Close" at bounding box center [1100, 21] width 73 height 22
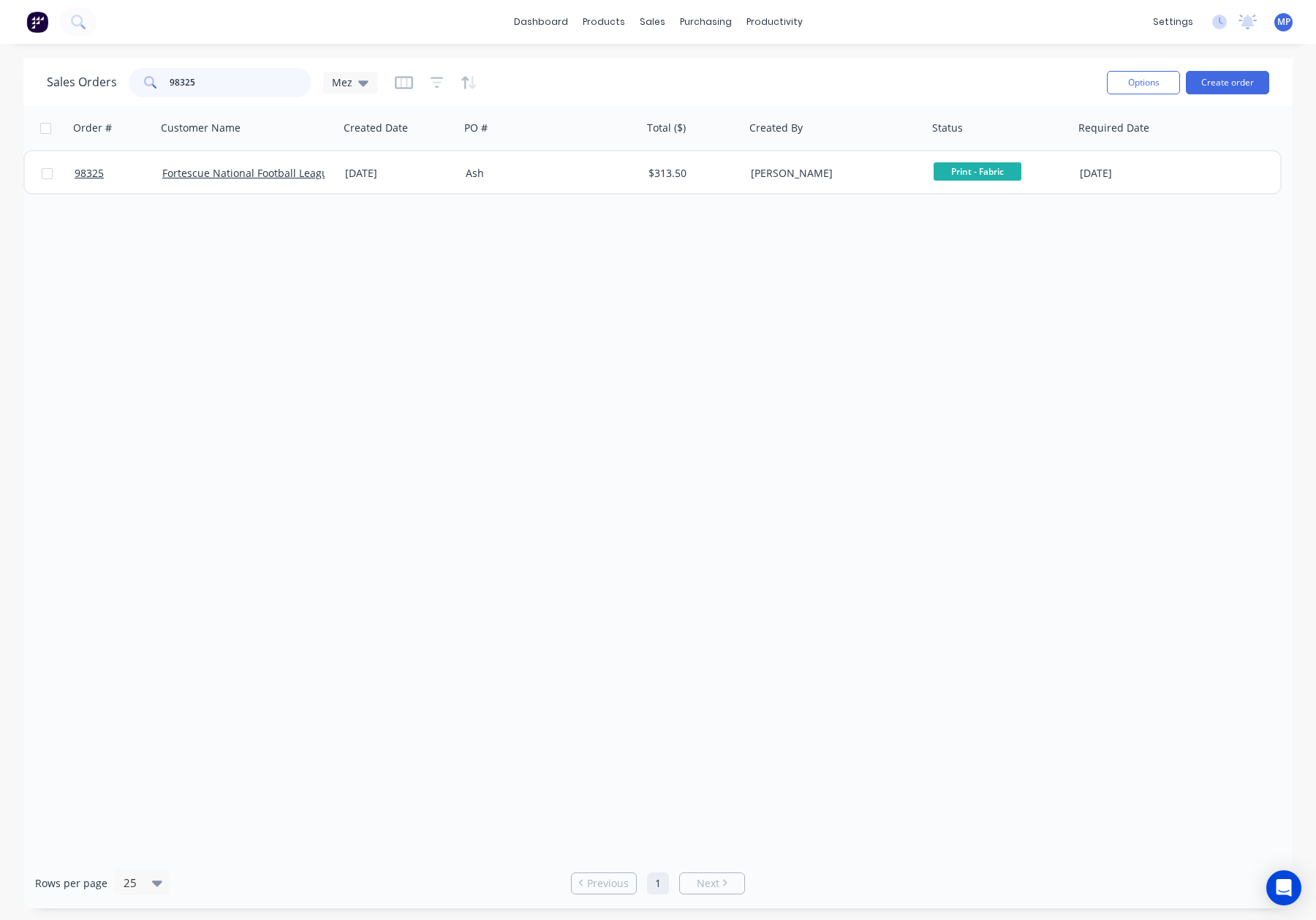
click at [200, 84] on input "98325" at bounding box center [241, 82] width 142 height 29
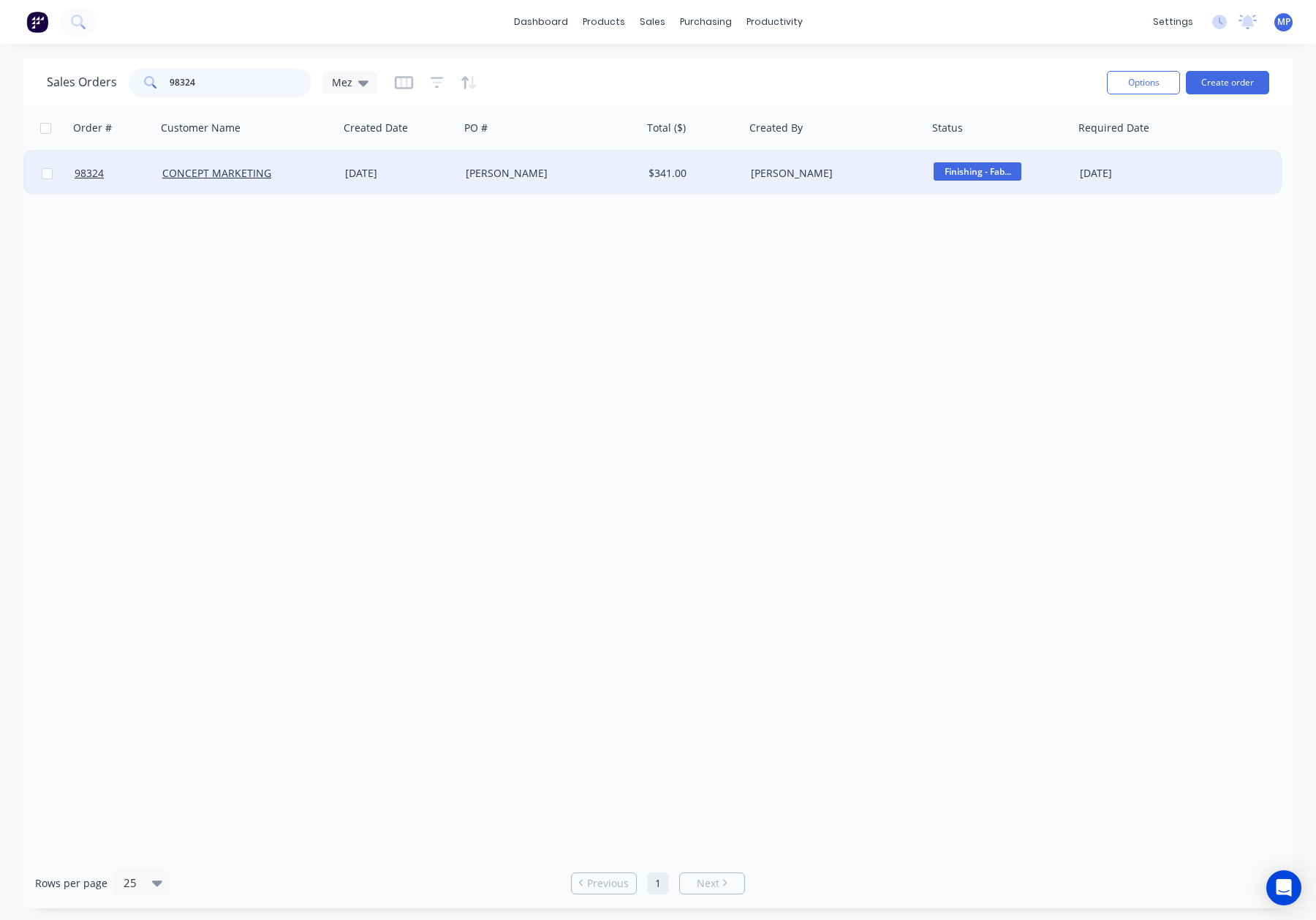
type input "98324"
click at [442, 176] on div "[DATE]" at bounding box center [399, 173] width 109 height 15
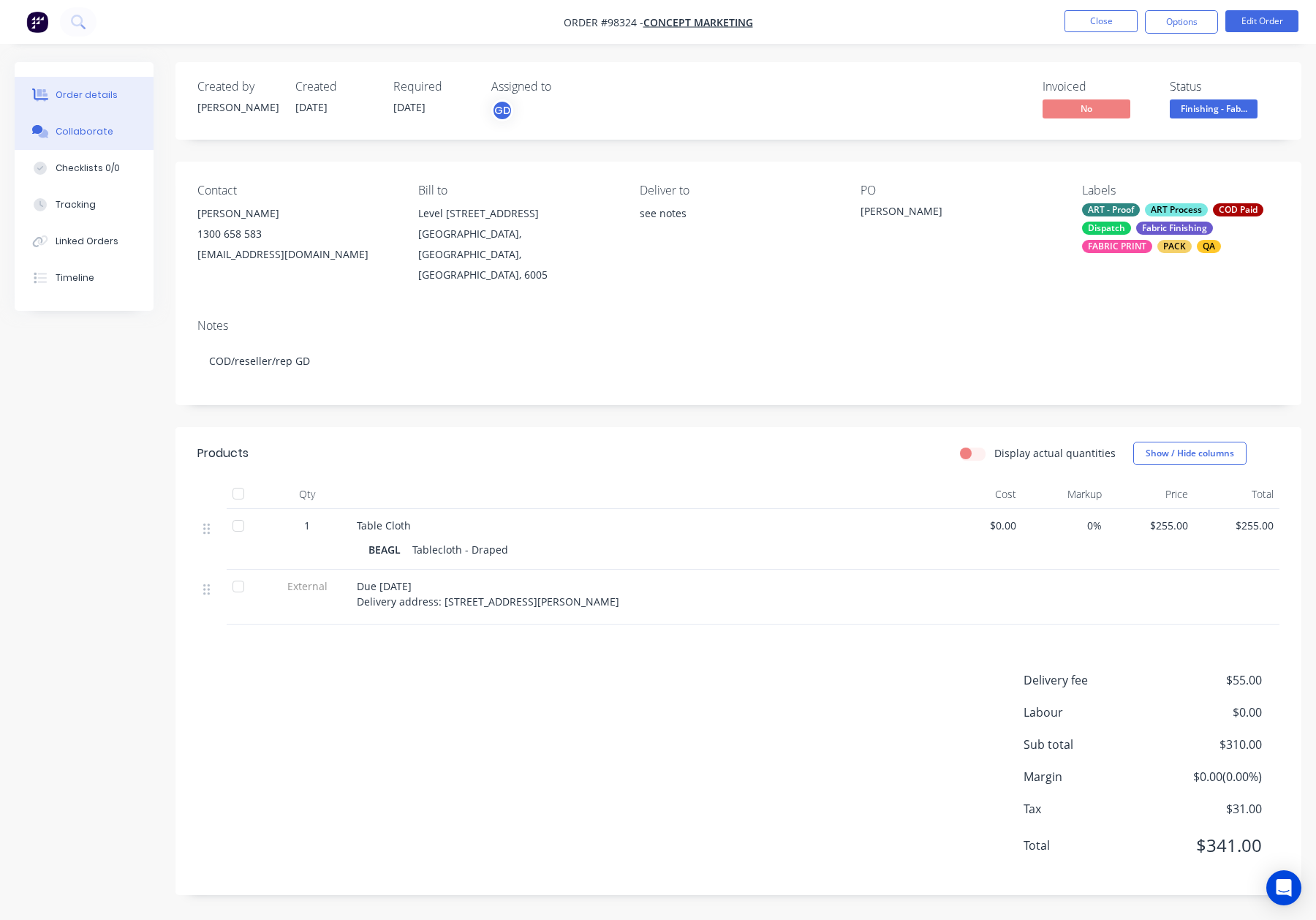
click at [49, 122] on button "Collaborate" at bounding box center [84, 131] width 139 height 37
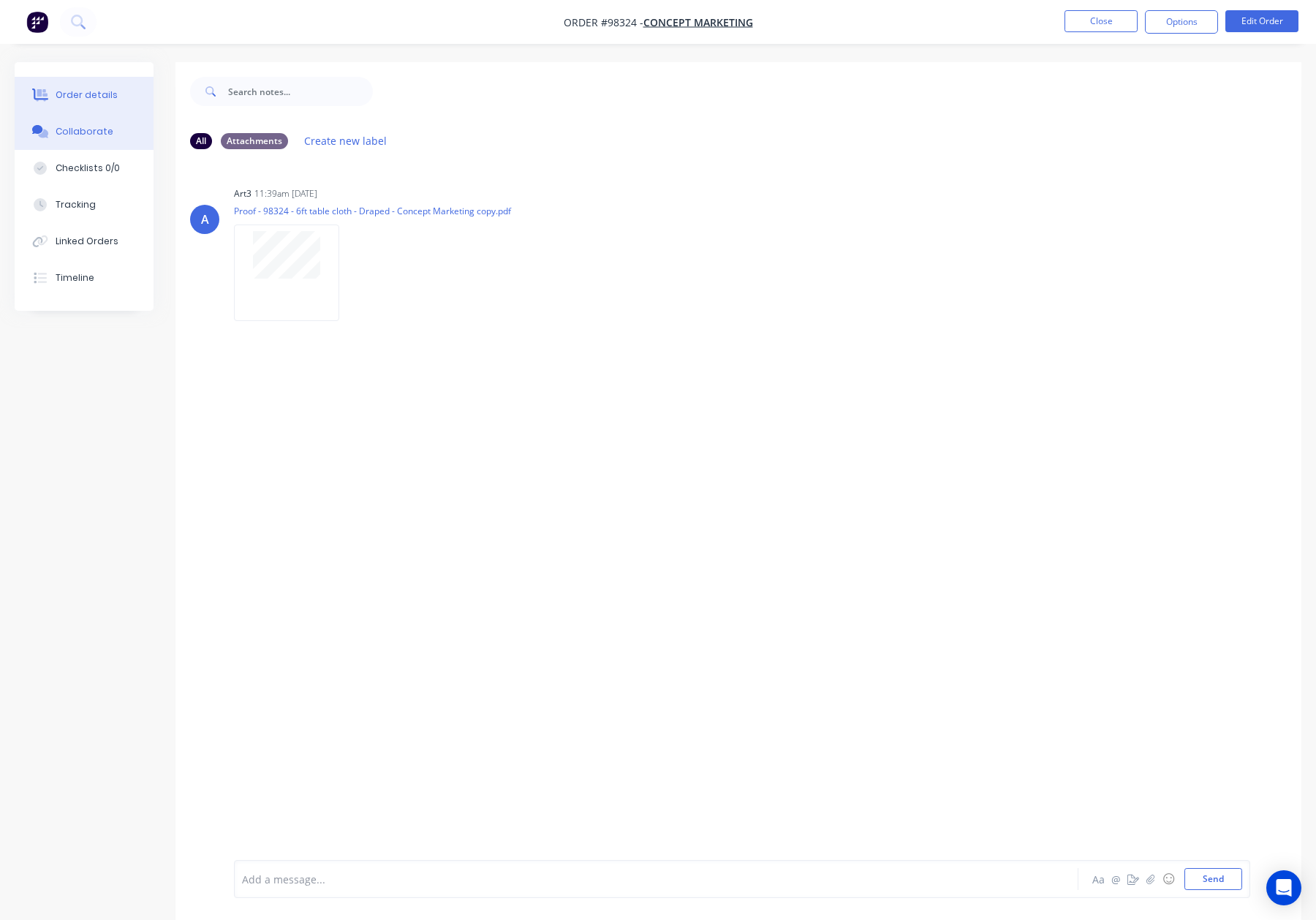
click at [108, 99] on div "Order details" at bounding box center [86, 94] width 63 height 13
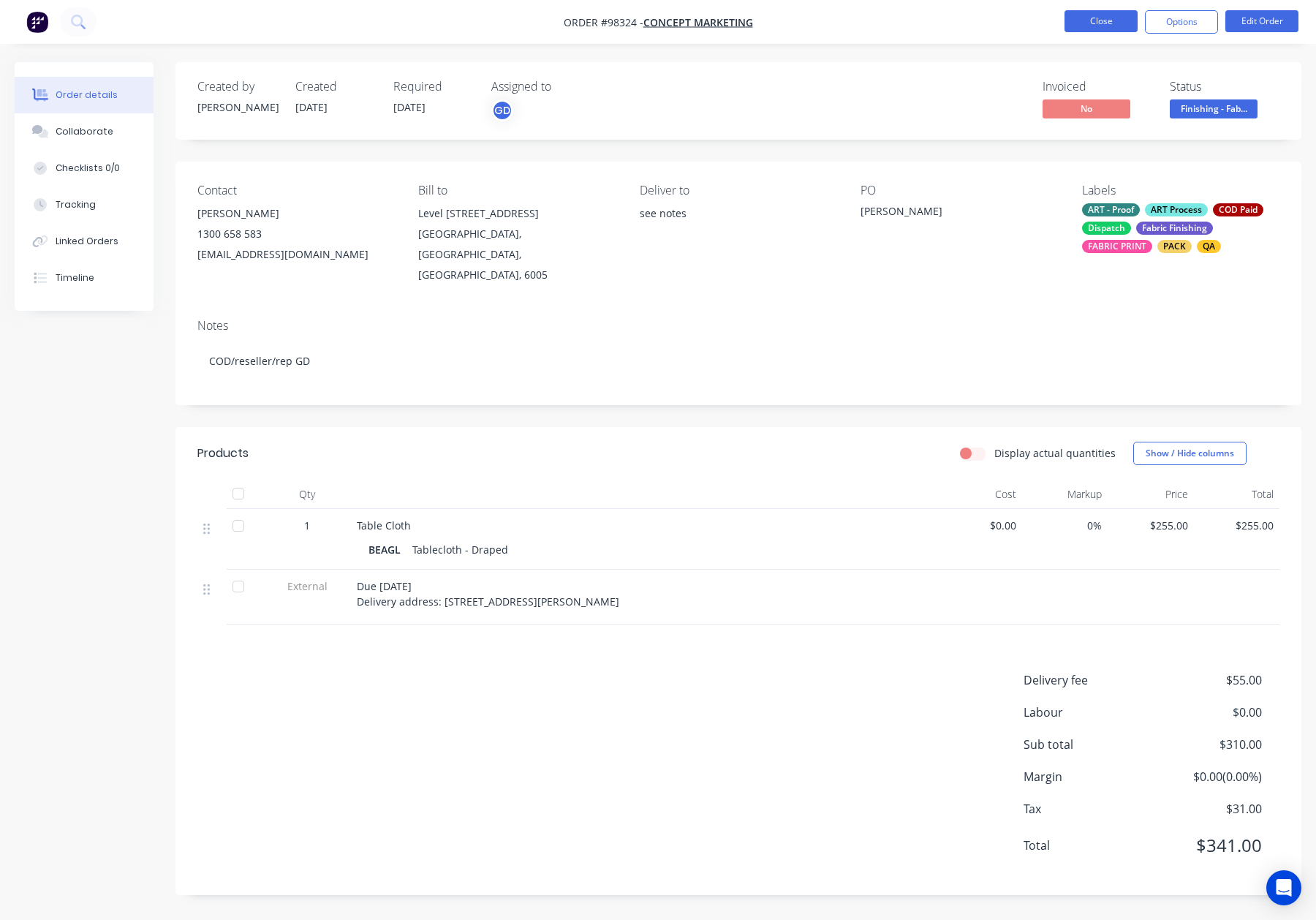
click at [1076, 20] on button "Close" at bounding box center [1100, 21] width 73 height 22
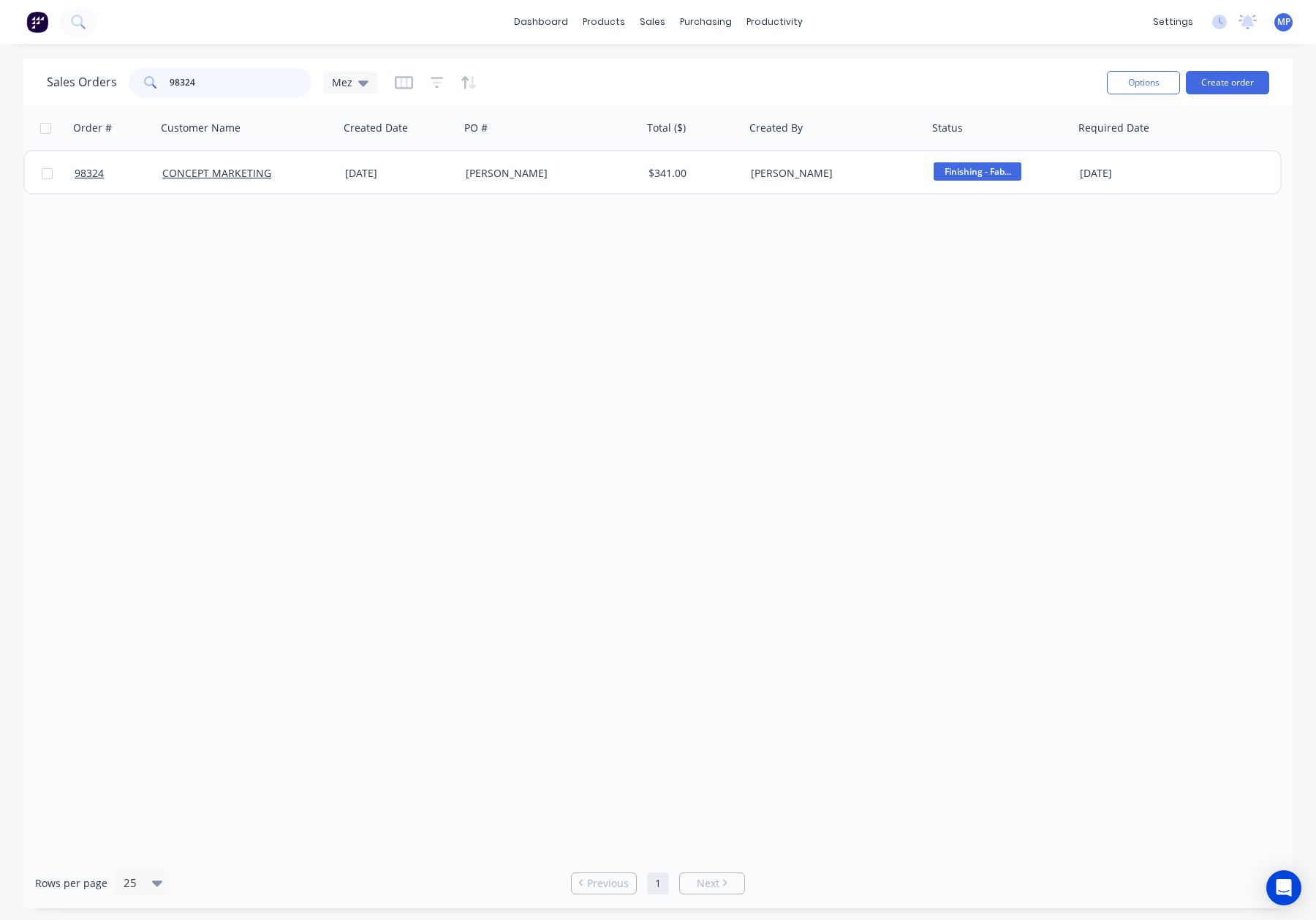
click at [220, 83] on input "98324" at bounding box center [241, 82] width 142 height 29
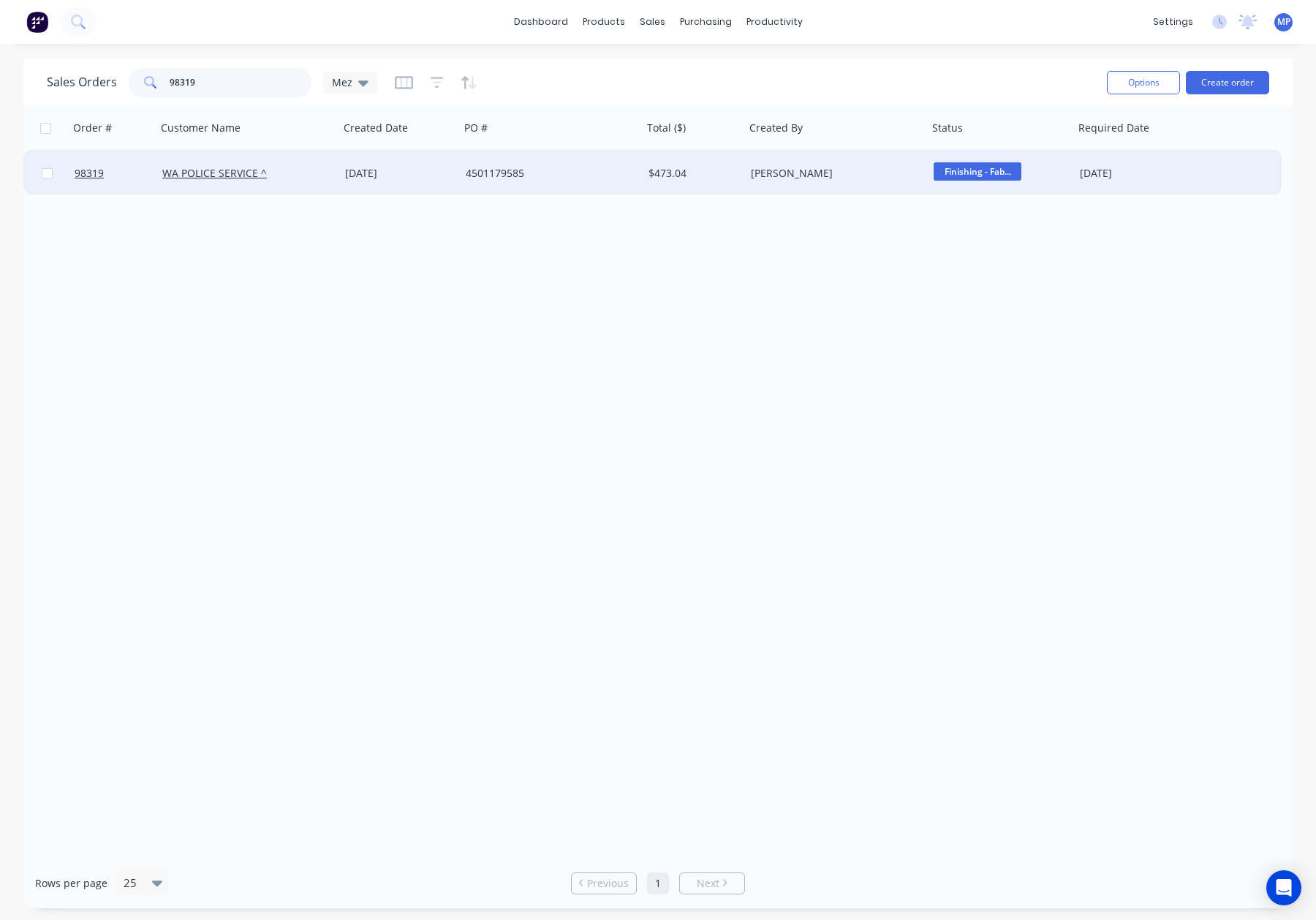
type input "98319"
click at [571, 168] on div "4501179585" at bounding box center [547, 173] width 163 height 15
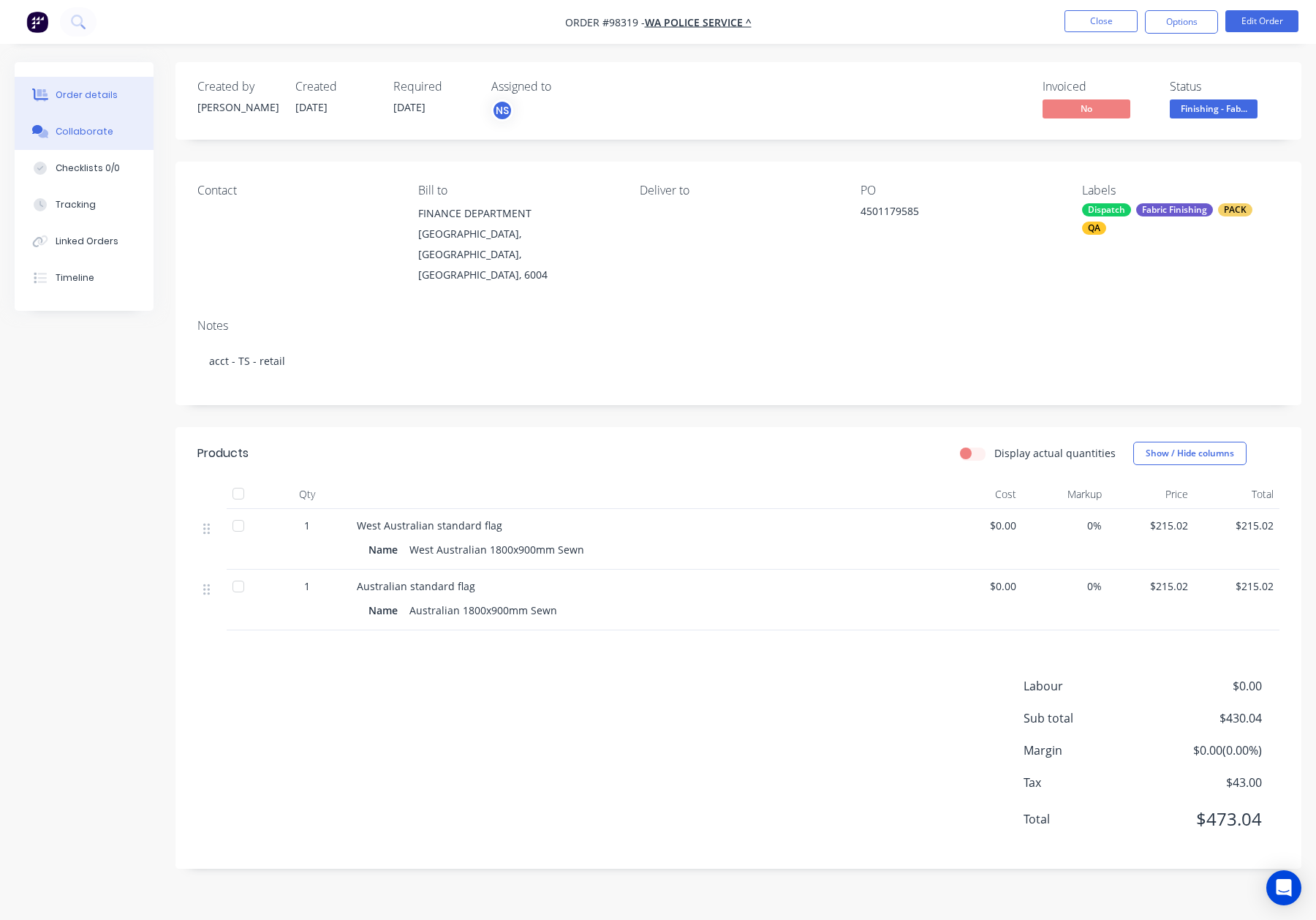
click at [110, 127] on button "Collaborate" at bounding box center [84, 131] width 139 height 37
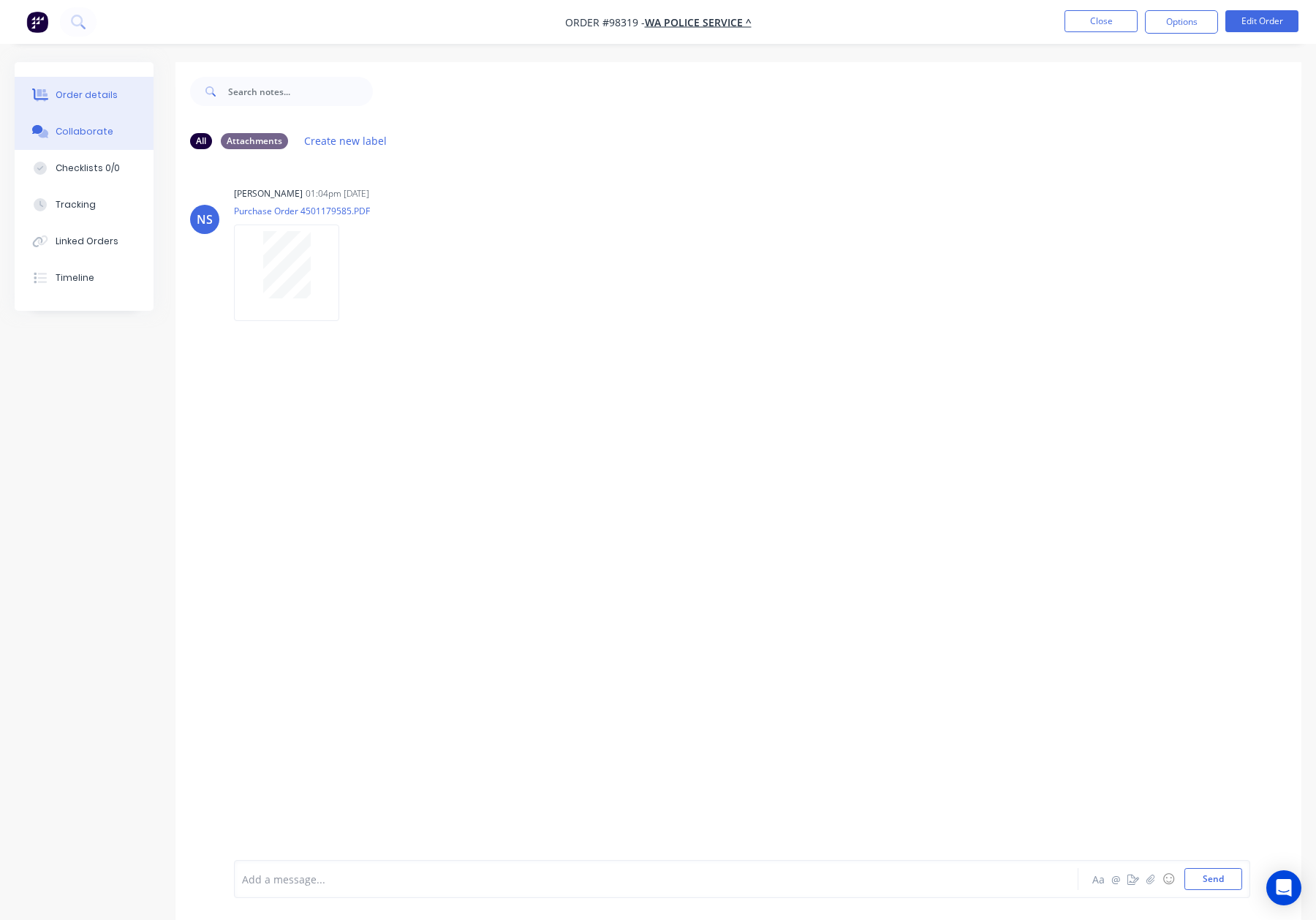
click at [94, 98] on div "Order details" at bounding box center [86, 94] width 63 height 13
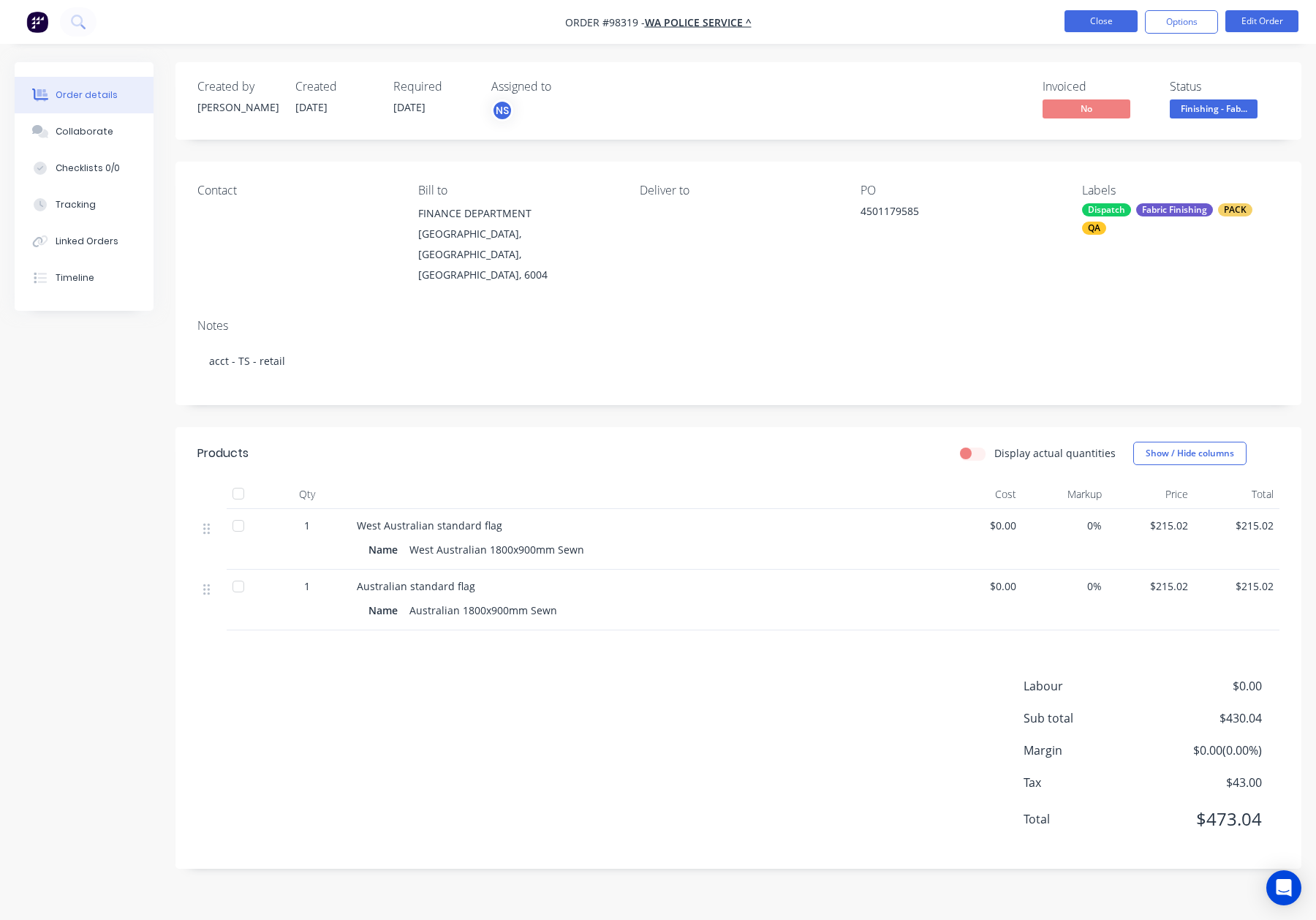
click at [1115, 19] on button "Close" at bounding box center [1100, 21] width 73 height 22
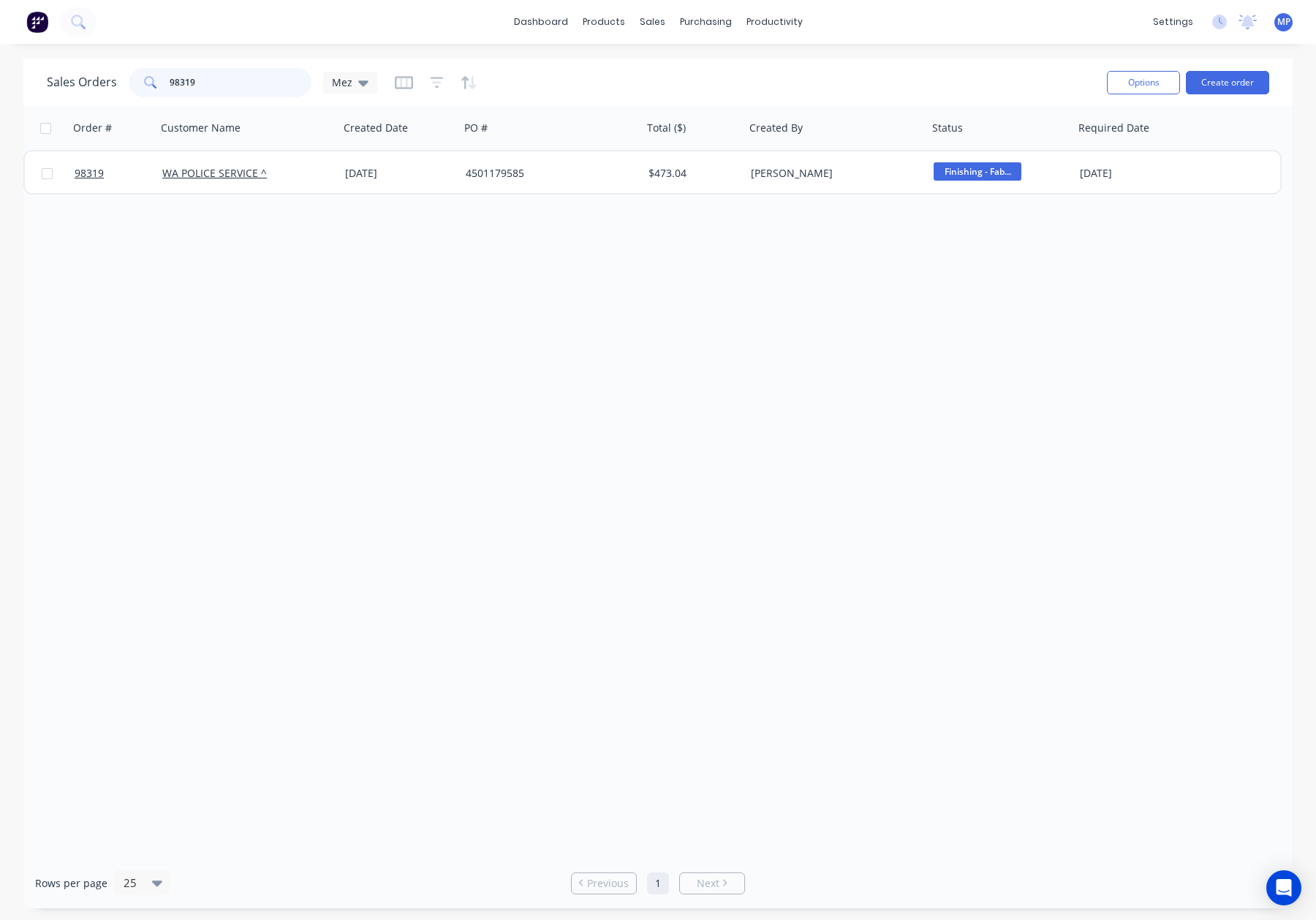
click at [249, 93] on input "98319" at bounding box center [241, 82] width 142 height 29
click at [229, 81] on input "98319" at bounding box center [241, 82] width 142 height 29
type input "98313"
drag, startPoint x: 234, startPoint y: 93, endPoint x: 136, endPoint y: 86, distance: 98.2
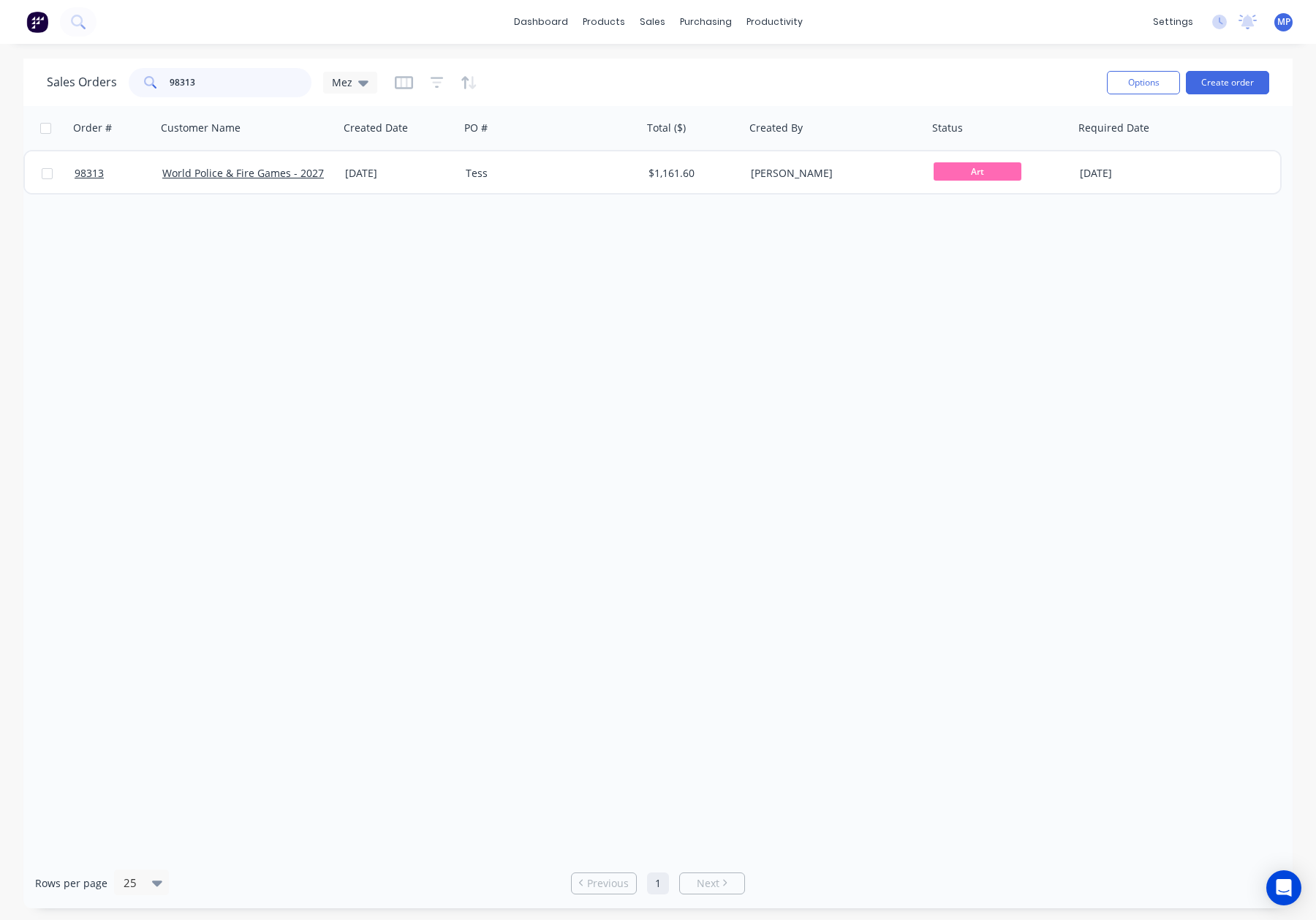
click at [136, 86] on div "98313" at bounding box center [219, 82] width 182 height 29
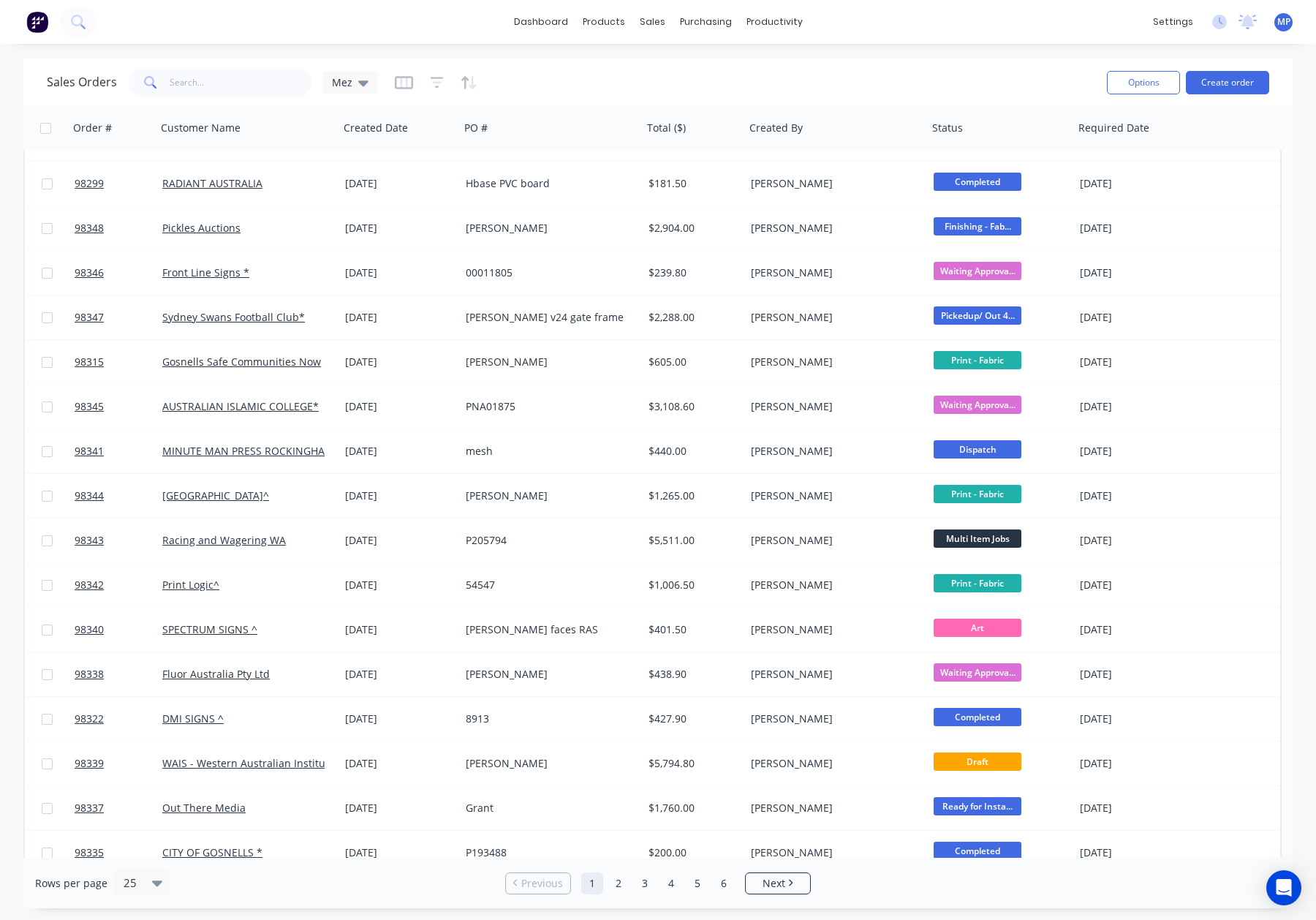
scroll to position [408, 0]
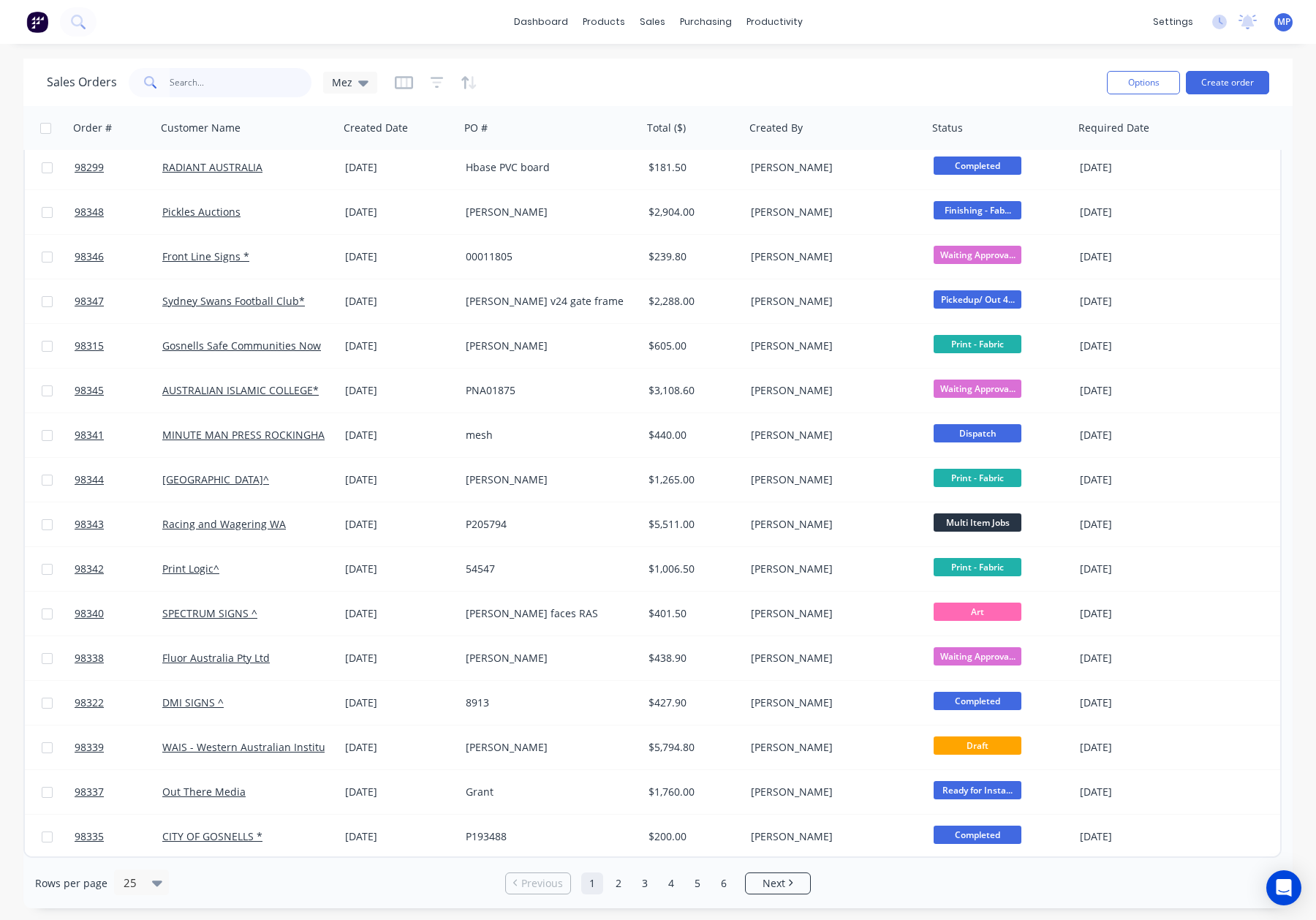
click at [213, 82] on input "text" at bounding box center [241, 82] width 142 height 29
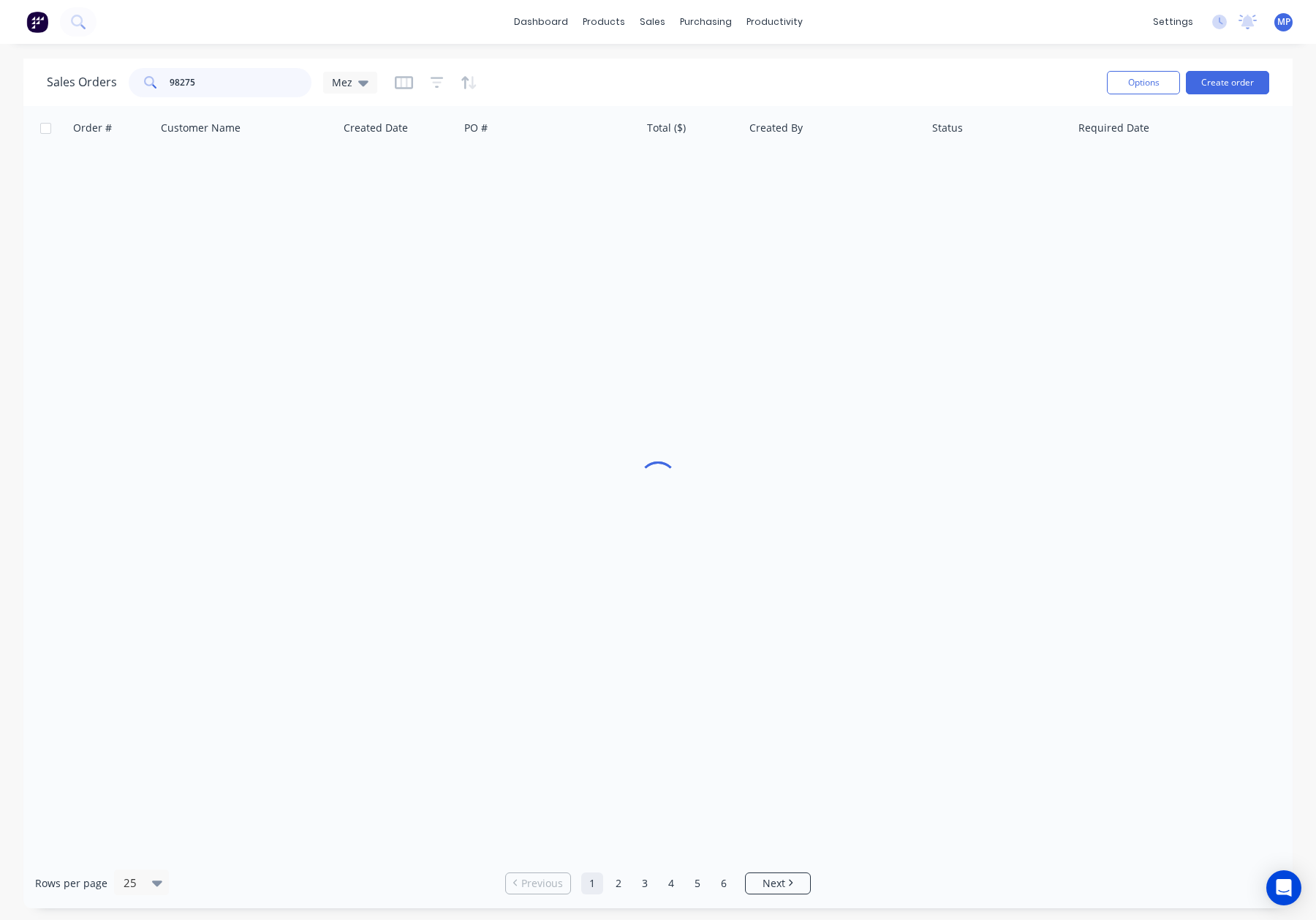
scroll to position [0, 0]
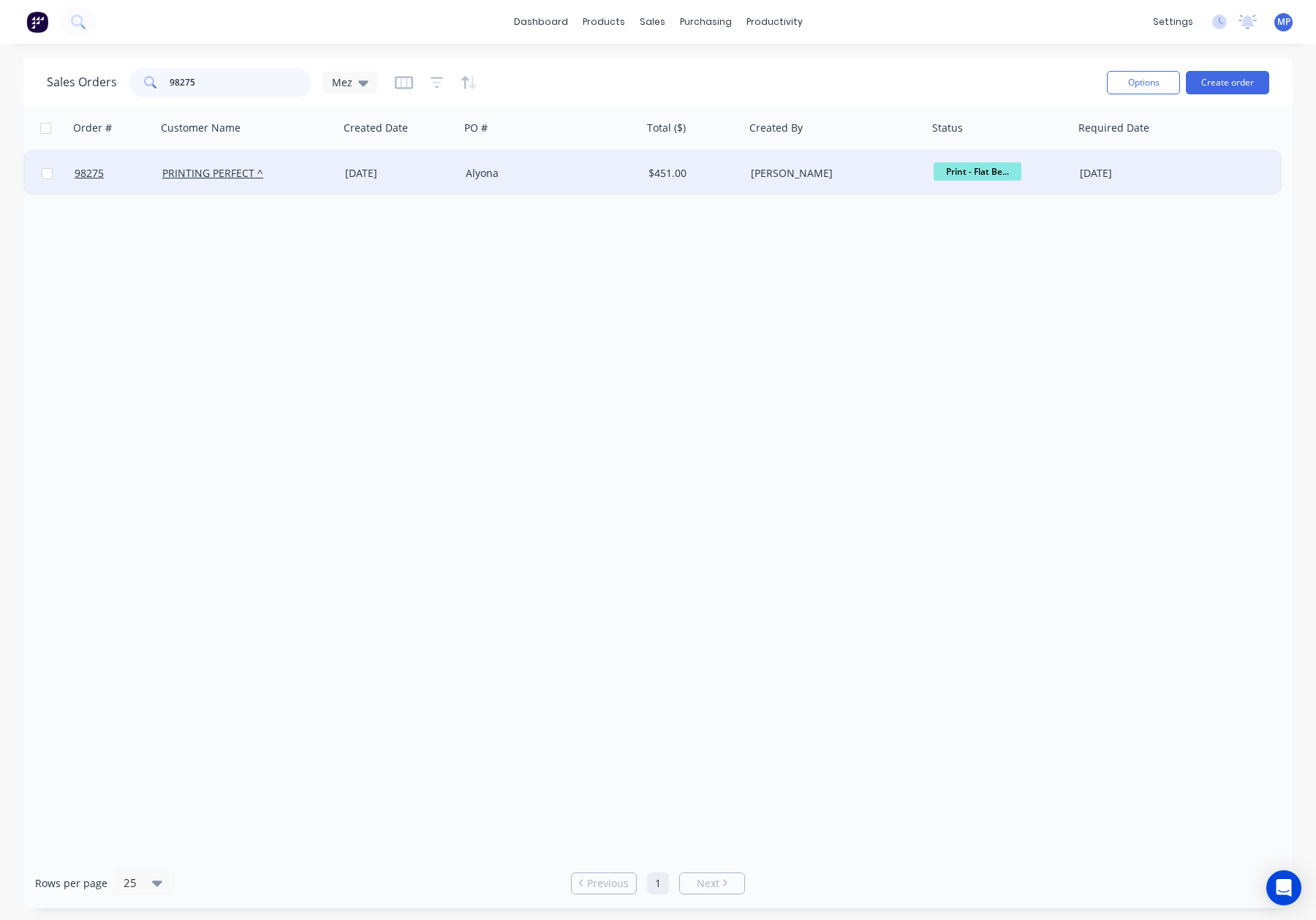
type input "98275"
click at [432, 167] on div "15 Aug 2025" at bounding box center [399, 173] width 109 height 15
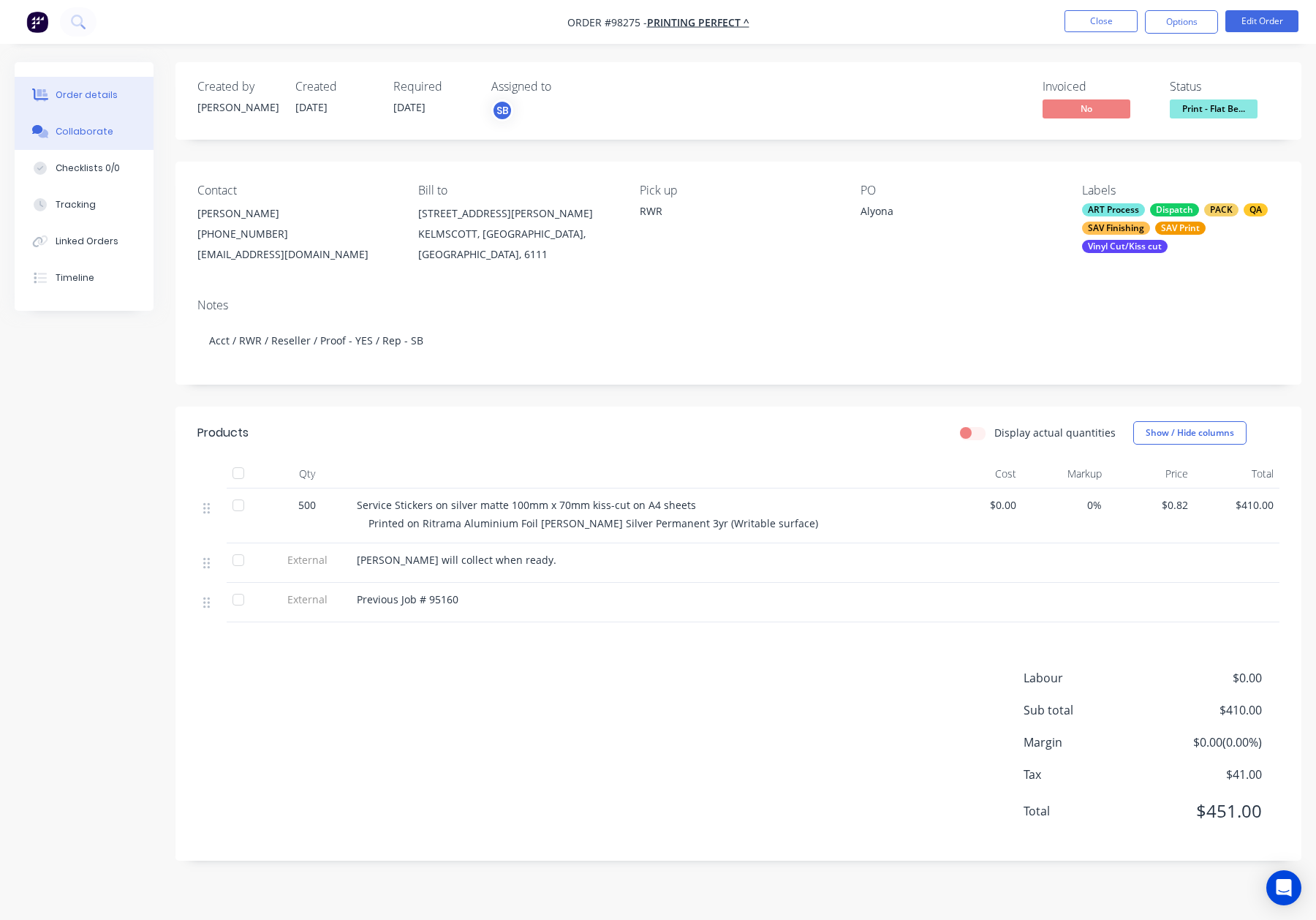
click at [92, 120] on button "Collaborate" at bounding box center [84, 131] width 139 height 37
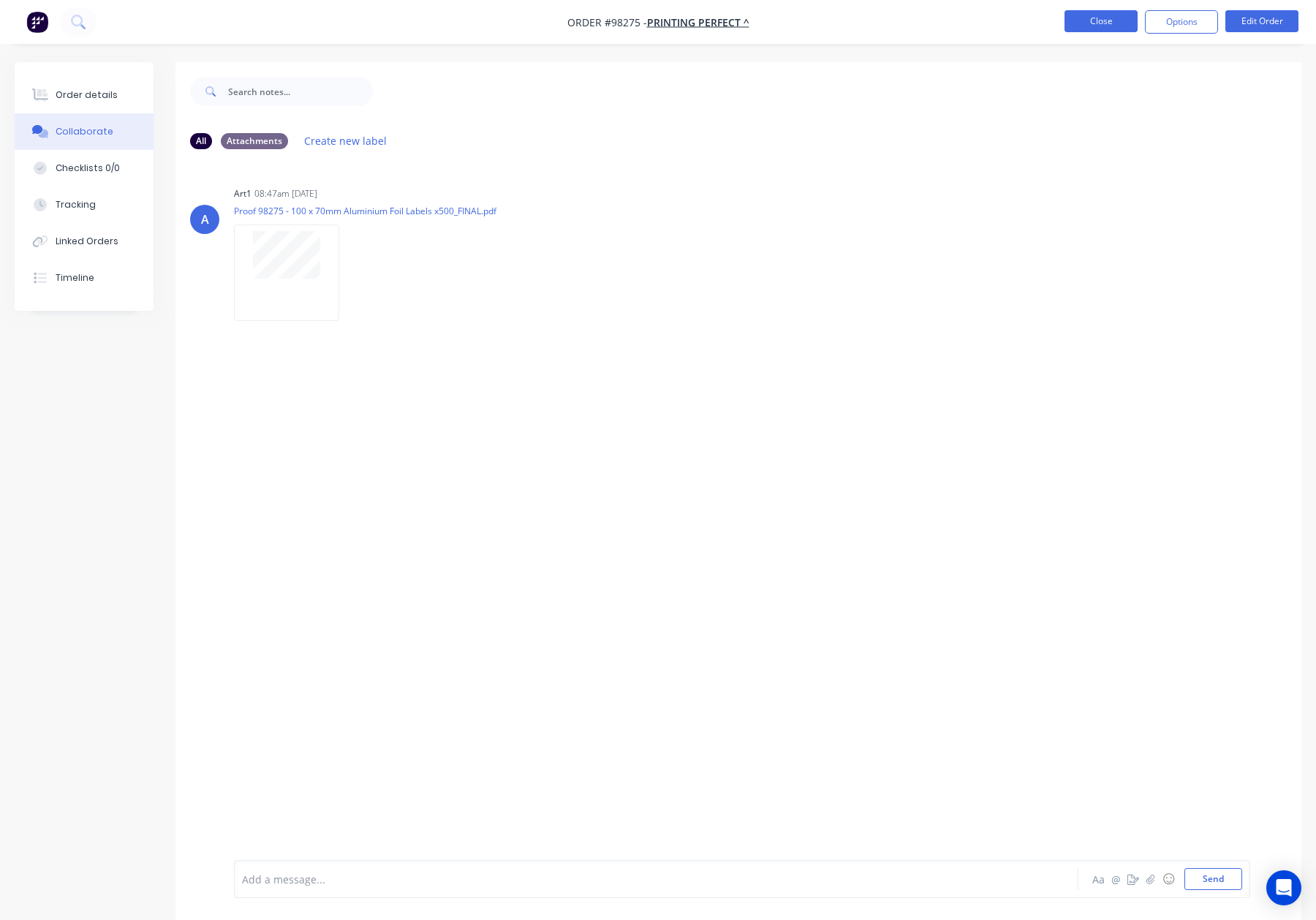
click at [1128, 17] on button "Close" at bounding box center [1100, 21] width 73 height 22
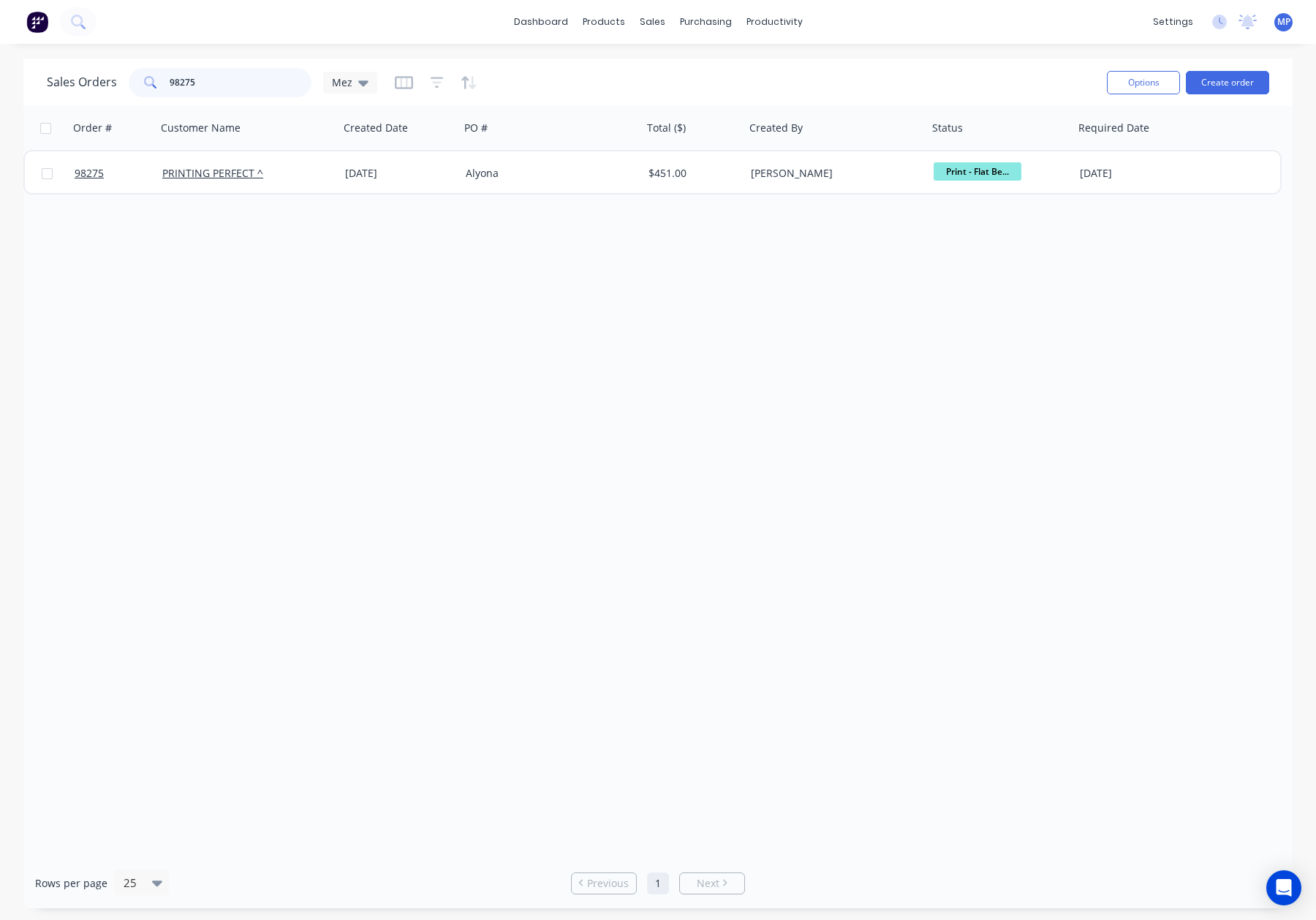
drag, startPoint x: 201, startPoint y: 81, endPoint x: 145, endPoint y: 81, distance: 56.0
click at [138, 79] on div "98275" at bounding box center [219, 82] width 182 height 29
